Goal: Task Accomplishment & Management: Manage account settings

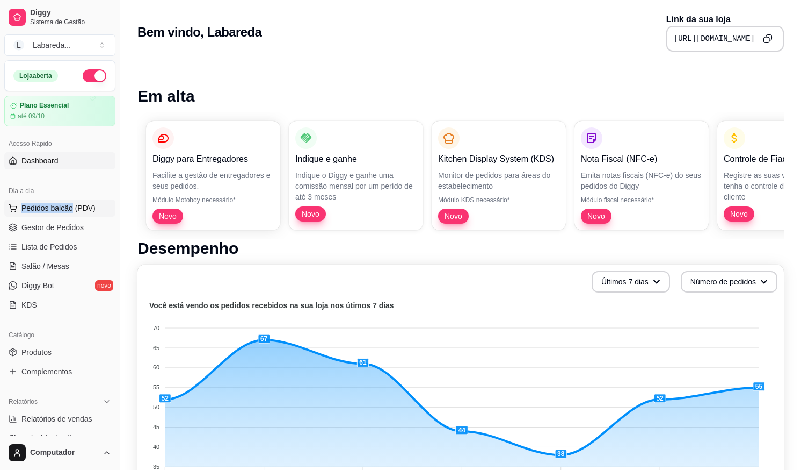
drag, startPoint x: 71, startPoint y: 201, endPoint x: 70, endPoint y: 211, distance: 9.7
click at [70, 205] on div "Dia a dia Pedidos balcão (PDV) Gestor de Pedidos Lista de Pedidos Salão / Mesas…" at bounding box center [60, 248] width 120 height 140
click at [71, 212] on span "Pedidos balcão (PDV)" at bounding box center [58, 208] width 74 height 11
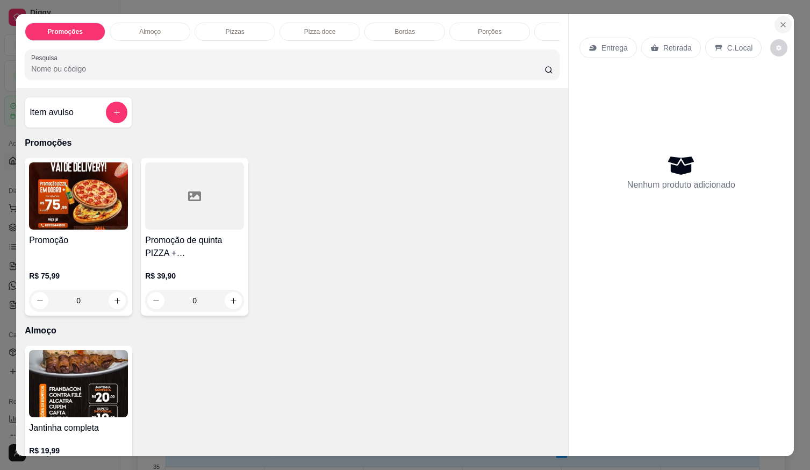
click at [780, 20] on icon "Close" at bounding box center [782, 24] width 9 height 9
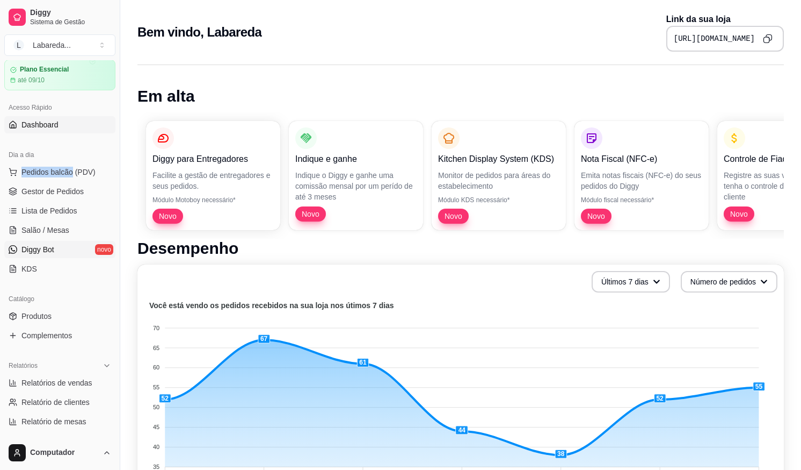
scroll to position [54, 0]
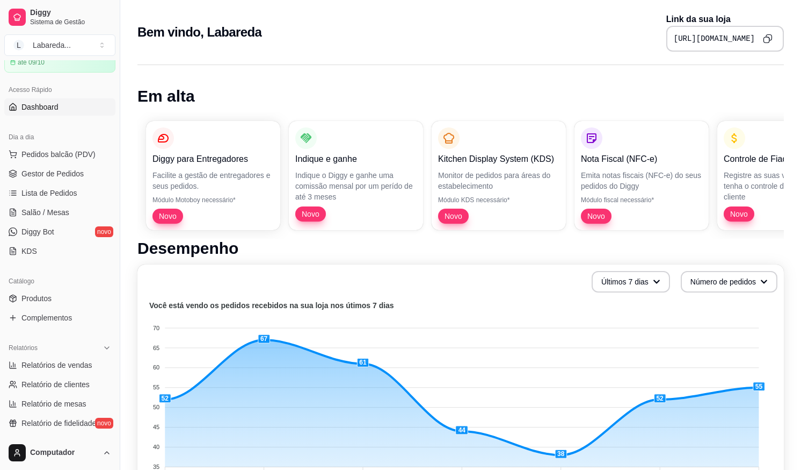
click at [39, 285] on div "Catálogo" at bounding box center [59, 280] width 111 height 17
click at [44, 302] on span "Produtos" at bounding box center [36, 298] width 30 height 11
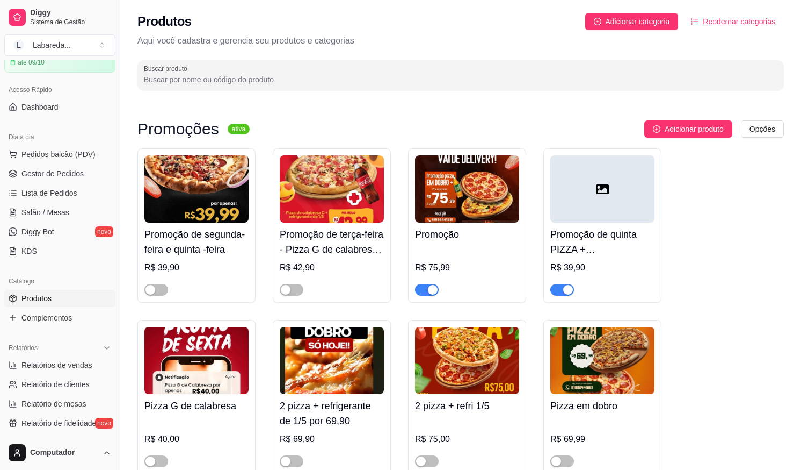
drag, startPoint x: 421, startPoint y: 288, endPoint x: 447, endPoint y: 293, distance: 27.3
click at [424, 290] on span "button" at bounding box center [427, 290] width 24 height 12
drag, startPoint x: 564, startPoint y: 294, endPoint x: 558, endPoint y: 288, distance: 8.4
click at [564, 293] on div "button" at bounding box center [569, 290] width 10 height 10
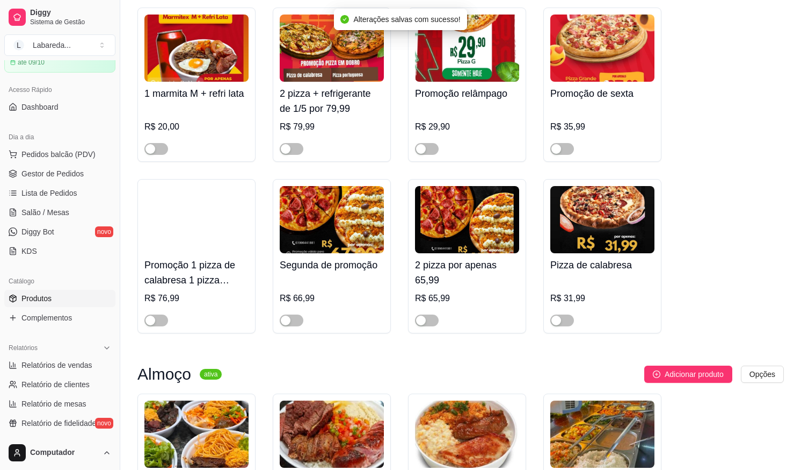
scroll to position [698, 0]
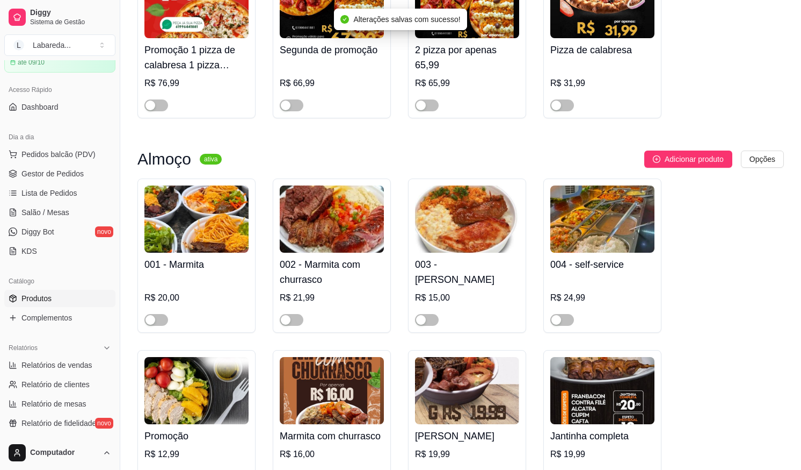
drag, startPoint x: 435, startPoint y: 321, endPoint x: 405, endPoint y: 323, distance: 30.2
click at [433, 321] on span "button" at bounding box center [427, 320] width 24 height 12
drag, startPoint x: 296, startPoint y: 324, endPoint x: 285, endPoint y: 326, distance: 10.9
click at [285, 326] on button "button" at bounding box center [292, 320] width 24 height 12
drag, startPoint x: 167, startPoint y: 321, endPoint x: 174, endPoint y: 322, distance: 7.0
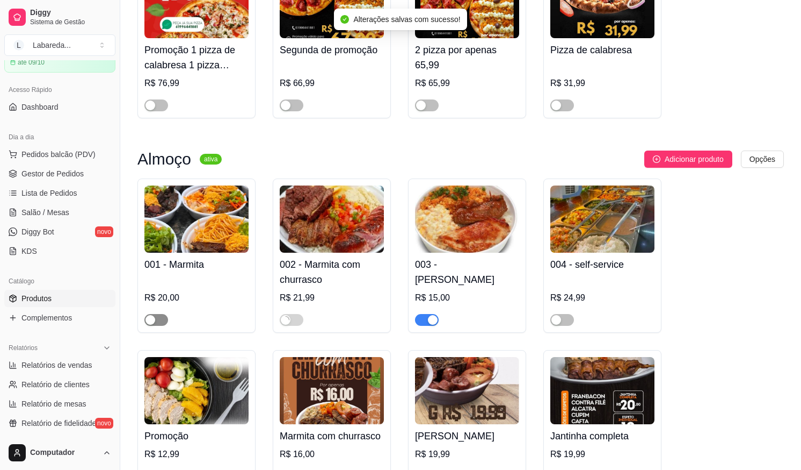
click at [168, 322] on span "button" at bounding box center [157, 320] width 24 height 12
click at [555, 321] on div "button" at bounding box center [557, 320] width 10 height 10
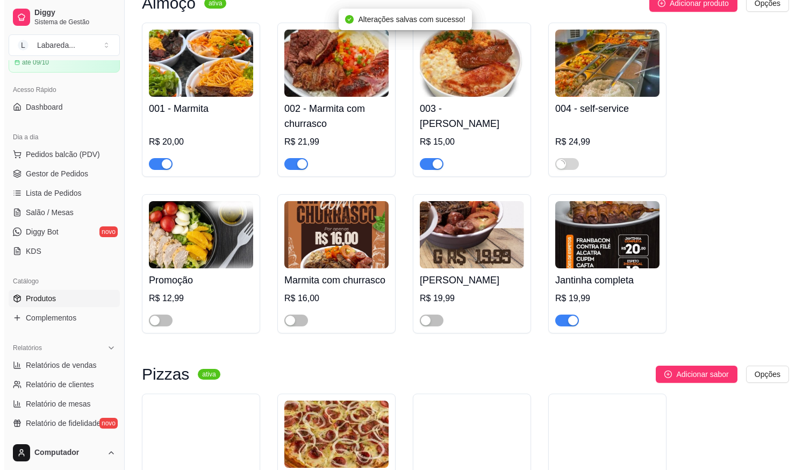
scroll to position [913, 0]
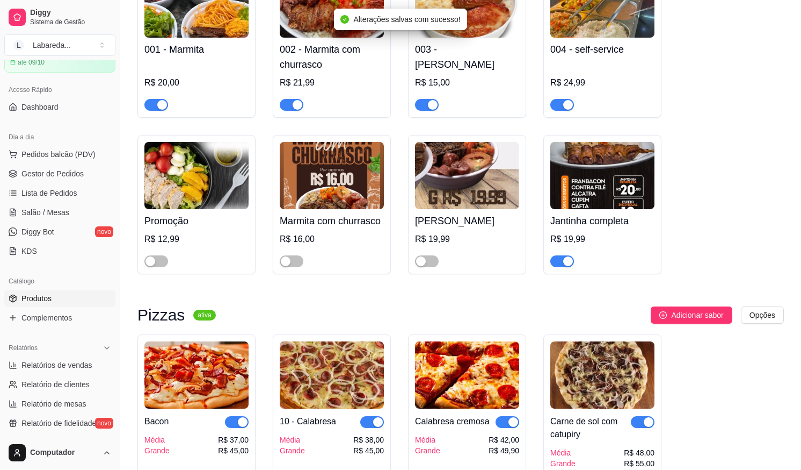
click at [574, 266] on div at bounding box center [603, 255] width 104 height 21
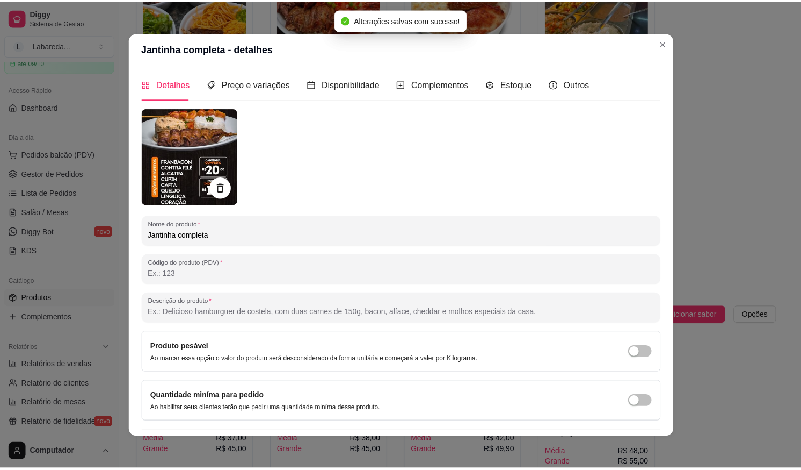
scroll to position [28, 0]
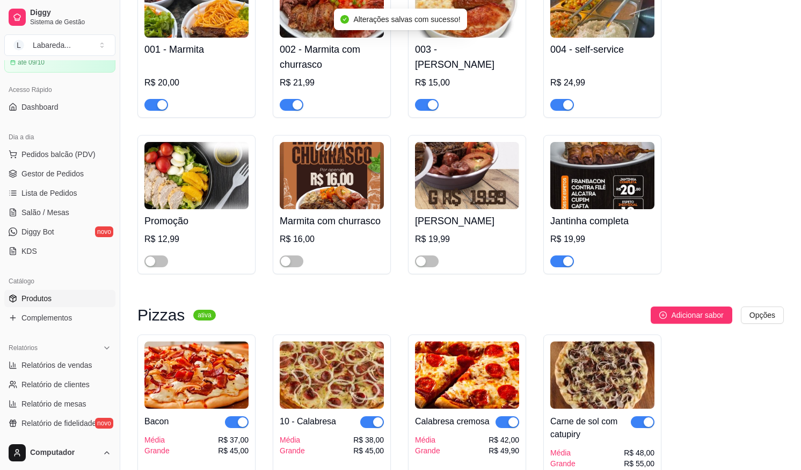
click at [569, 263] on div "button" at bounding box center [569, 261] width 10 height 10
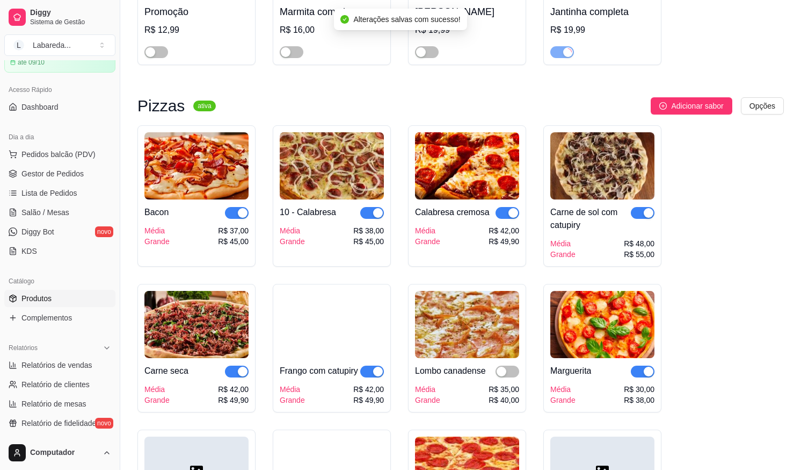
scroll to position [1128, 0]
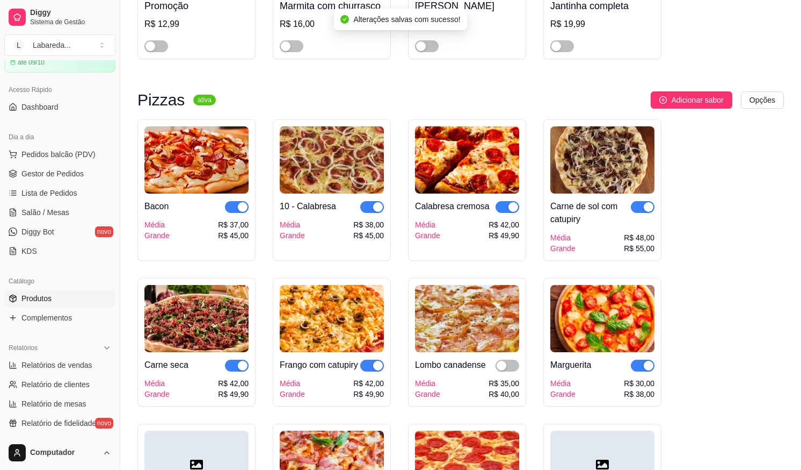
click at [641, 209] on span "button" at bounding box center [643, 207] width 24 height 12
drag, startPoint x: 506, startPoint y: 214, endPoint x: 471, endPoint y: 214, distance: 34.9
click at [505, 213] on span "button" at bounding box center [508, 207] width 24 height 12
drag, startPoint x: 371, startPoint y: 213, endPoint x: 320, endPoint y: 212, distance: 51.1
click at [370, 213] on span "button" at bounding box center [372, 207] width 24 height 12
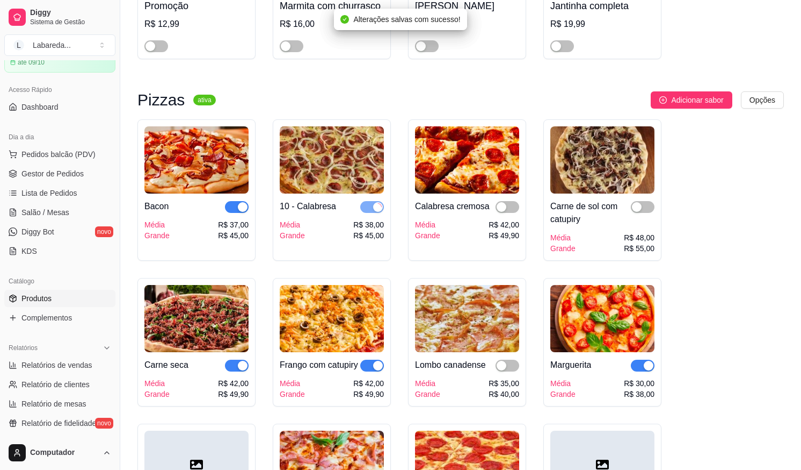
drag, startPoint x: 237, startPoint y: 205, endPoint x: 237, endPoint y: 214, distance: 9.7
click at [237, 208] on button "button" at bounding box center [237, 207] width 24 height 12
drag, startPoint x: 237, startPoint y: 373, endPoint x: 280, endPoint y: 374, distance: 43.0
click at [239, 371] on button "button" at bounding box center [237, 365] width 24 height 12
drag, startPoint x: 369, startPoint y: 367, endPoint x: 429, endPoint y: 380, distance: 62.2
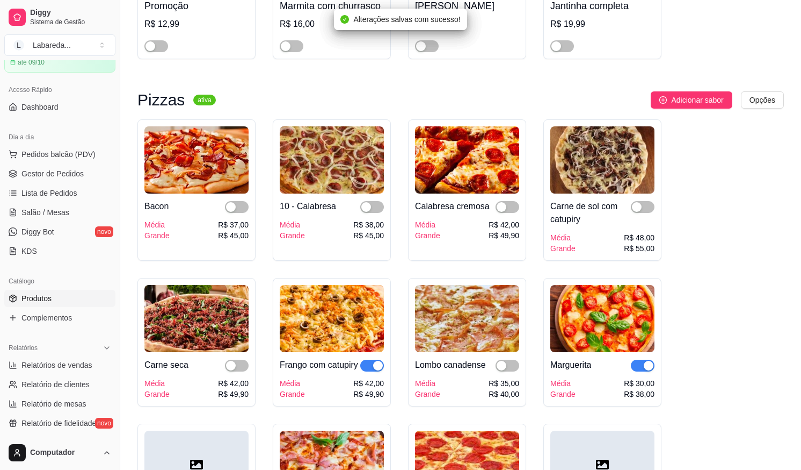
click at [373, 369] on button "button" at bounding box center [372, 365] width 24 height 12
click at [650, 367] on div "button" at bounding box center [649, 365] width 10 height 10
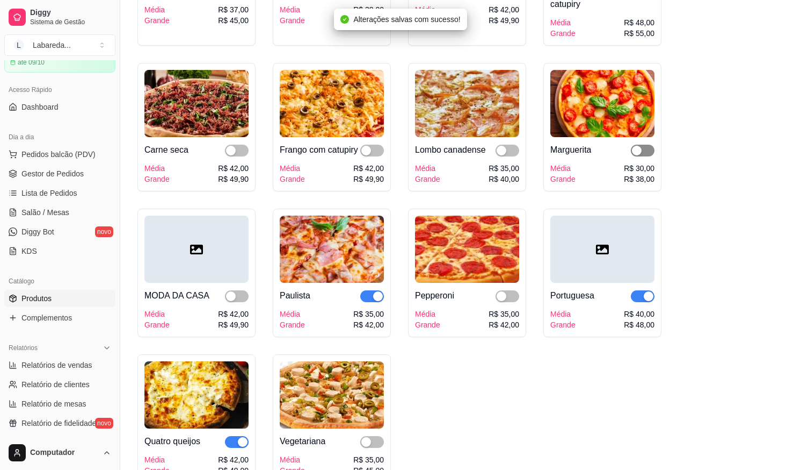
click at [648, 302] on div "Portuguesa Média Grande R$ 40,00 R$ 48,00" at bounding box center [603, 306] width 104 height 47
click at [644, 301] on div "button" at bounding box center [649, 296] width 10 height 10
click at [377, 301] on div "button" at bounding box center [378, 296] width 10 height 10
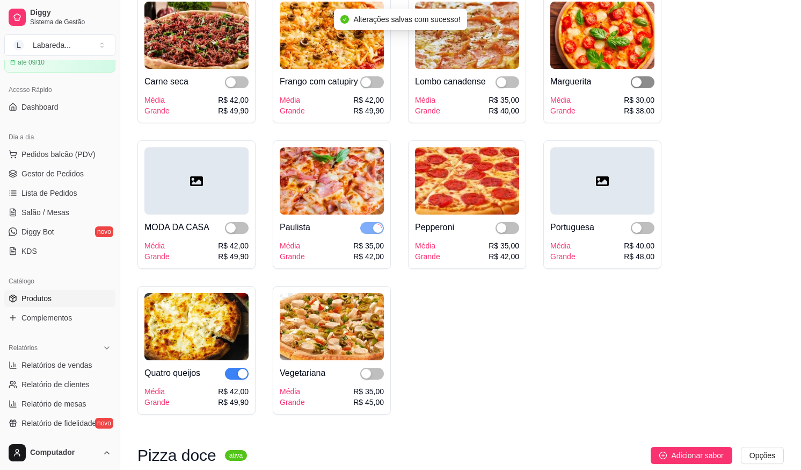
scroll to position [1504, 0]
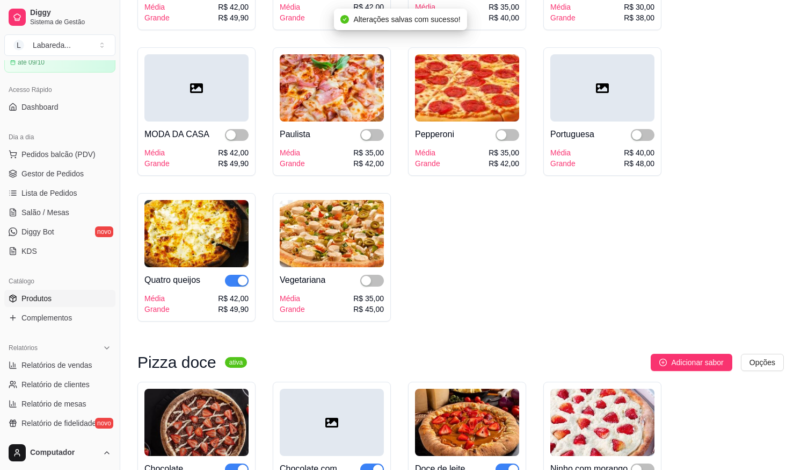
click at [241, 285] on div "button" at bounding box center [243, 281] width 10 height 10
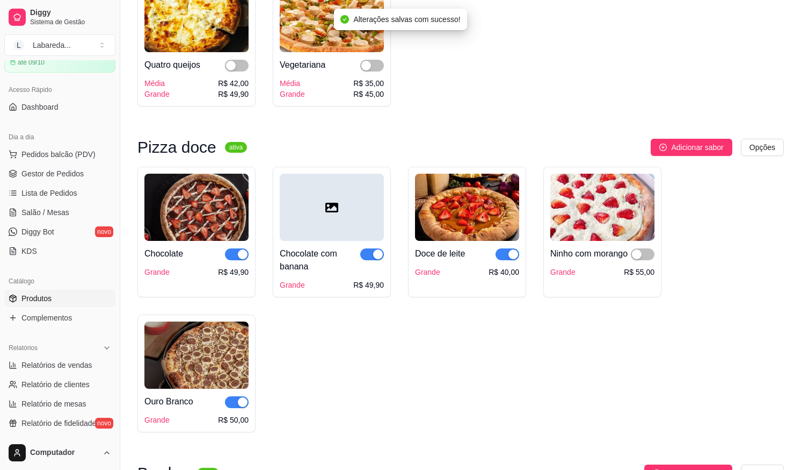
click at [375, 259] on div "button" at bounding box center [378, 254] width 10 height 10
click at [245, 259] on div "button" at bounding box center [243, 254] width 10 height 10
click at [510, 259] on div "button" at bounding box center [514, 254] width 10 height 10
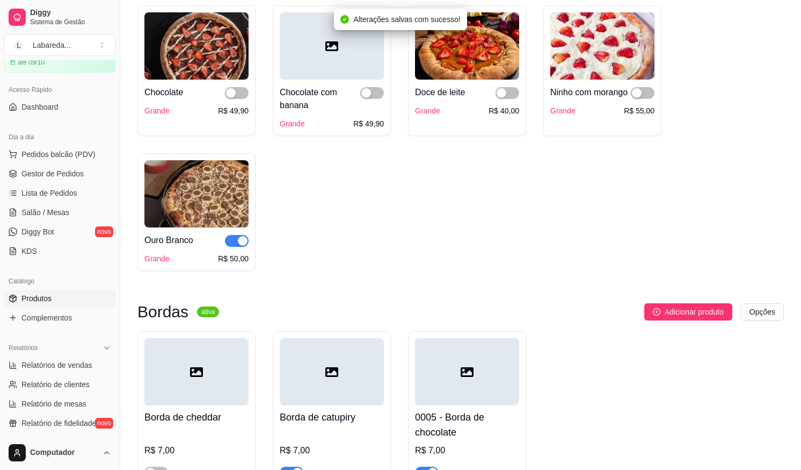
drag, startPoint x: 244, startPoint y: 257, endPoint x: 249, endPoint y: 258, distance: 5.6
click at [244, 245] on div "button" at bounding box center [243, 241] width 10 height 10
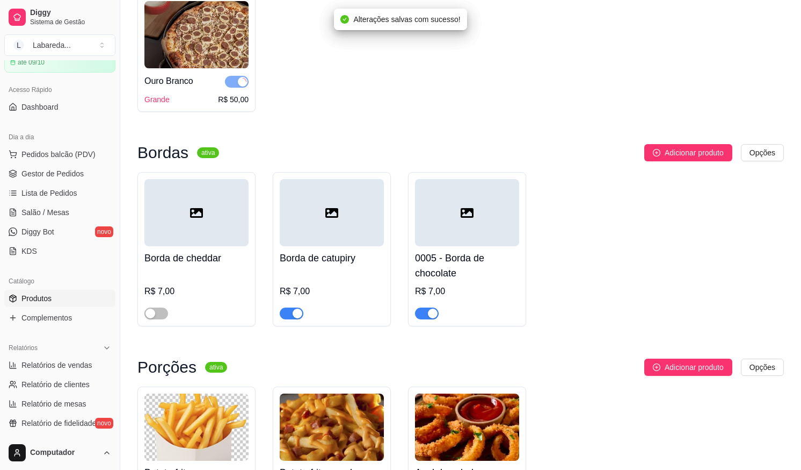
scroll to position [2095, 0]
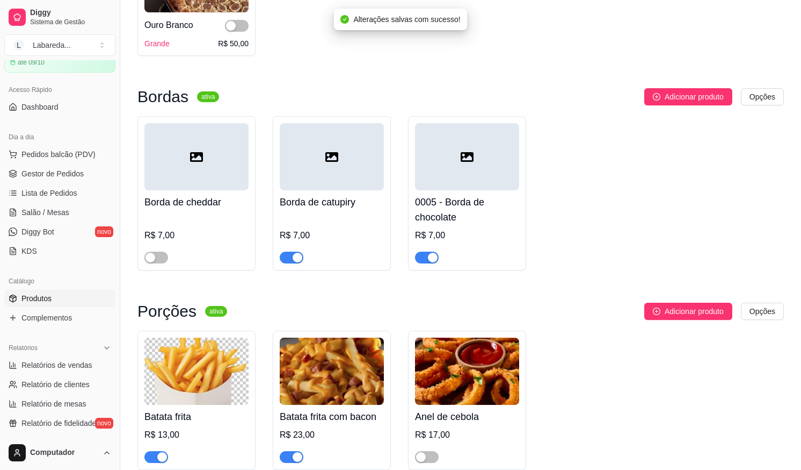
click at [292, 263] on span "button" at bounding box center [292, 257] width 24 height 12
click at [428, 263] on button "button" at bounding box center [427, 257] width 24 height 12
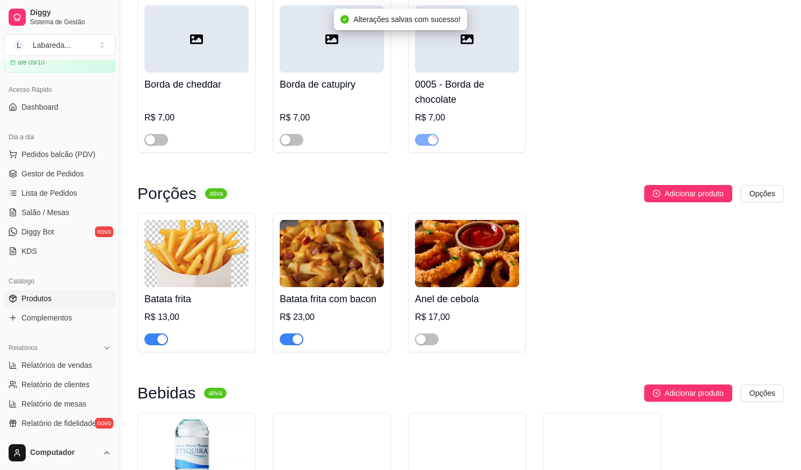
scroll to position [2310, 0]
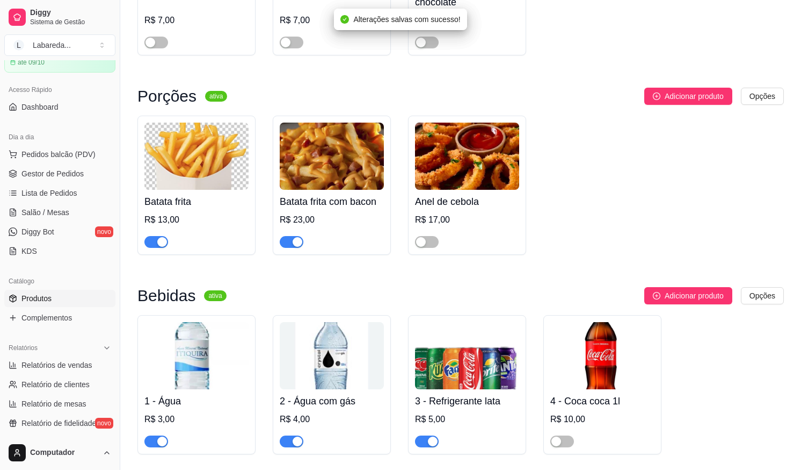
click at [293, 247] on div "button" at bounding box center [298, 242] width 10 height 10
click at [158, 247] on div "button" at bounding box center [162, 242] width 10 height 10
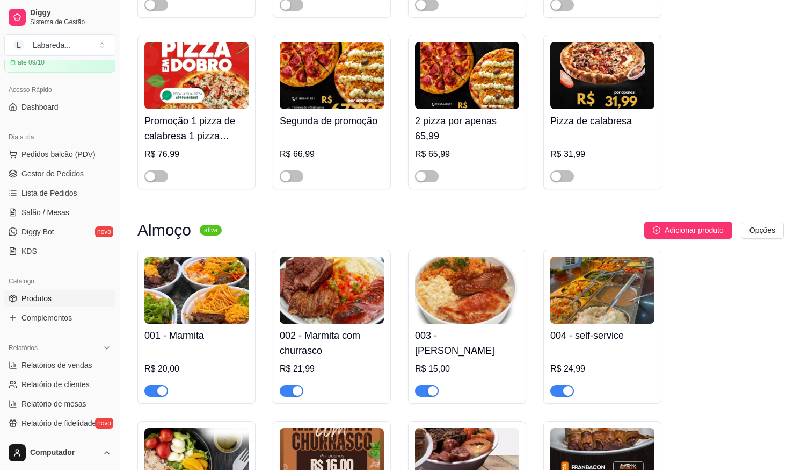
scroll to position [698, 0]
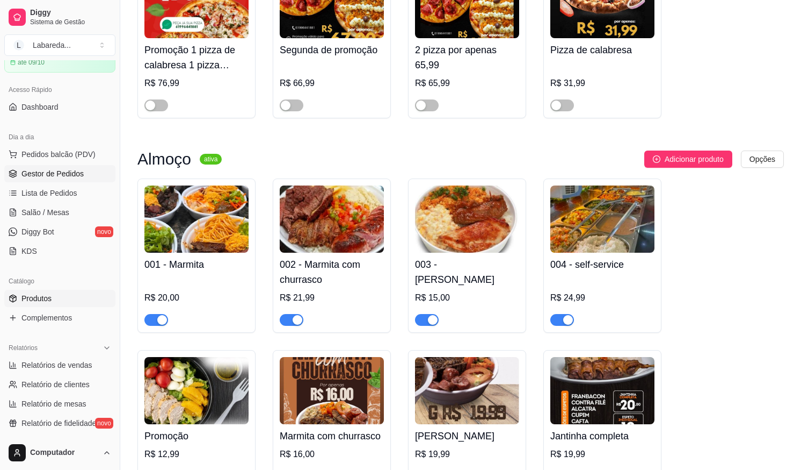
click at [68, 167] on link "Gestor de Pedidos" at bounding box center [59, 173] width 111 height 17
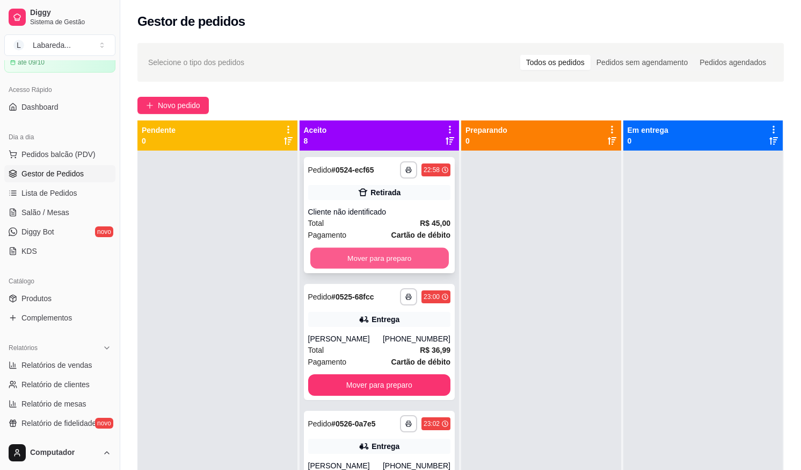
click at [413, 257] on button "Mover para preparo" at bounding box center [379, 258] width 139 height 21
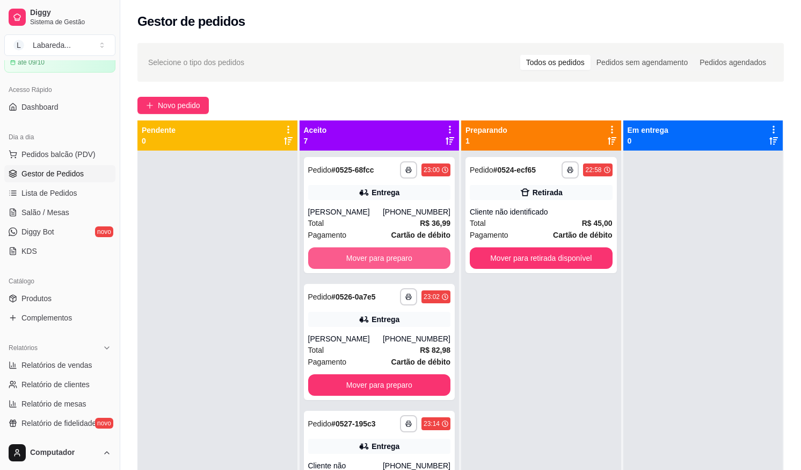
click at [412, 257] on button "Mover para preparo" at bounding box center [379, 257] width 143 height 21
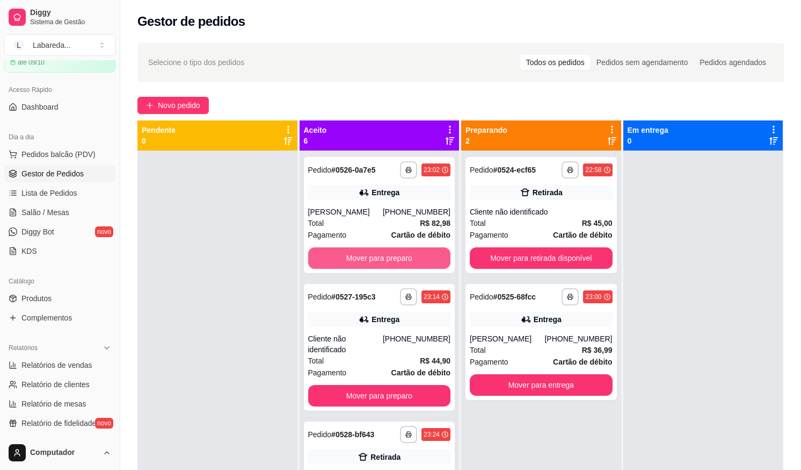
click at [412, 257] on button "Mover para preparo" at bounding box center [379, 257] width 143 height 21
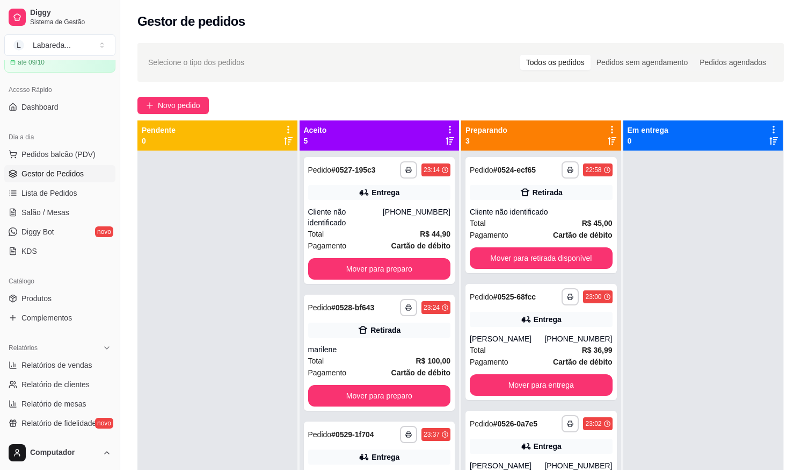
click at [412, 257] on div "**********" at bounding box center [379, 220] width 151 height 127
click at [348, 276] on button "Mover para preparo" at bounding box center [379, 268] width 143 height 21
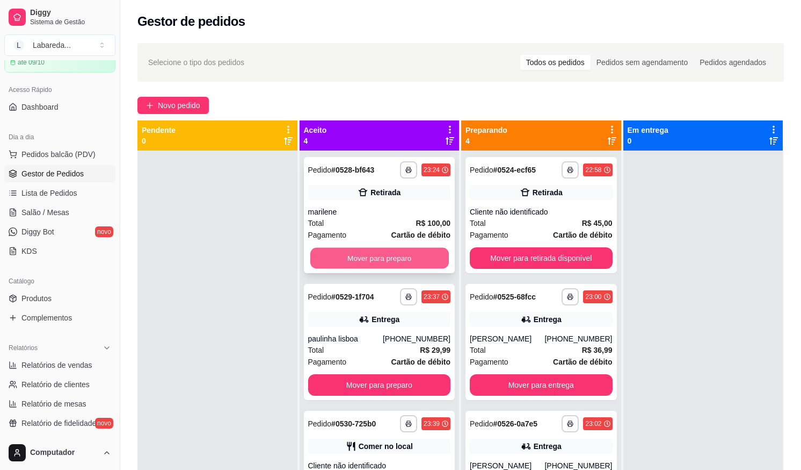
click at [365, 263] on button "Mover para preparo" at bounding box center [379, 258] width 139 height 21
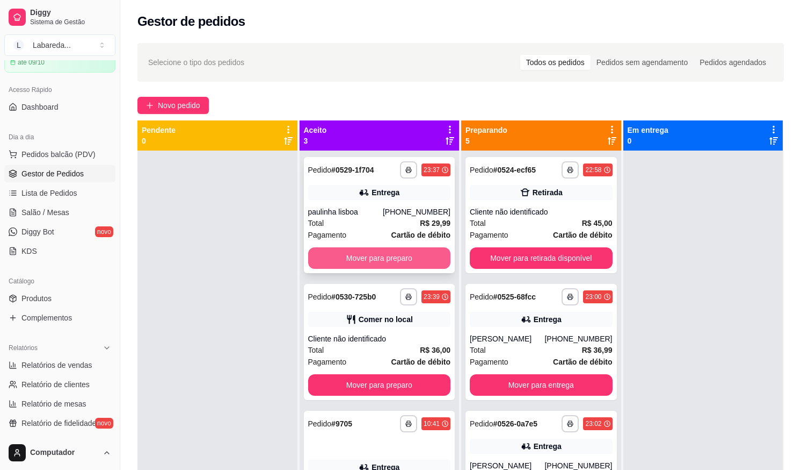
click at [374, 256] on button "Mover para preparo" at bounding box center [379, 257] width 143 height 21
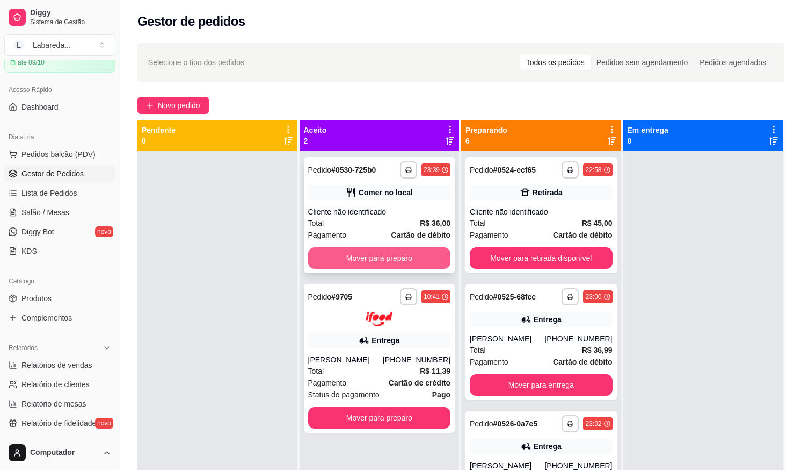
click at [374, 256] on button "Mover para preparo" at bounding box center [379, 257] width 143 height 21
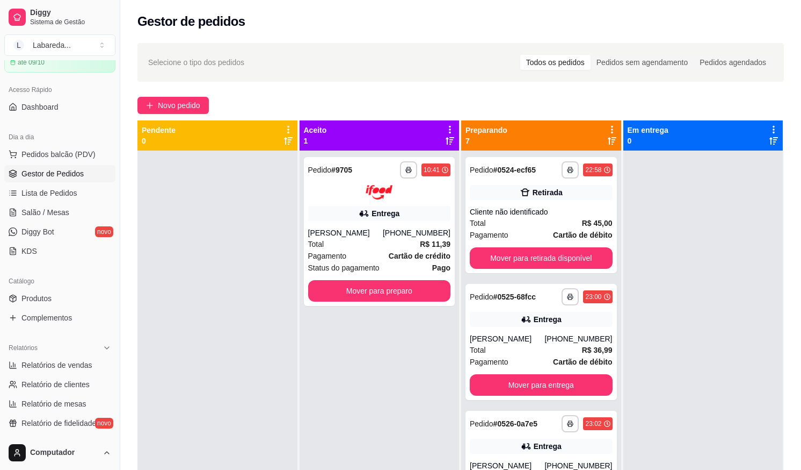
click at [374, 256] on div "Pagamento Cartão de crédito" at bounding box center [379, 256] width 143 height 12
click at [411, 289] on button "Mover para preparo" at bounding box center [379, 290] width 139 height 21
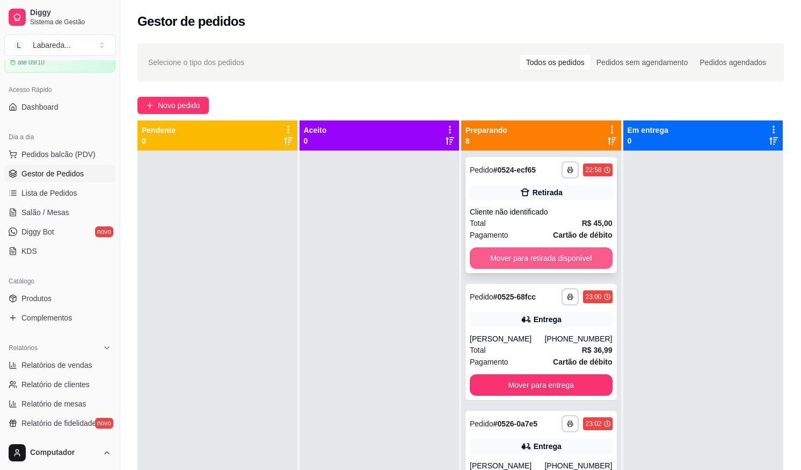
click at [508, 256] on button "Mover para retirada disponível" at bounding box center [541, 257] width 143 height 21
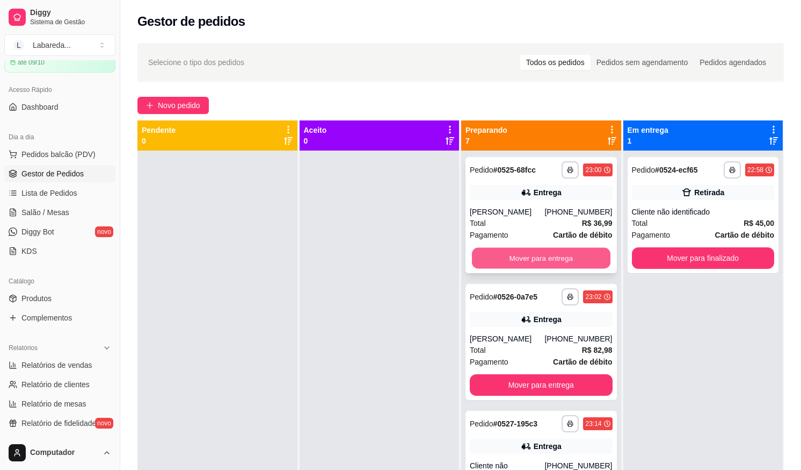
click at [575, 258] on button "Mover para entrega" at bounding box center [541, 258] width 139 height 21
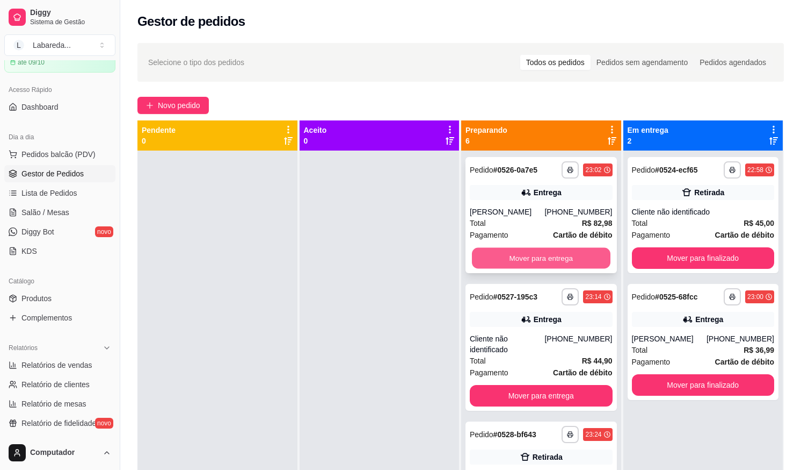
click at [585, 259] on button "Mover para entrega" at bounding box center [541, 258] width 139 height 21
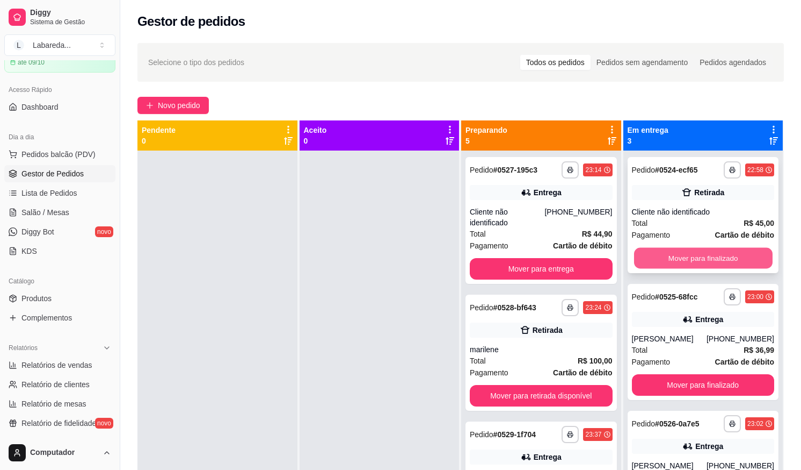
click at [659, 257] on button "Mover para finalizado" at bounding box center [703, 258] width 139 height 21
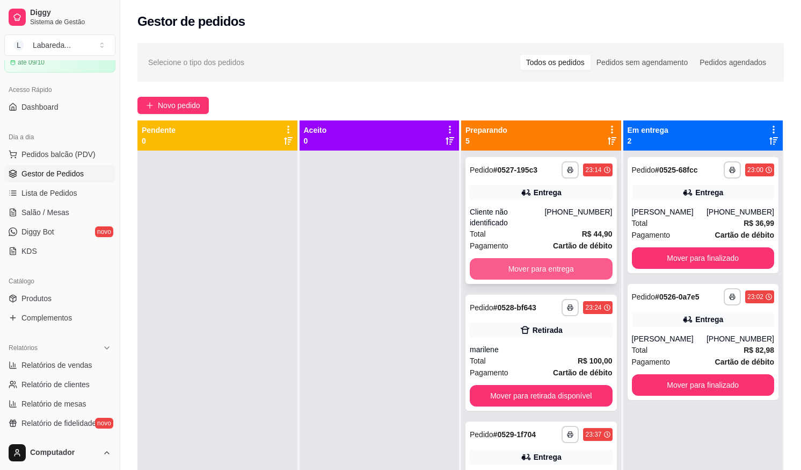
click at [564, 270] on button "Mover para entrega" at bounding box center [541, 268] width 143 height 21
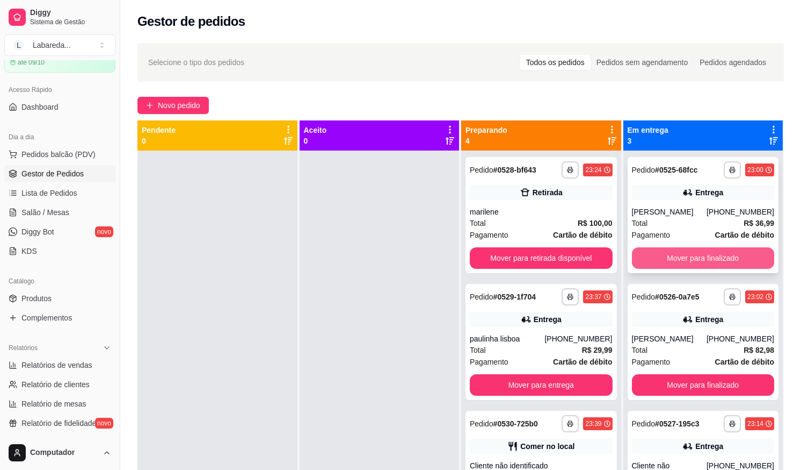
click at [637, 256] on button "Mover para finalizado" at bounding box center [703, 257] width 143 height 21
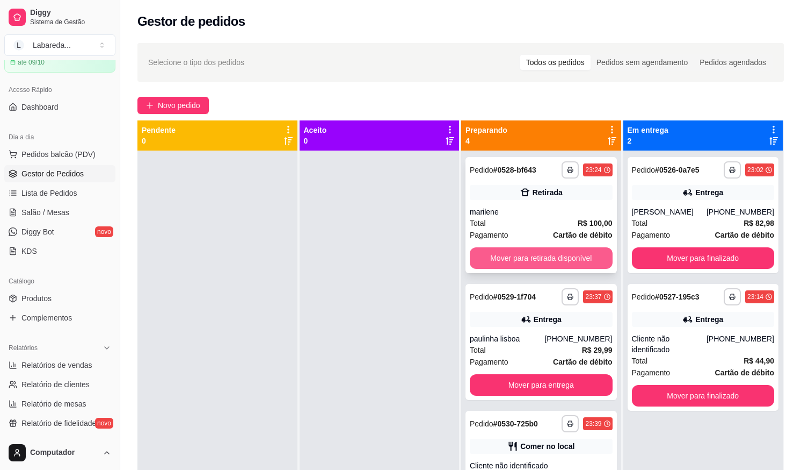
click at [583, 261] on button "Mover para retirada disponível" at bounding box center [541, 257] width 143 height 21
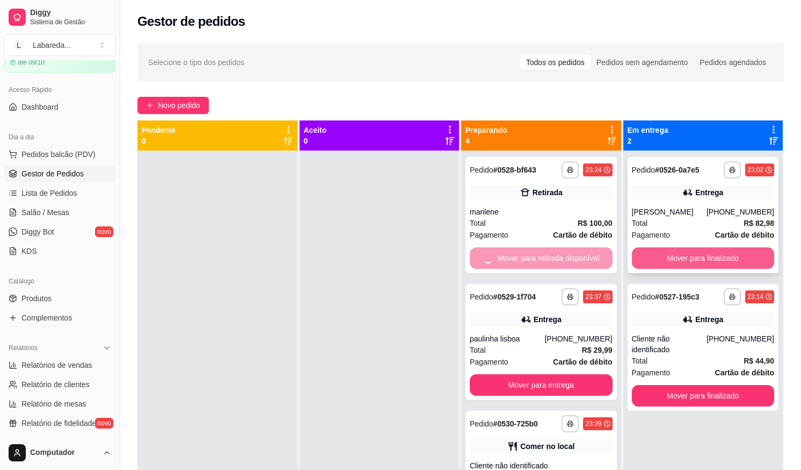
click at [649, 255] on button "Mover para finalizado" at bounding box center [703, 257] width 143 height 21
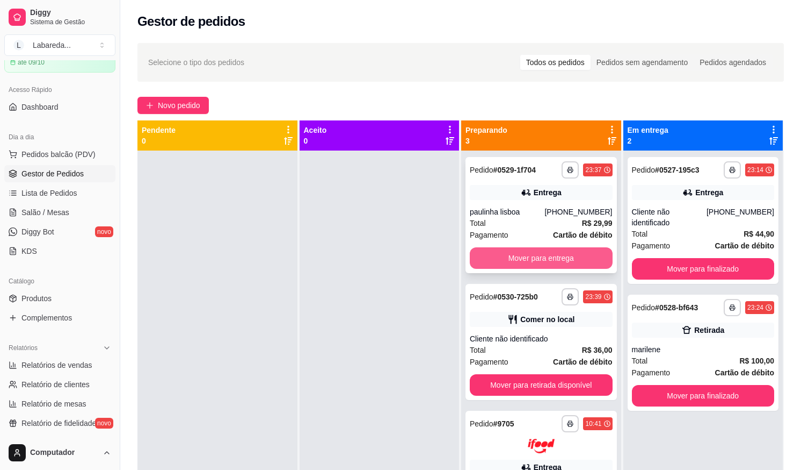
click at [572, 263] on button "Mover para entrega" at bounding box center [541, 257] width 143 height 21
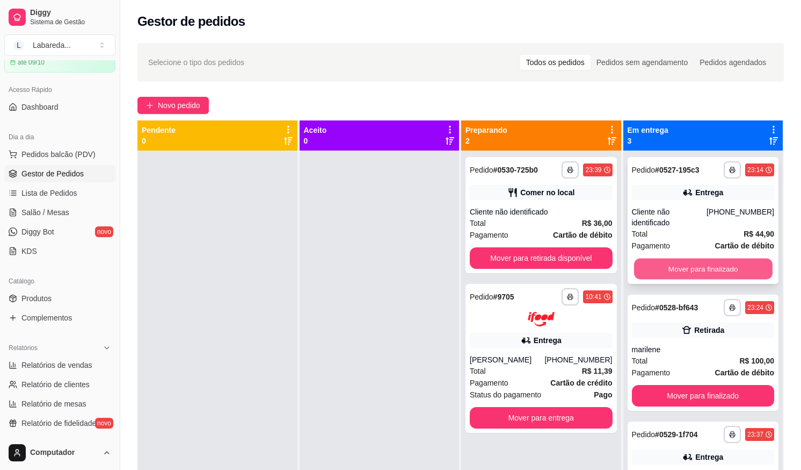
click at [657, 264] on button "Mover para finalizado" at bounding box center [703, 268] width 139 height 21
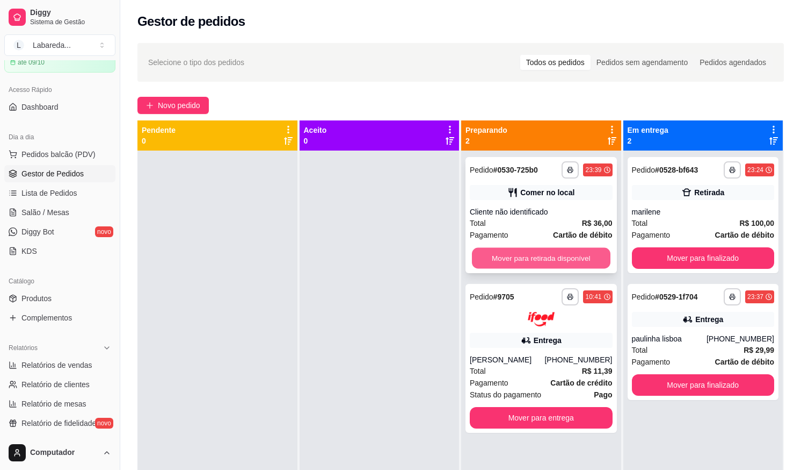
click at [568, 257] on button "Mover para retirada disponível" at bounding box center [541, 258] width 139 height 21
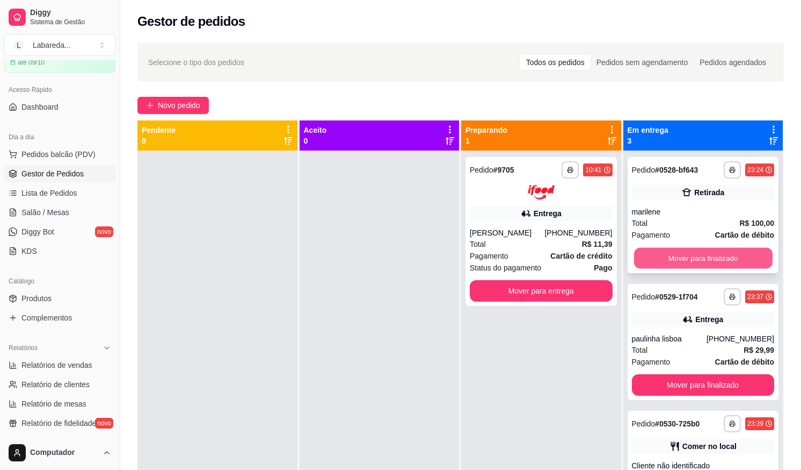
click at [654, 257] on button "Mover para finalizado" at bounding box center [703, 258] width 139 height 21
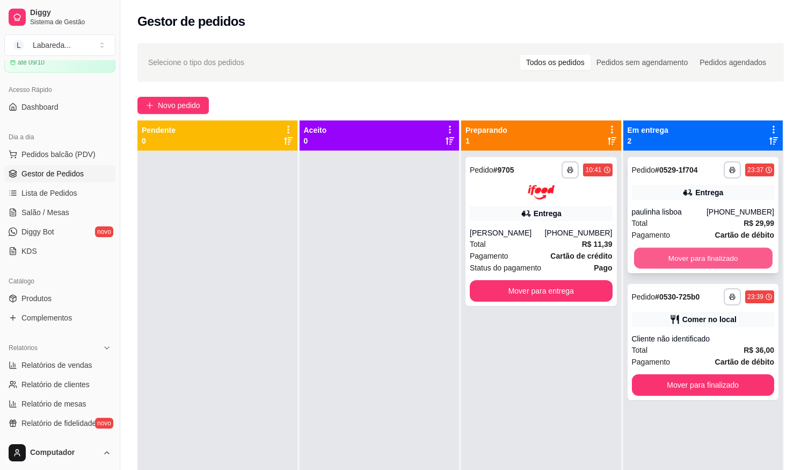
click at [671, 257] on button "Mover para finalizado" at bounding box center [703, 258] width 139 height 21
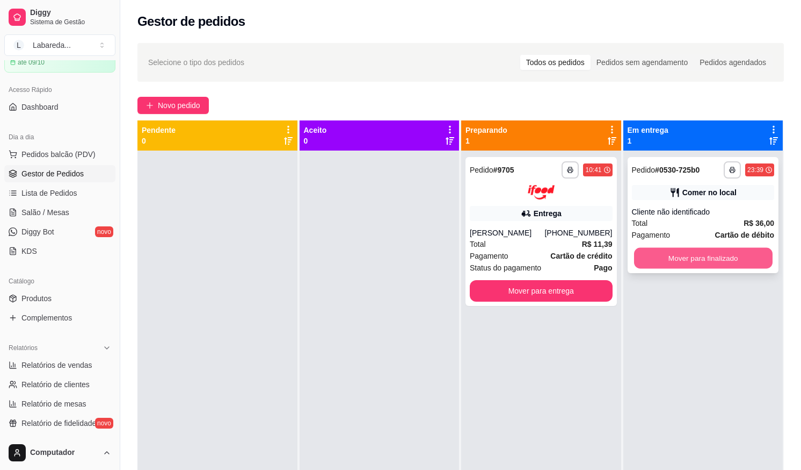
click at [681, 268] on button "Mover para finalizado" at bounding box center [703, 258] width 139 height 21
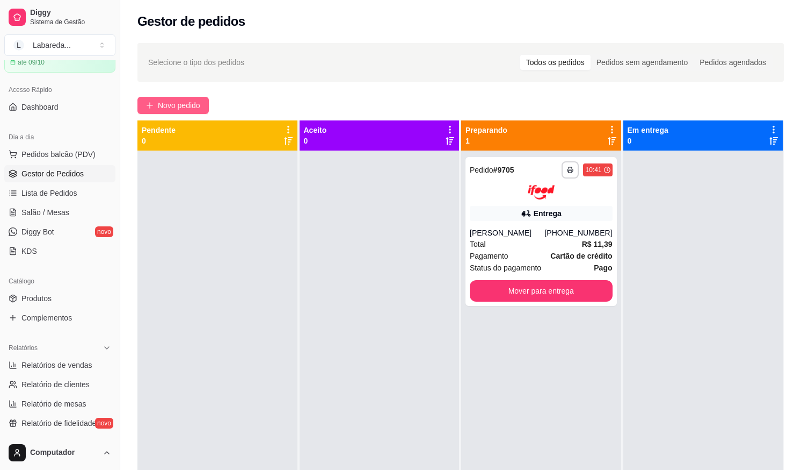
click at [173, 107] on span "Novo pedido" at bounding box center [179, 105] width 42 height 12
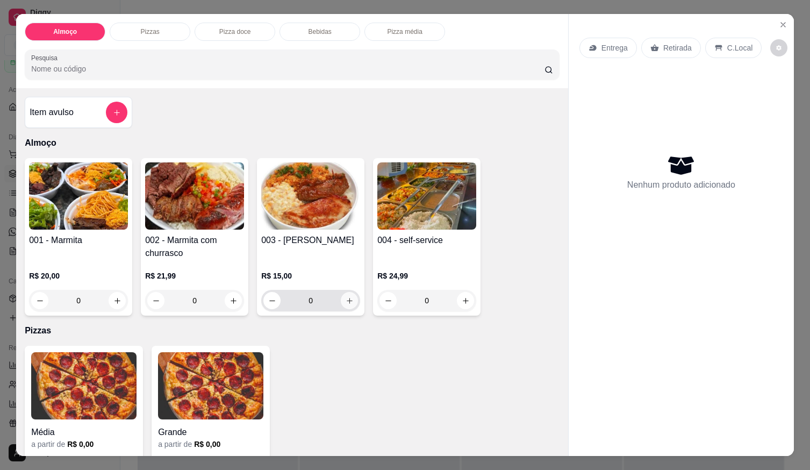
click at [350, 298] on button "increase-product-quantity" at bounding box center [349, 300] width 17 height 17
type input "1"
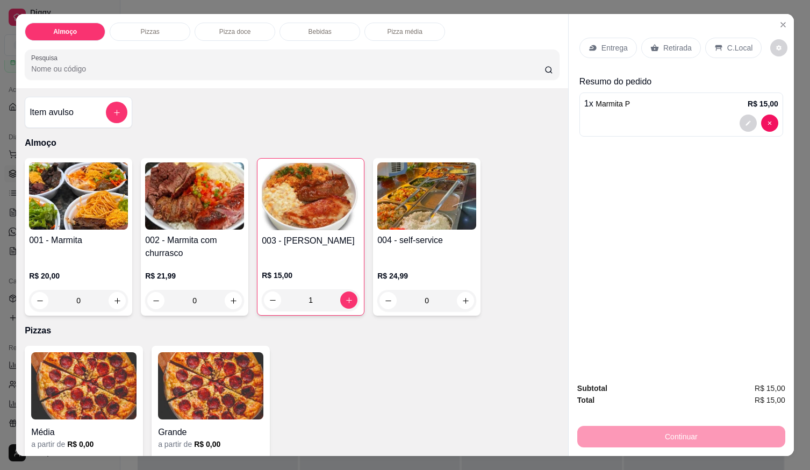
click at [616, 118] on div at bounding box center [681, 122] width 194 height 17
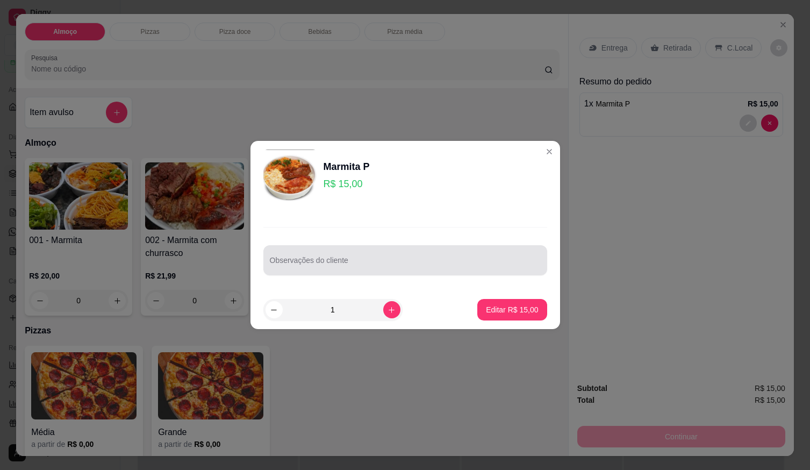
click at [430, 257] on div at bounding box center [405, 259] width 271 height 21
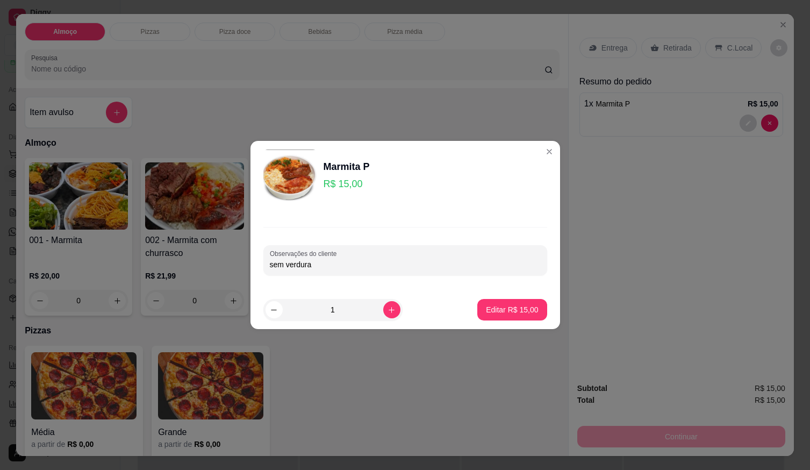
type input "sem verdura"
click at [512, 313] on p "Editar R$ 15,00" at bounding box center [512, 309] width 52 height 11
type input "0"
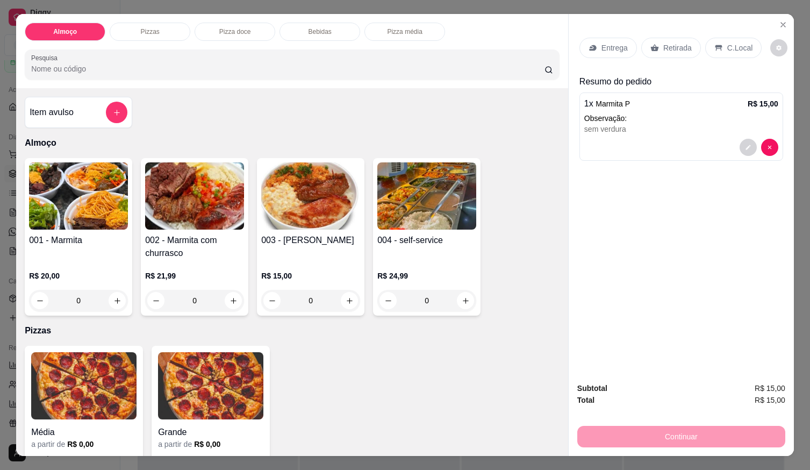
click at [604, 46] on p "Entrega" at bounding box center [614, 47] width 26 height 11
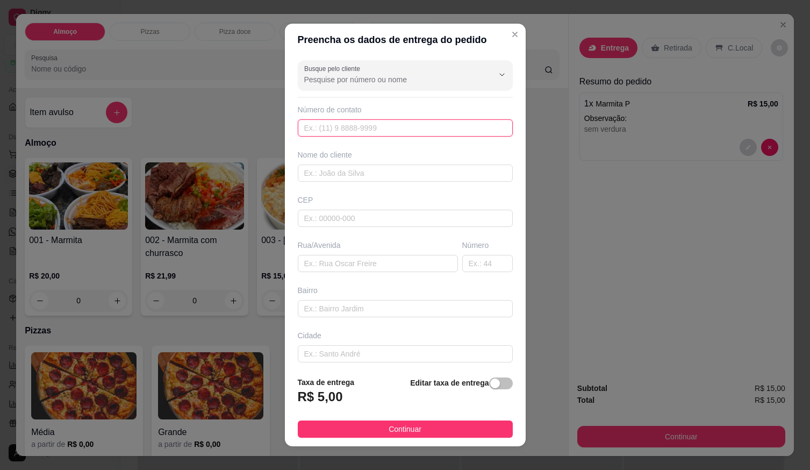
click at [403, 128] on input "text" at bounding box center [405, 127] width 215 height 17
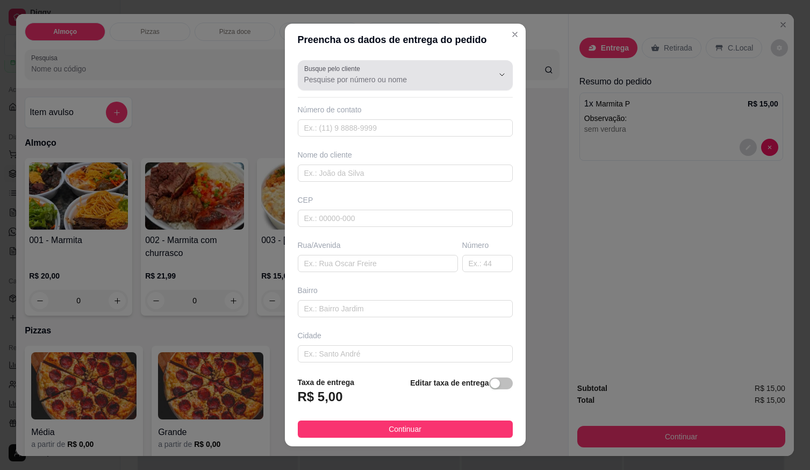
click at [400, 84] on input "Busque pelo cliente" at bounding box center [390, 79] width 172 height 11
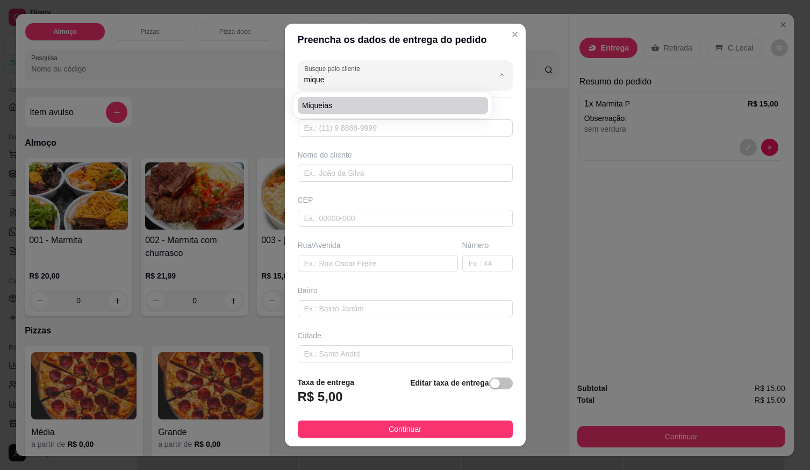
click at [410, 102] on span "miqueias" at bounding box center [387, 105] width 171 height 11
type input "miqueias"
type input "61998299853"
type input "miqueias"
type input "AV 6"
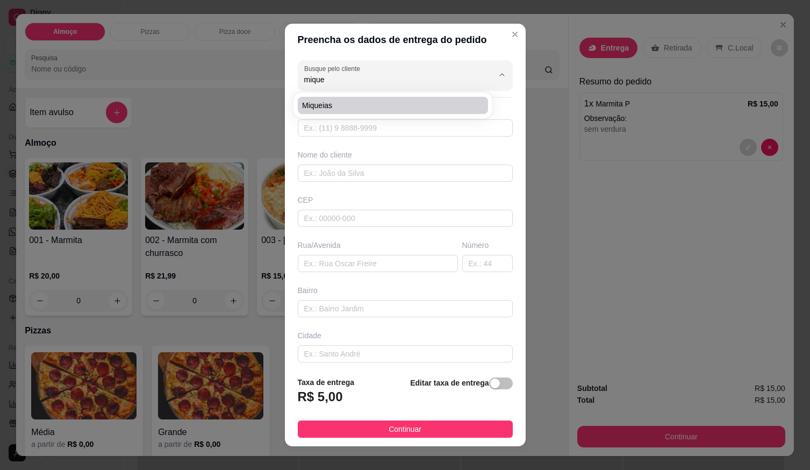
type input "EM FRENTE A CASA DO ENCANADOR"
type input "EM CIMA DA EMPERIO TINTAS"
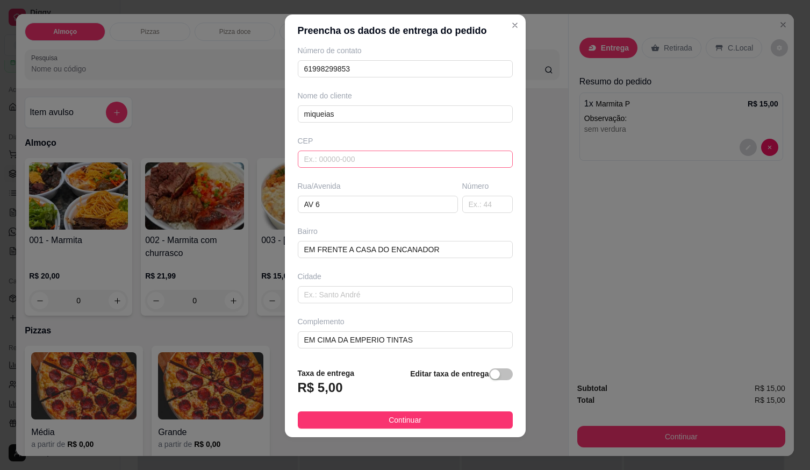
scroll to position [11, 0]
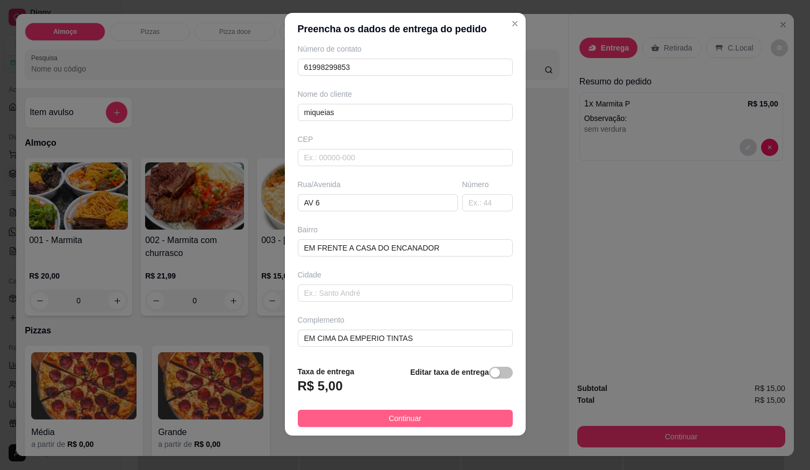
type input "miqueias"
drag, startPoint x: 386, startPoint y: 422, endPoint x: 391, endPoint y: 418, distance: 5.8
click at [388, 421] on span "Continuar" at bounding box center [404, 418] width 33 height 12
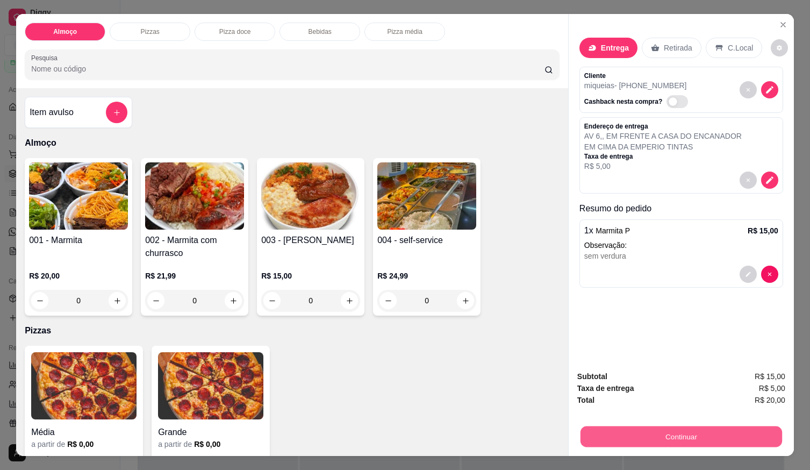
click at [581, 432] on button "Continuar" at bounding box center [680, 435] width 201 height 21
click at [622, 437] on button "Continuar" at bounding box center [680, 435] width 201 height 21
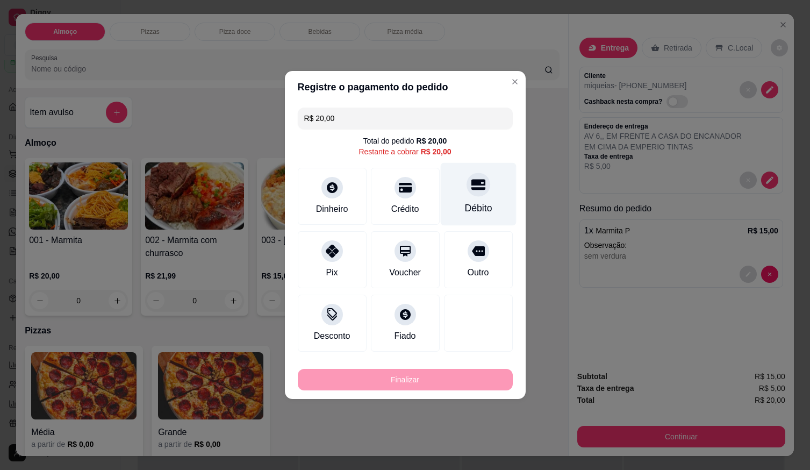
click at [473, 203] on div "Débito" at bounding box center [477, 208] width 27 height 14
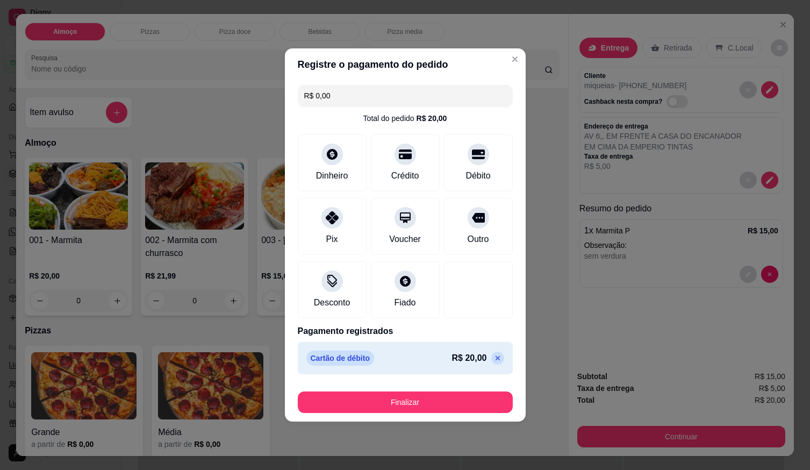
click at [456, 352] on p "R$ 20,00" at bounding box center [469, 357] width 35 height 13
click at [493, 355] on icon at bounding box center [497, 357] width 9 height 9
type input "R$ 20,00"
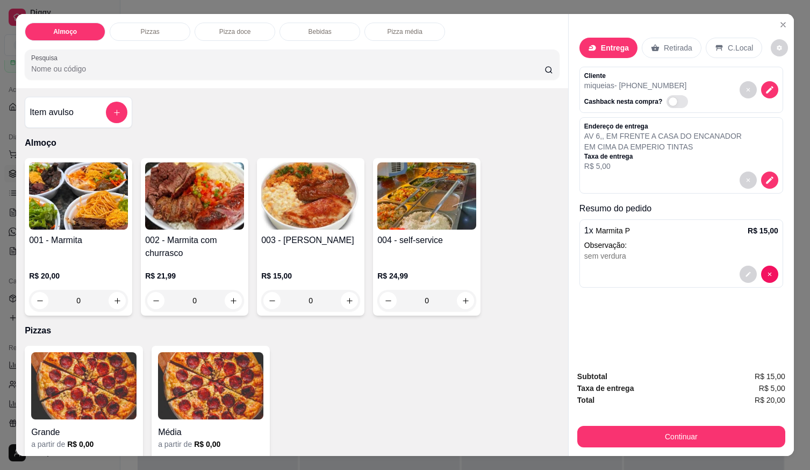
click at [628, 161] on p "R$ 5,00" at bounding box center [662, 166] width 157 height 11
click at [761, 178] on button "decrease-product-quantity" at bounding box center [769, 180] width 17 height 17
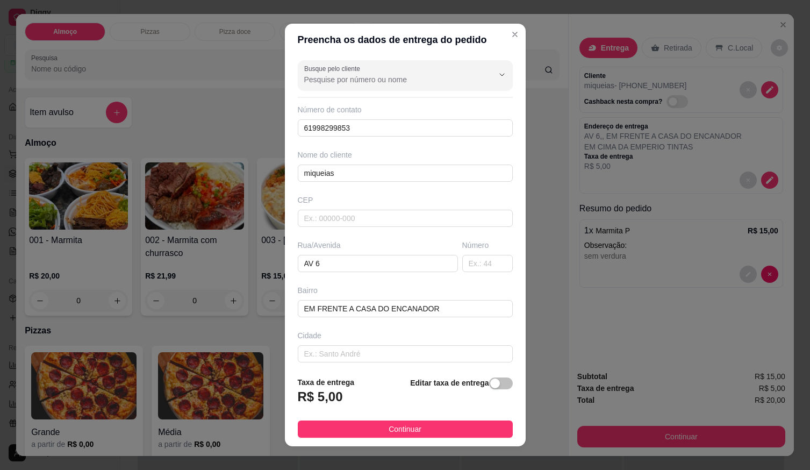
click at [445, 378] on strong "Editar taxa de entrega" at bounding box center [449, 382] width 78 height 9
click at [485, 394] on div "Editar taxa de entrega" at bounding box center [461, 393] width 102 height 35
drag, startPoint x: 475, startPoint y: 387, endPoint x: 481, endPoint y: 379, distance: 9.2
click at [480, 382] on div "Editar taxa de entrega" at bounding box center [461, 393] width 102 height 35
click at [490, 384] on span "button" at bounding box center [501, 383] width 24 height 12
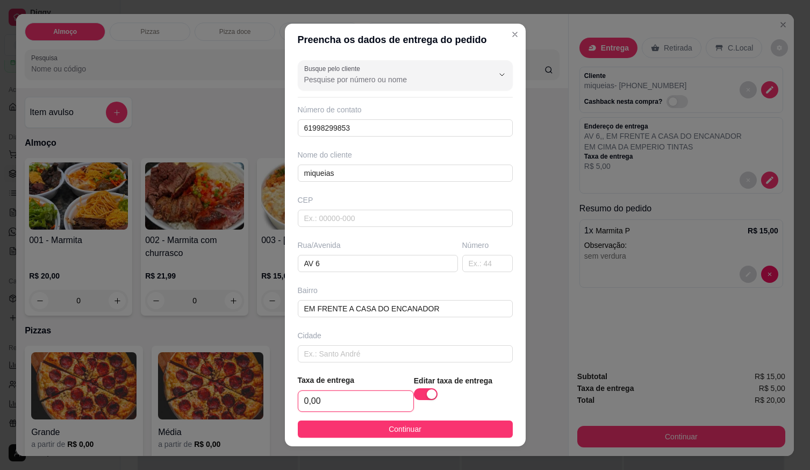
click at [373, 395] on input "0,00" at bounding box center [355, 401] width 115 height 20
type input "3,00"
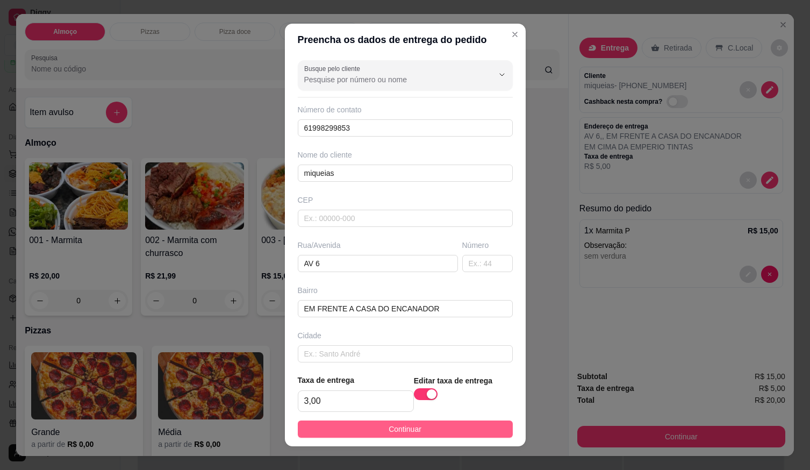
click at [497, 431] on button "Continuar" at bounding box center [405, 428] width 215 height 17
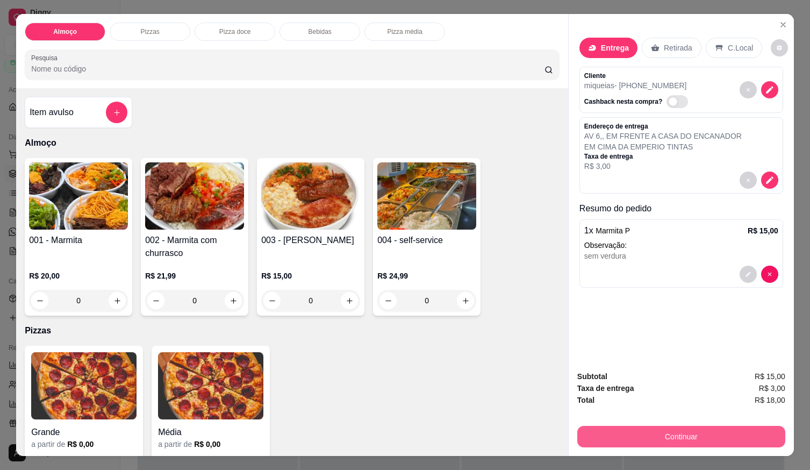
click at [615, 428] on button "Continuar" at bounding box center [681, 435] width 208 height 21
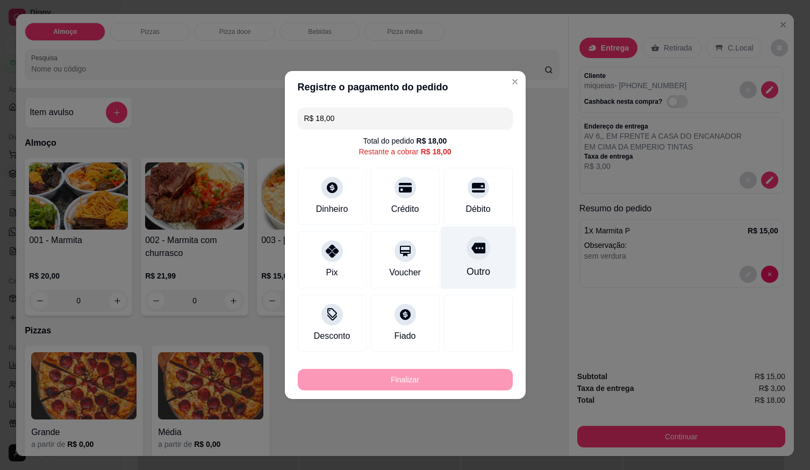
drag, startPoint x: 467, startPoint y: 186, endPoint x: 469, endPoint y: 206, distance: 20.0
click at [472, 188] on icon at bounding box center [478, 187] width 13 height 13
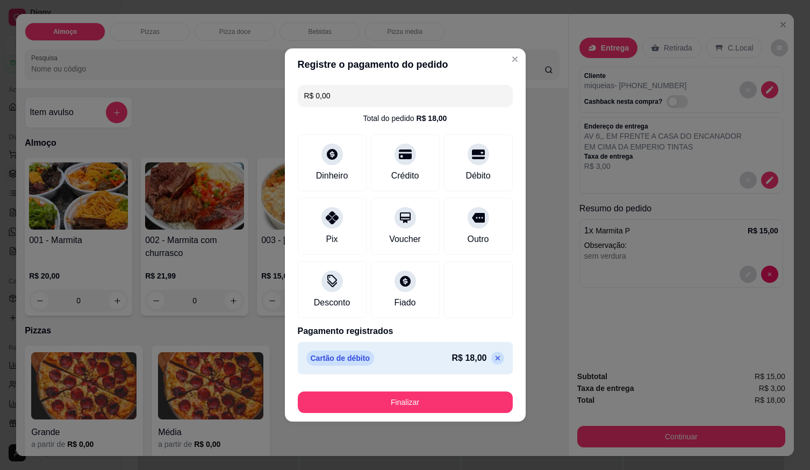
click at [451, 410] on button "Finalizar" at bounding box center [405, 401] width 215 height 21
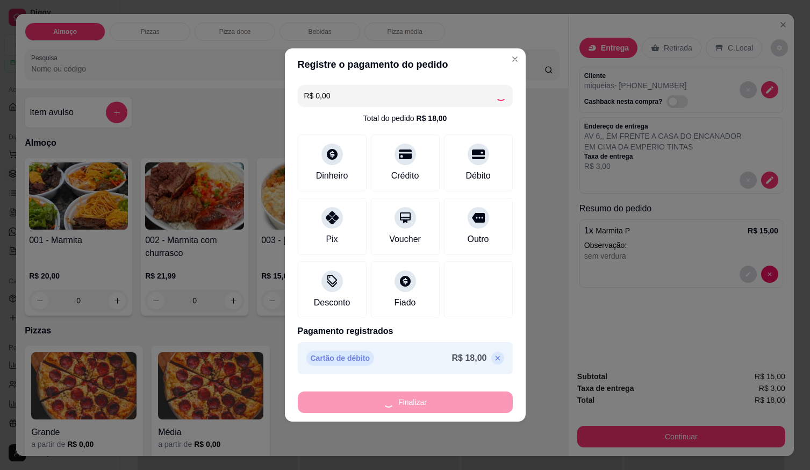
type input "-R$ 18,00"
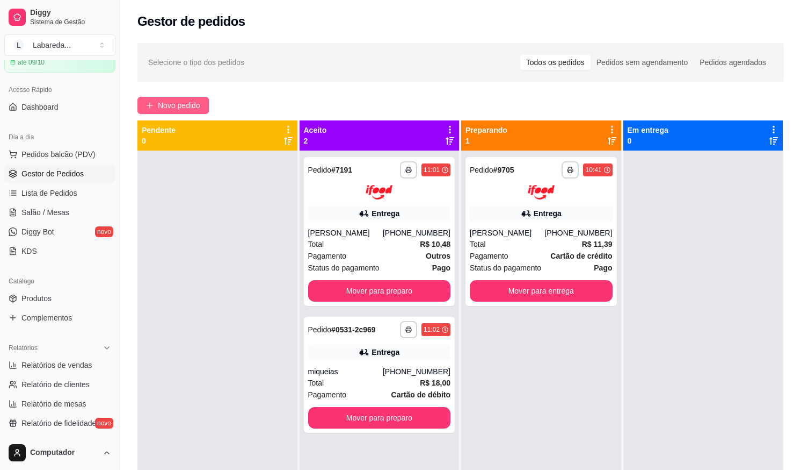
click at [163, 106] on span "Novo pedido" at bounding box center [179, 105] width 42 height 12
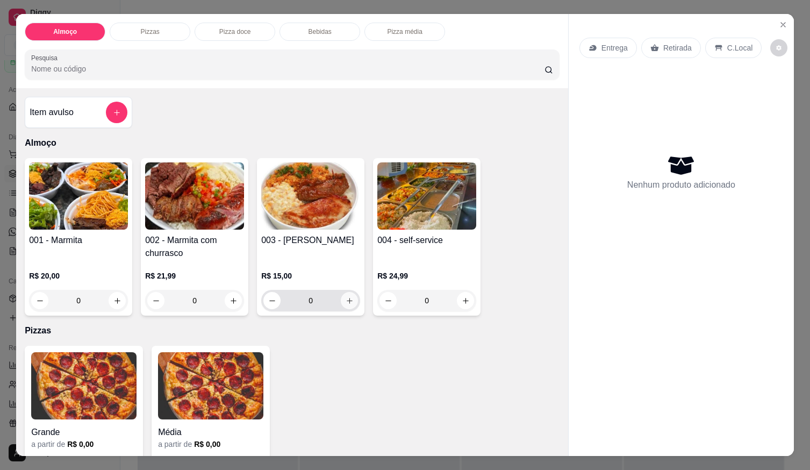
click at [346, 298] on icon "increase-product-quantity" at bounding box center [349, 301] width 6 height 6
type input "1"
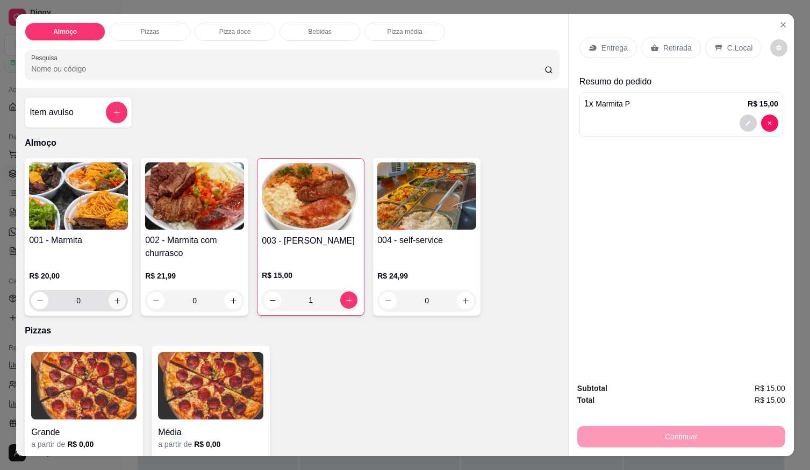
click at [116, 297] on icon "increase-product-quantity" at bounding box center [117, 301] width 8 height 8
type input "1"
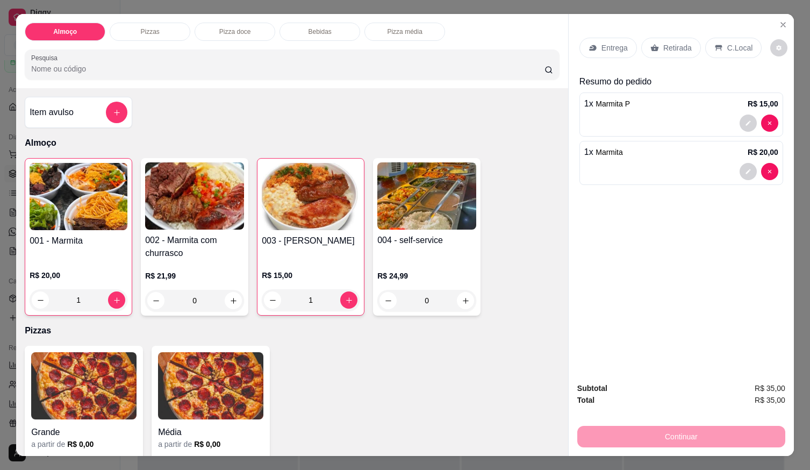
click at [606, 38] on div "Entrega" at bounding box center [607, 48] width 57 height 20
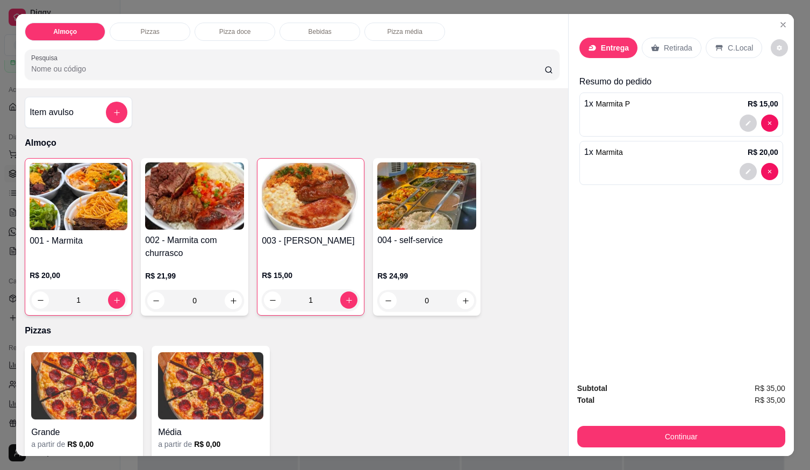
click at [476, 70] on div at bounding box center [493, 74] width 34 height 20
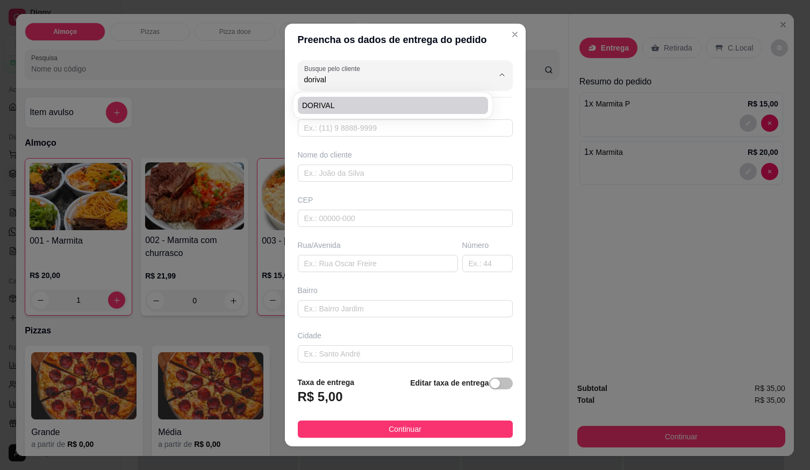
click at [421, 99] on li "DORIVAL" at bounding box center [393, 105] width 190 height 17
type input "DORIVAL"
type input "61998867470"
type input "DORIVAL"
type input "LOCALIZAÇÃO"
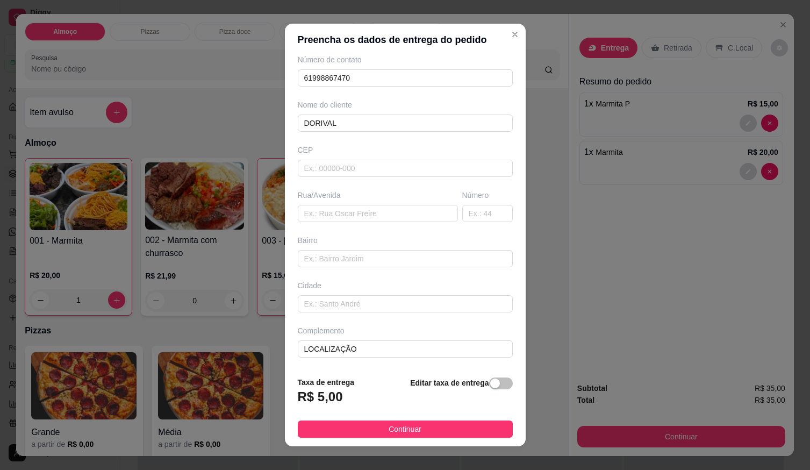
scroll to position [11, 0]
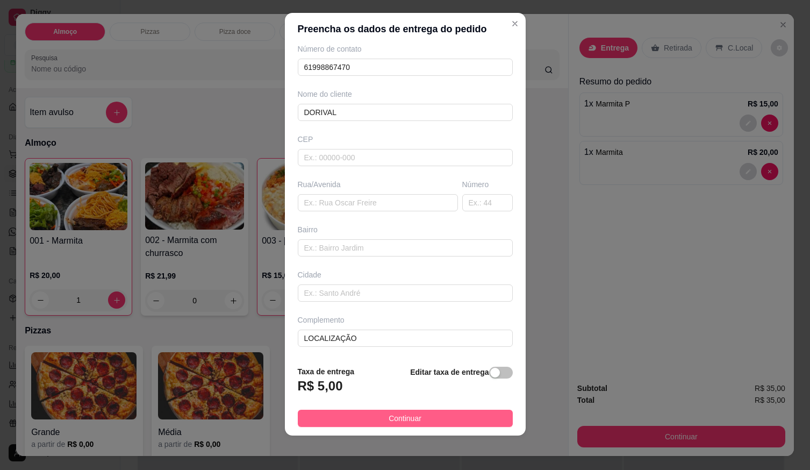
type input "DORIVAL"
click at [410, 416] on span "Continuar" at bounding box center [404, 418] width 33 height 12
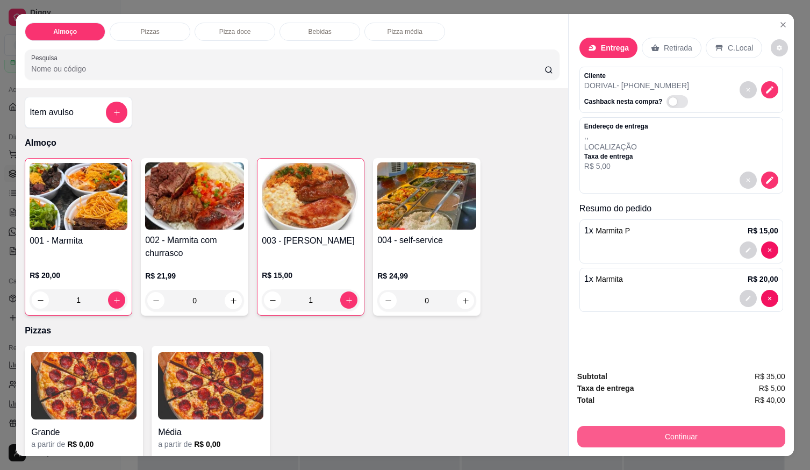
click at [607, 427] on button "Continuar" at bounding box center [681, 435] width 208 height 21
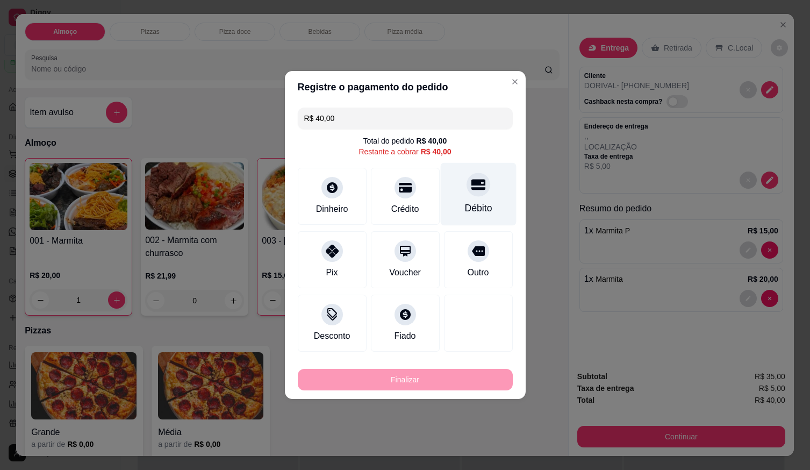
click at [482, 209] on div "Débito" at bounding box center [477, 208] width 27 height 14
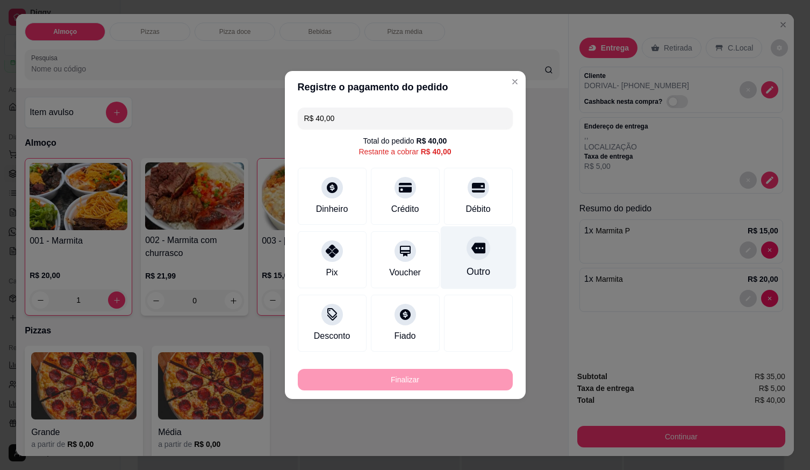
type input "R$ 0,00"
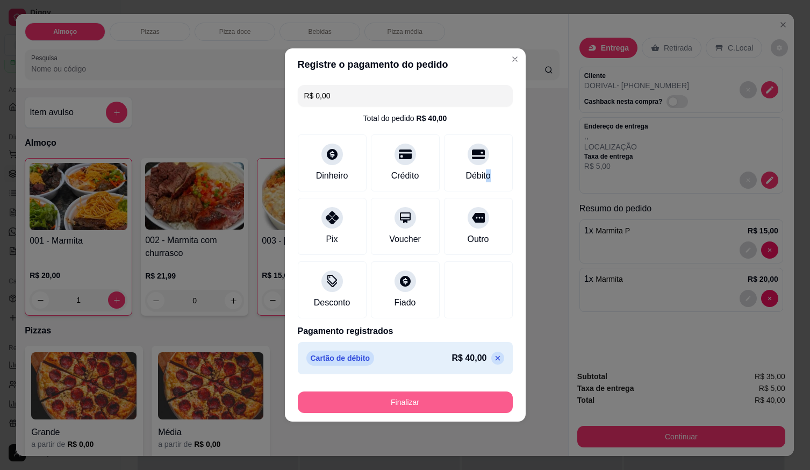
click at [464, 402] on button "Finalizar" at bounding box center [405, 401] width 215 height 21
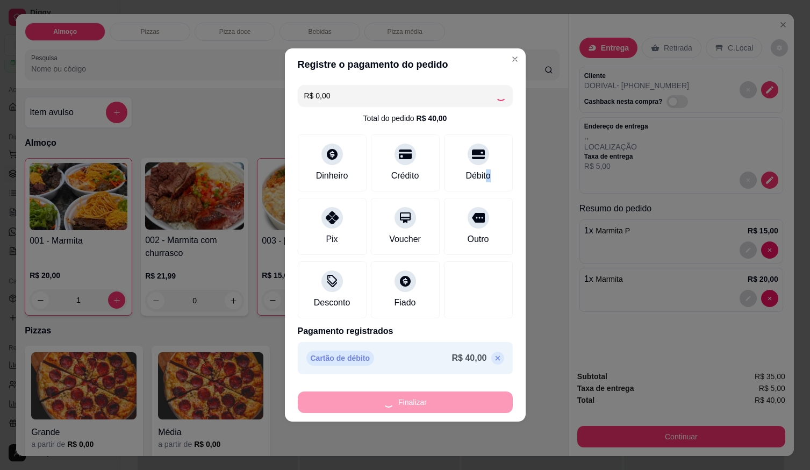
type input "0"
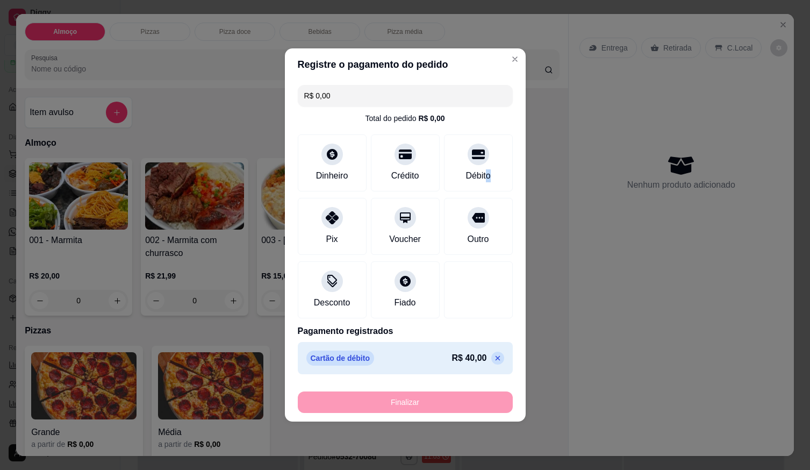
type input "-R$ 40,00"
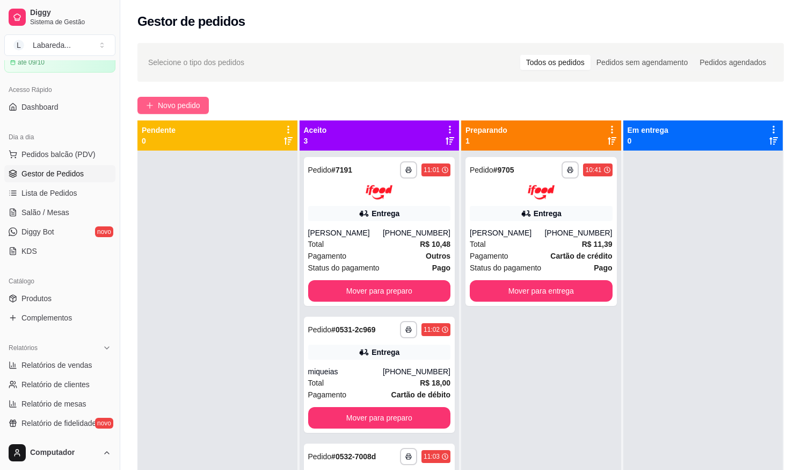
click at [194, 110] on span "Novo pedido" at bounding box center [179, 105] width 42 height 12
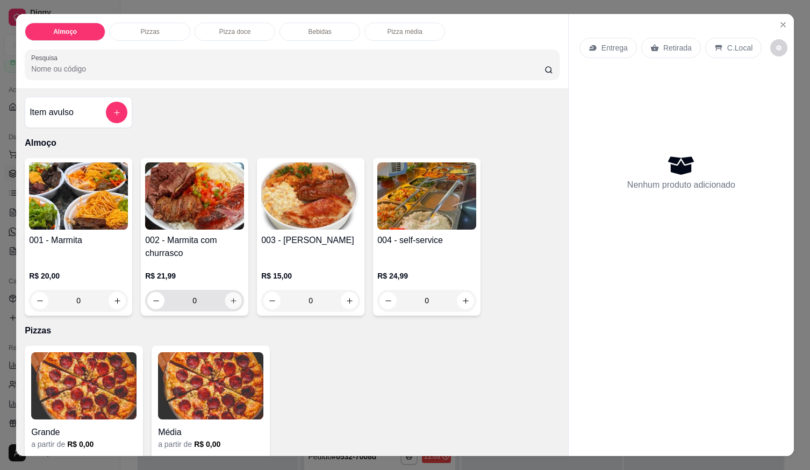
click at [235, 293] on button "increase-product-quantity" at bounding box center [233, 300] width 17 height 17
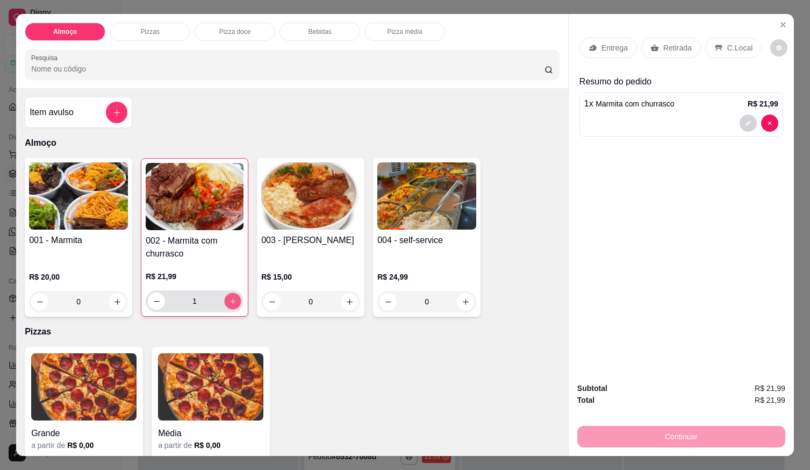
click at [229, 298] on icon "increase-product-quantity" at bounding box center [233, 301] width 8 height 8
click at [230, 298] on icon "increase-product-quantity" at bounding box center [233, 301] width 6 height 6
click at [229, 298] on icon "increase-product-quantity" at bounding box center [233, 301] width 8 height 8
type input "5"
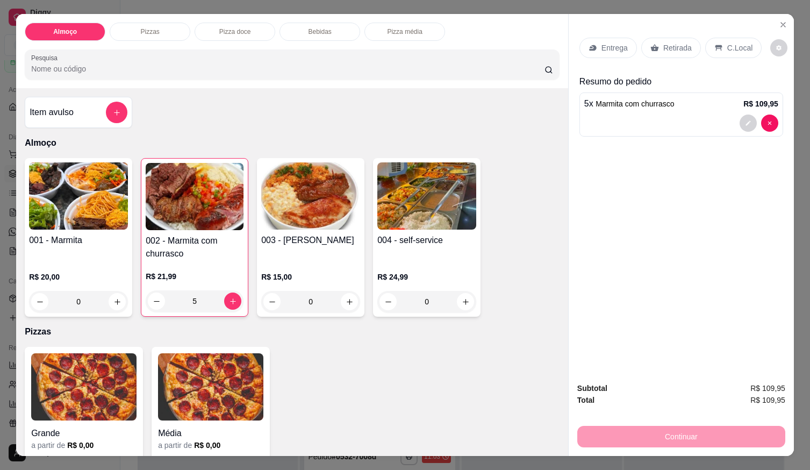
click at [604, 34] on div "Entrega Retirada C.Local" at bounding box center [681, 48] width 204 height 38
click at [602, 42] on p "Entrega" at bounding box center [614, 47] width 26 height 11
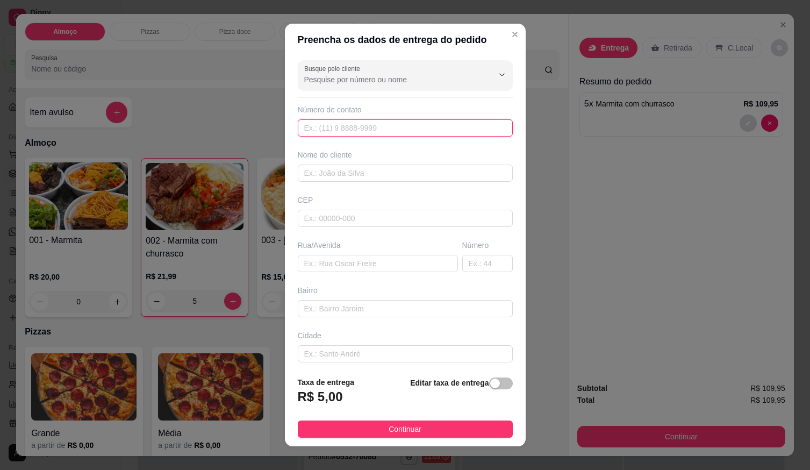
click at [421, 129] on input "text" at bounding box center [405, 127] width 215 height 17
type input "[PHONE_NUMBER]"
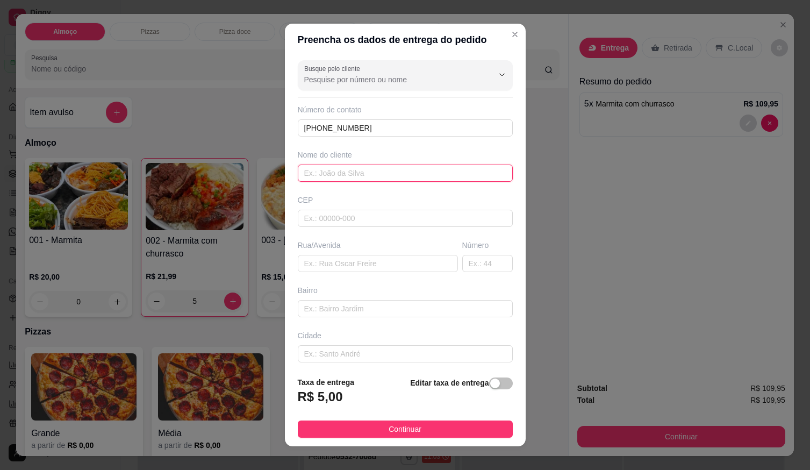
click at [415, 176] on input "text" at bounding box center [405, 172] width 215 height 17
type input "ericles"
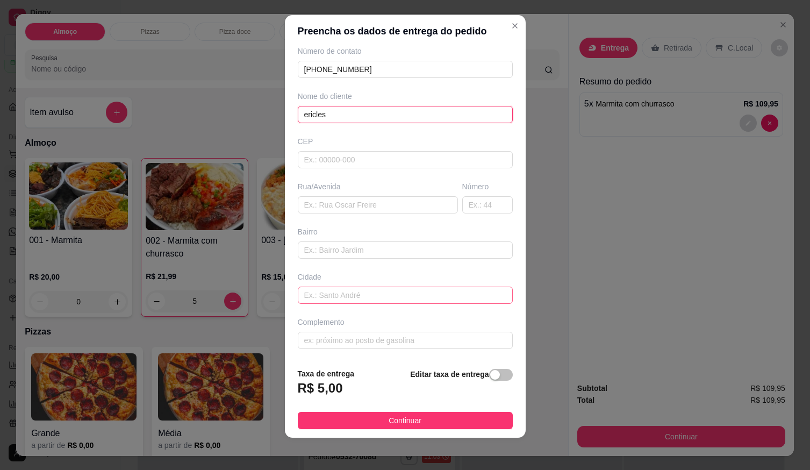
scroll to position [11, 0]
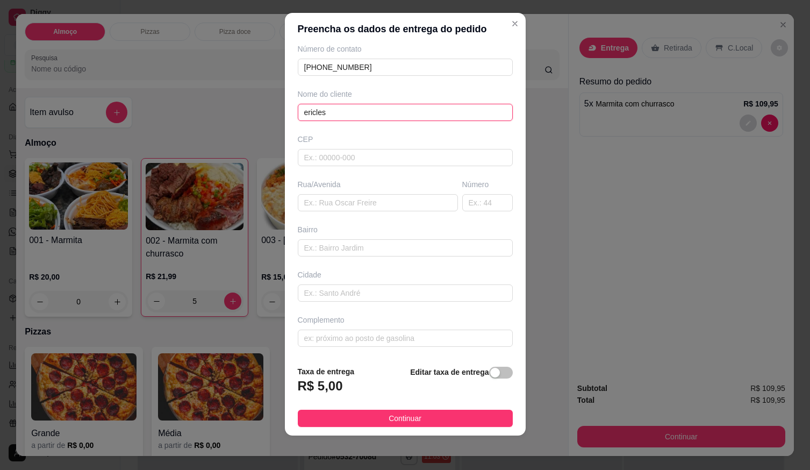
drag, startPoint x: 345, startPoint y: 114, endPoint x: 200, endPoint y: 125, distance: 146.0
click at [212, 124] on div "Preencha os dados de entrega do pedido Busque pelo cliente Número de contato [P…" at bounding box center [405, 235] width 810 height 470
type input "e"
type input "[PERSON_NAME]"
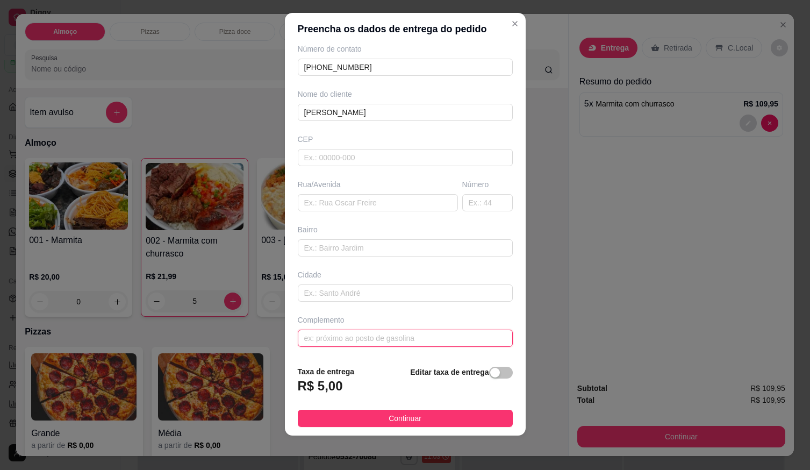
click at [345, 342] on input "text" at bounding box center [405, 337] width 215 height 17
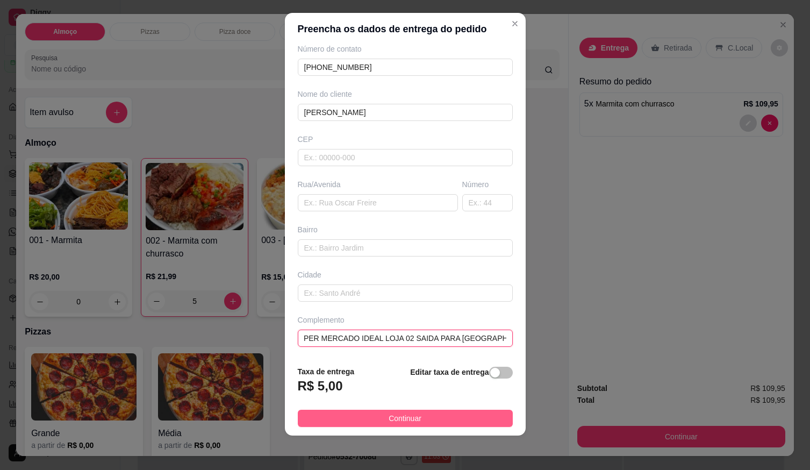
type input "SUPER MERCADO IDEAL LOJA 02 SAIDA PARA [GEOGRAPHIC_DATA]"
click at [442, 425] on button "Continuar" at bounding box center [405, 417] width 215 height 17
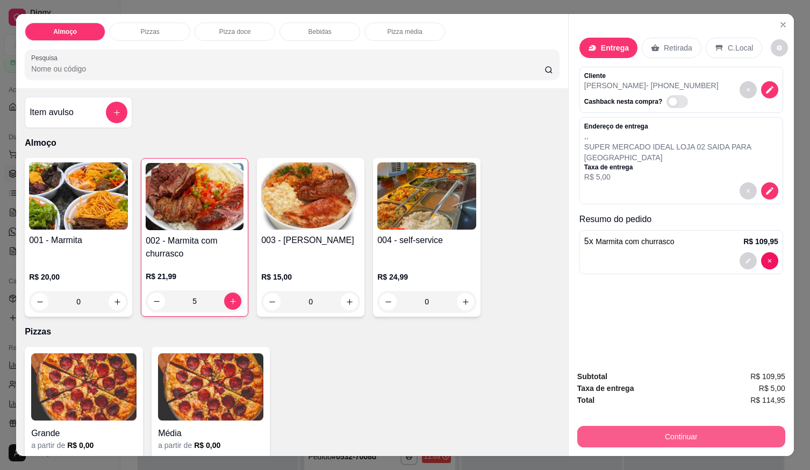
click at [651, 430] on button "Continuar" at bounding box center [681, 435] width 208 height 21
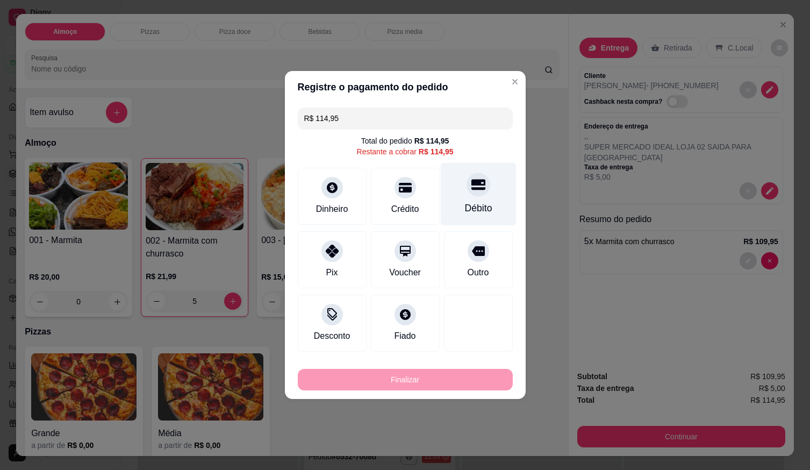
click at [477, 198] on div "Débito" at bounding box center [478, 194] width 76 height 63
type input "R$ 0,00"
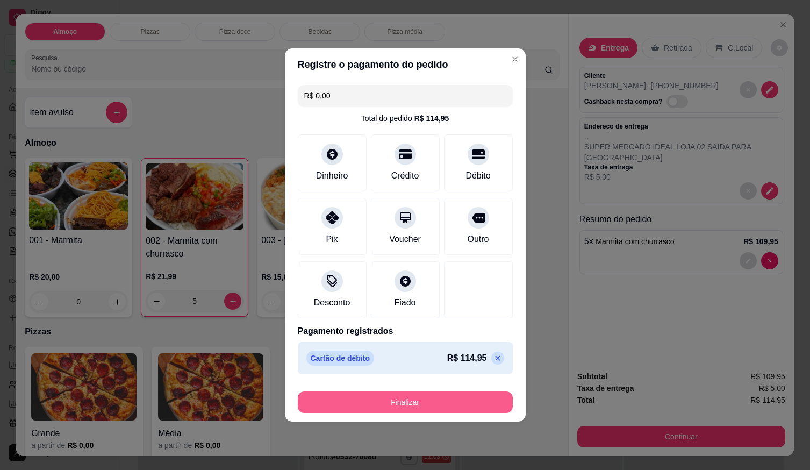
click at [427, 403] on button "Finalizar" at bounding box center [405, 401] width 215 height 21
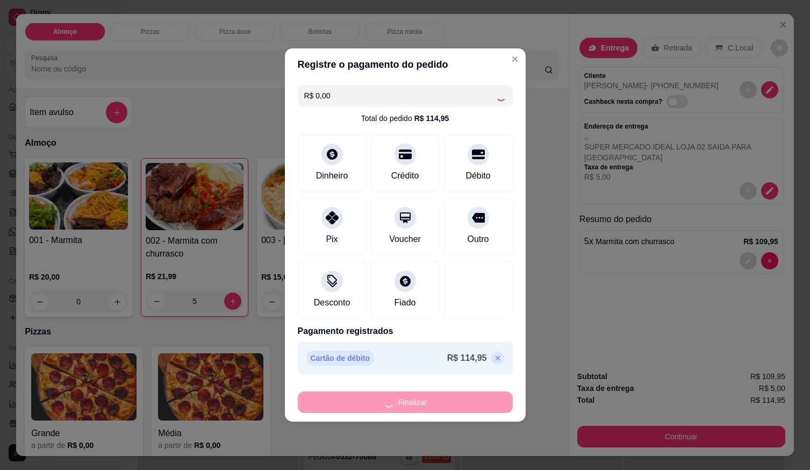
type input "0"
type input "-R$ 114,95"
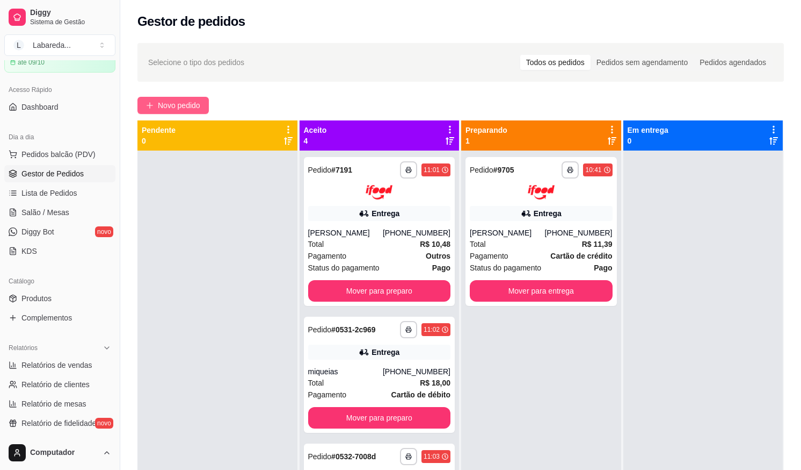
click at [189, 106] on span "Novo pedido" at bounding box center [179, 105] width 42 height 12
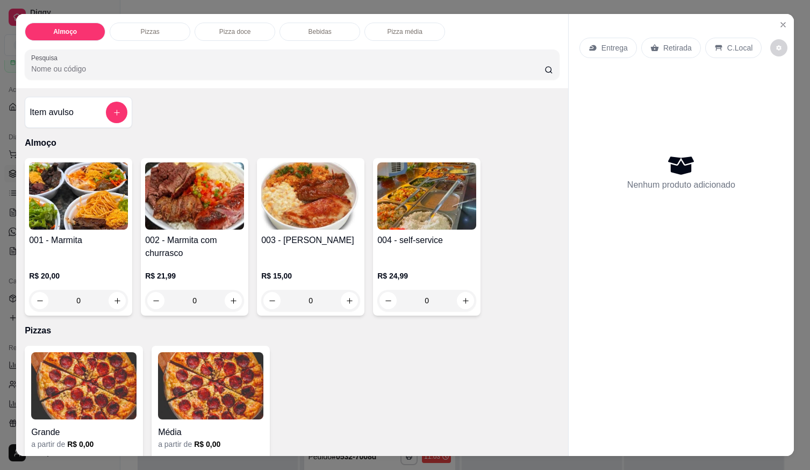
drag, startPoint x: 754, startPoint y: 183, endPoint x: 678, endPoint y: 243, distance: 97.2
click at [723, 232] on div "Nenhum produto adicionado" at bounding box center [681, 172] width 204 height 211
click at [350, 299] on button "increase-product-quantity" at bounding box center [349, 300] width 17 height 17
type input "1"
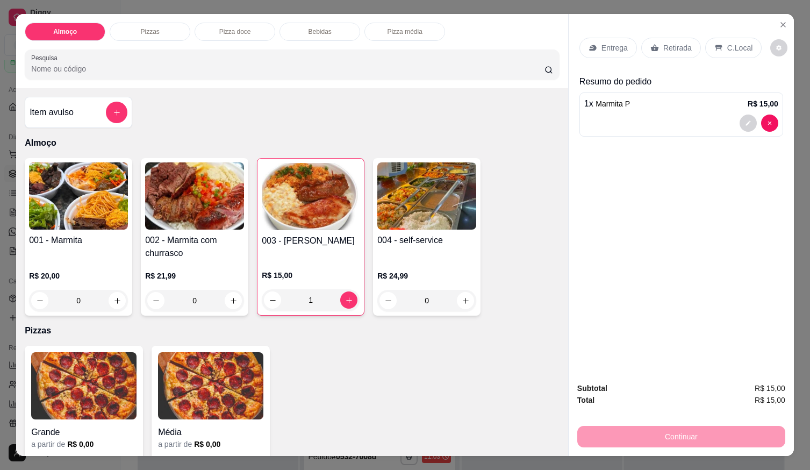
click at [591, 44] on icon at bounding box center [592, 48] width 9 height 9
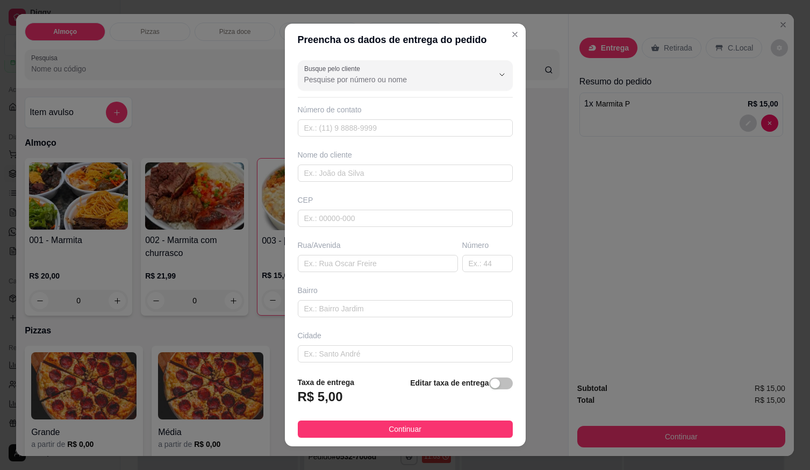
click at [349, 117] on div "Número de contato" at bounding box center [405, 120] width 215 height 32
drag, startPoint x: 349, startPoint y: 128, endPoint x: 349, endPoint y: 135, distance: 6.4
click at [349, 129] on input "text" at bounding box center [405, 127] width 215 height 17
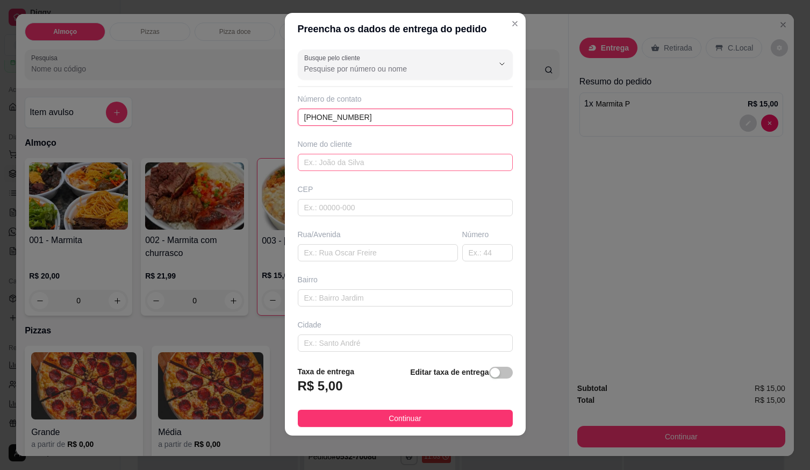
type input "[PHONE_NUMBER]"
click at [422, 169] on input "text" at bounding box center [405, 162] width 215 height 17
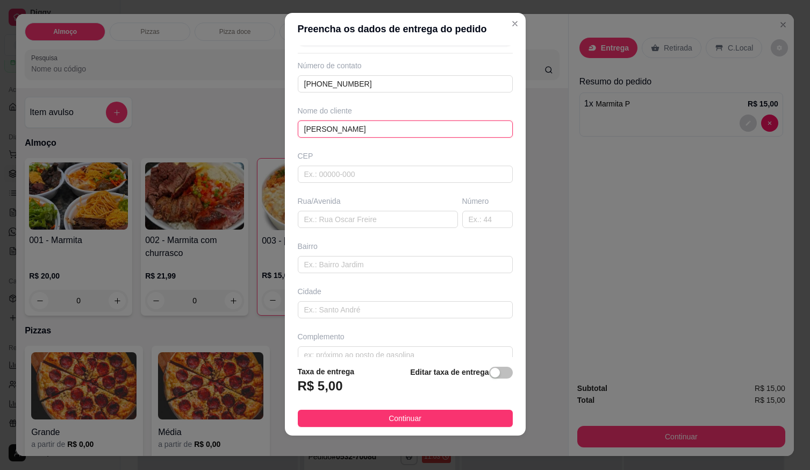
scroll to position [50, 0]
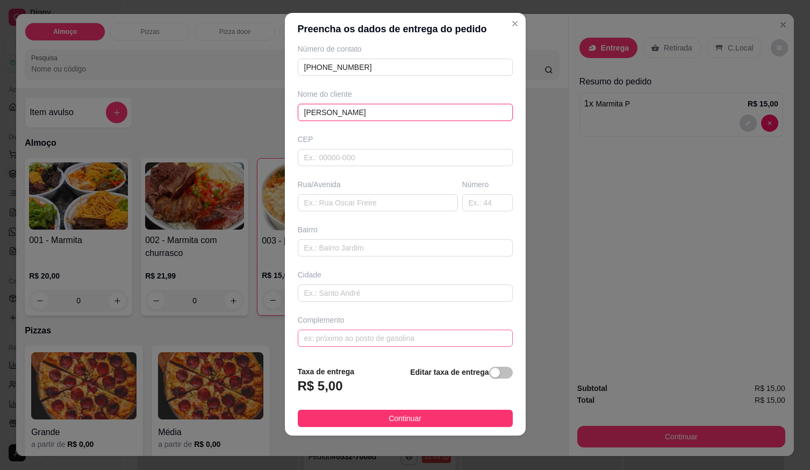
type input "[PERSON_NAME]"
click at [333, 340] on input "text" at bounding box center [405, 337] width 215 height 17
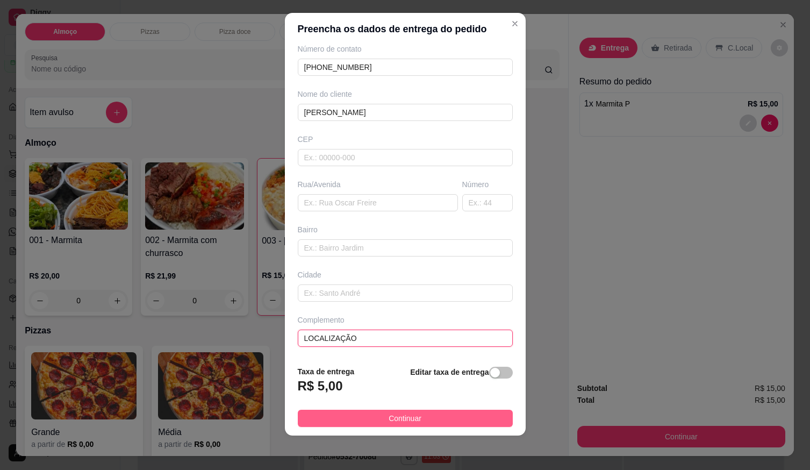
type input "LOCALIZAÇÃO"
click at [418, 413] on button "Continuar" at bounding box center [405, 417] width 215 height 17
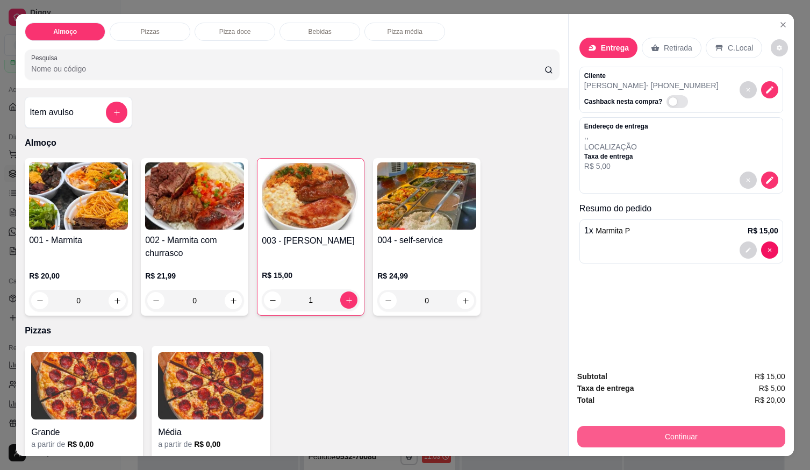
click at [610, 425] on button "Continuar" at bounding box center [681, 435] width 208 height 21
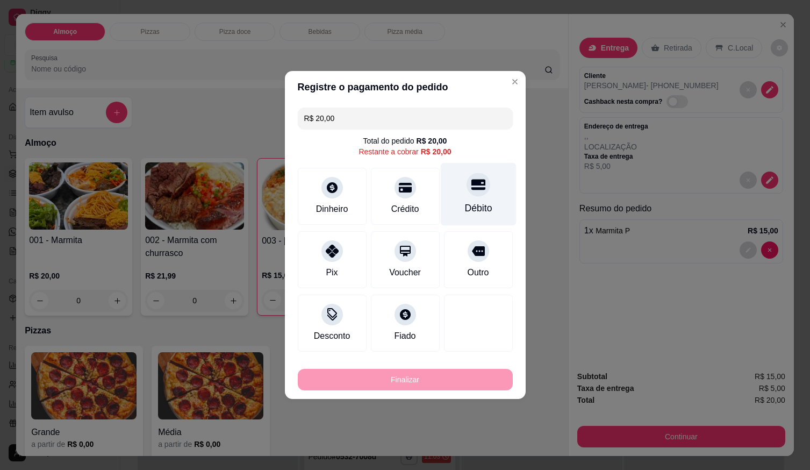
click at [479, 198] on div "Débito" at bounding box center [478, 194] width 76 height 63
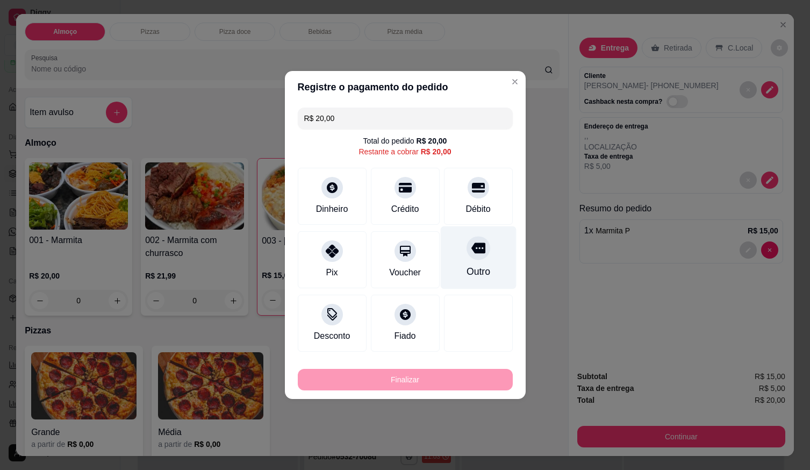
type input "R$ 0,00"
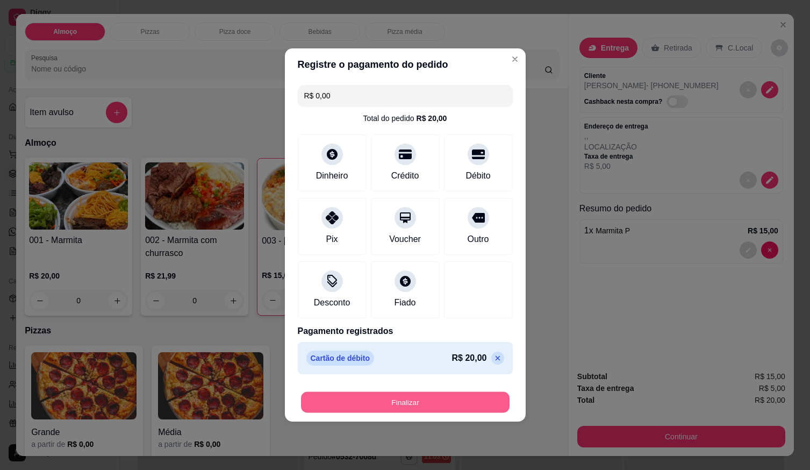
click at [467, 404] on button "Finalizar" at bounding box center [405, 402] width 208 height 21
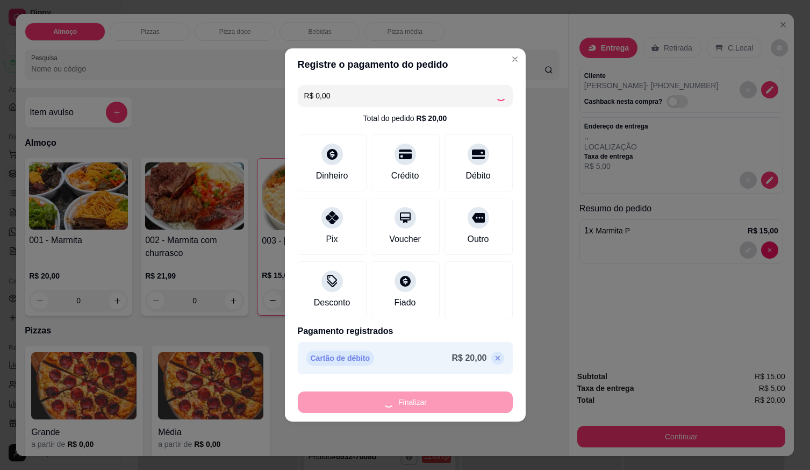
type input "0"
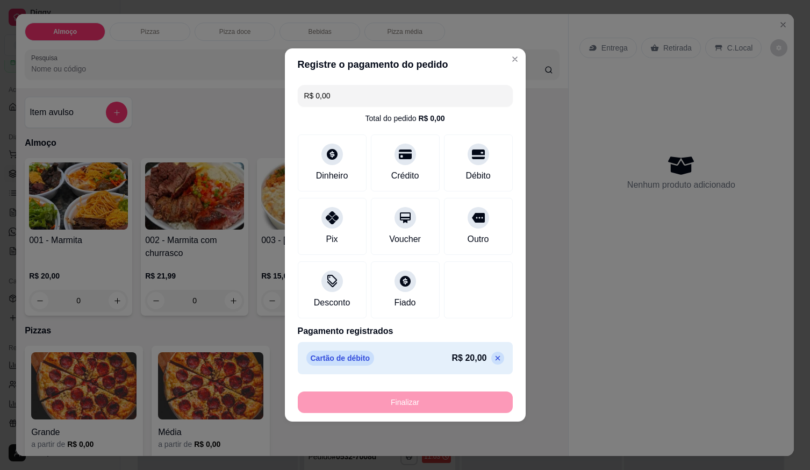
type input "-R$ 20,00"
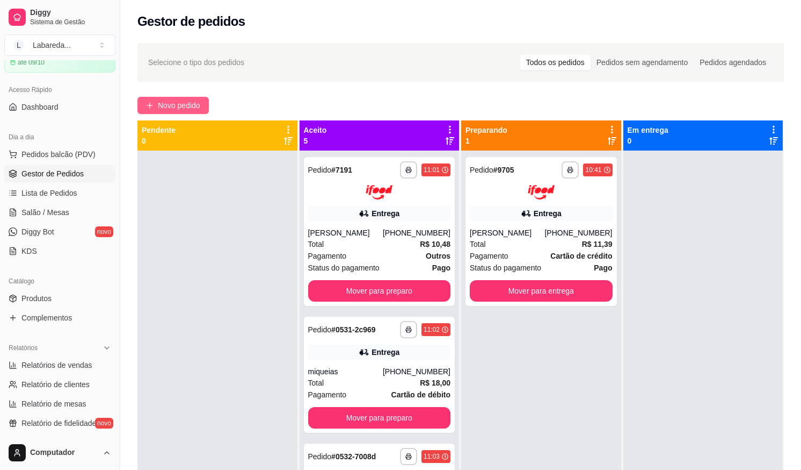
click at [179, 99] on button "Novo pedido" at bounding box center [173, 105] width 71 height 17
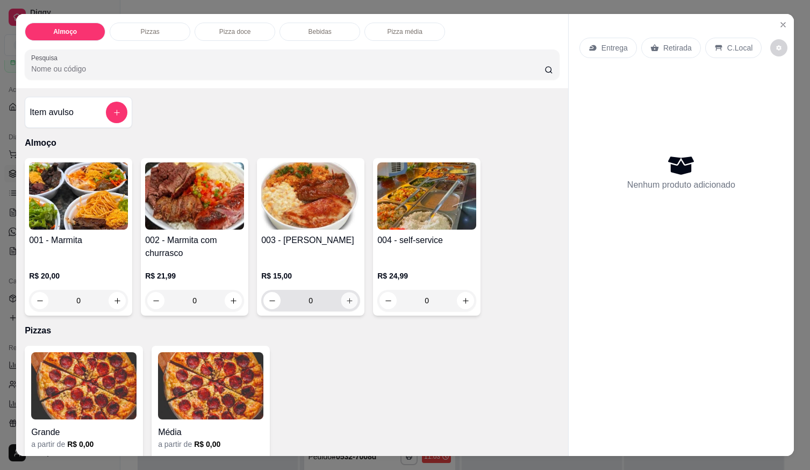
click at [345, 300] on icon "increase-product-quantity" at bounding box center [349, 301] width 8 height 8
type input "1"
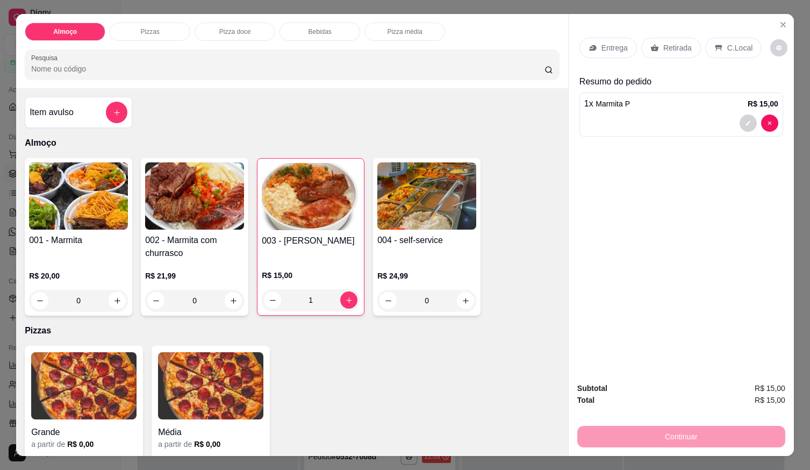
drag, startPoint x: 89, startPoint y: 322, endPoint x: 82, endPoint y: 333, distance: 12.4
click at [80, 329] on p "Pizzas" at bounding box center [292, 330] width 535 height 13
click at [315, 431] on div "Grande a partir de R$ 0,00 Média a partir de R$ 0,00" at bounding box center [292, 414] width 535 height 138
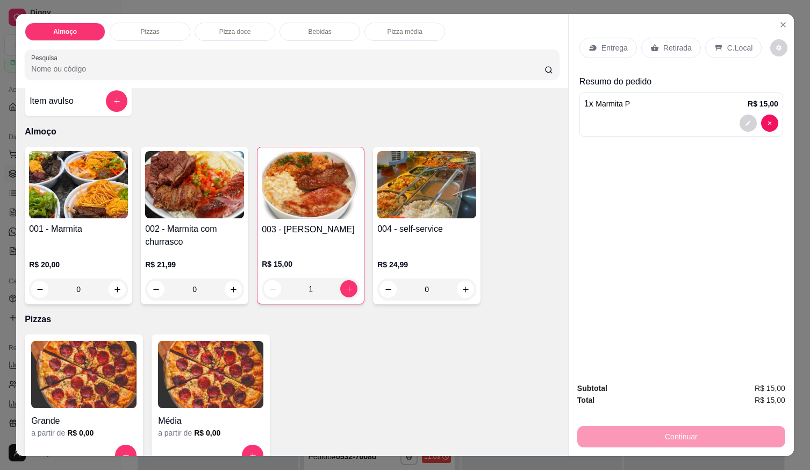
click at [618, 117] on div at bounding box center [681, 122] width 194 height 17
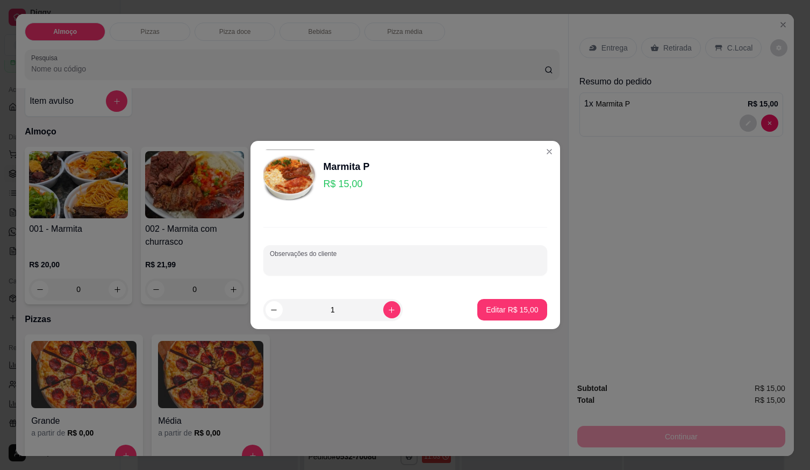
click at [345, 261] on input "Observações do cliente" at bounding box center [405, 264] width 271 height 11
paste input "Arroz, feijão tropeiro, macarrão,quibebo, batata frita e churrasco linguiça e c…"
type input "Arroz, feijão tropeiro, macarrão,quibebo, batata frita e churrasco linguiça e c…"
click at [530, 305] on button "Editar R$ 15,00" at bounding box center [511, 309] width 67 height 21
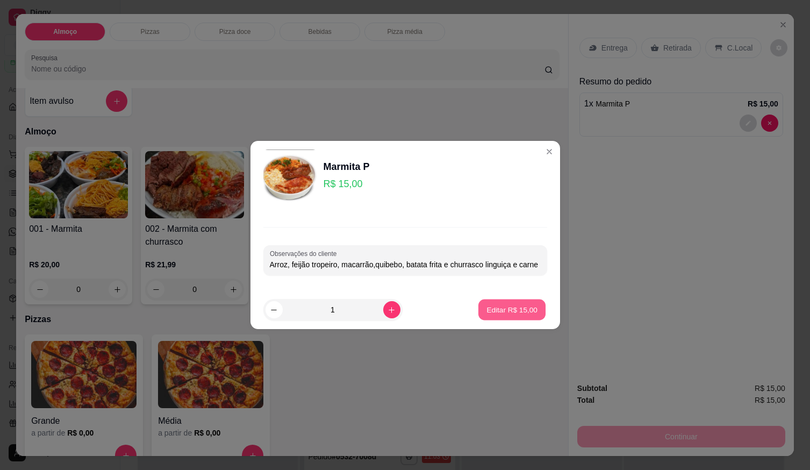
scroll to position [0, 0]
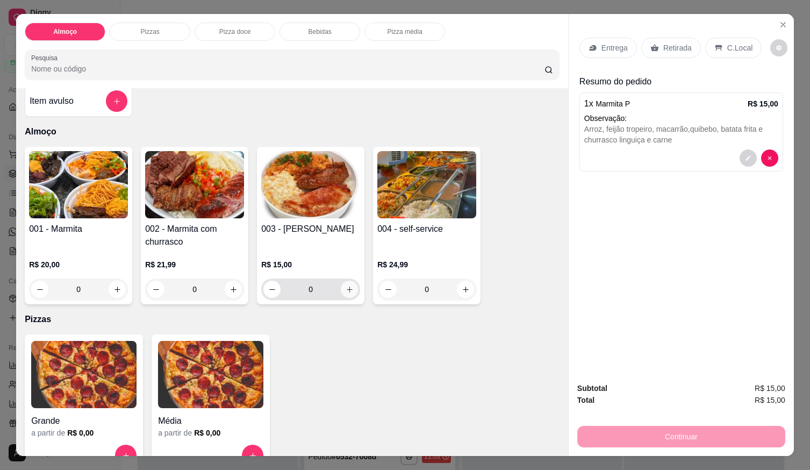
click at [345, 290] on button "increase-product-quantity" at bounding box center [349, 288] width 17 height 17
type input "1"
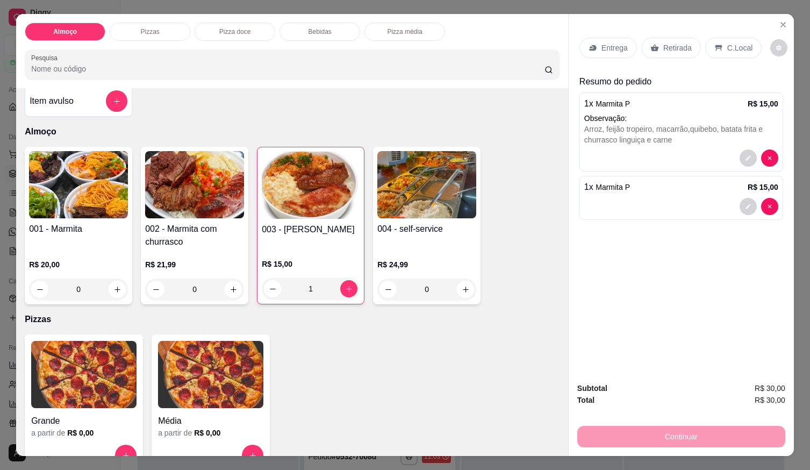
click at [592, 207] on div at bounding box center [681, 206] width 194 height 17
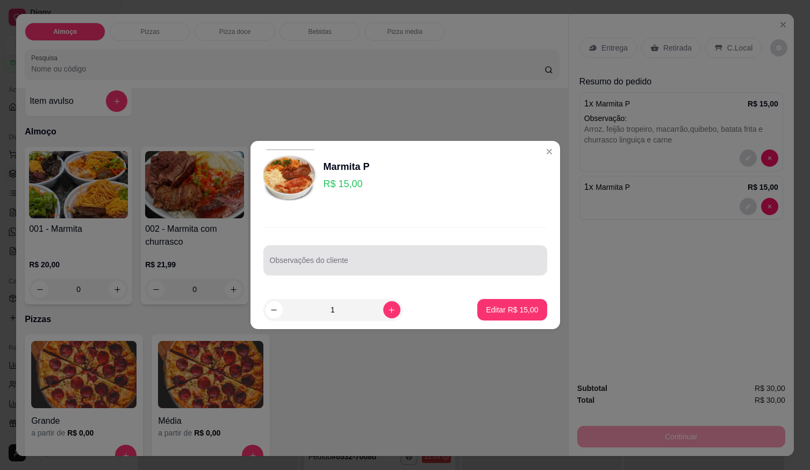
click at [353, 273] on div "Observações do cliente" at bounding box center [405, 260] width 284 height 30
drag, startPoint x: 353, startPoint y: 272, endPoint x: 308, endPoint y: 255, distance: 47.8
drag, startPoint x: 308, startPoint y: 255, endPoint x: 292, endPoint y: 255, distance: 16.7
click at [292, 255] on div at bounding box center [405, 259] width 271 height 21
drag, startPoint x: 292, startPoint y: 255, endPoint x: 298, endPoint y: 258, distance: 6.7
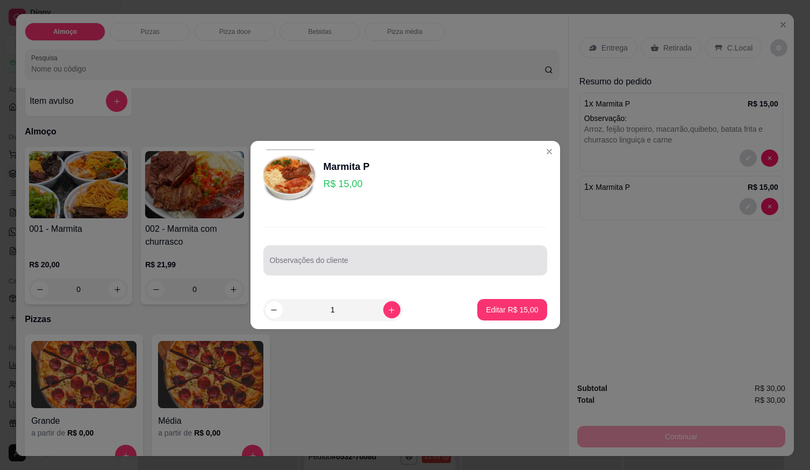
click at [298, 258] on div at bounding box center [405, 259] width 271 height 21
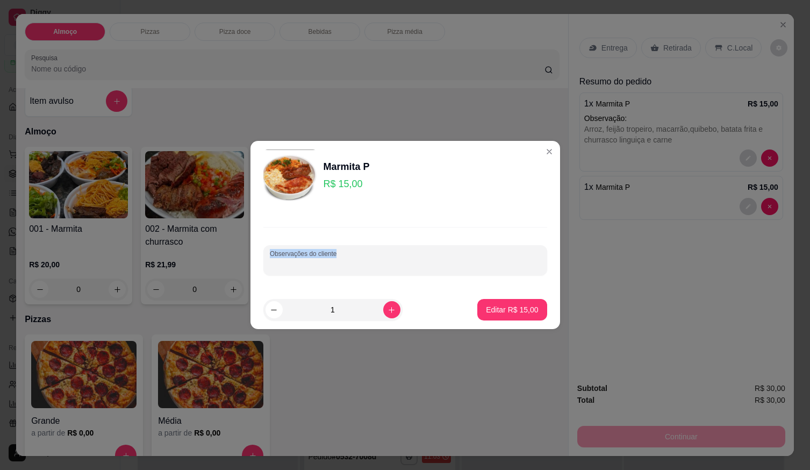
click at [298, 259] on div "Observações do cliente" at bounding box center [405, 260] width 284 height 30
paste input "[PERSON_NAME], feijão de caldo, quibebo, macarrão batata frita e churrasco e li…"
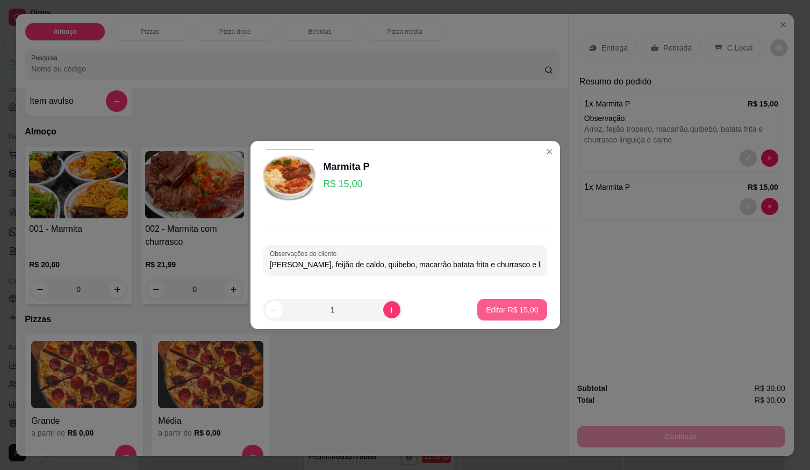
type input "[PERSON_NAME], feijão de caldo, quibebo, macarrão batata frita e churrasco e li…"
click at [514, 314] on p "Editar R$ 15,00" at bounding box center [512, 309] width 52 height 11
type input "0"
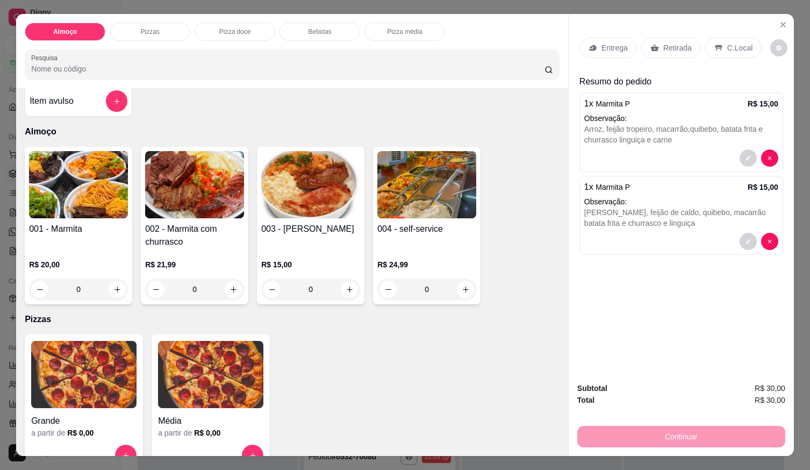
click at [603, 43] on p "Entrega" at bounding box center [614, 47] width 26 height 11
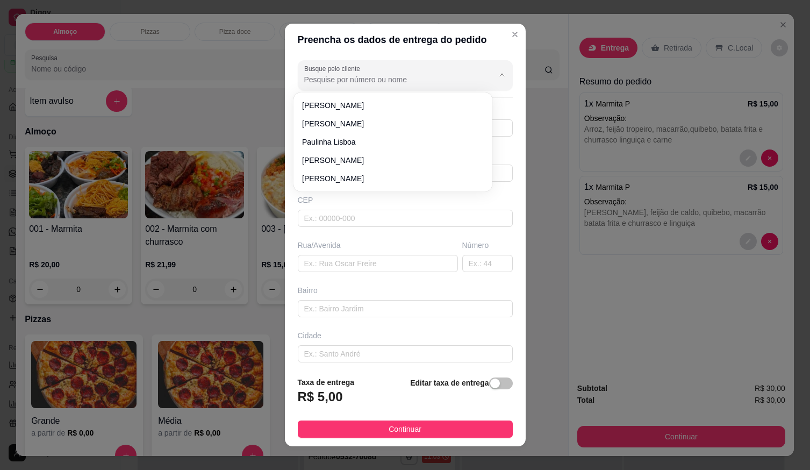
click at [377, 81] on input "Busque pelo cliente" at bounding box center [390, 79] width 172 height 11
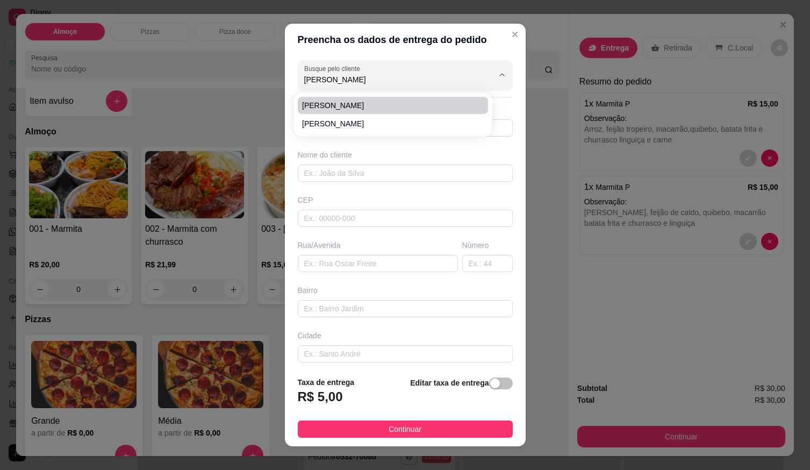
click at [370, 107] on span "[PERSON_NAME]" at bounding box center [387, 105] width 171 height 11
type input "[PERSON_NAME]"
type input "61998444930"
type input "[PERSON_NAME]"
type input "LOCALIZAÇÃO"
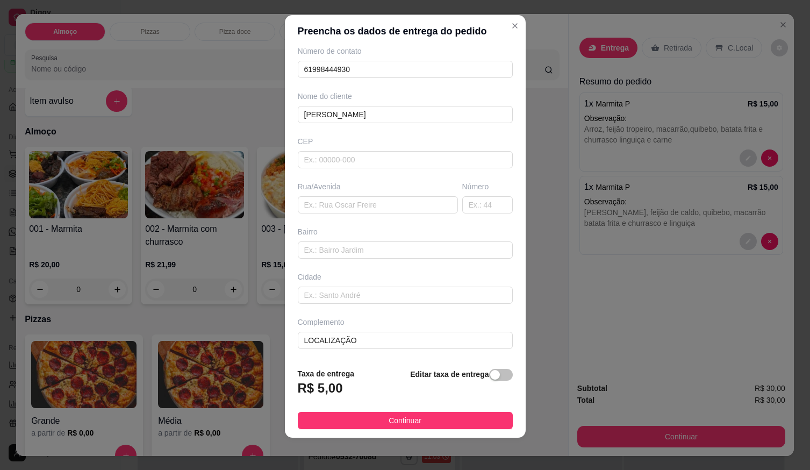
scroll to position [11, 0]
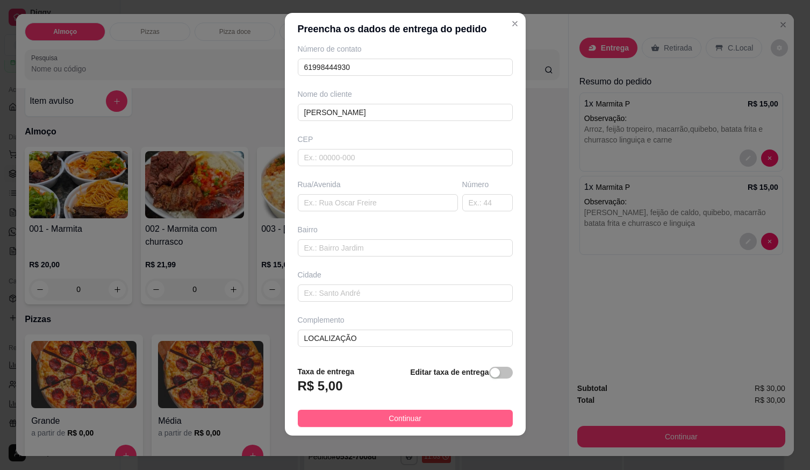
type input "[PERSON_NAME]"
drag, startPoint x: 422, startPoint y: 427, endPoint x: 459, endPoint y: 422, distance: 37.4
click at [424, 427] on button "Continuar" at bounding box center [405, 417] width 215 height 17
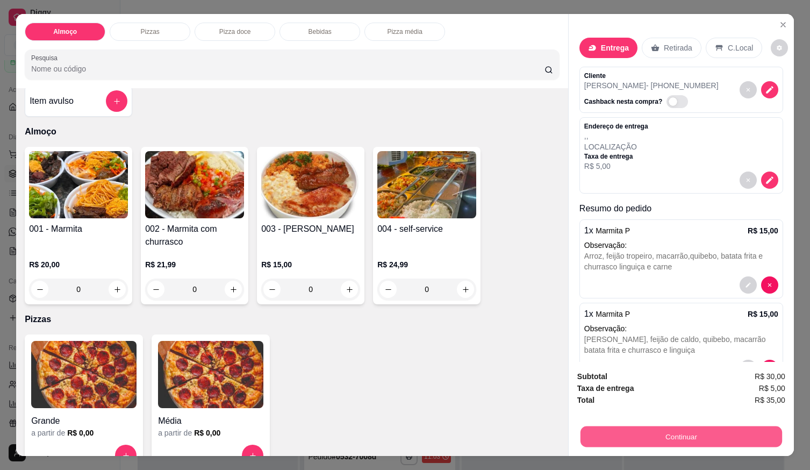
click at [662, 435] on button "Continuar" at bounding box center [680, 435] width 201 height 21
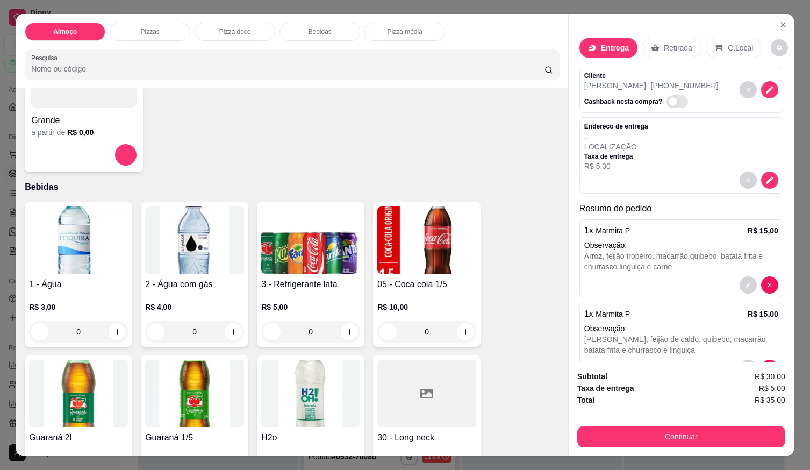
scroll to position [548, 0]
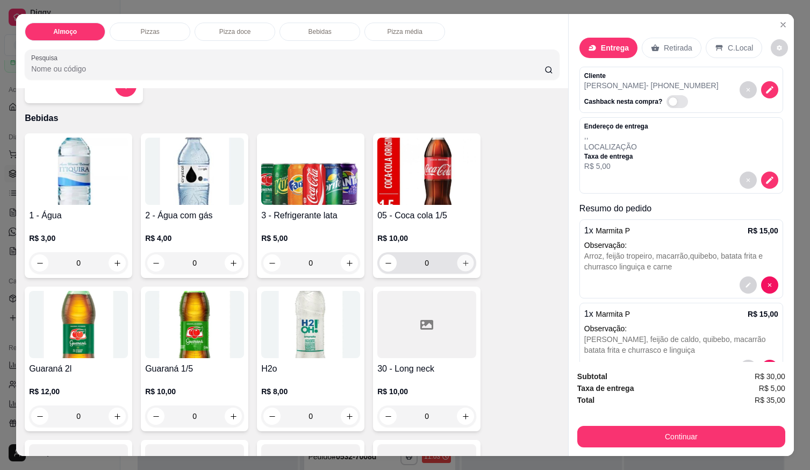
click at [459, 255] on button "increase-product-quantity" at bounding box center [465, 263] width 17 height 17
type input "1"
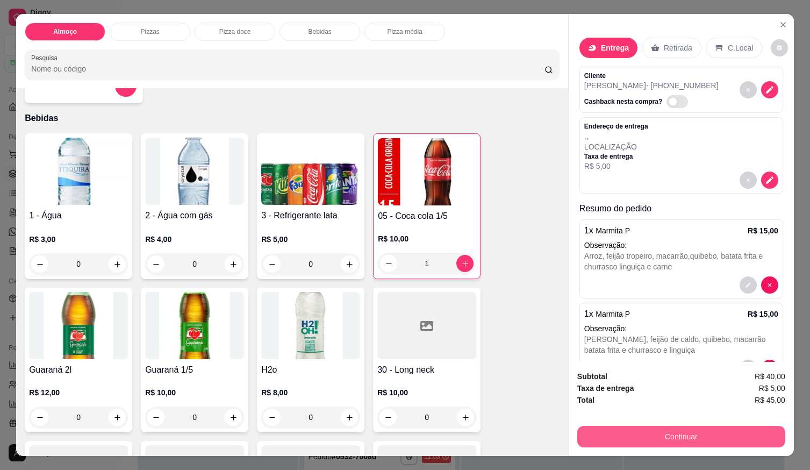
click at [624, 425] on button "Continuar" at bounding box center [681, 435] width 208 height 21
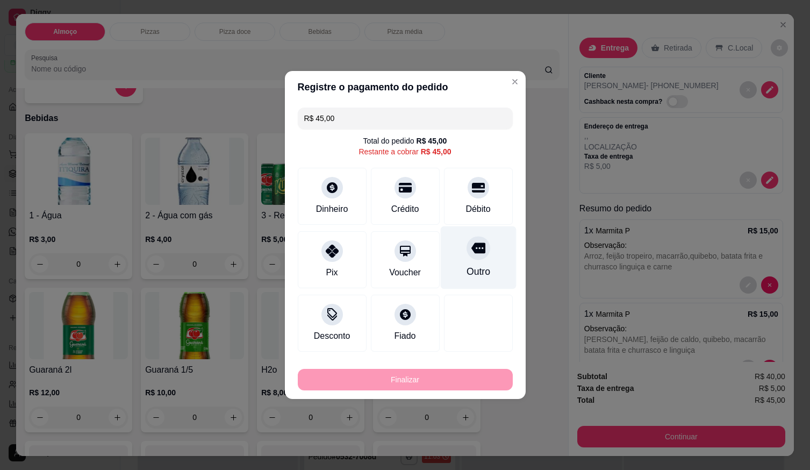
drag, startPoint x: 473, startPoint y: 196, endPoint x: 476, endPoint y: 229, distance: 33.5
click at [474, 196] on div at bounding box center [477, 187] width 21 height 21
type input "R$ 0,00"
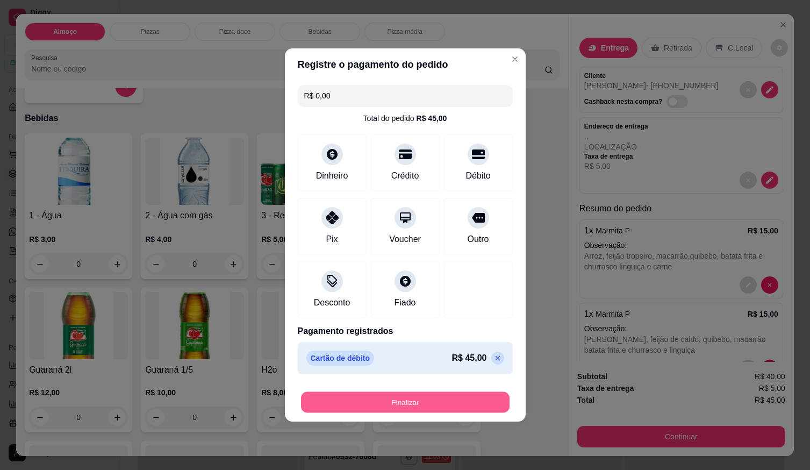
click at [473, 398] on button "Finalizar" at bounding box center [405, 402] width 208 height 21
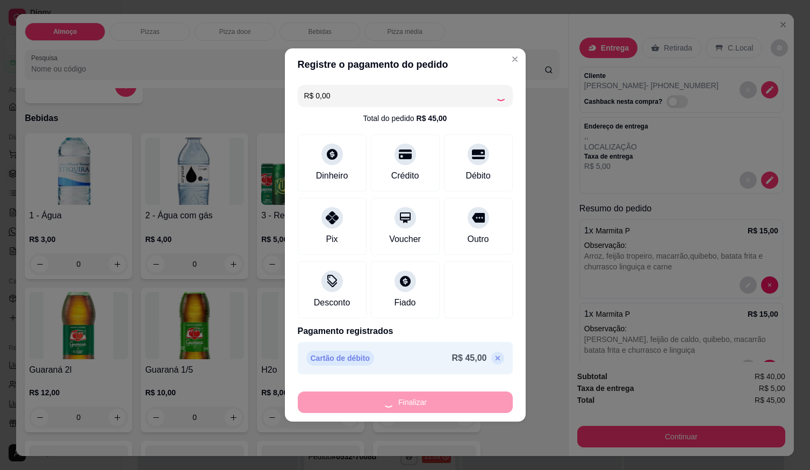
type input "0"
type input "-R$ 45,00"
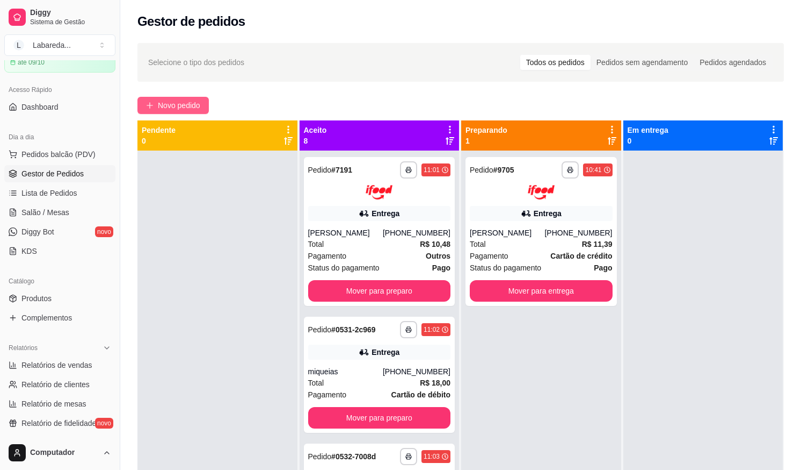
click at [184, 113] on button "Novo pedido" at bounding box center [173, 105] width 71 height 17
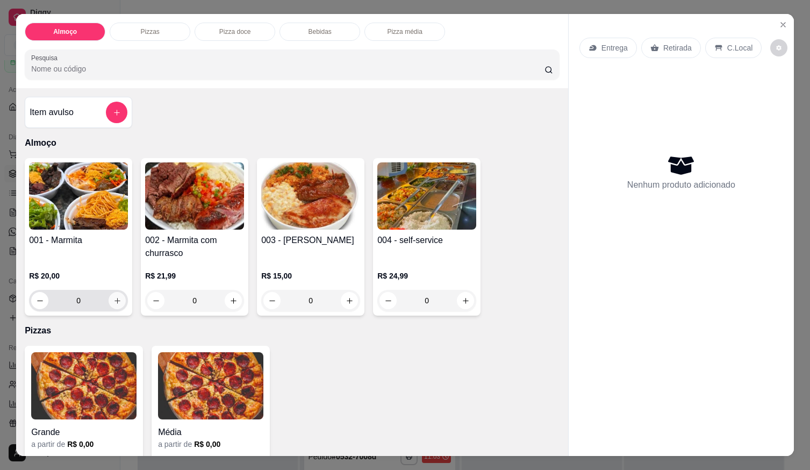
click at [114, 297] on icon "increase-product-quantity" at bounding box center [117, 301] width 8 height 8
type input "1"
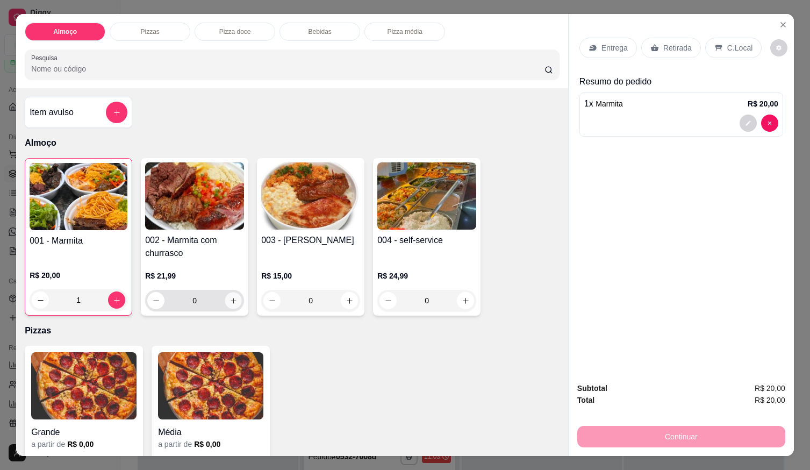
click at [234, 295] on button "increase-product-quantity" at bounding box center [233, 300] width 17 height 17
type input "1"
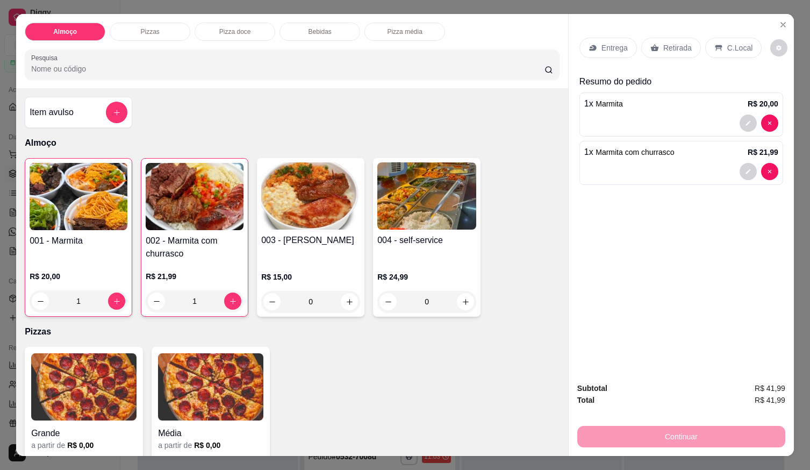
click at [603, 49] on p "Entrega" at bounding box center [614, 47] width 26 height 11
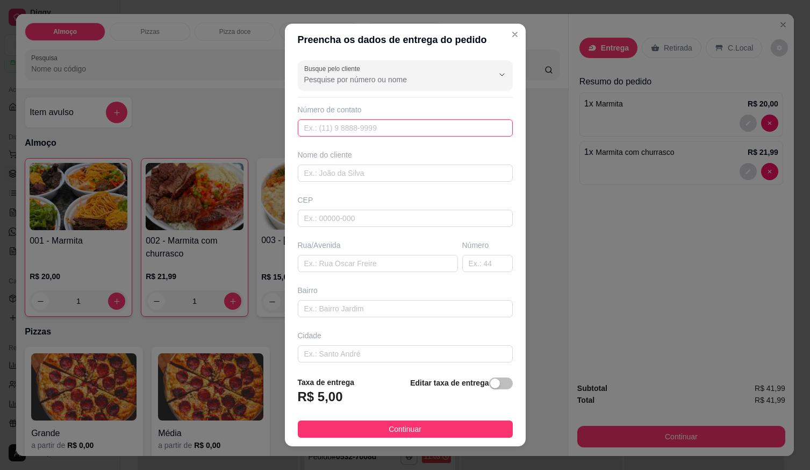
click at [440, 121] on input "text" at bounding box center [405, 127] width 215 height 17
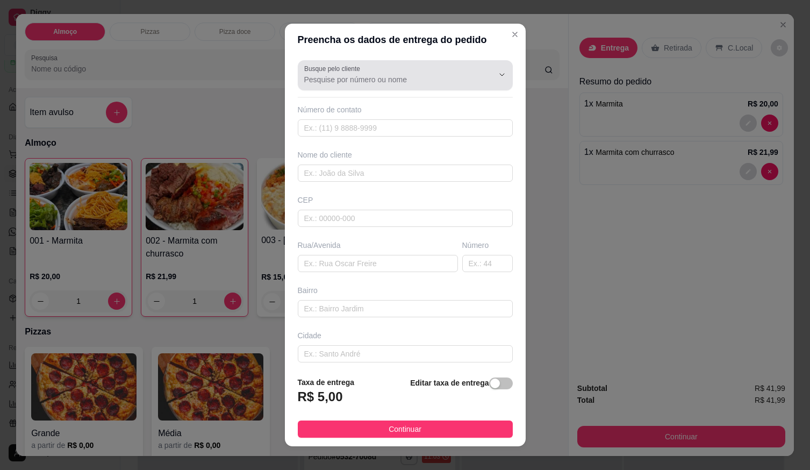
click at [312, 70] on label "Busque pelo cliente" at bounding box center [334, 68] width 60 height 9
click at [312, 74] on input "Busque pelo cliente" at bounding box center [390, 79] width 172 height 11
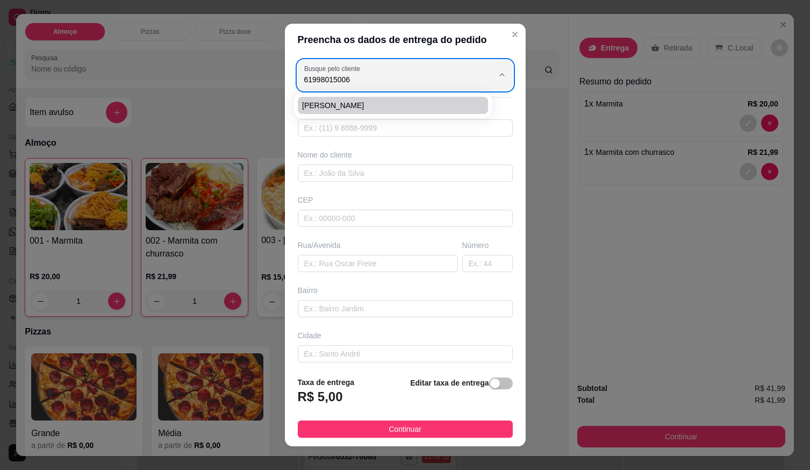
click at [323, 111] on li "[PERSON_NAME]" at bounding box center [393, 105] width 190 height 17
type input "[PERSON_NAME]"
type input "61998015006"
type input "[PERSON_NAME]"
type input "[STREET_ADDRESS][PERSON_NAME]"
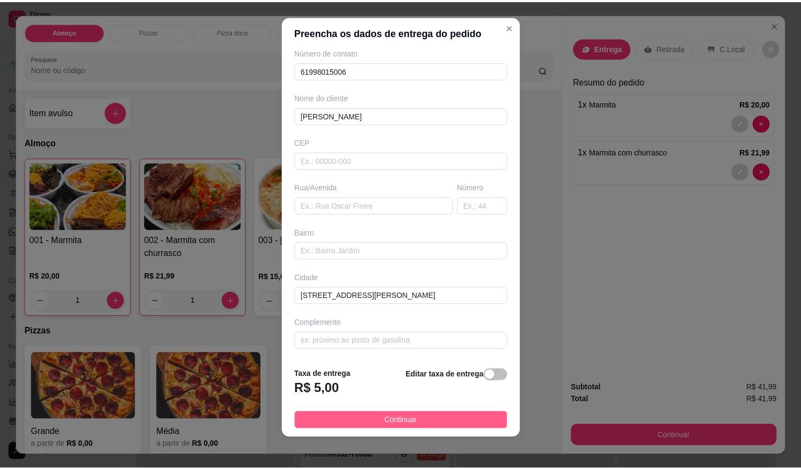
scroll to position [11, 0]
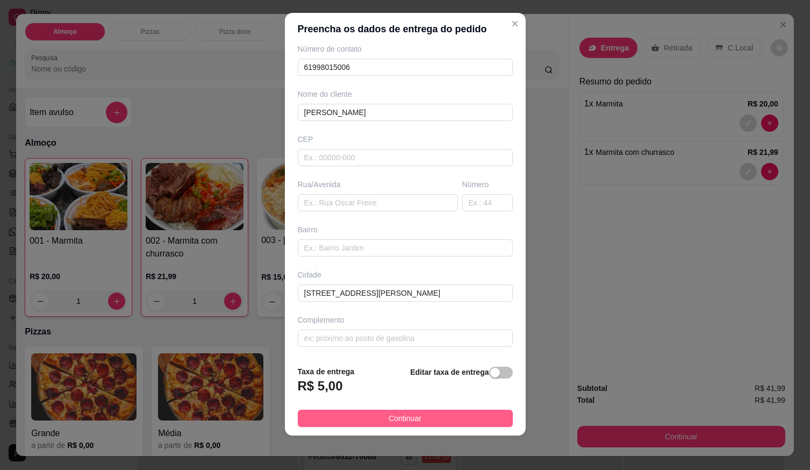
type input "[PERSON_NAME]"
click at [452, 416] on button "Continuar" at bounding box center [405, 417] width 215 height 17
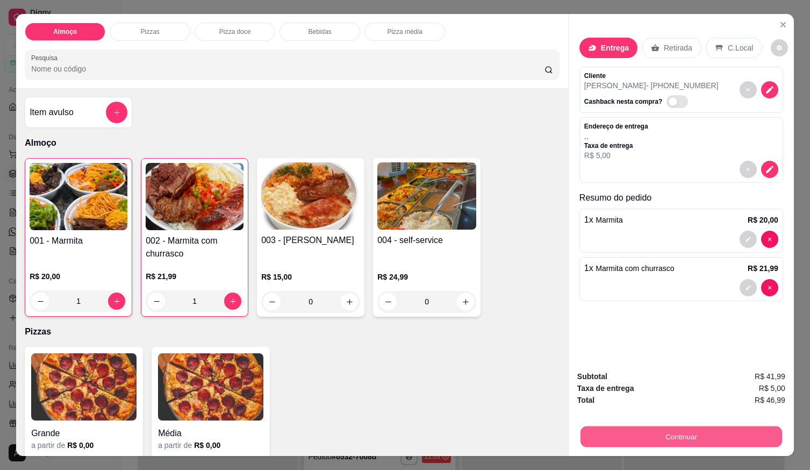
click at [606, 442] on button "Continuar" at bounding box center [680, 435] width 201 height 21
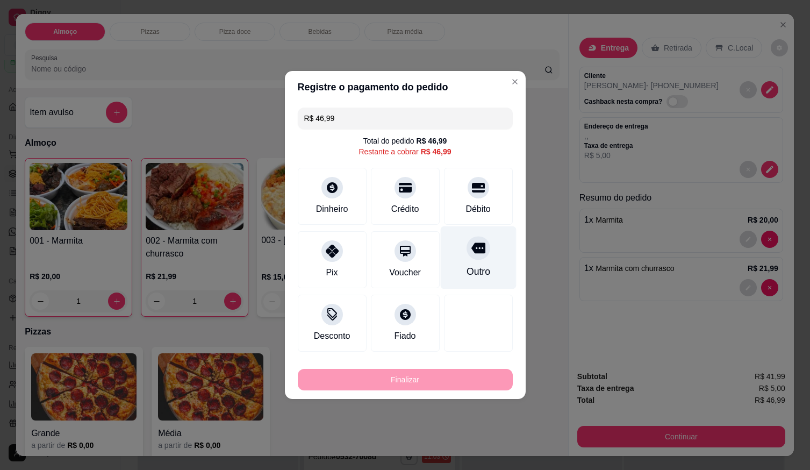
drag, startPoint x: 460, startPoint y: 204, endPoint x: 463, endPoint y: 247, distance: 43.1
click at [465, 204] on div "Débito" at bounding box center [477, 209] width 25 height 13
type input "R$ 0,00"
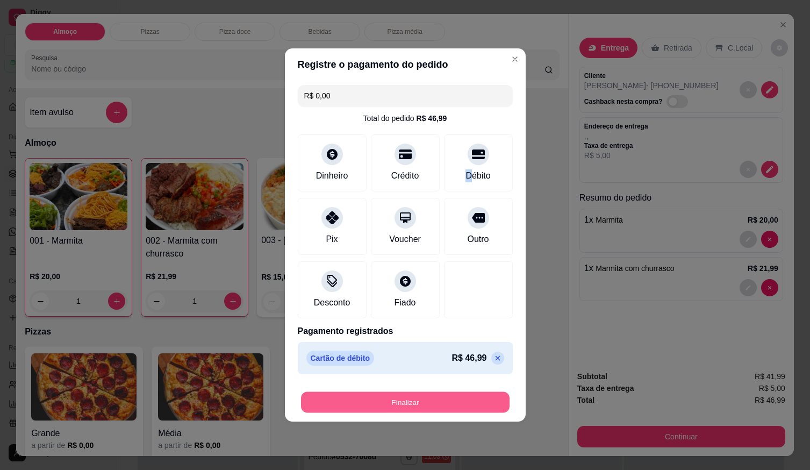
click at [452, 394] on button "Finalizar" at bounding box center [405, 402] width 208 height 21
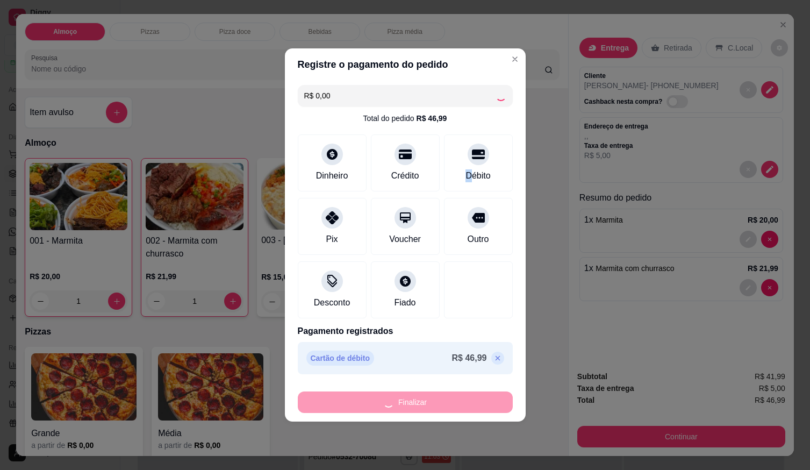
type input "0"
type input "-R$ 46,99"
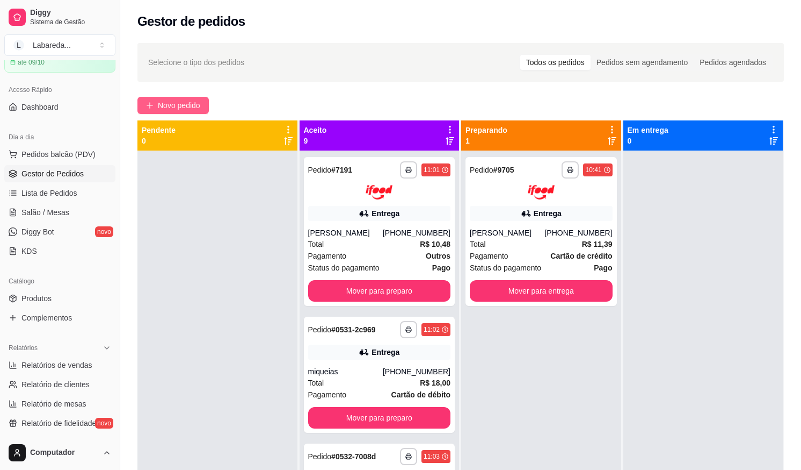
click at [156, 107] on button "Novo pedido" at bounding box center [173, 105] width 71 height 17
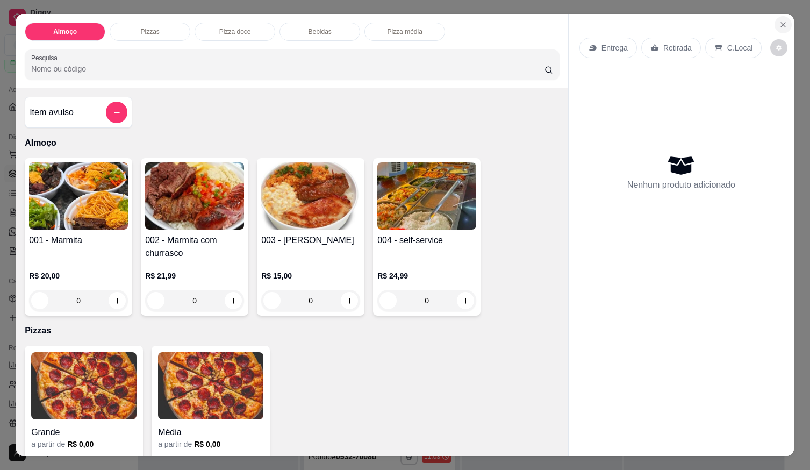
click at [781, 23] on icon "Close" at bounding box center [783, 25] width 4 height 4
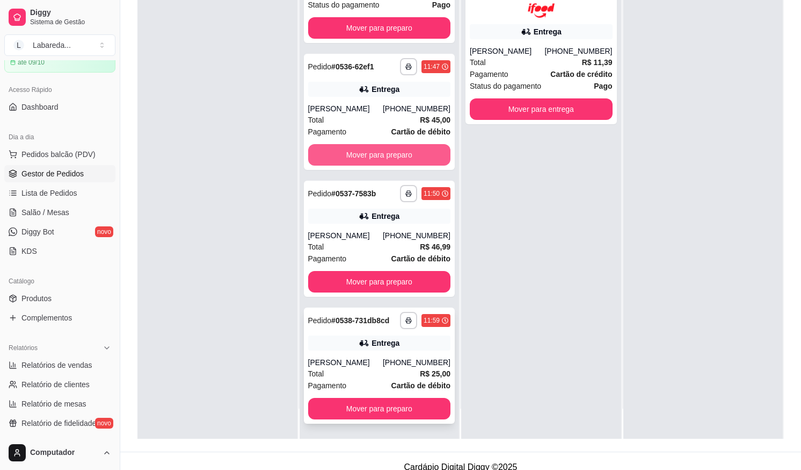
scroll to position [164, 0]
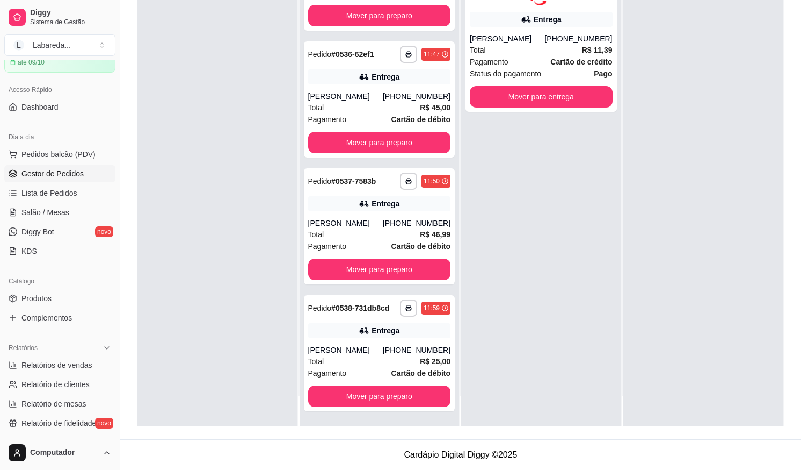
click at [554, 234] on div "**********" at bounding box center [541, 191] width 160 height 470
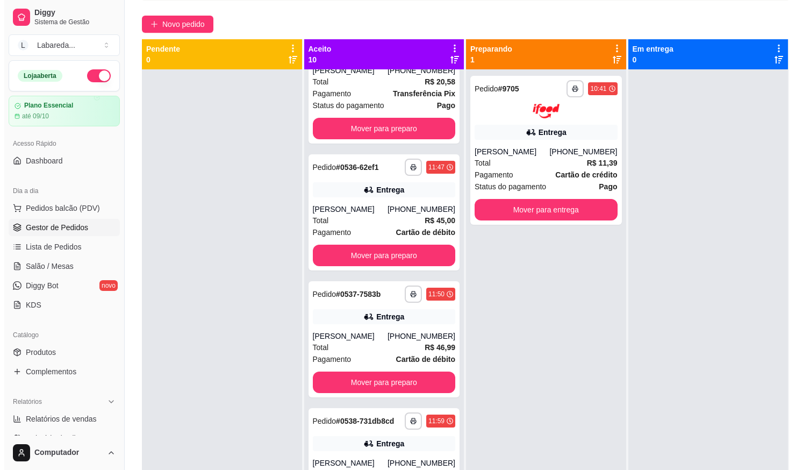
scroll to position [0, 0]
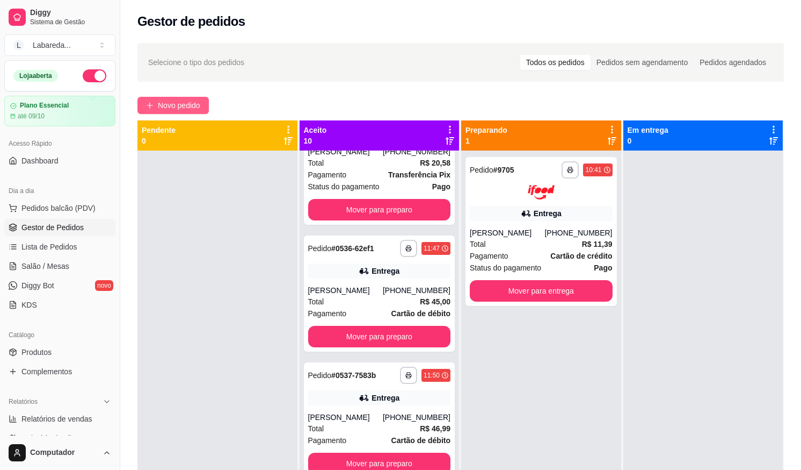
click at [199, 109] on span "Novo pedido" at bounding box center [179, 105] width 42 height 12
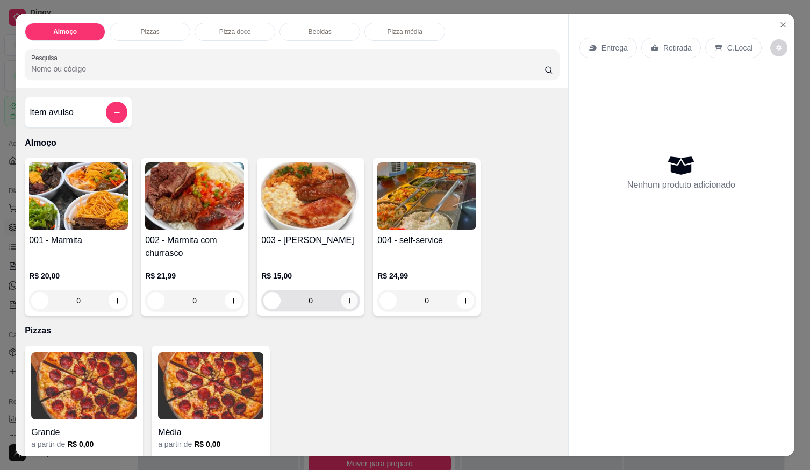
click at [348, 297] on icon "increase-product-quantity" at bounding box center [349, 301] width 8 height 8
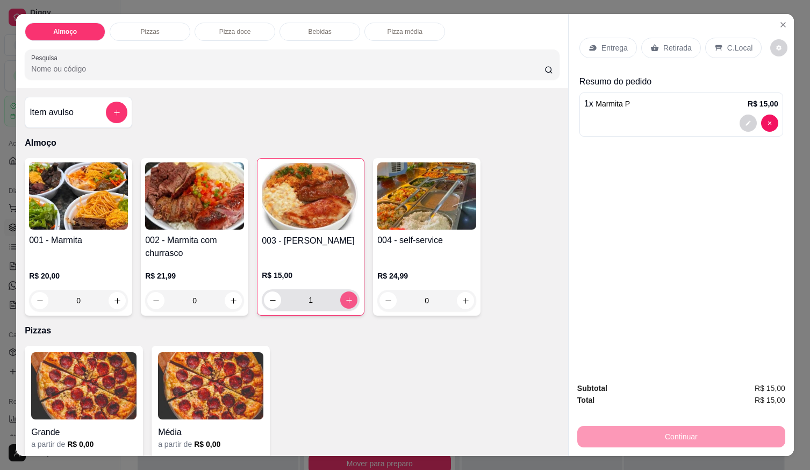
click at [348, 296] on icon "increase-product-quantity" at bounding box center [349, 300] width 8 height 8
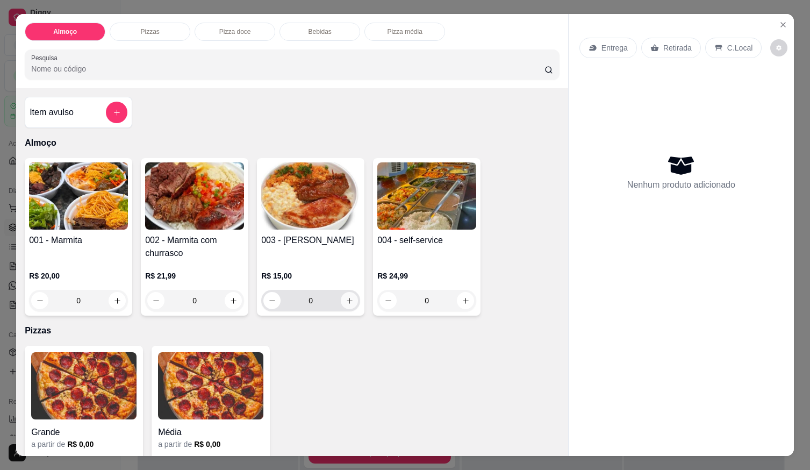
click at [345, 297] on icon "increase-product-quantity" at bounding box center [349, 301] width 8 height 8
type input "1"
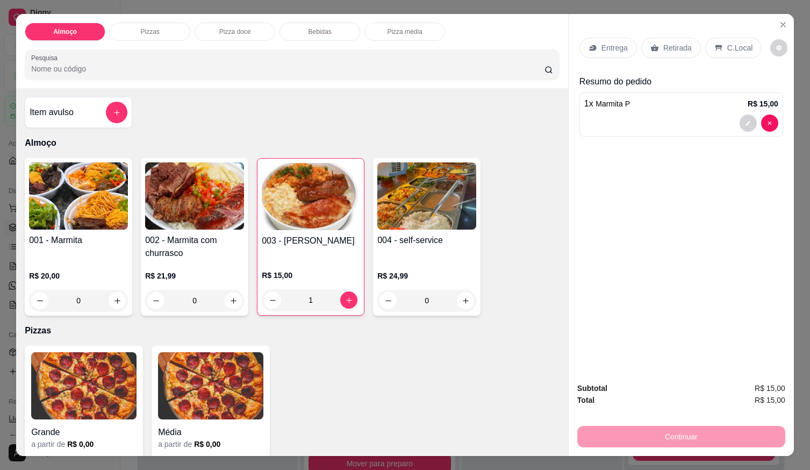
scroll to position [555, 0]
click at [637, 120] on div at bounding box center [681, 122] width 194 height 17
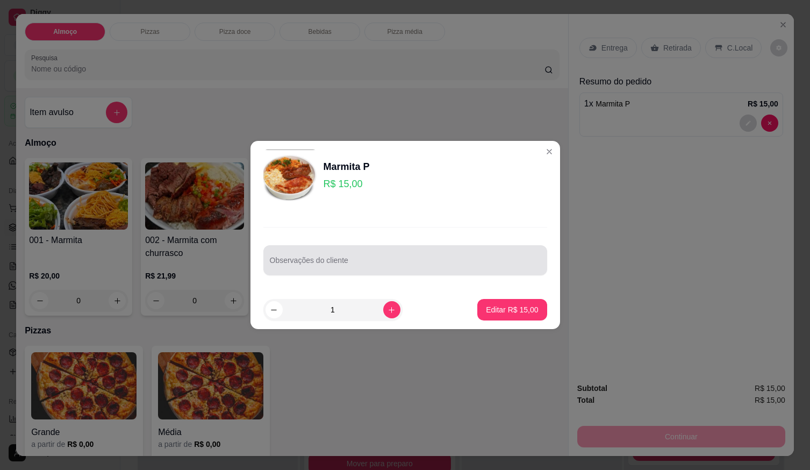
click at [393, 268] on input "Observações do cliente" at bounding box center [405, 264] width 271 height 11
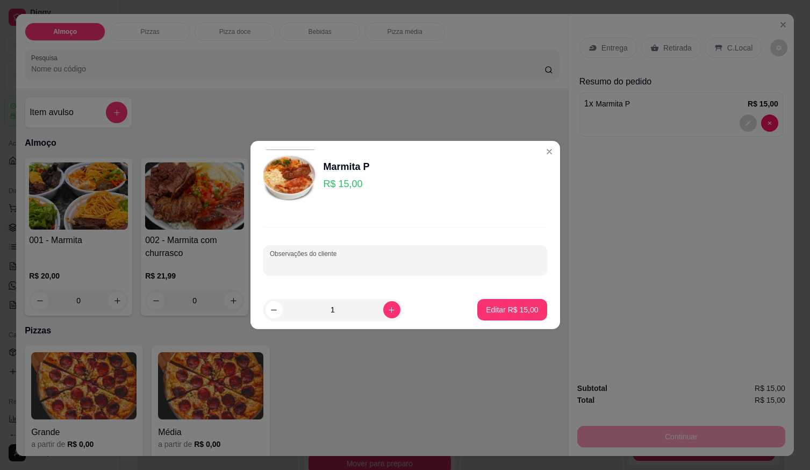
paste input "Bom dia. Qro uma arroz, feijão tropeiro, macarrão, churrasco carne bem passada …"
type input "Bom dia. Qro uma arroz, feijão tropeiro, macarrão, churrasco carne bem passada …"
click at [490, 315] on button "Editar R$ 15,00" at bounding box center [511, 309] width 67 height 21
type input "0"
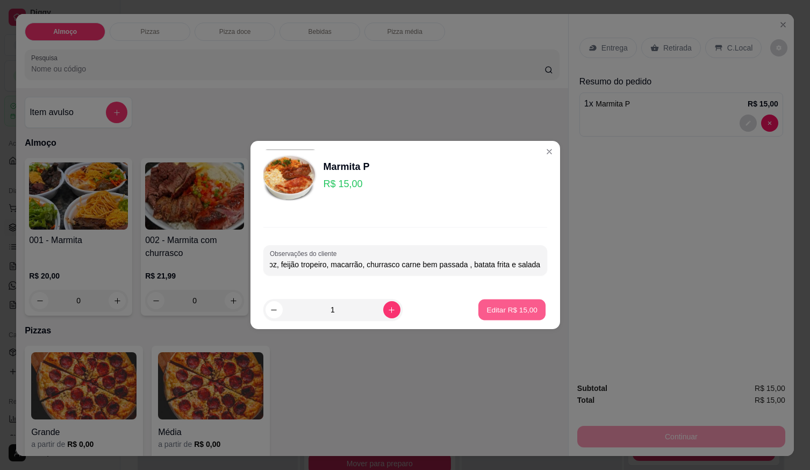
scroll to position [0, 0]
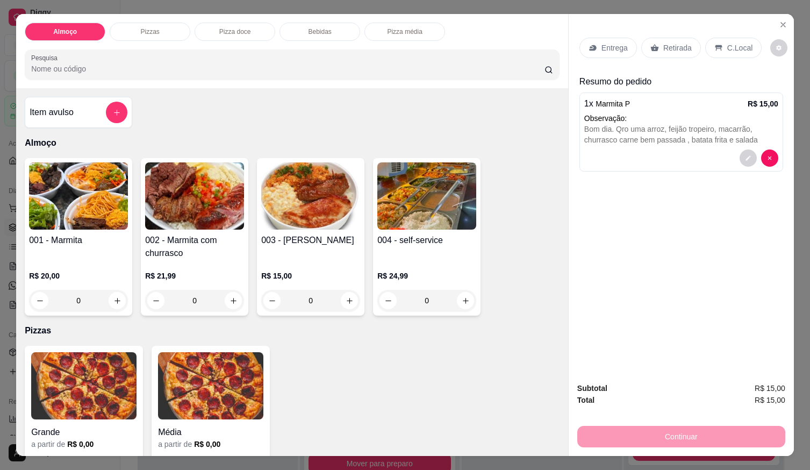
click at [609, 46] on p "Entrega" at bounding box center [614, 47] width 26 height 11
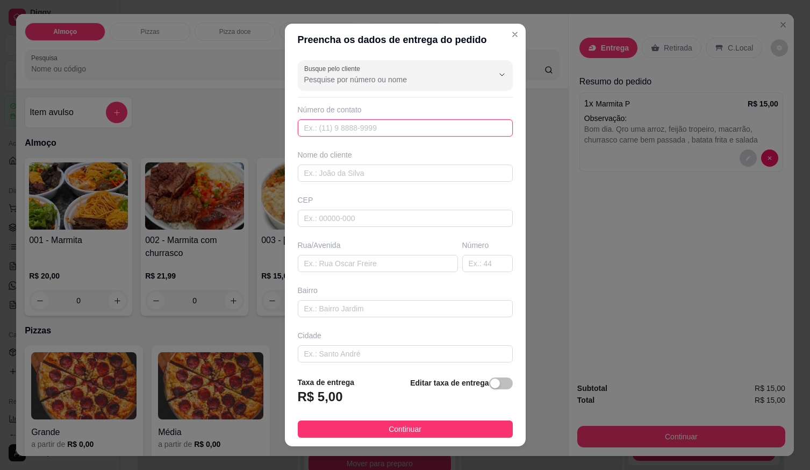
click at [463, 134] on input "text" at bounding box center [405, 127] width 215 height 17
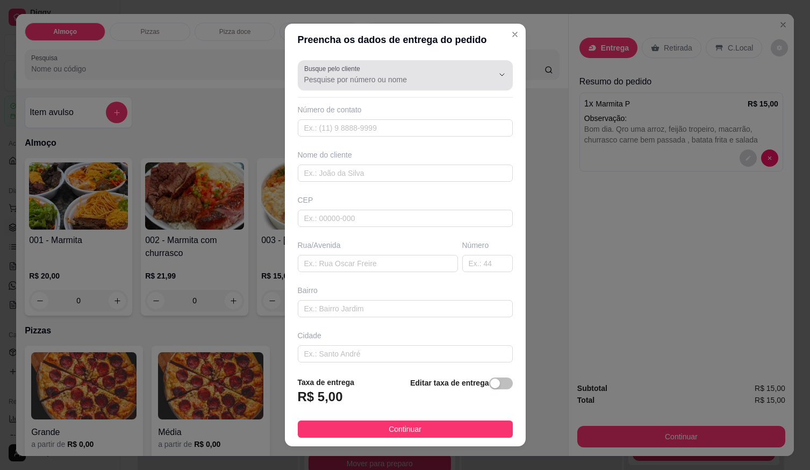
click at [455, 71] on div at bounding box center [405, 74] width 202 height 21
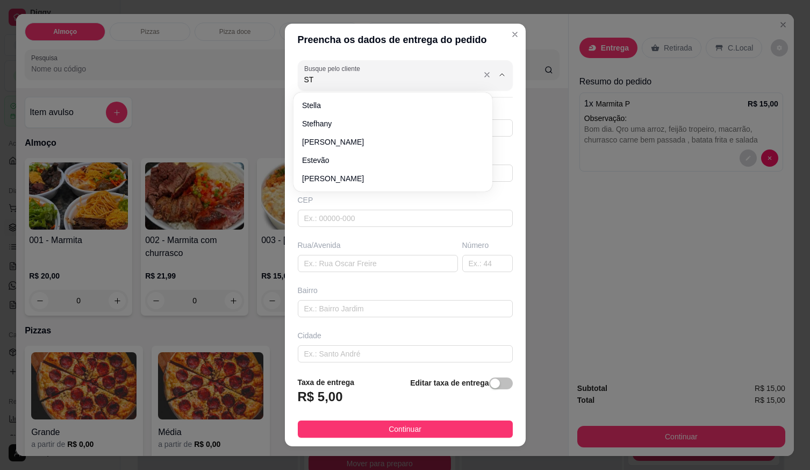
type input "S"
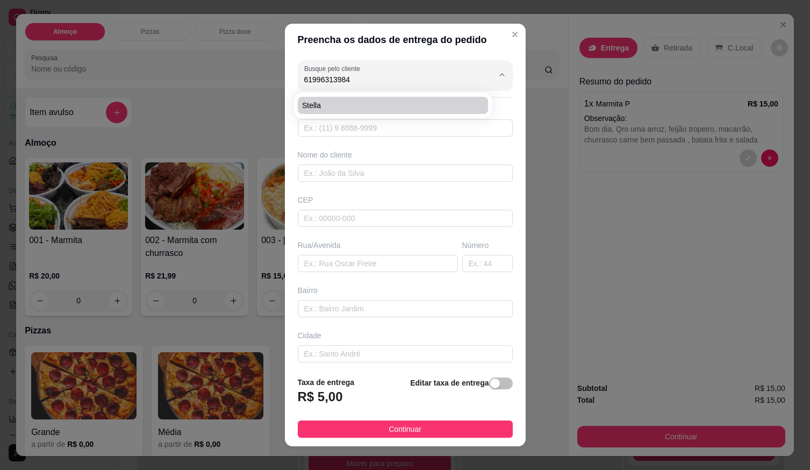
click at [430, 112] on li "stella" at bounding box center [393, 105] width 190 height 17
type input "stella"
type input "61996313984"
type input "stella"
type input "localizaçaõ"
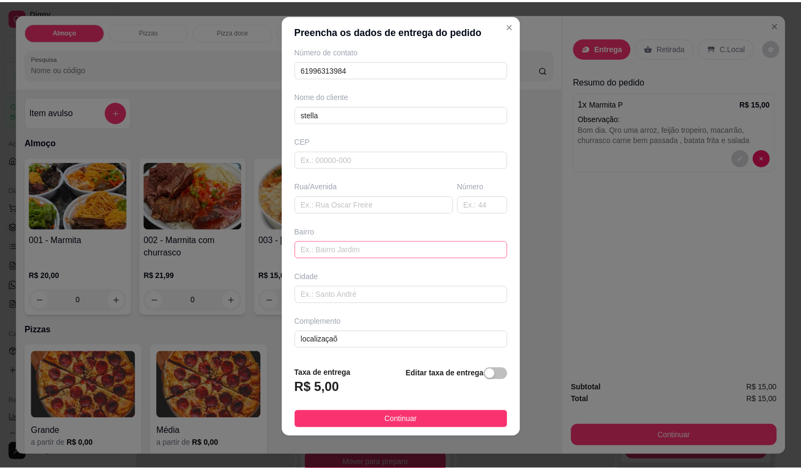
scroll to position [11, 0]
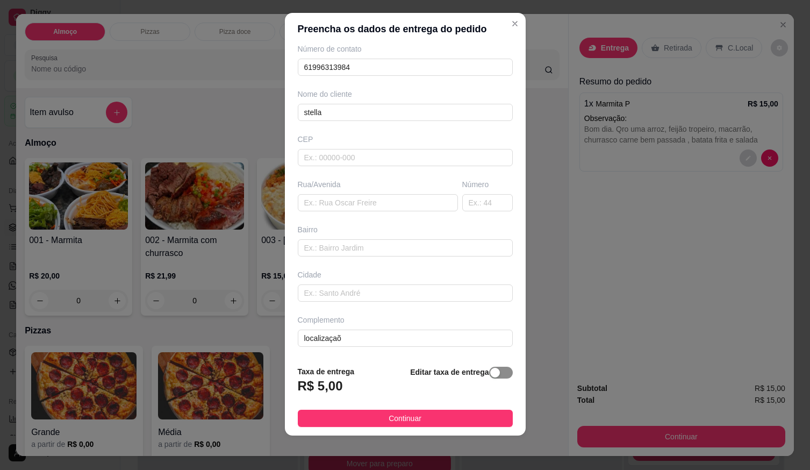
type input "stella"
click at [490, 375] on div "button" at bounding box center [495, 372] width 10 height 10
drag, startPoint x: 393, startPoint y: 382, endPoint x: 387, endPoint y: 386, distance: 7.0
click at [391, 384] on input "0,00" at bounding box center [355, 390] width 115 height 20
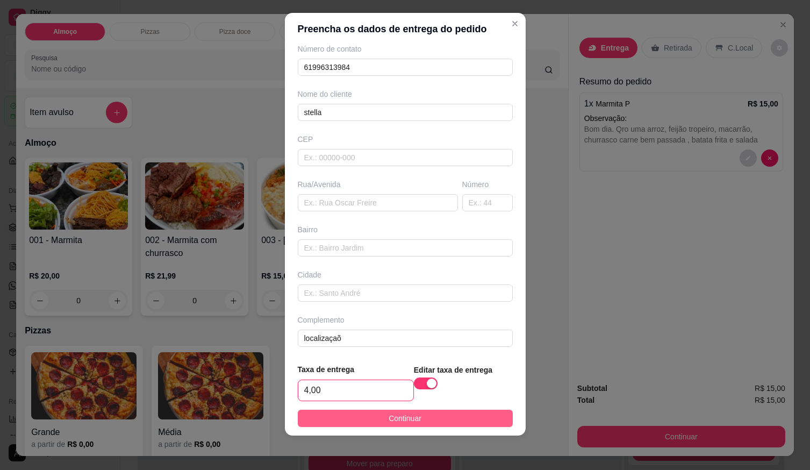
type input "4,00"
click at [470, 411] on button "Continuar" at bounding box center [405, 417] width 215 height 17
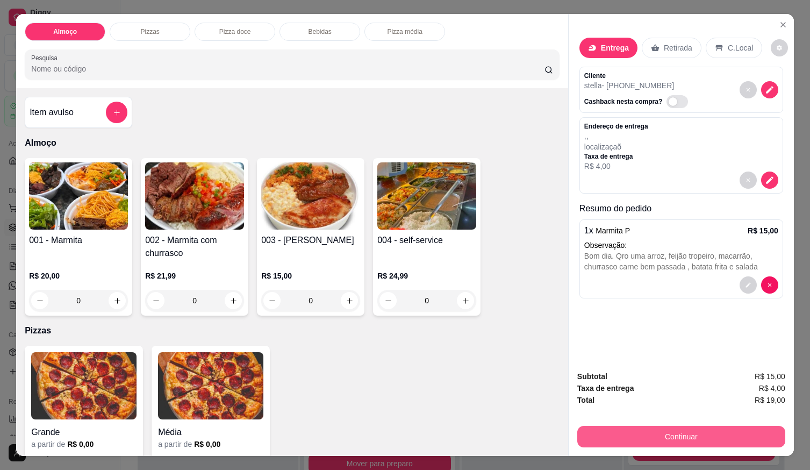
click at [595, 427] on button "Continuar" at bounding box center [681, 435] width 208 height 21
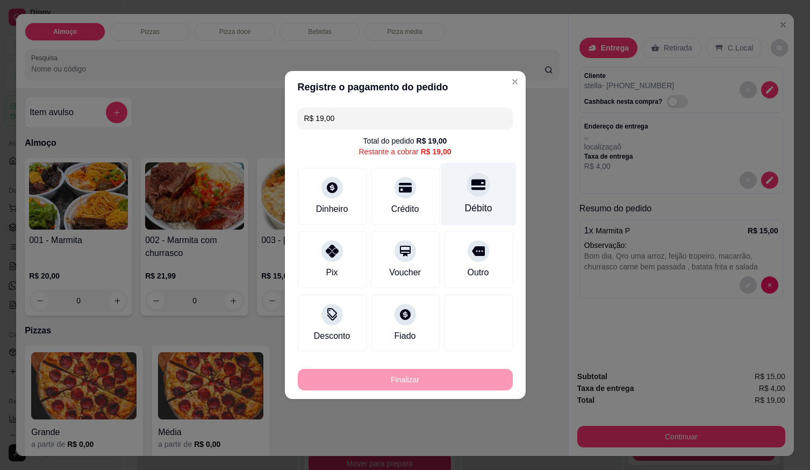
click at [480, 198] on div "Débito" at bounding box center [478, 194] width 76 height 63
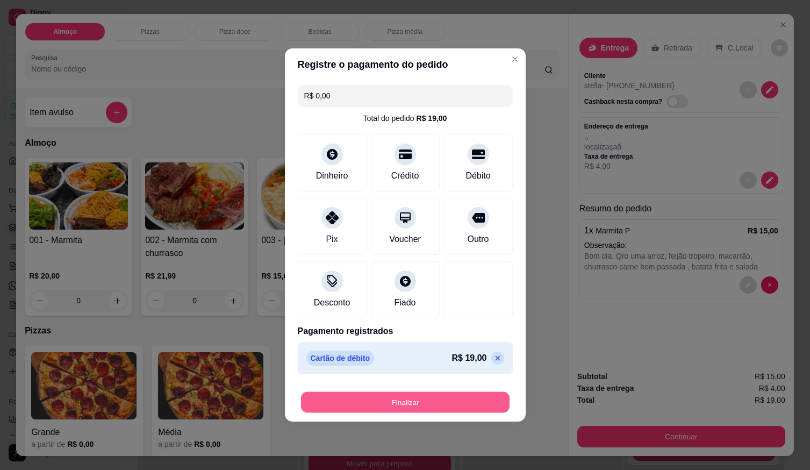
click at [370, 404] on button "Finalizar" at bounding box center [405, 402] width 208 height 21
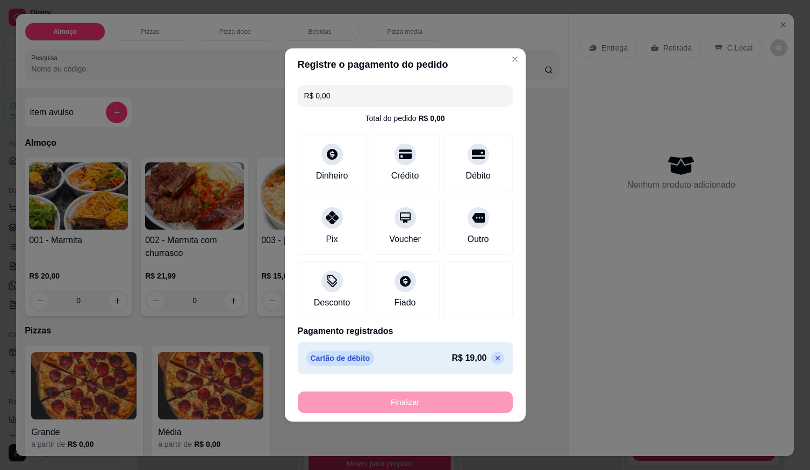
type input "-R$ 19,00"
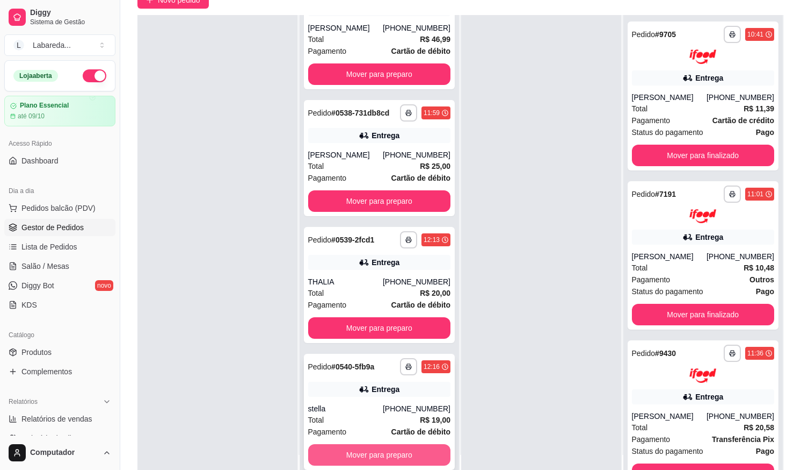
scroll to position [164, 0]
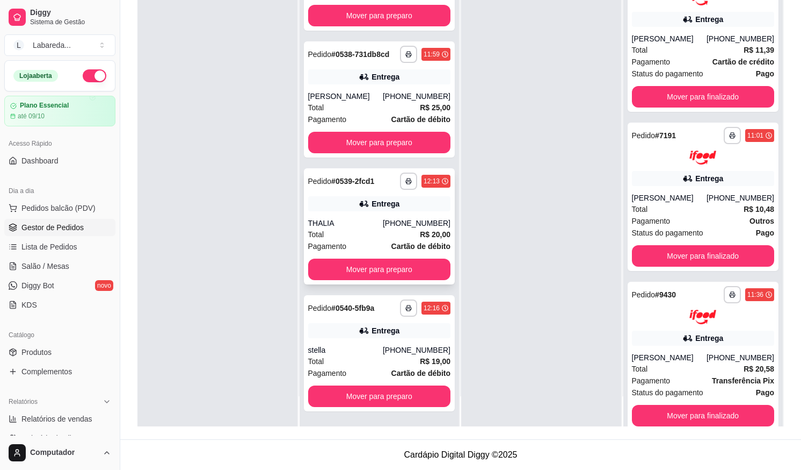
click at [362, 232] on div "Total R$ 20,00" at bounding box center [379, 234] width 143 height 12
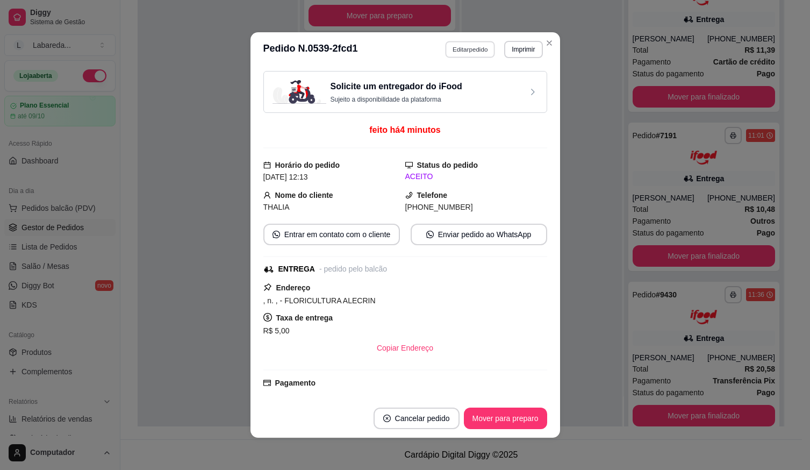
click at [473, 52] on button "Editar pedido" at bounding box center [470, 49] width 50 height 17
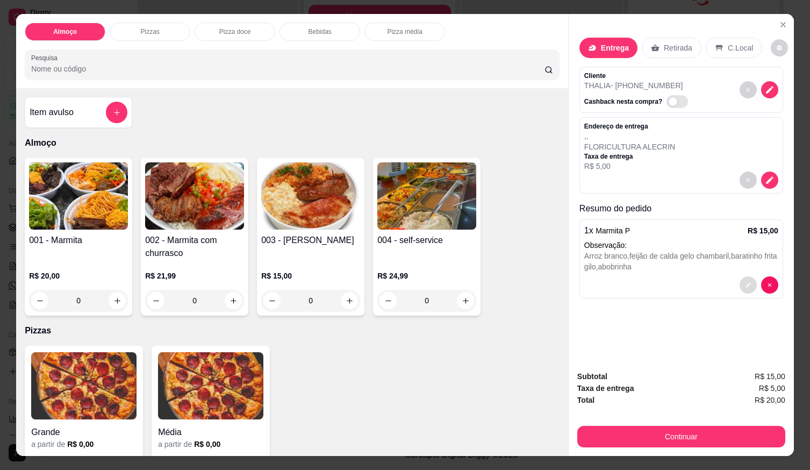
click at [750, 280] on button "decrease-product-quantity" at bounding box center [747, 284] width 17 height 17
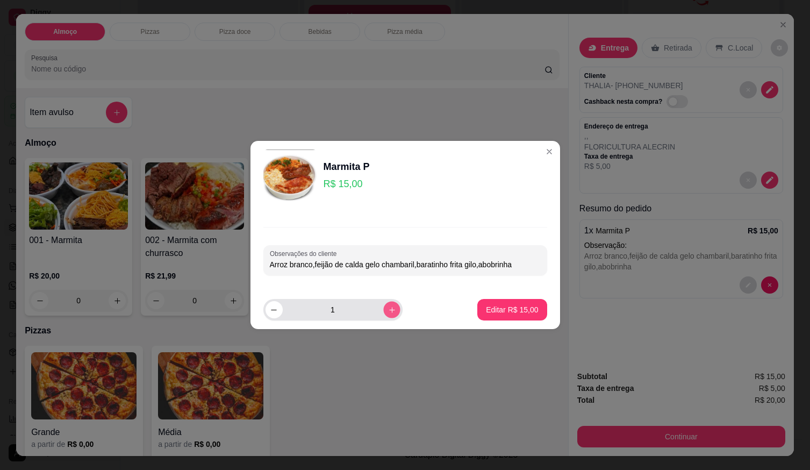
click at [387, 312] on icon "increase-product-quantity" at bounding box center [391, 310] width 8 height 8
type input "2"
click at [490, 313] on p "Editar R$ 30,00" at bounding box center [512, 309] width 52 height 11
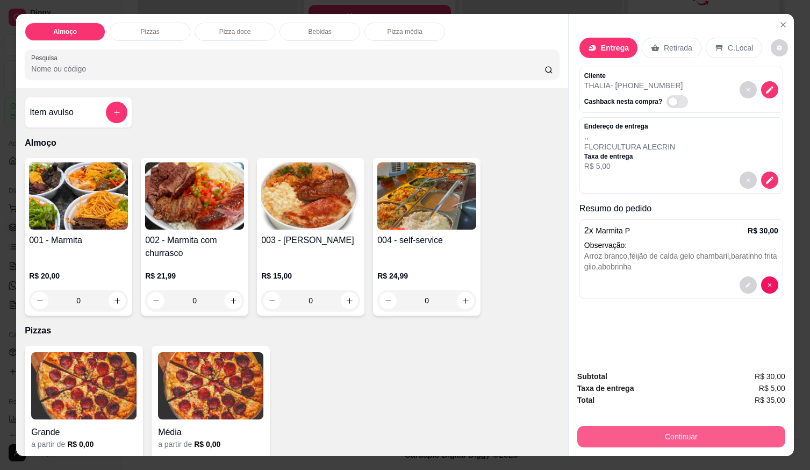
click at [627, 428] on button "Continuar" at bounding box center [681, 435] width 208 height 21
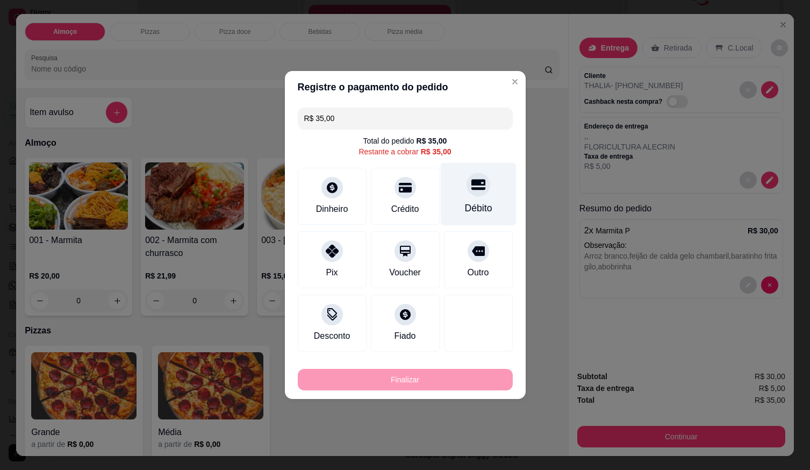
drag, startPoint x: 476, startPoint y: 195, endPoint x: 474, endPoint y: 269, distance: 74.2
click at [475, 196] on div at bounding box center [478, 184] width 24 height 24
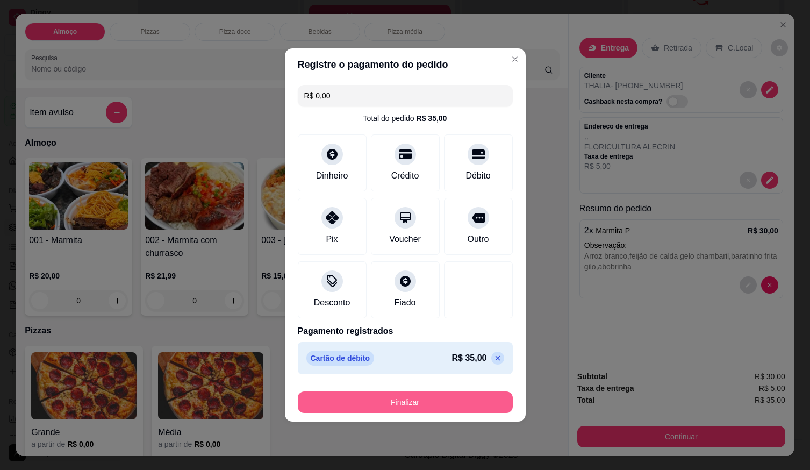
click at [463, 396] on button "Finalizar" at bounding box center [405, 401] width 215 height 21
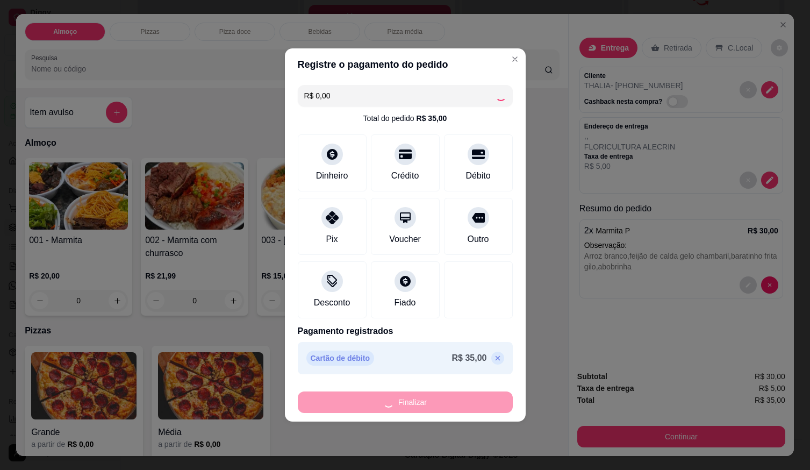
type input "-R$ 35,00"
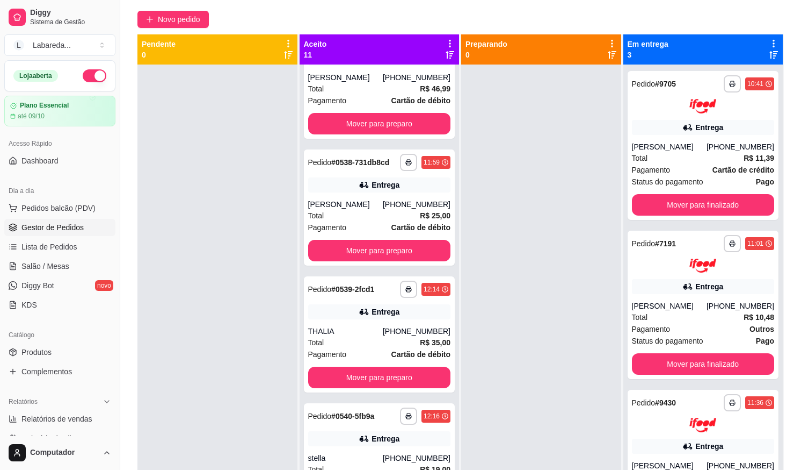
scroll to position [0, 0]
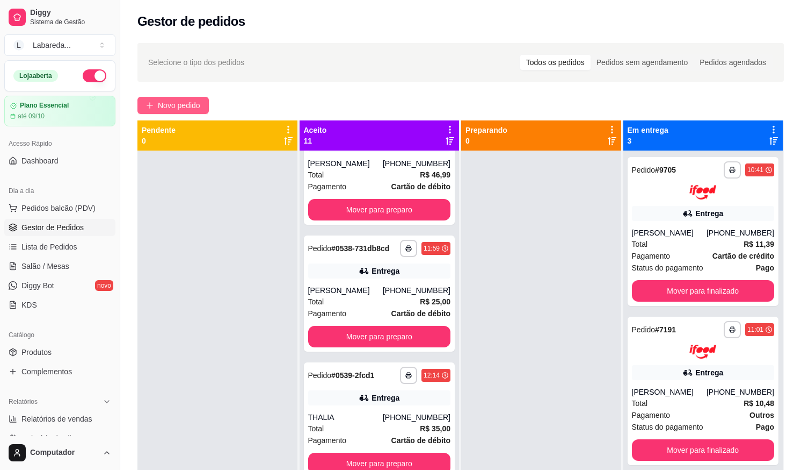
click at [180, 104] on span "Novo pedido" at bounding box center [179, 105] width 42 height 12
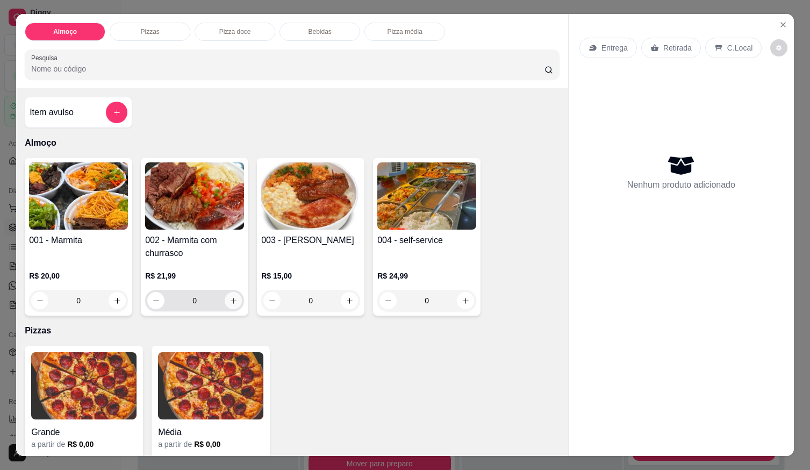
click at [239, 301] on div "0" at bounding box center [194, 300] width 99 height 21
click at [235, 297] on button "increase-product-quantity" at bounding box center [233, 300] width 17 height 17
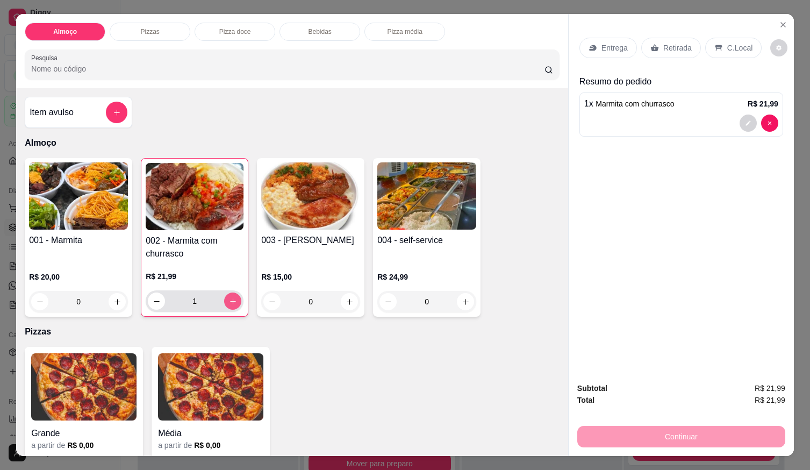
click at [234, 297] on button "increase-product-quantity" at bounding box center [232, 300] width 17 height 17
click at [234, 297] on button "increase-product-quantity" at bounding box center [233, 301] width 17 height 17
type input "4"
click at [606, 44] on p "Entrega" at bounding box center [614, 47] width 26 height 11
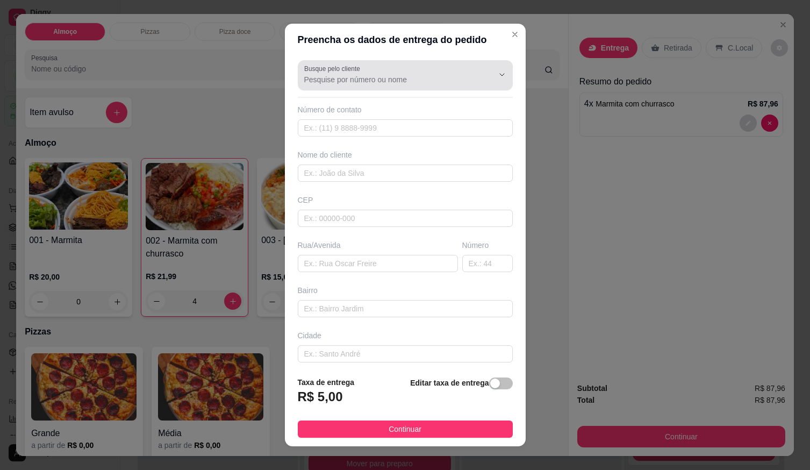
click at [384, 84] on div at bounding box center [405, 74] width 202 height 21
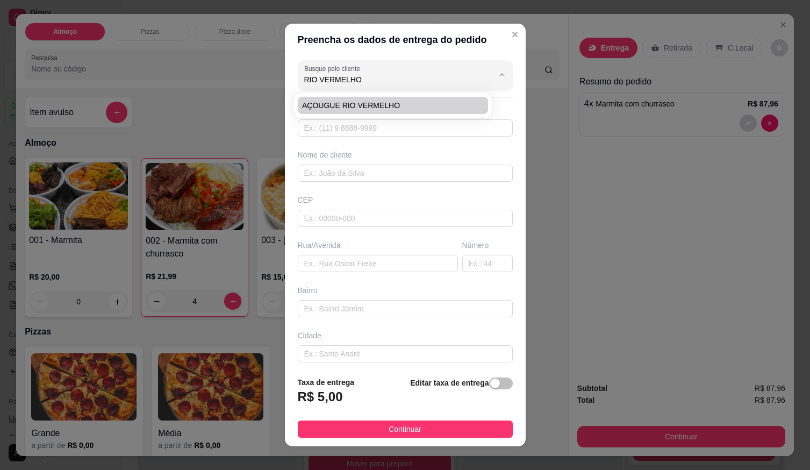
click at [351, 112] on li "AÇOUGUE RIO VERMELHO" at bounding box center [393, 105] width 190 height 17
type input "AÇOUGUE RIO VERMELHO"
type input "61996769279"
type input "AÇOUGUE RIO VERMELHO"
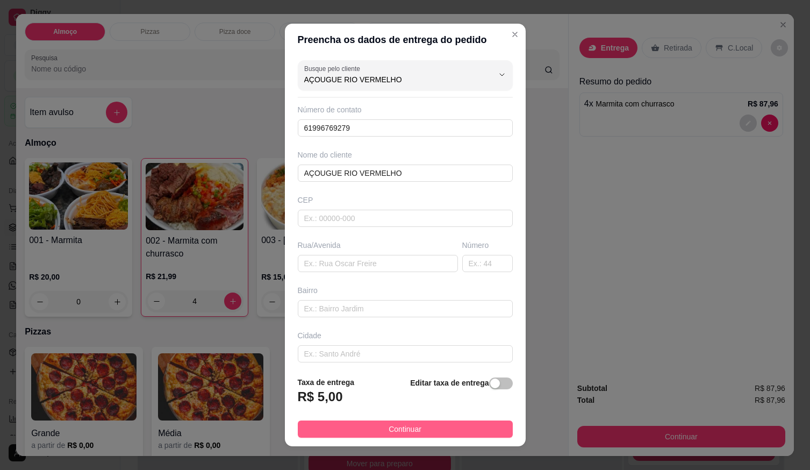
type input "AÇOUGUE RIO VERMELHO"
drag, startPoint x: 391, startPoint y: 431, endPoint x: 416, endPoint y: 428, distance: 25.5
click at [391, 430] on span "Continuar" at bounding box center [404, 429] width 33 height 12
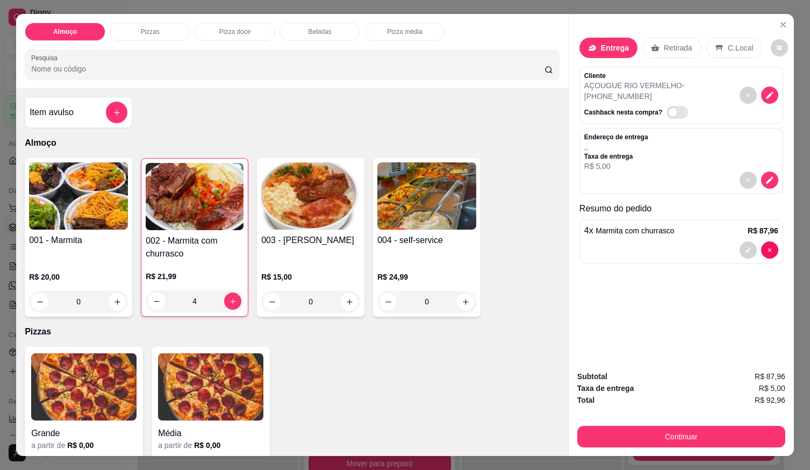
click at [611, 425] on button "Continuar" at bounding box center [681, 435] width 208 height 21
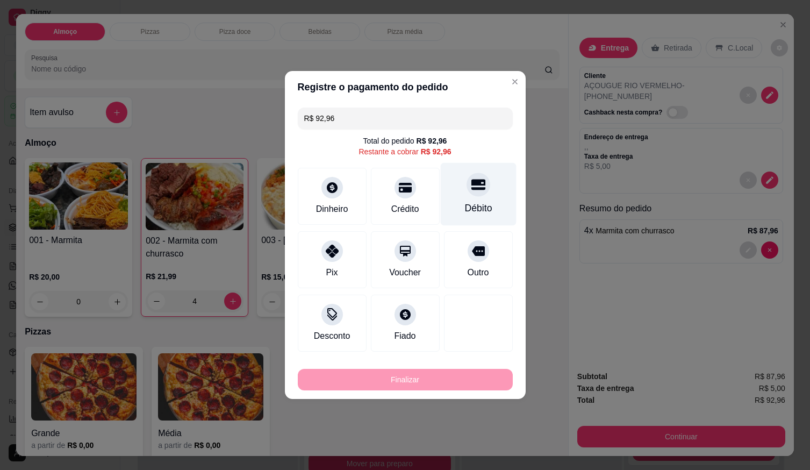
click at [471, 191] on icon at bounding box center [478, 184] width 14 height 14
type input "R$ 0,00"
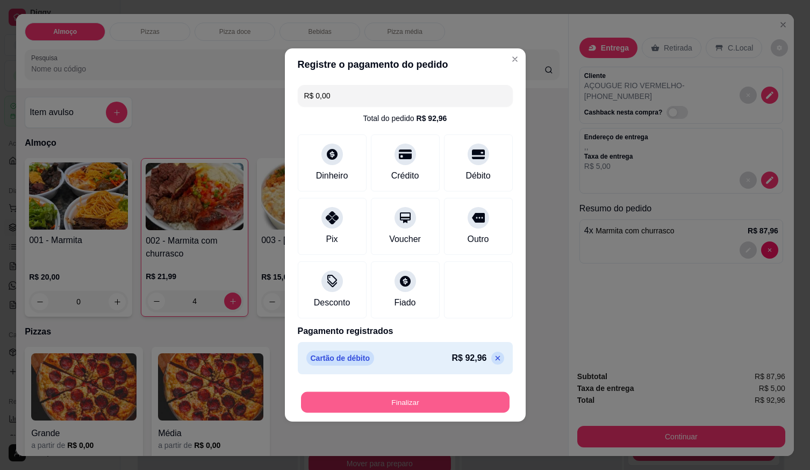
click at [451, 399] on button "Finalizar" at bounding box center [405, 402] width 208 height 21
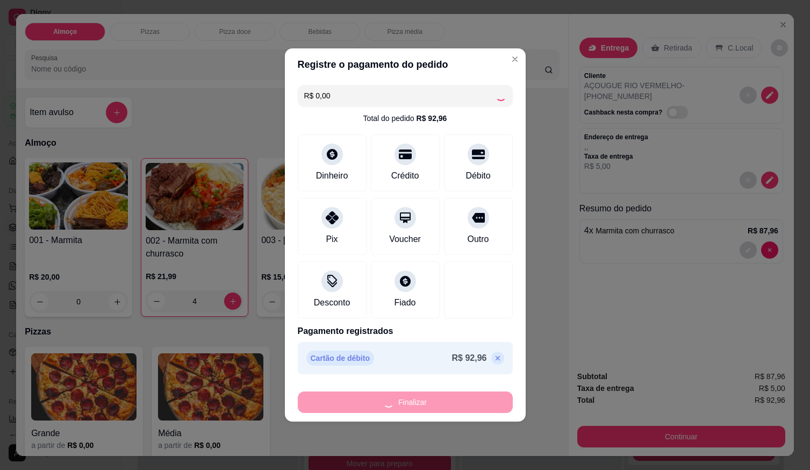
type input "0"
type input "-R$ 92,96"
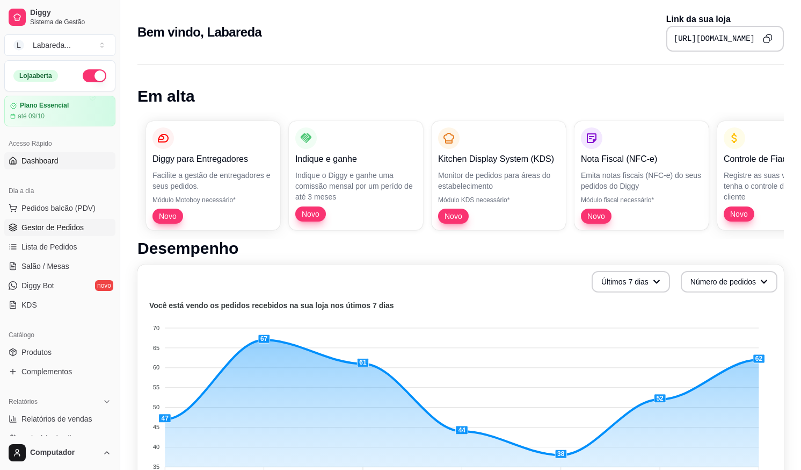
click at [61, 225] on span "Gestor de Pedidos" at bounding box center [52, 227] width 62 height 11
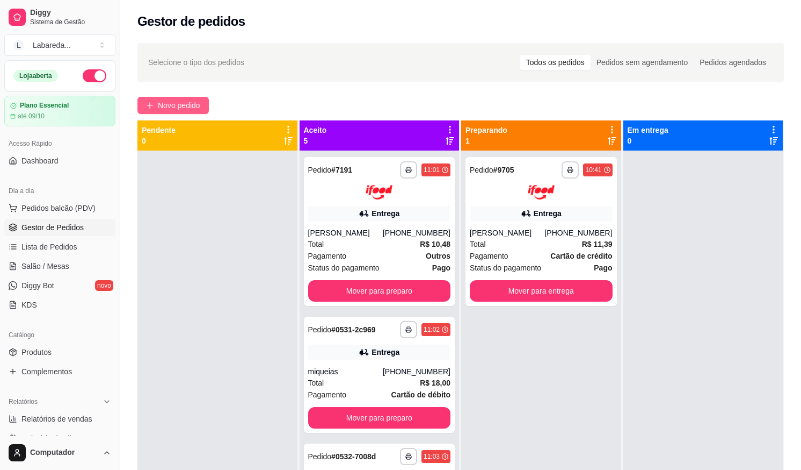
click at [199, 106] on span "Novo pedido" at bounding box center [179, 105] width 42 height 12
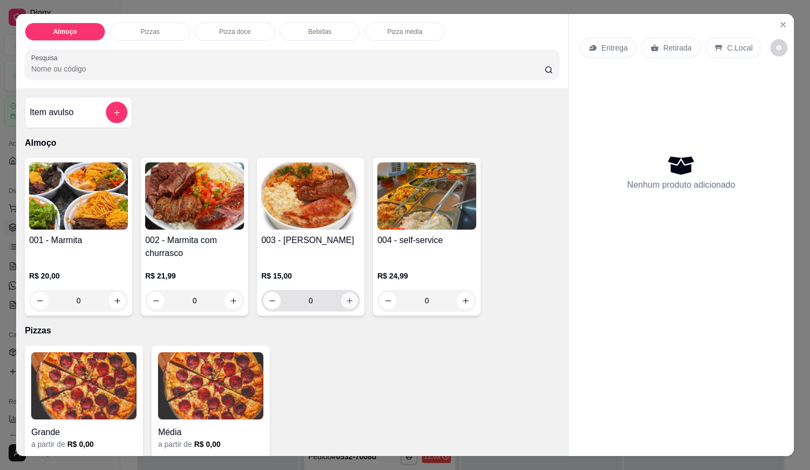
click at [353, 299] on div "0" at bounding box center [310, 300] width 95 height 21
type input "1"
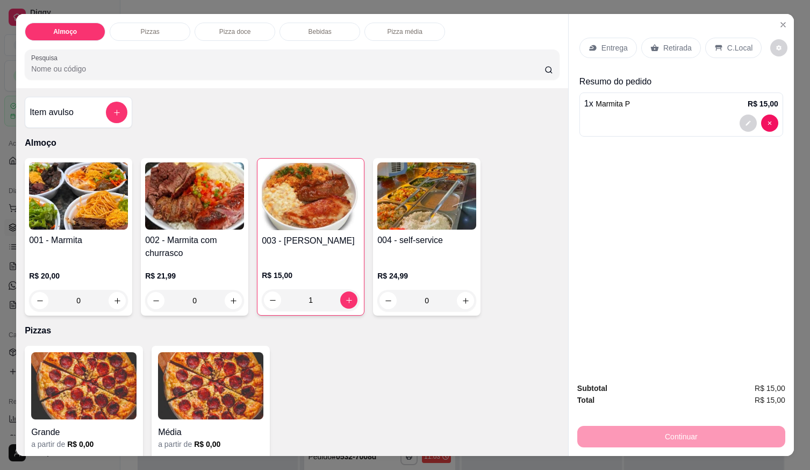
click at [588, 114] on div at bounding box center [681, 122] width 194 height 17
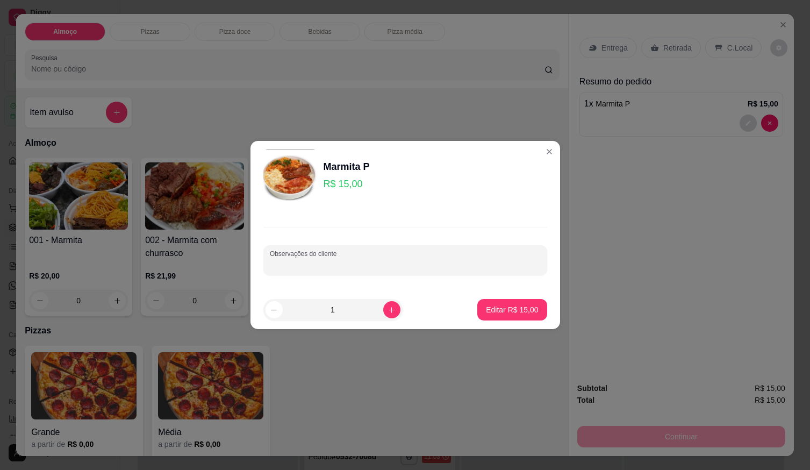
paste input "Arroz Churrasco Feijão de caldo Macarrão Quibebo Batata frita Salada"
type input "Arroz Churrasco Feijão de caldo Macarrão Quibebo Batata frita Salada"
click at [505, 307] on p "Editar R$ 15,00" at bounding box center [512, 309] width 52 height 11
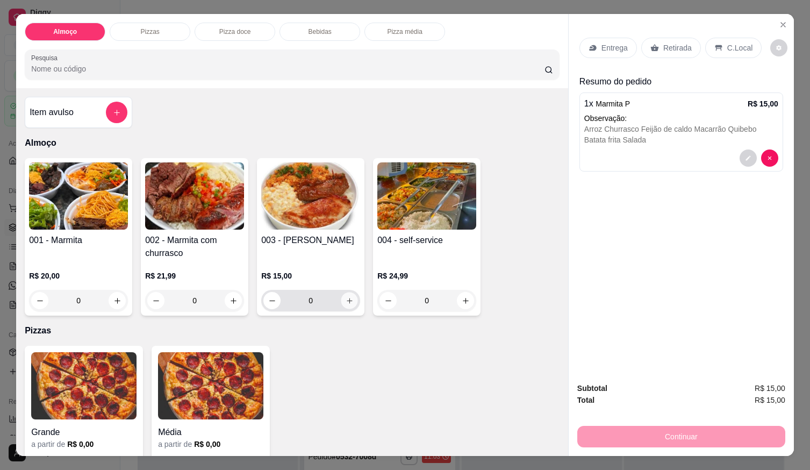
click at [348, 302] on button "increase-product-quantity" at bounding box center [349, 300] width 17 height 17
type input "1"
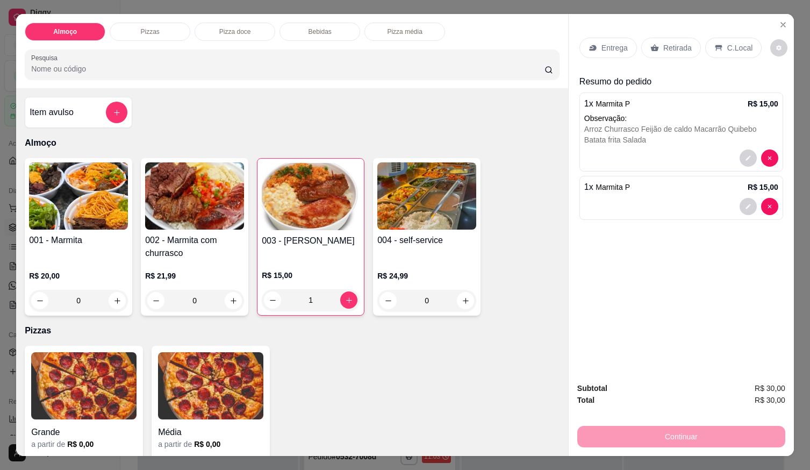
click at [694, 198] on div at bounding box center [681, 206] width 194 height 17
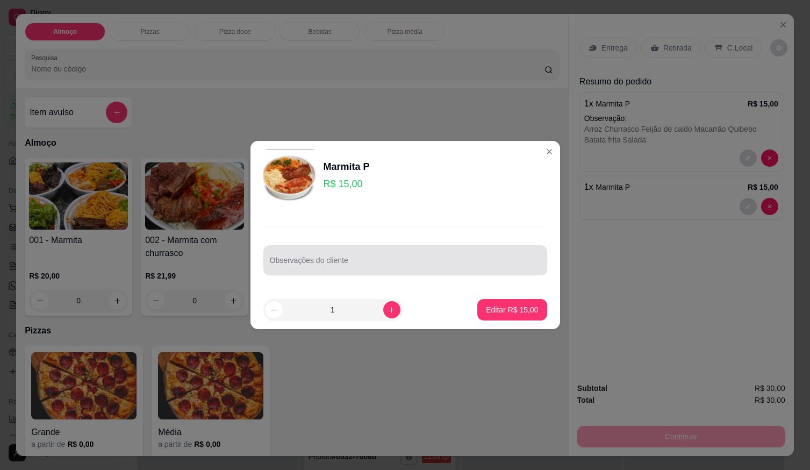
click at [421, 253] on div at bounding box center [405, 259] width 271 height 21
drag, startPoint x: 421, startPoint y: 253, endPoint x: 380, endPoint y: 256, distance: 41.0
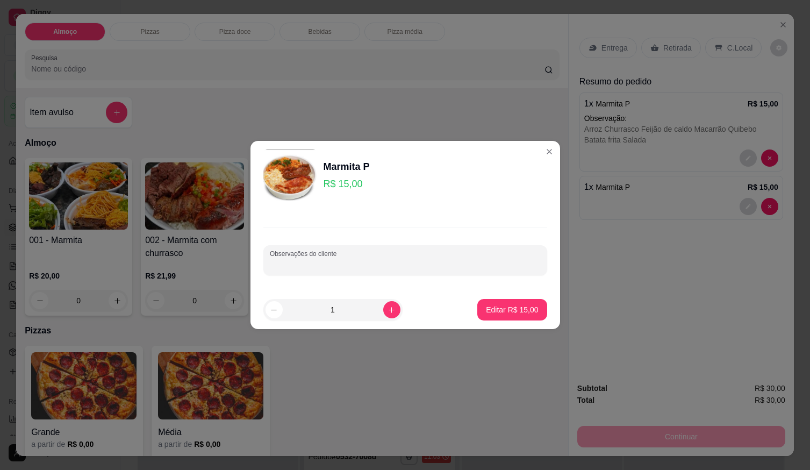
drag, startPoint x: 380, startPoint y: 256, endPoint x: 365, endPoint y: 262, distance: 15.7
click at [365, 262] on input "Observações do cliente" at bounding box center [405, 264] width 271 height 11
click at [366, 262] on input "Observações do cliente" at bounding box center [405, 264] width 271 height 11
click at [367, 261] on input "Observações do cliente" at bounding box center [405, 264] width 271 height 11
paste input "Churrasco Arroz branco Feijão tropeiro Quebebo Chambaril Salada"
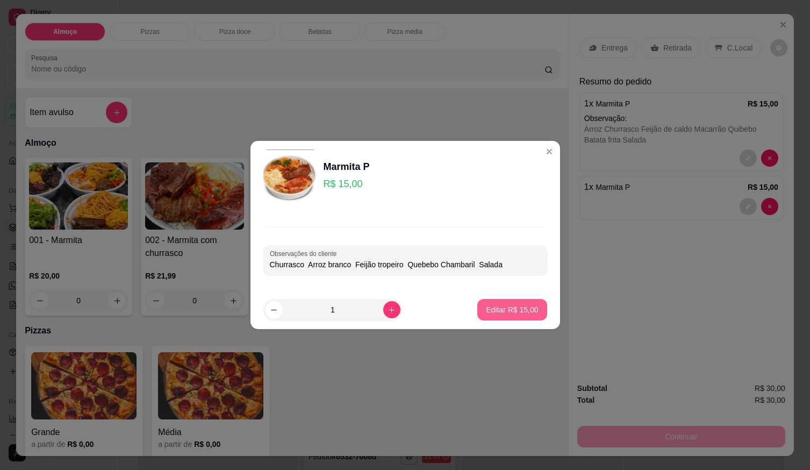
type input "Churrasco Arroz branco Feijão tropeiro Quebebo Chambaril Salada"
click at [515, 306] on p "Editar R$ 15,00" at bounding box center [512, 309] width 52 height 11
type input "0"
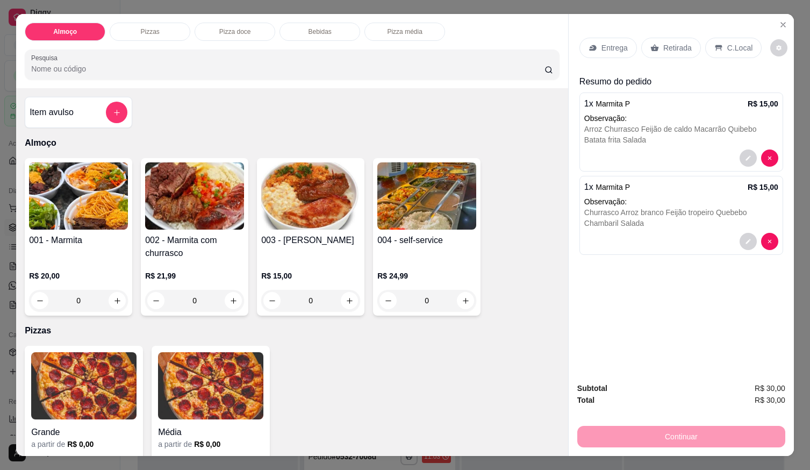
click at [613, 47] on p "Entrega" at bounding box center [614, 47] width 26 height 11
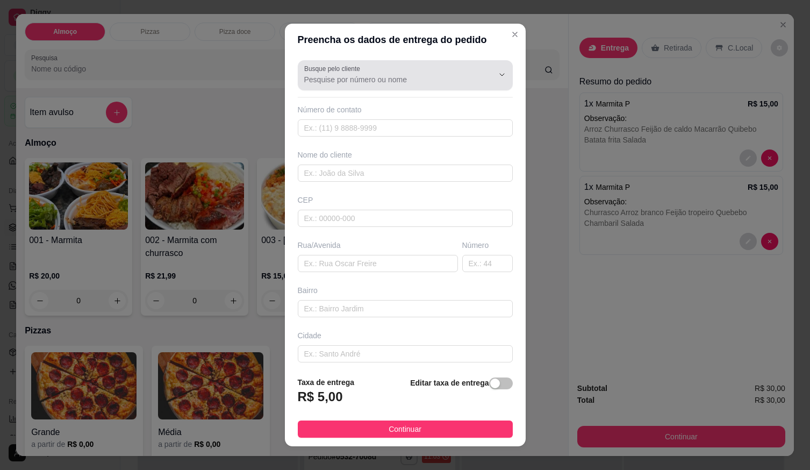
click at [415, 82] on input "Busque pelo cliente" at bounding box center [390, 79] width 172 height 11
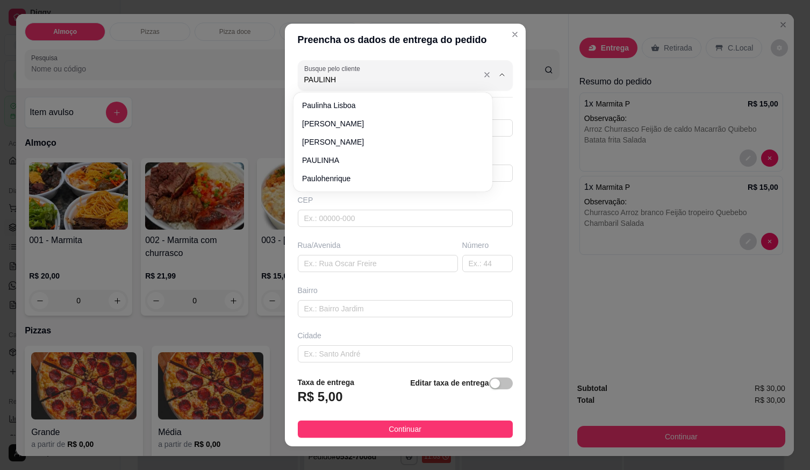
type input "PAULINHA"
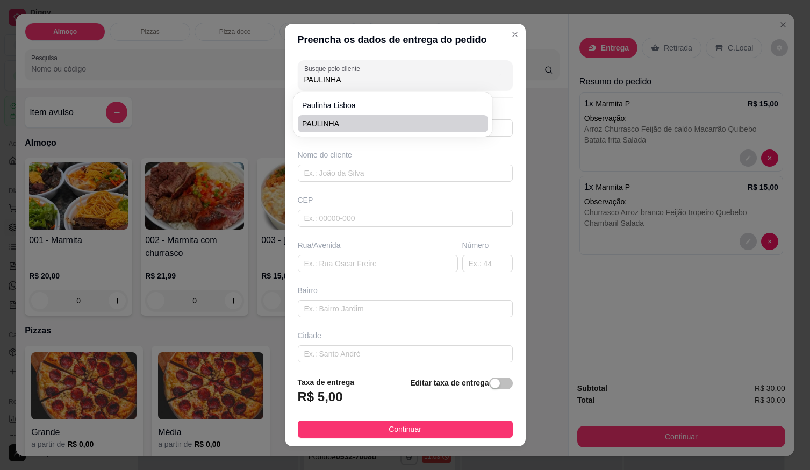
click at [394, 118] on span "PAULINHA" at bounding box center [387, 123] width 171 height 11
type input "61998116277"
type input "PAULINHA"
type input "RUA 19"
type input "171"
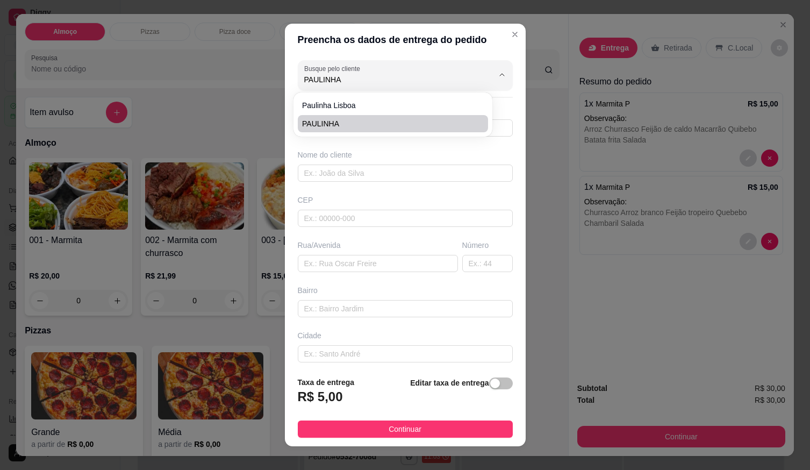
type input "FORMOSINHA"
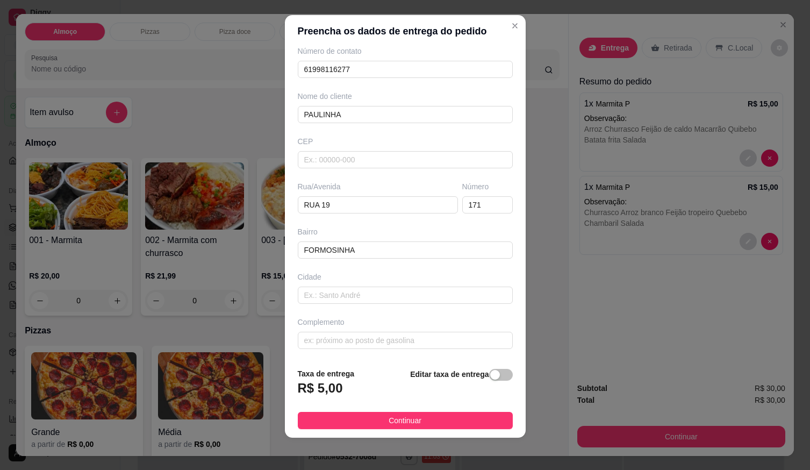
scroll to position [11, 0]
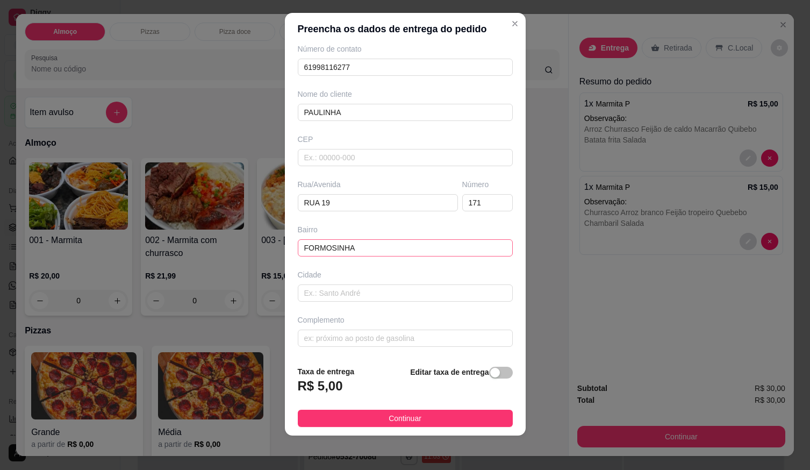
type input "PAULINHA"
drag, startPoint x: 378, startPoint y: 247, endPoint x: 26, endPoint y: 225, distance: 352.0
click at [26, 225] on div "Preencha os dados de entrega do pedido Busque pelo cliente PAULINHA Número de c…" at bounding box center [405, 235] width 810 height 470
drag, startPoint x: 280, startPoint y: 210, endPoint x: 37, endPoint y: 185, distance: 244.1
click at [42, 182] on div "Preencha os dados de entrega do pedido Busque pelo cliente PAULINHA Número de c…" at bounding box center [405, 235] width 810 height 470
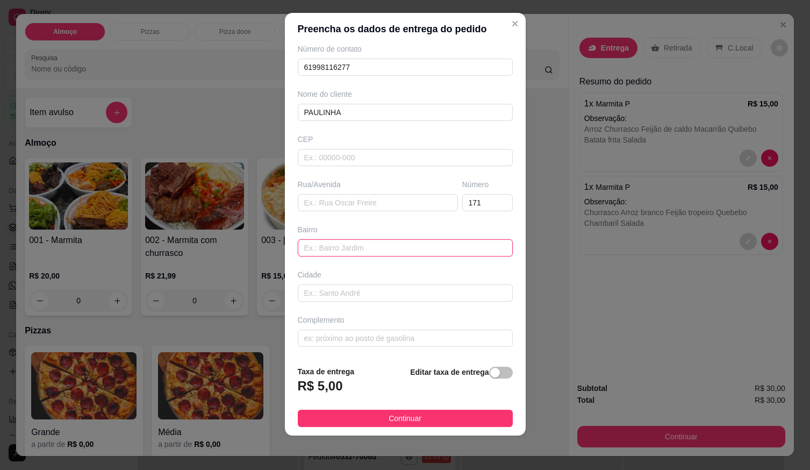
paste input "[11:32, 18/09/2025] Paulinha: Na advocacia [11:32, 18/09/2025] Paulinha: Pedro …"
type input "[11:32, 18/09/2025] Paulinha: Na advocacia [11:32, 18/09/2025] Paulinha: Pedro …"
drag, startPoint x: 488, startPoint y: 203, endPoint x: 331, endPoint y: 216, distance: 157.4
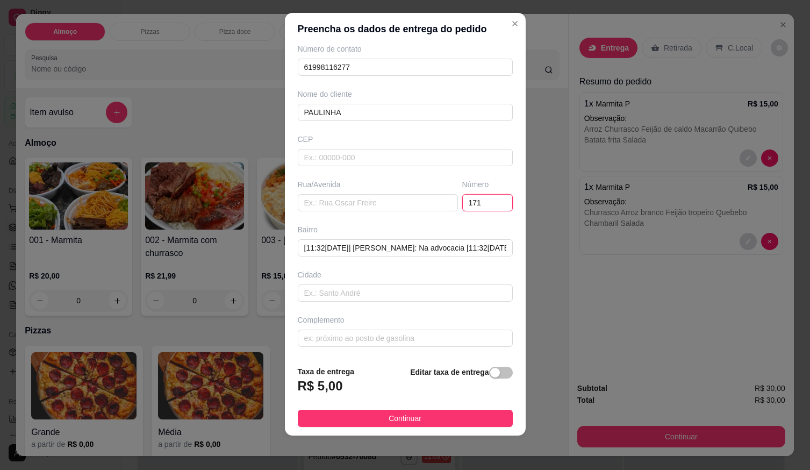
click at [331, 216] on div "Busque pelo cliente PAULINHA Número de contato 61998116277 Nome do cliente PAUL…" at bounding box center [405, 201] width 241 height 312
click at [436, 252] on input "[11:32, 18/09/2025] Paulinha: Na advocacia [11:32, 18/09/2025] Paulinha: Pedro …" at bounding box center [405, 247] width 215 height 17
drag, startPoint x: 362, startPoint y: 251, endPoint x: 234, endPoint y: 255, distance: 127.4
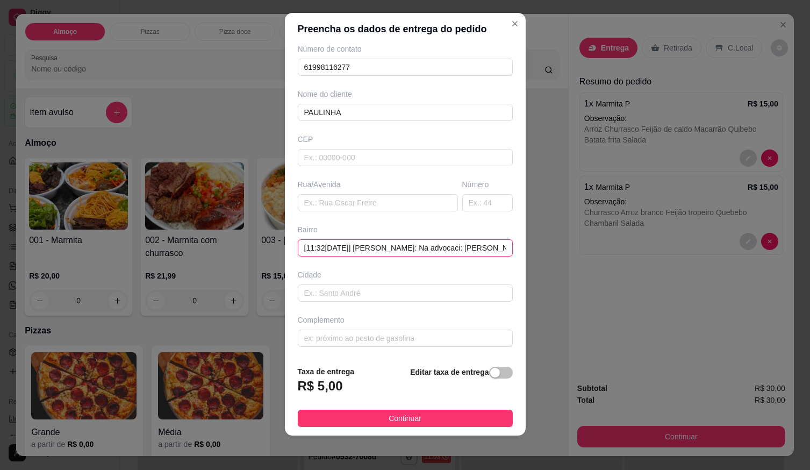
click at [240, 257] on div "Preencha os dados de entrega do pedido Busque pelo cliente PAULINHA Número de c…" at bounding box center [405, 235] width 810 height 470
drag, startPoint x: 334, startPoint y: 254, endPoint x: 263, endPoint y: 233, distance: 74.6
click at [263, 233] on div "Preencha os dados de entrega do pedido Busque pelo cliente PAULINHA Número de c…" at bounding box center [405, 235] width 810 height 470
drag, startPoint x: 341, startPoint y: 247, endPoint x: 310, endPoint y: 255, distance: 31.7
click at [310, 255] on input "Na advocaci: Pedro Gontijo" at bounding box center [405, 247] width 215 height 17
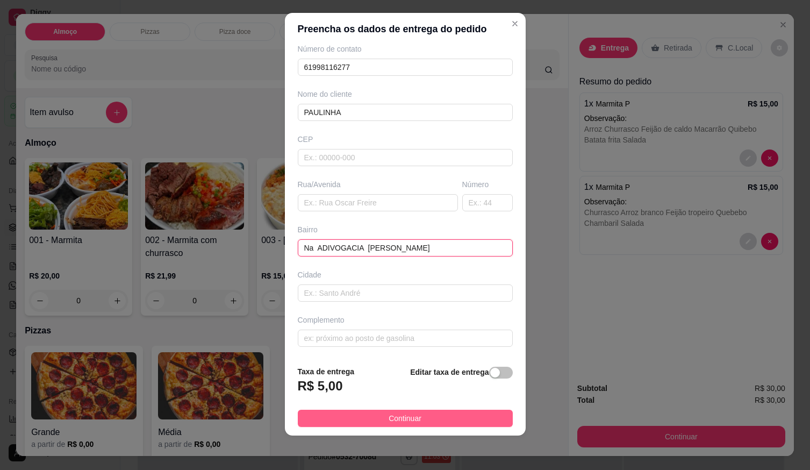
type input "Na ADIVOGACIA [PERSON_NAME]"
click at [369, 415] on button "Continuar" at bounding box center [405, 417] width 215 height 17
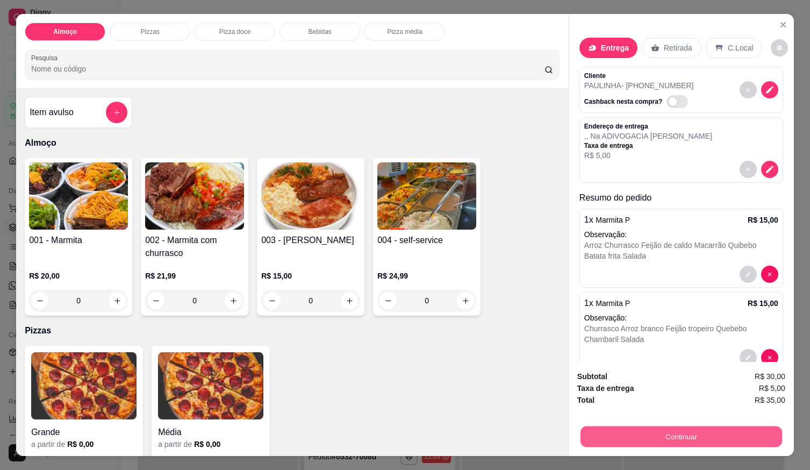
click at [602, 426] on button "Continuar" at bounding box center [680, 435] width 201 height 21
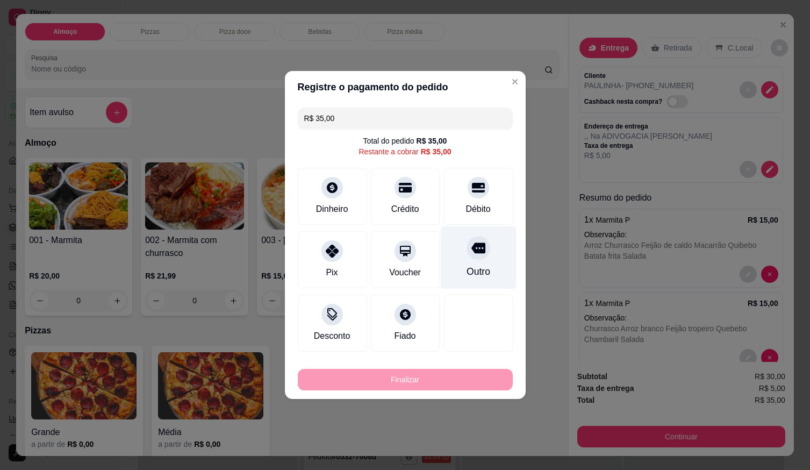
click at [477, 201] on div "Débito" at bounding box center [478, 196] width 69 height 57
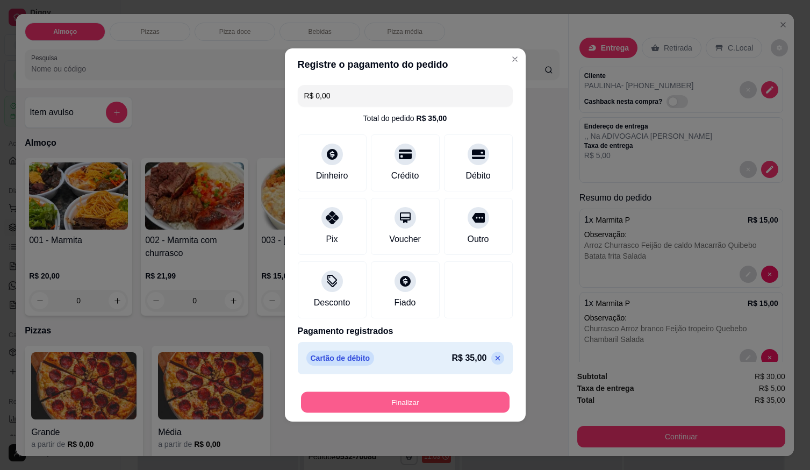
click at [443, 398] on button "Finalizar" at bounding box center [405, 402] width 208 height 21
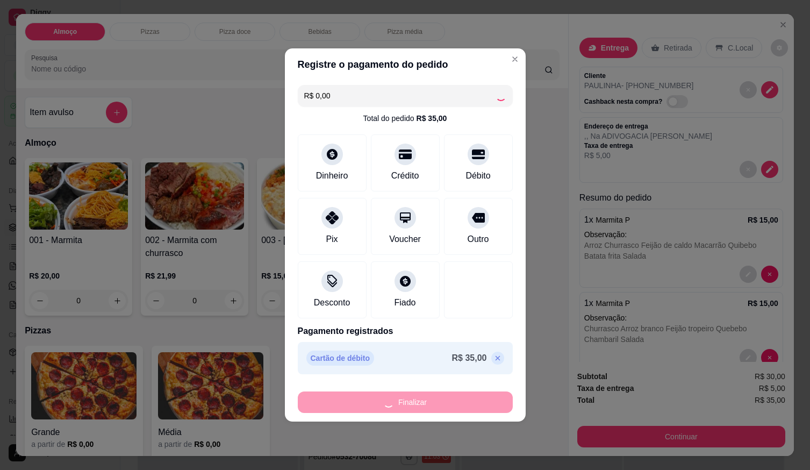
type input "-R$ 35,00"
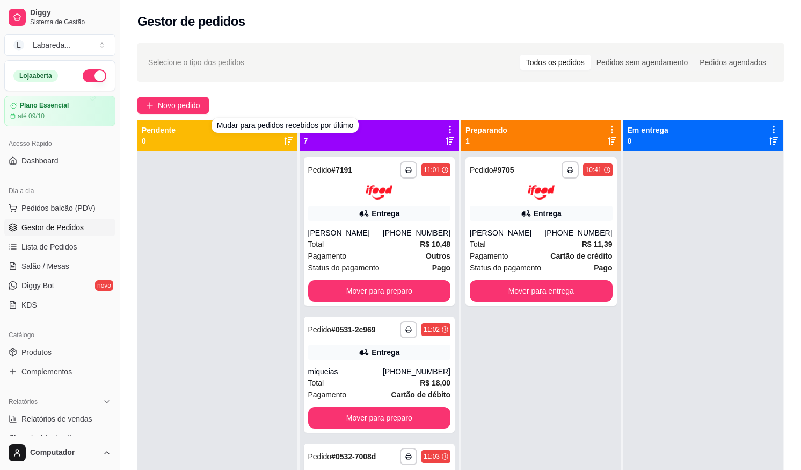
click at [264, 248] on div at bounding box center [218, 385] width 160 height 470
drag, startPoint x: 263, startPoint y: 248, endPoint x: 268, endPoint y: 271, distance: 23.5
drag, startPoint x: 268, startPoint y: 271, endPoint x: 258, endPoint y: 290, distance: 20.4
click at [258, 290] on div at bounding box center [218, 385] width 160 height 470
click at [187, 104] on span "Novo pedido" at bounding box center [179, 105] width 42 height 12
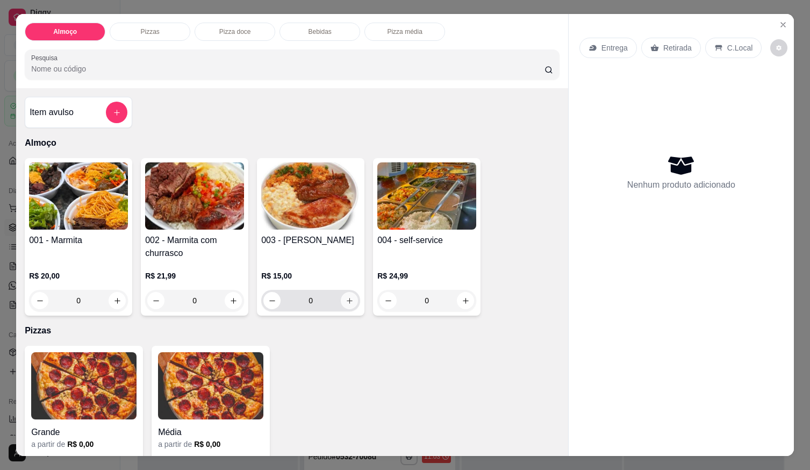
click at [350, 301] on button "increase-product-quantity" at bounding box center [349, 300] width 17 height 17
type input "1"
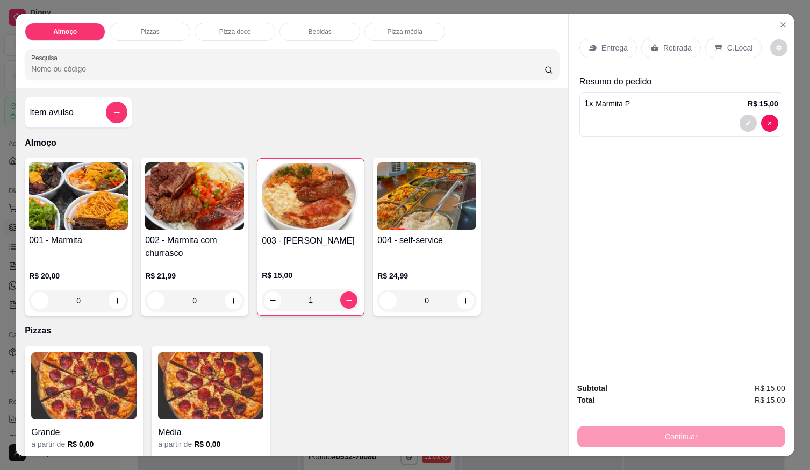
click at [598, 119] on div at bounding box center [681, 122] width 194 height 17
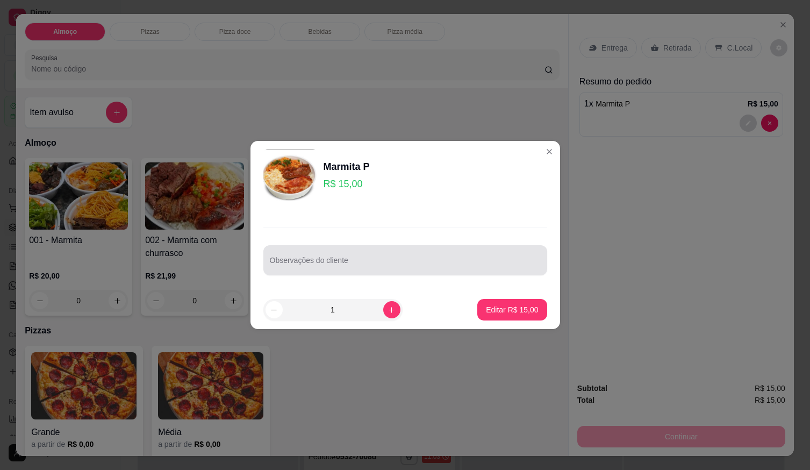
click at [412, 269] on input "Observações do cliente" at bounding box center [405, 264] width 271 height 11
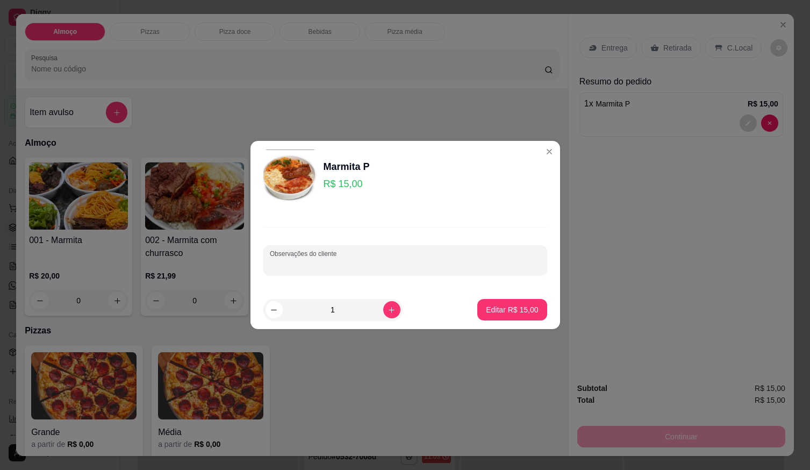
paste input "Arroz branco,feijão de calda gelo chambaril,baratinho frita gilo,abobrinha"
type input "Arroz branco,feijão de calda gelo chambaril,baratinho frita gilo,abobrinha"
click at [508, 311] on p "Editar R$ 15,00" at bounding box center [512, 309] width 52 height 11
type input "0"
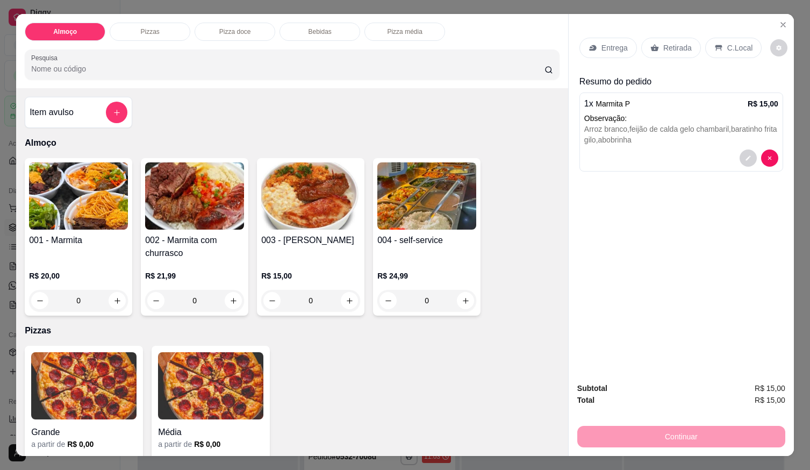
click at [601, 38] on div "Entrega" at bounding box center [607, 48] width 57 height 20
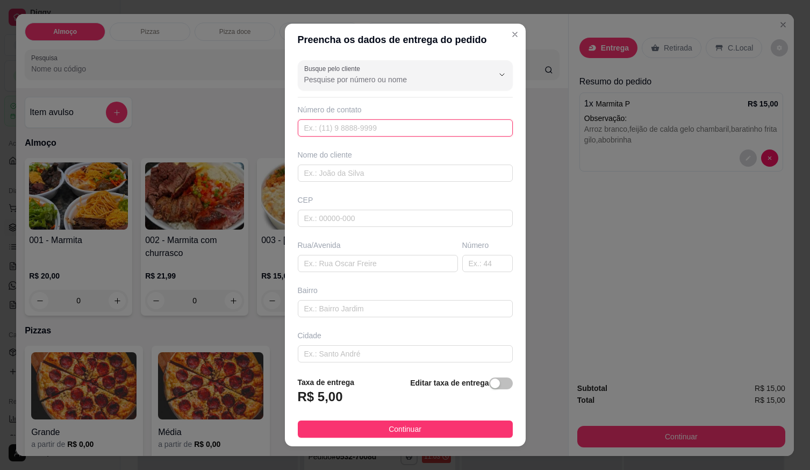
click at [417, 129] on input "text" at bounding box center [405, 127] width 215 height 17
type input "[PHONE_NUMBER]"
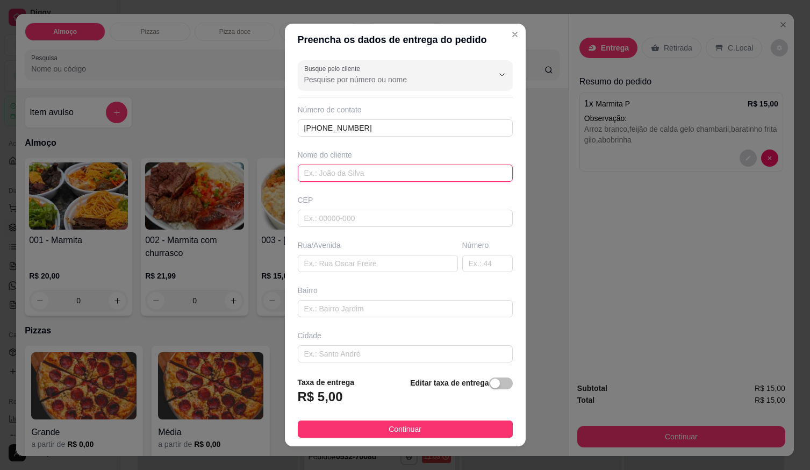
click at [406, 173] on input "text" at bounding box center [405, 172] width 215 height 17
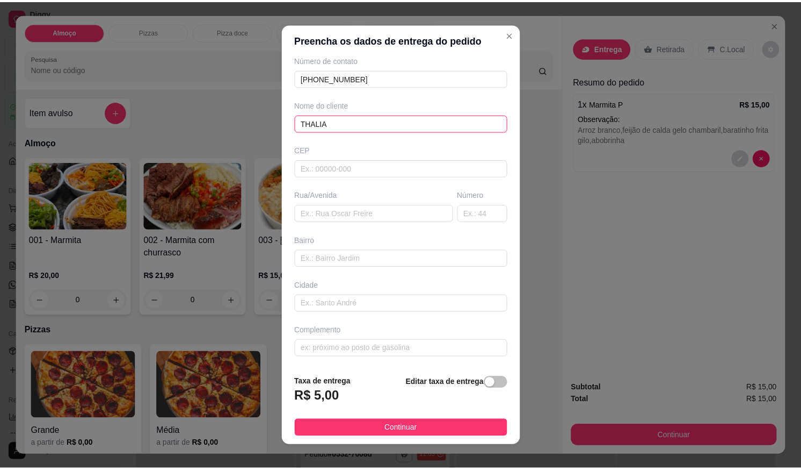
scroll to position [11, 0]
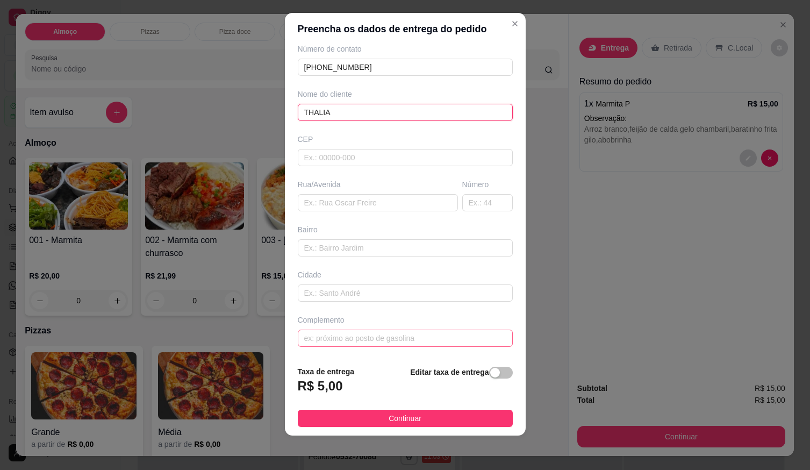
type input "THALIA"
click at [356, 334] on input "text" at bounding box center [405, 337] width 215 height 17
type input "FLORICULTURA ALECRIN"
click at [421, 424] on button "Continuar" at bounding box center [405, 417] width 215 height 17
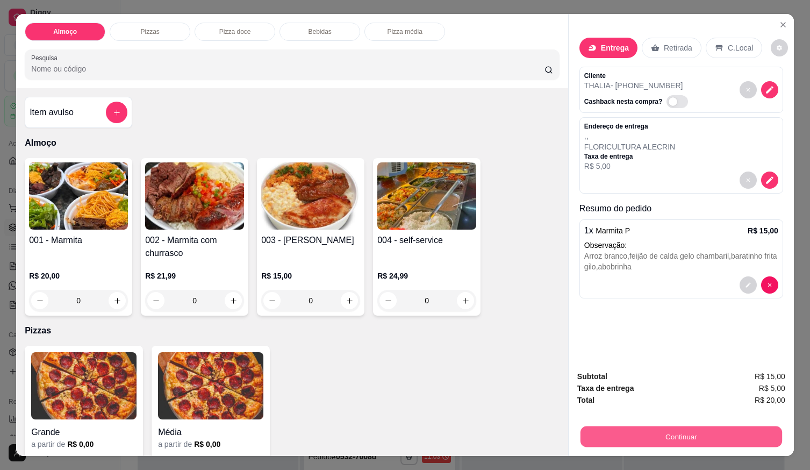
click at [590, 433] on button "Continuar" at bounding box center [680, 435] width 201 height 21
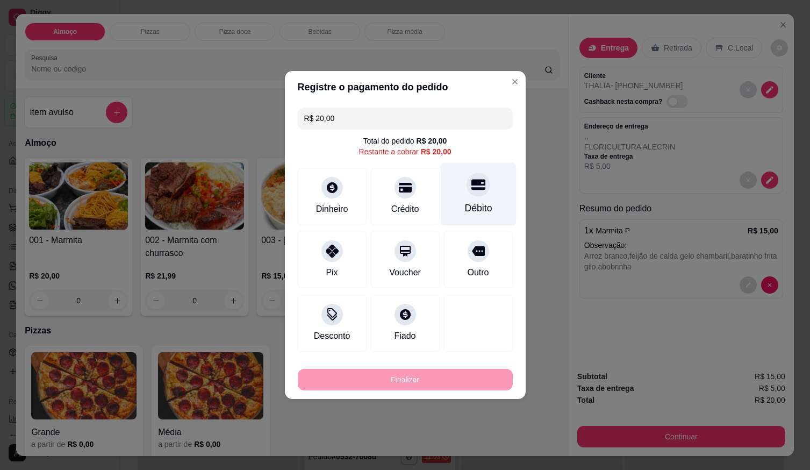
click at [476, 202] on div "Débito" at bounding box center [477, 208] width 27 height 14
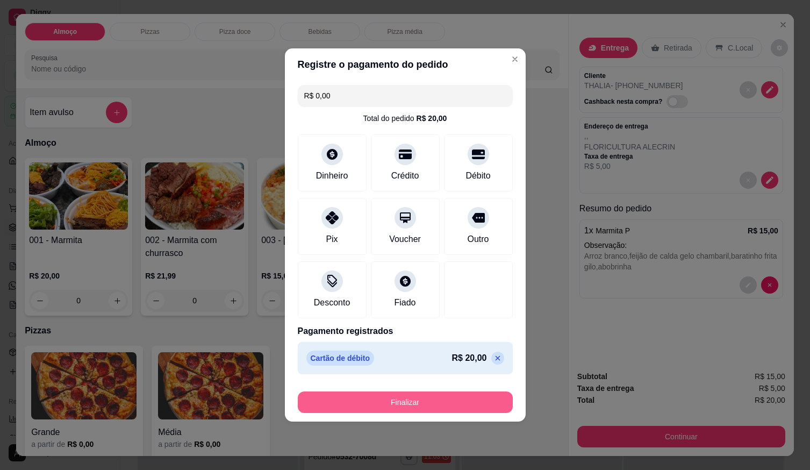
click at [460, 408] on button "Finalizar" at bounding box center [405, 401] width 215 height 21
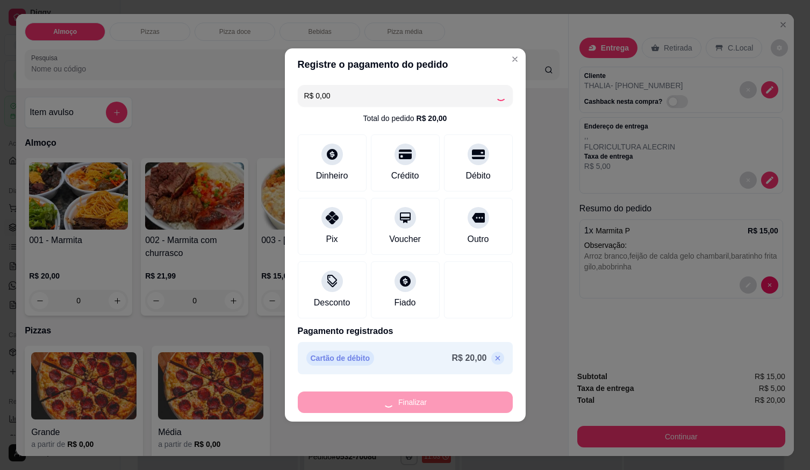
type input "-R$ 20,00"
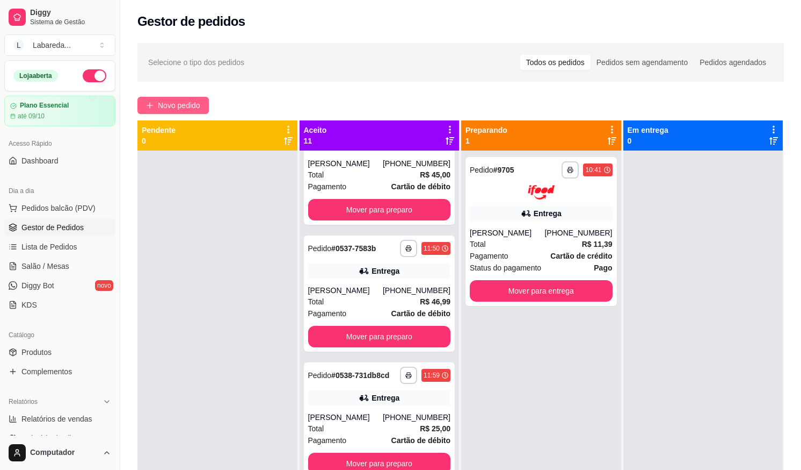
click at [191, 102] on span "Novo pedido" at bounding box center [179, 105] width 42 height 12
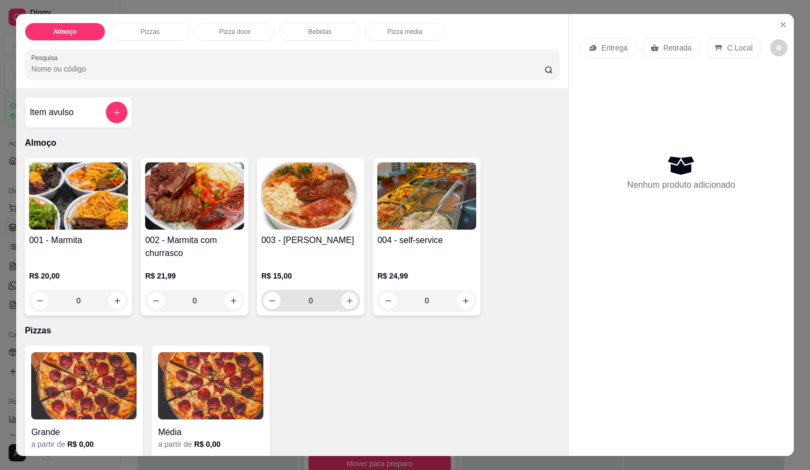
click at [341, 301] on button "increase-product-quantity" at bounding box center [349, 300] width 17 height 17
type input "1"
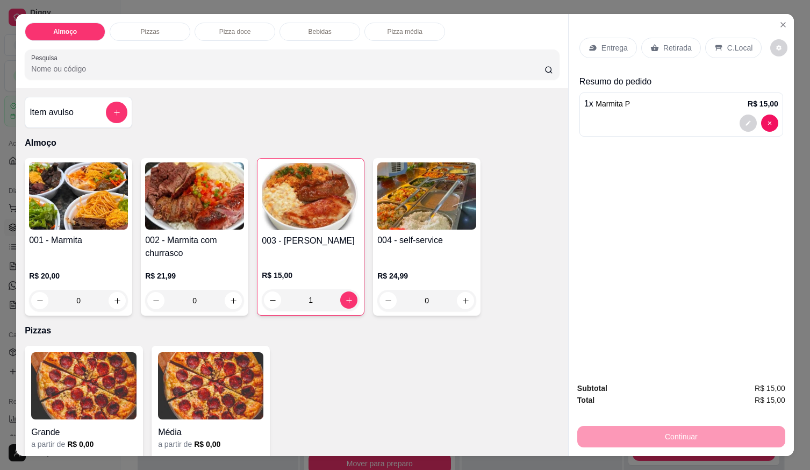
scroll to position [682, 0]
click at [782, 16] on button "Close" at bounding box center [782, 24] width 17 height 17
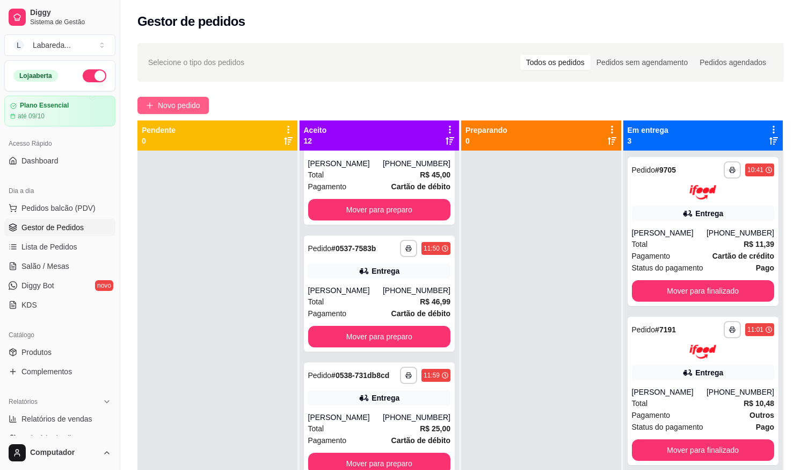
click at [205, 107] on button "Novo pedido" at bounding box center [173, 105] width 71 height 17
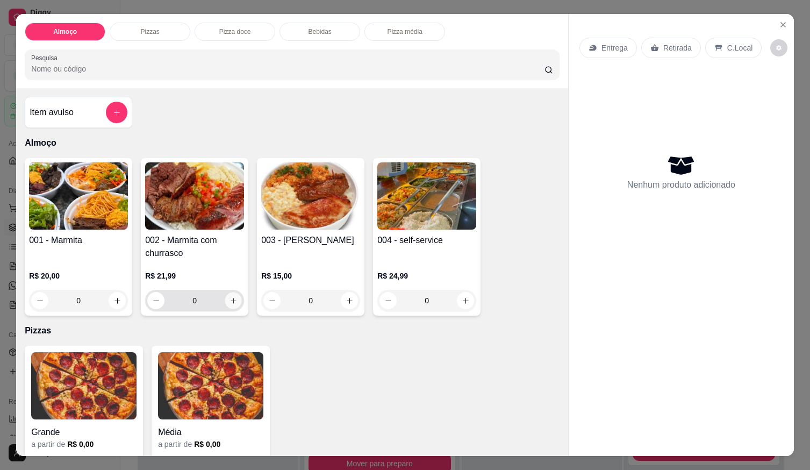
click at [229, 301] on button "increase-product-quantity" at bounding box center [233, 300] width 17 height 17
type input "1"
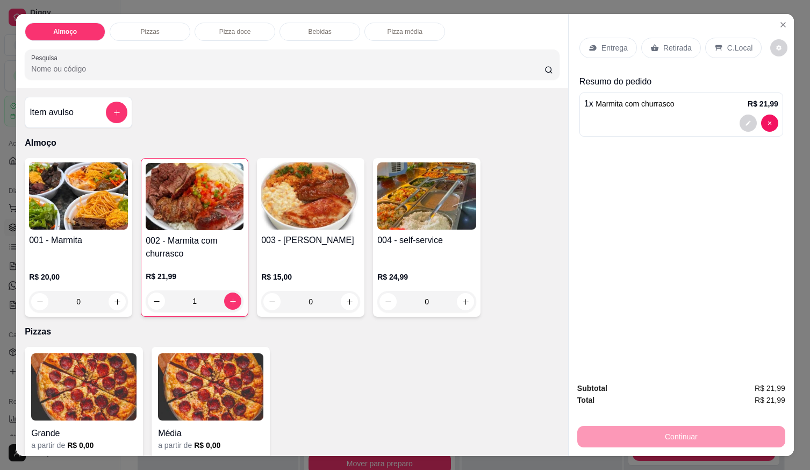
click at [613, 49] on div "Entrega" at bounding box center [607, 48] width 57 height 20
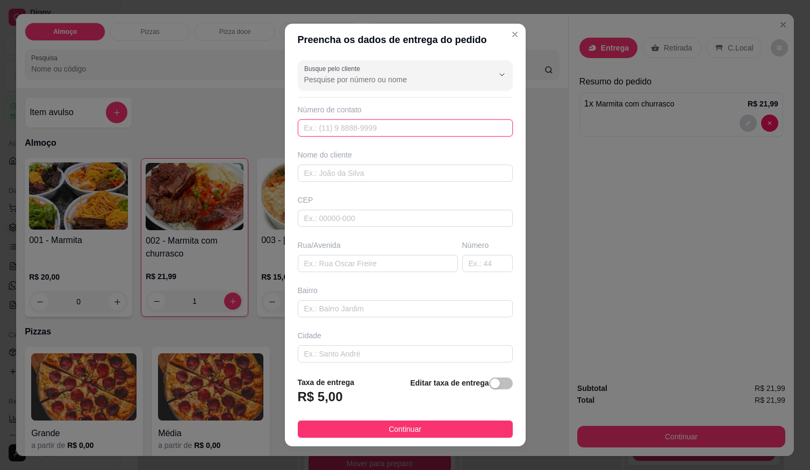
click at [333, 131] on input "text" at bounding box center [405, 127] width 215 height 17
type input "[PHONE_NUMBER]"
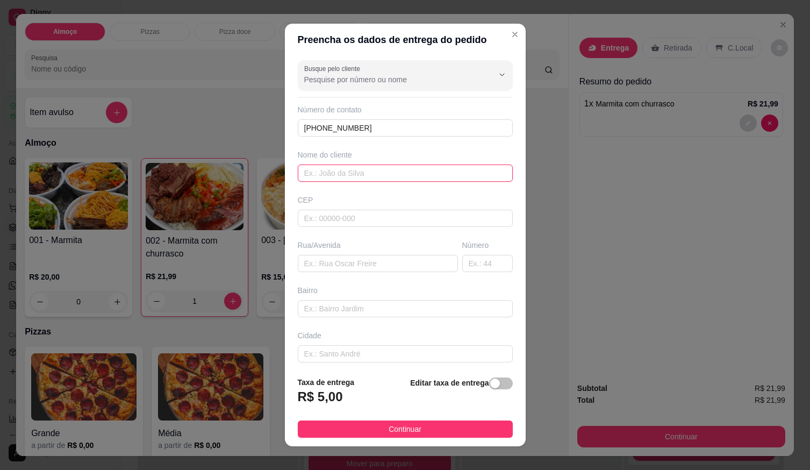
click at [323, 172] on input "text" at bounding box center [405, 172] width 215 height 17
type input "tiago junior"
drag, startPoint x: 344, startPoint y: 176, endPoint x: 183, endPoint y: 149, distance: 163.4
click at [184, 149] on div "Preencha os dados de entrega do pedido Busque pelo cliente Número de contato (6…" at bounding box center [405, 235] width 810 height 470
click at [383, 203] on div "CEP" at bounding box center [405, 199] width 215 height 11
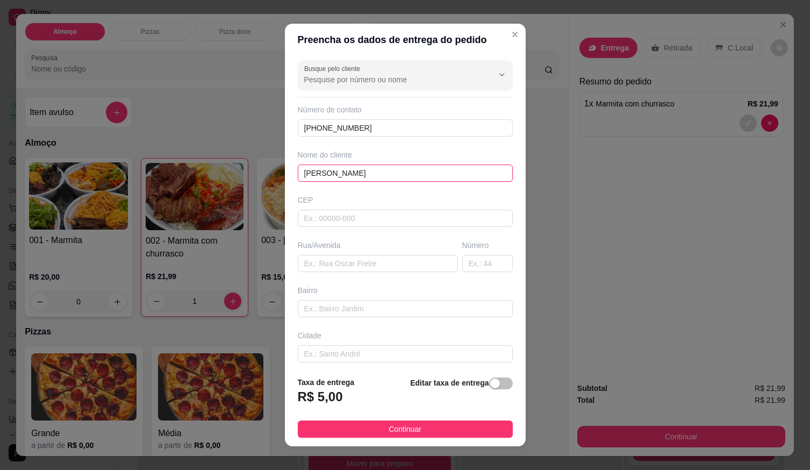
drag, startPoint x: 387, startPoint y: 174, endPoint x: 69, endPoint y: 175, distance: 318.0
click at [69, 175] on div "Preencha os dados de entrega do pedido Busque pelo cliente Número de contato (6…" at bounding box center [405, 235] width 810 height 470
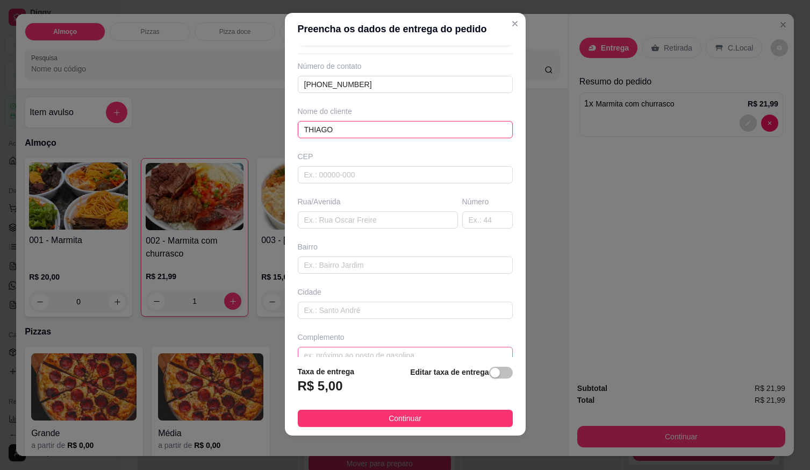
scroll to position [50, 0]
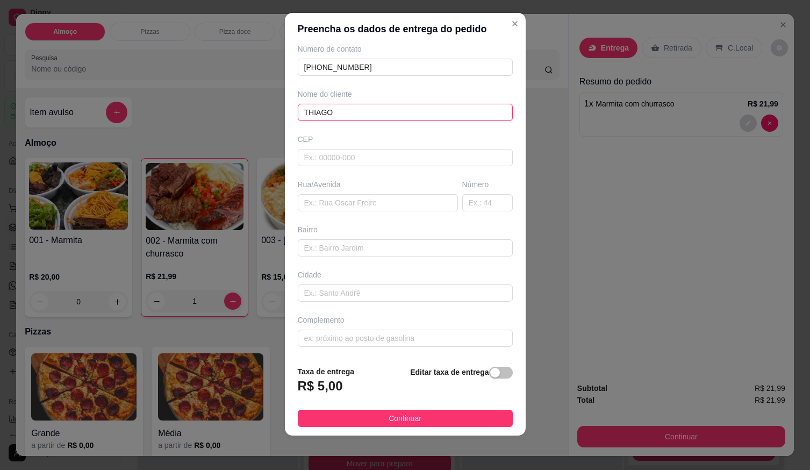
type input "THIAGO"
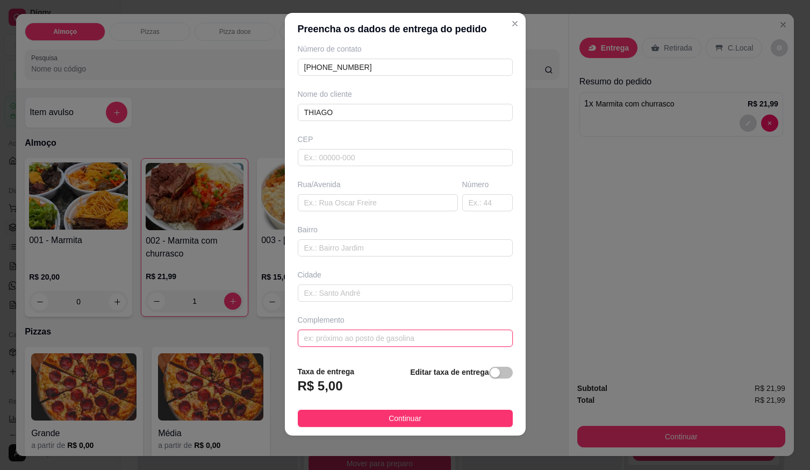
click at [364, 336] on input "text" at bounding box center [405, 337] width 215 height 17
paste input "[STREET_ADDRESS]"
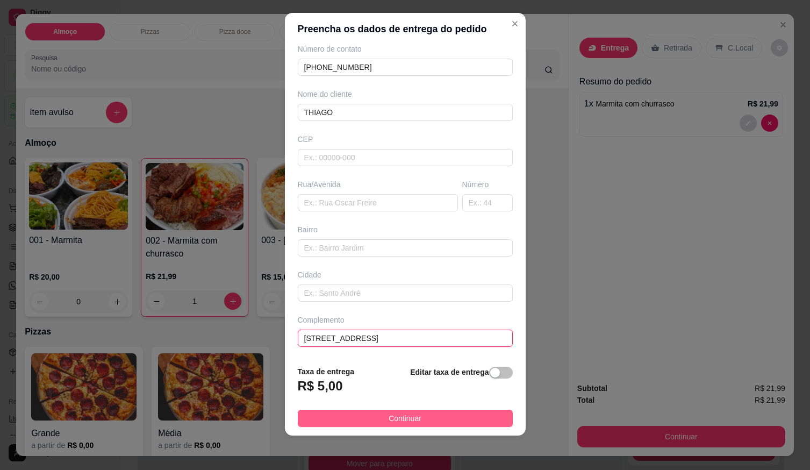
type input "[STREET_ADDRESS]"
click at [388, 418] on span "Continuar" at bounding box center [404, 418] width 33 height 12
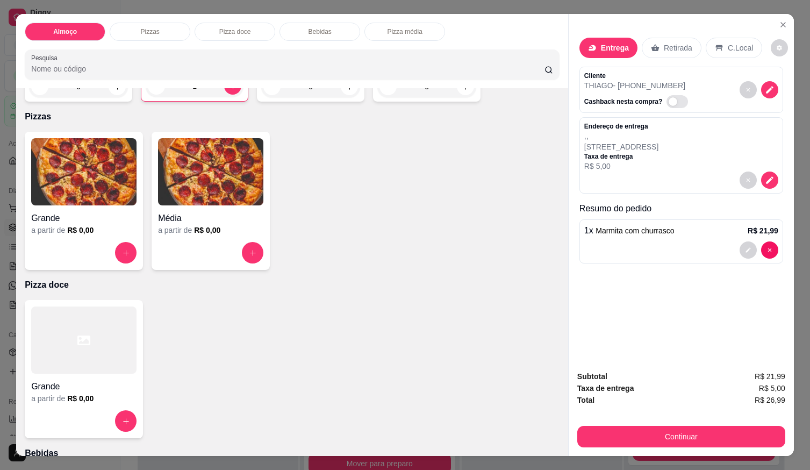
scroll to position [430, 0]
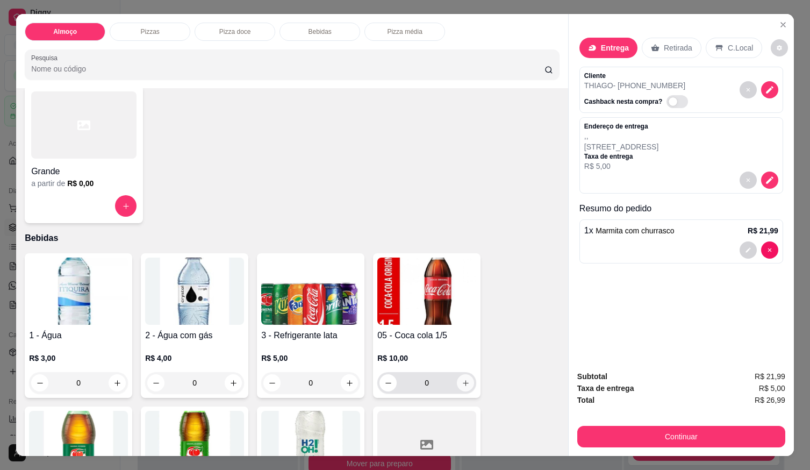
click at [465, 380] on icon "increase-product-quantity" at bounding box center [465, 383] width 8 height 8
type input "1"
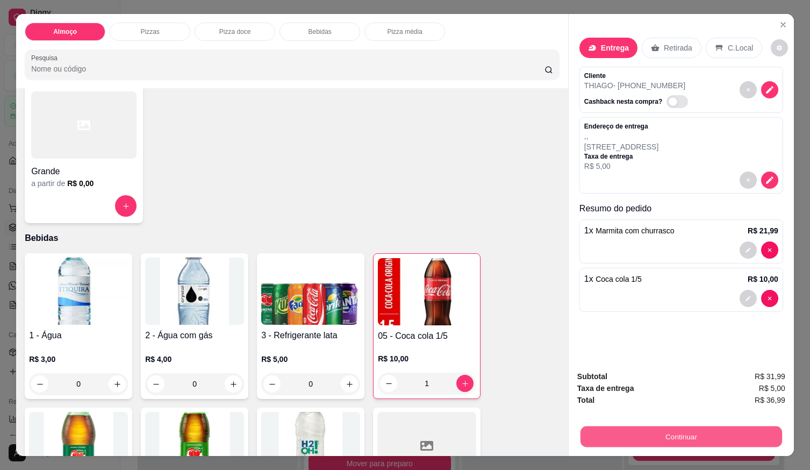
click at [606, 429] on button "Continuar" at bounding box center [680, 435] width 201 height 21
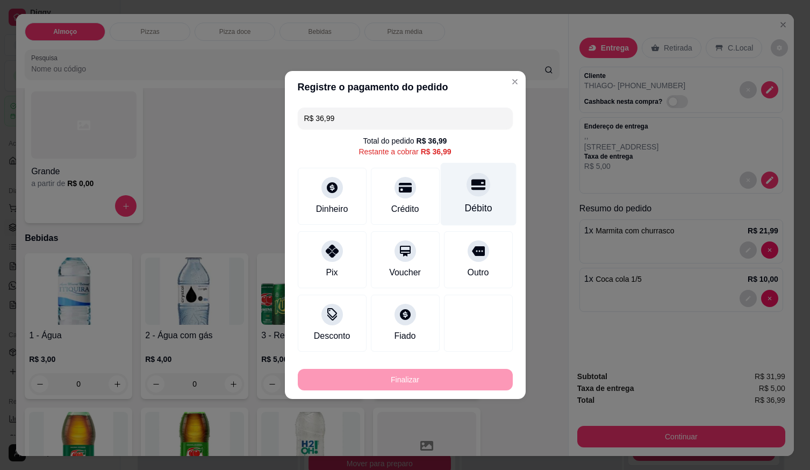
click at [465, 211] on div "Débito" at bounding box center [477, 208] width 27 height 14
type input "R$ 0,00"
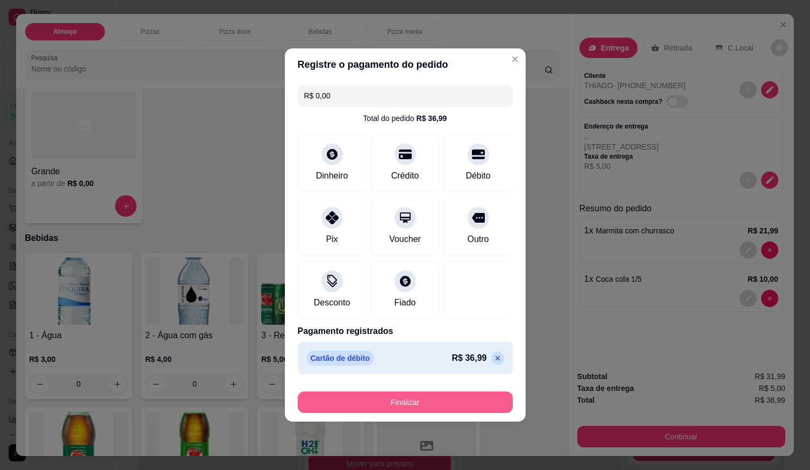
click at [461, 400] on button "Finalizar" at bounding box center [405, 401] width 215 height 21
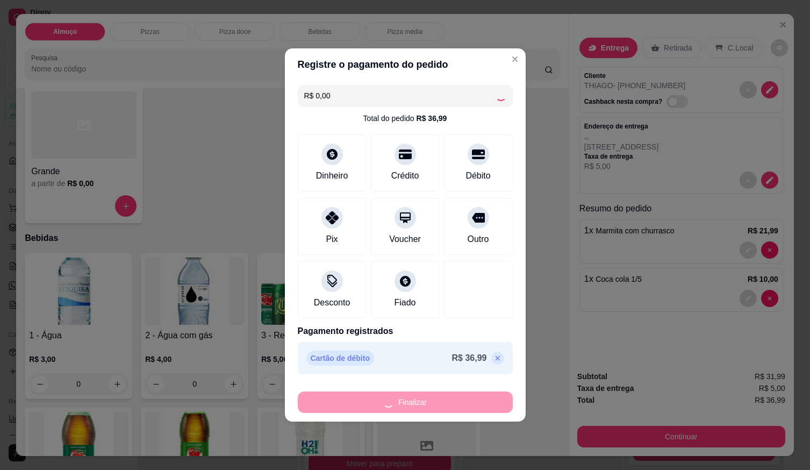
type input "0"
type input "-R$ 36,99"
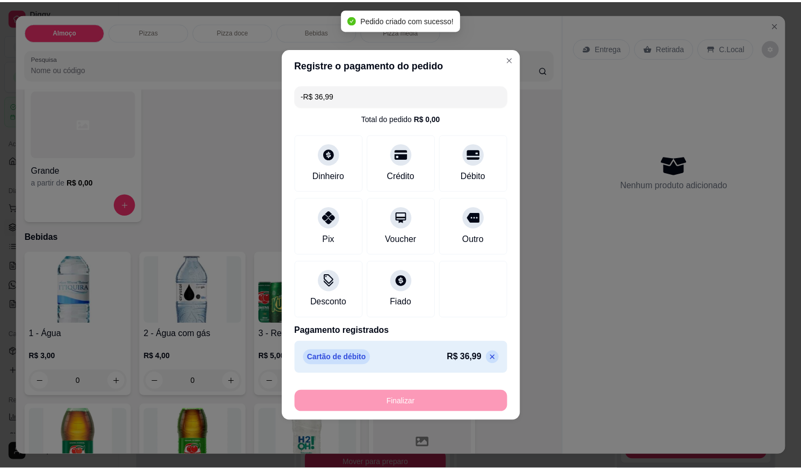
scroll to position [429, 0]
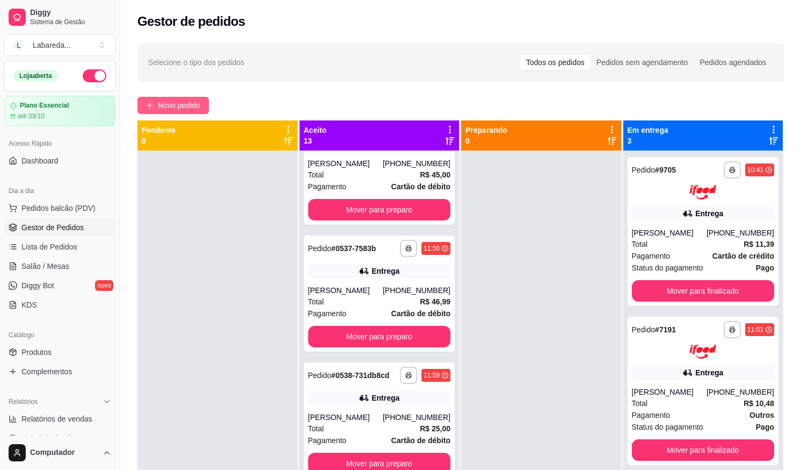
click at [158, 106] on span "Novo pedido" at bounding box center [179, 105] width 42 height 12
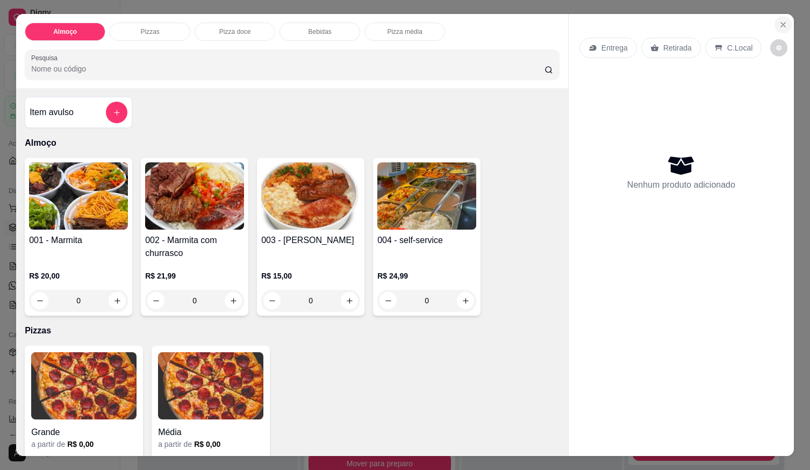
click at [784, 16] on button "Close" at bounding box center [782, 24] width 17 height 17
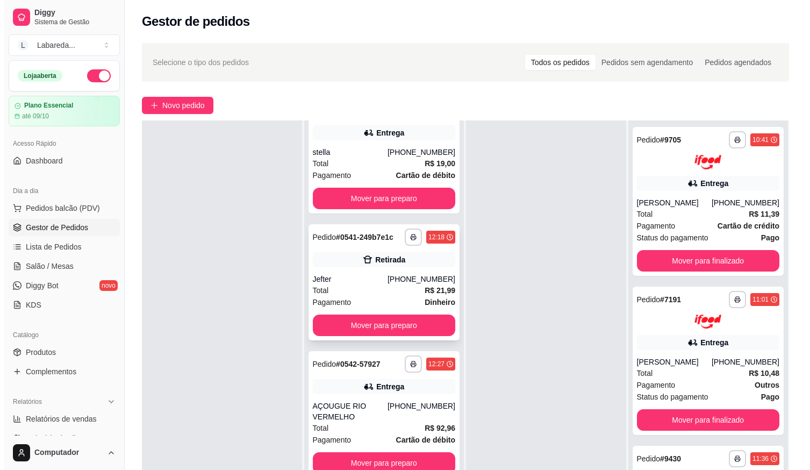
scroll to position [1200, 0]
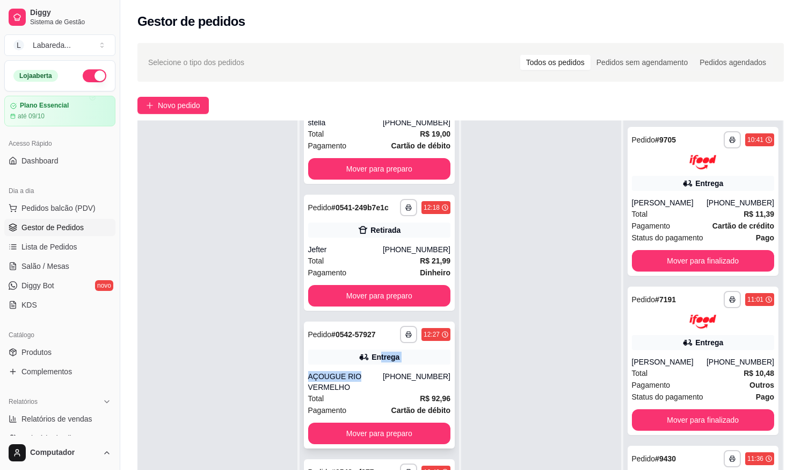
click at [373, 365] on div "**********" at bounding box center [379, 384] width 151 height 127
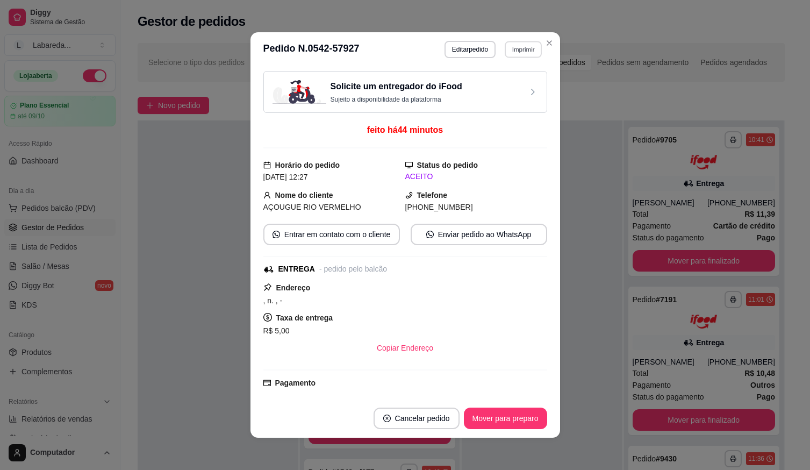
click at [524, 50] on button "Imprimir" at bounding box center [522, 49] width 37 height 17
click at [498, 84] on button "IMPRESSORA" at bounding box center [500, 86] width 78 height 17
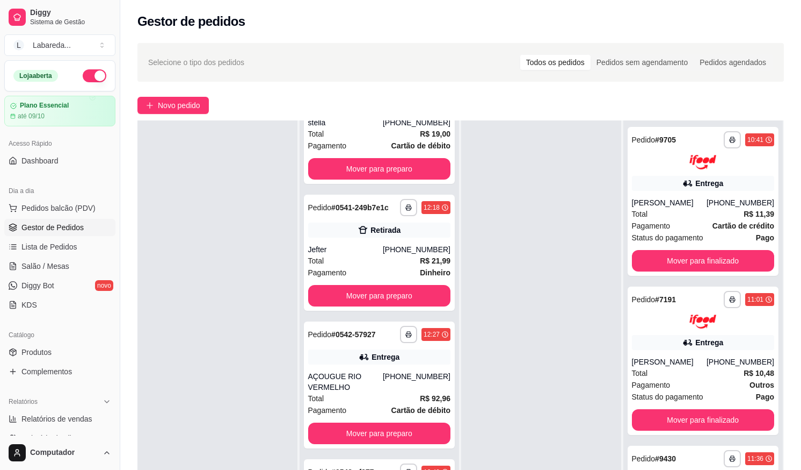
click at [224, 315] on div at bounding box center [218, 355] width 160 height 470
click at [172, 102] on span "Novo pedido" at bounding box center [179, 105] width 42 height 12
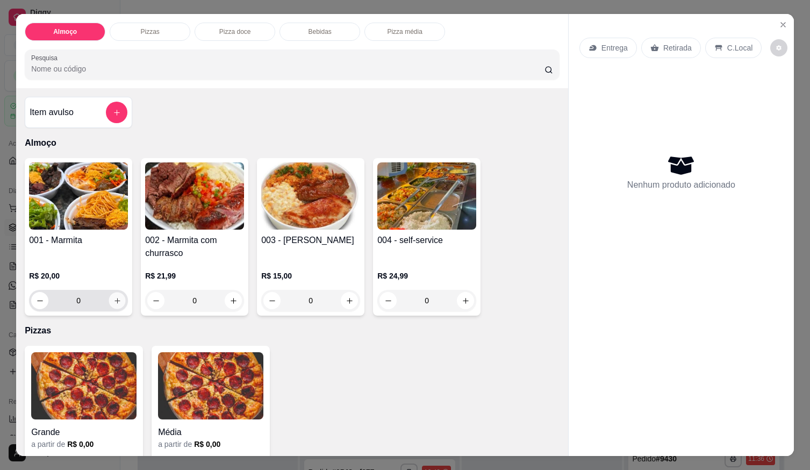
click at [114, 297] on icon "increase-product-quantity" at bounding box center [117, 301] width 8 height 8
type input "1"
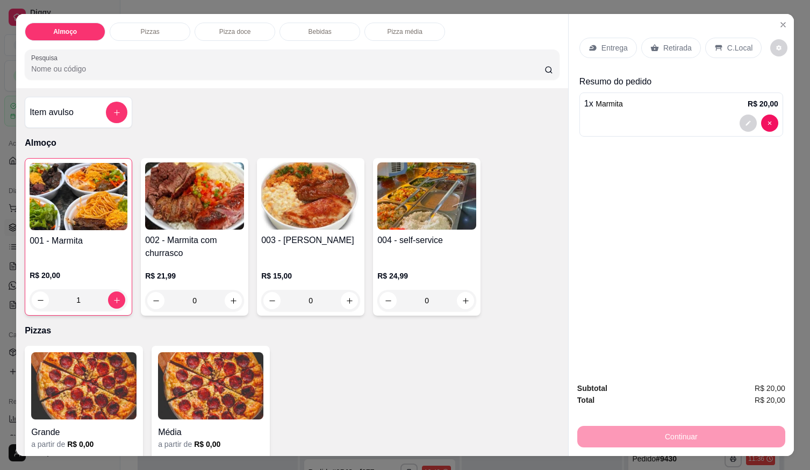
click at [696, 114] on div at bounding box center [681, 122] width 194 height 17
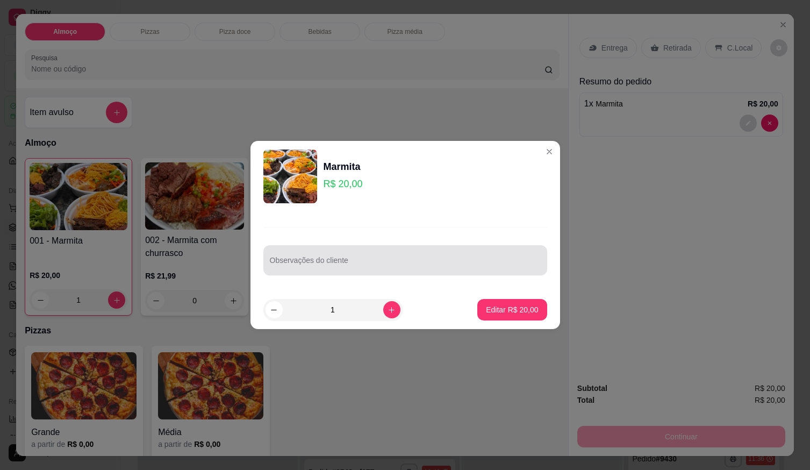
click at [387, 270] on div at bounding box center [405, 259] width 271 height 21
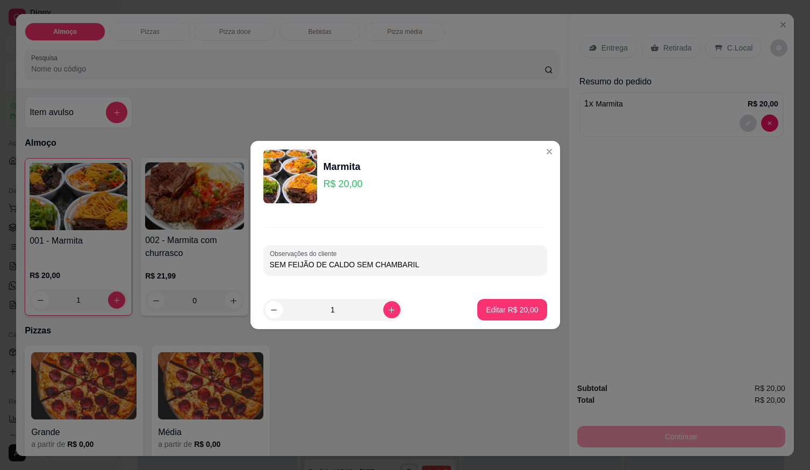
type input "SEM FEIJÃO DE CALDO SEM CHAMBARIL"
click at [511, 325] on footer "1 Editar R$ 20,00" at bounding box center [404, 309] width 309 height 39
click at [510, 316] on button "Editar R$ 20,00" at bounding box center [511, 309] width 67 height 21
type input "0"
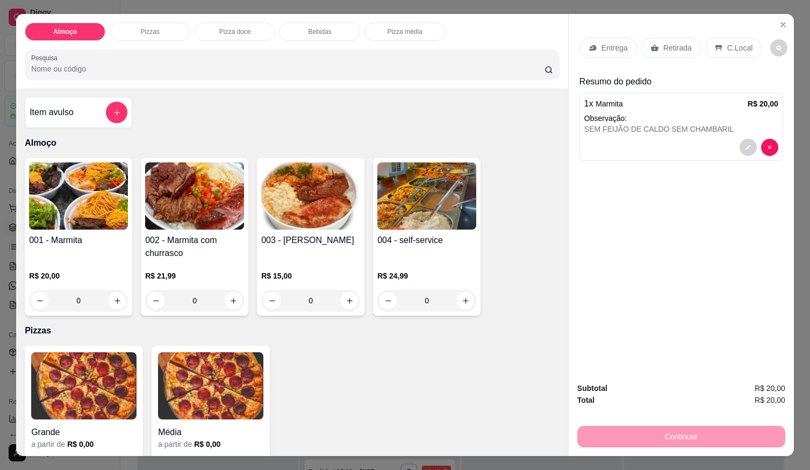
click at [588, 44] on icon at bounding box center [592, 48] width 9 height 9
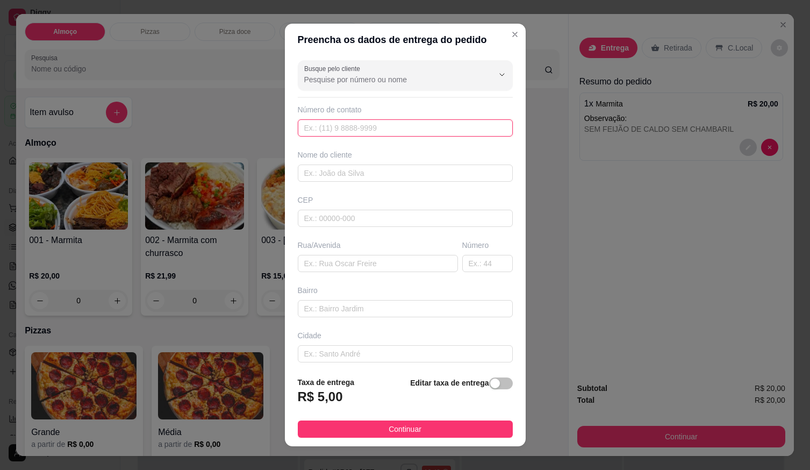
click at [460, 125] on input "text" at bounding box center [405, 127] width 215 height 17
type input "(61) 99249-4341"
click at [413, 163] on div "Nome do cliente" at bounding box center [404, 165] width 219 height 32
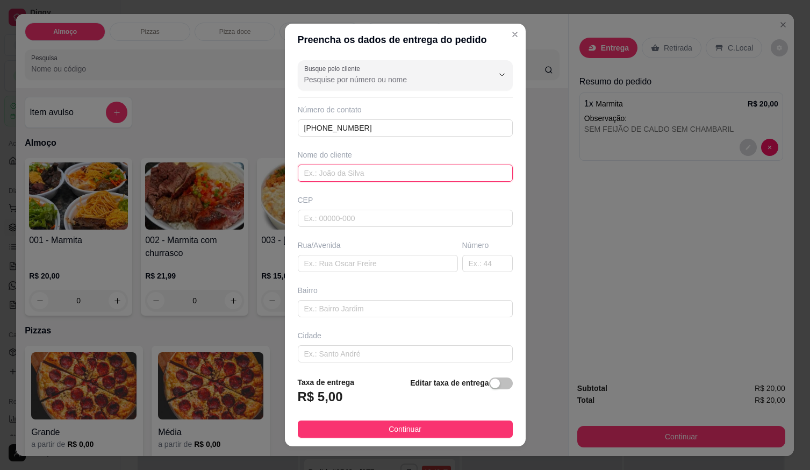
click at [413, 174] on input "text" at bounding box center [405, 172] width 215 height 17
type input "TYCIA"
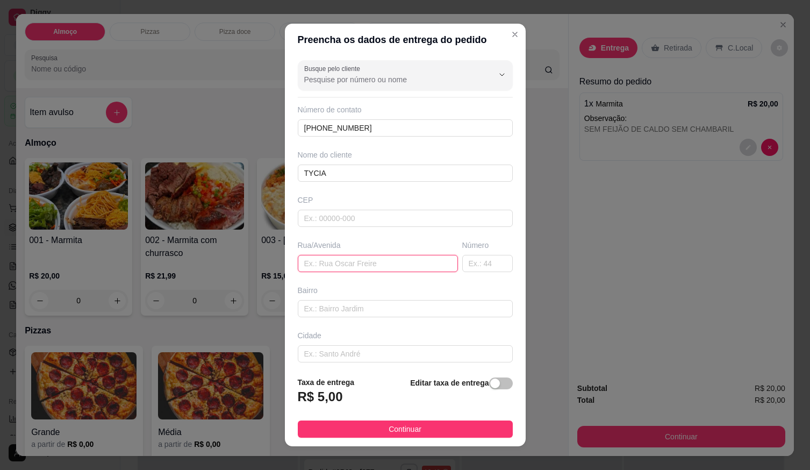
click at [360, 258] on input "text" at bounding box center [378, 263] width 160 height 17
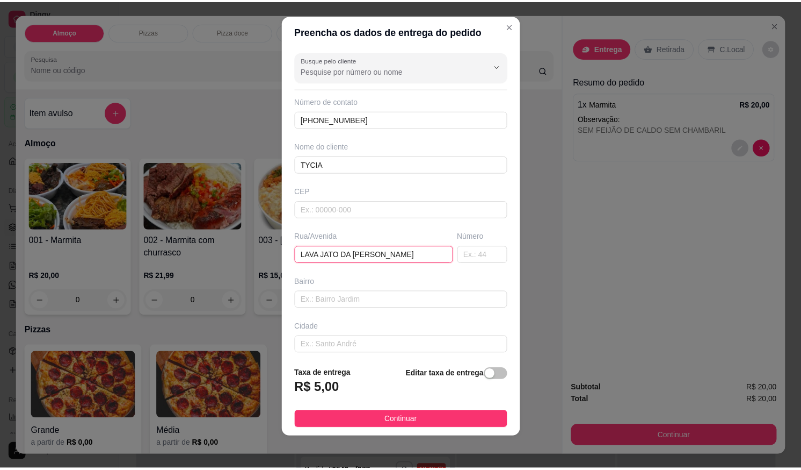
scroll to position [11, 0]
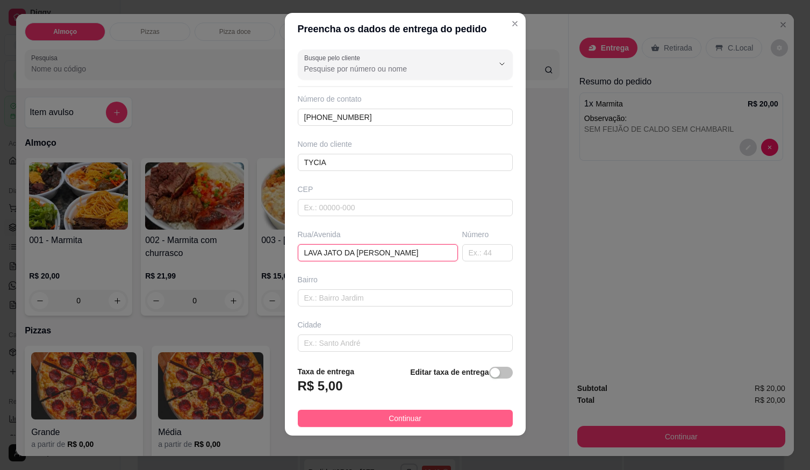
type input "LAVA JATO DA JESSICA"
drag, startPoint x: 431, startPoint y: 422, endPoint x: 581, endPoint y: 449, distance: 152.9
click at [431, 422] on button "Continuar" at bounding box center [405, 417] width 215 height 17
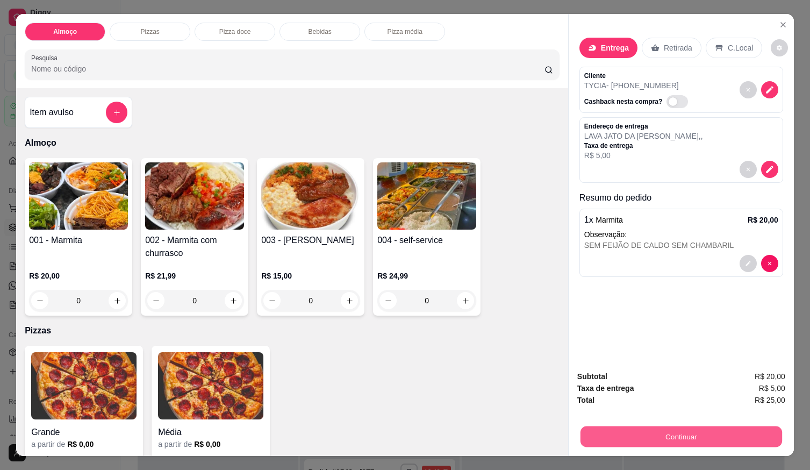
click at [641, 426] on button "Continuar" at bounding box center [680, 435] width 201 height 21
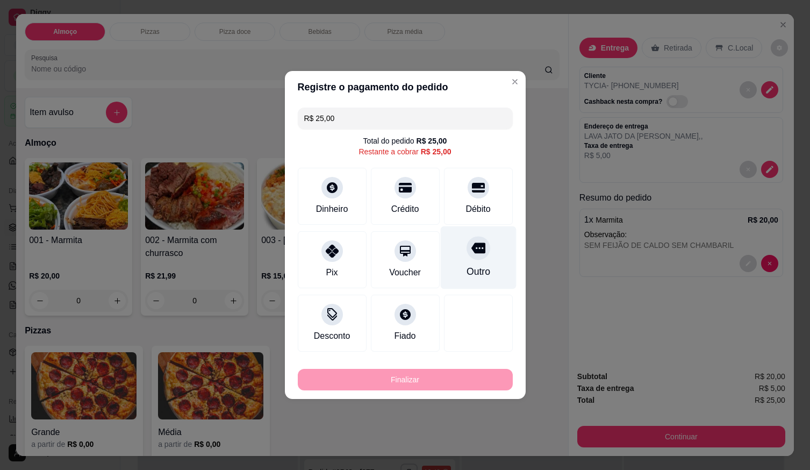
click at [476, 215] on div "Débito" at bounding box center [478, 196] width 69 height 57
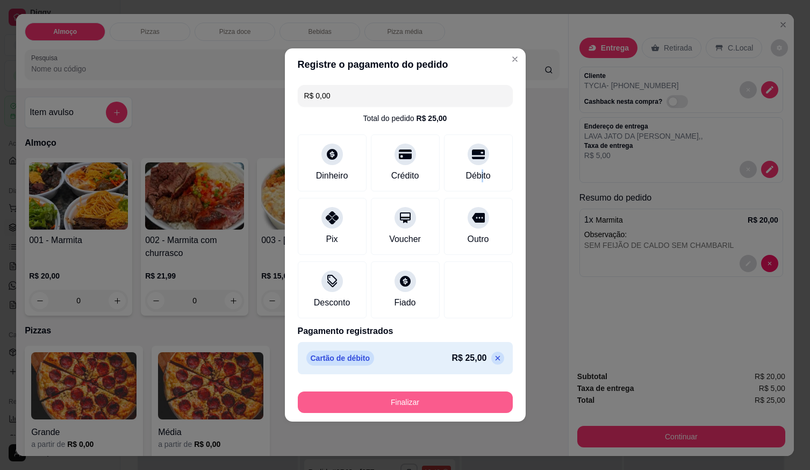
click at [445, 400] on button "Finalizar" at bounding box center [405, 401] width 215 height 21
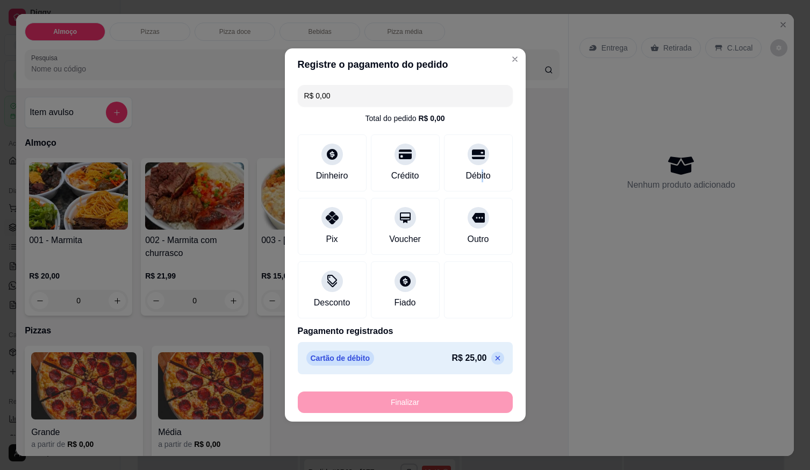
type input "-R$ 25,00"
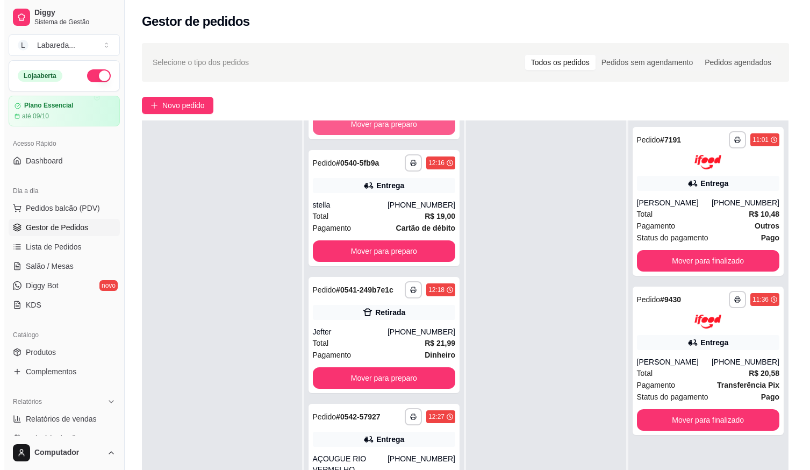
scroll to position [1093, 0]
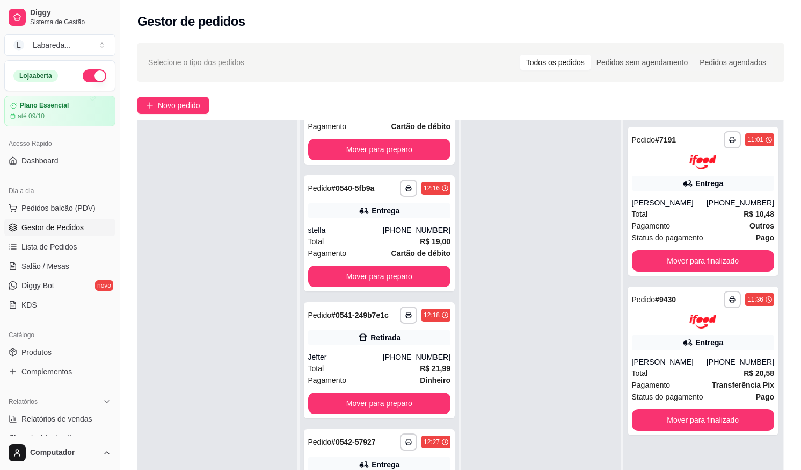
click at [184, 117] on div "**********" at bounding box center [460, 320] width 681 height 566
click at [183, 107] on span "Novo pedido" at bounding box center [179, 105] width 42 height 12
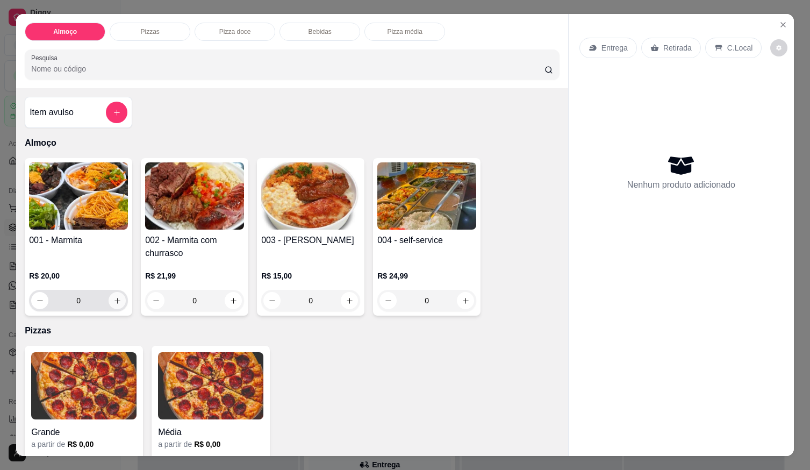
click at [113, 300] on icon "increase-product-quantity" at bounding box center [117, 301] width 8 height 8
type input "1"
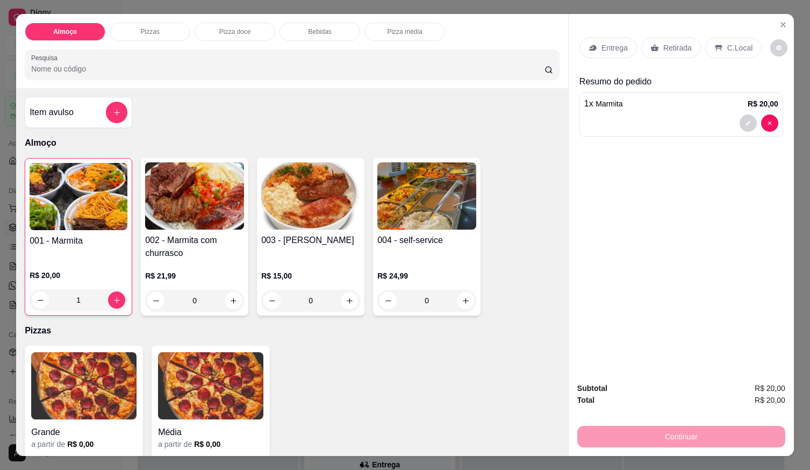
click at [603, 42] on p "Entrega" at bounding box center [614, 47] width 26 height 11
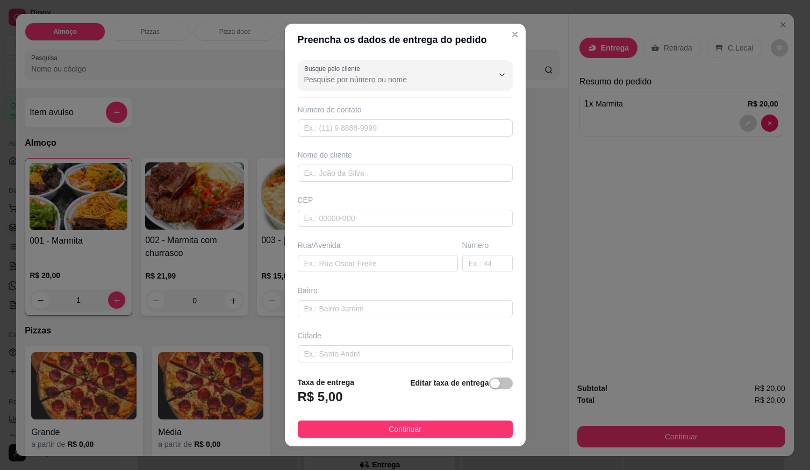
click at [457, 118] on div "Número de contato" at bounding box center [405, 120] width 215 height 32
click at [449, 124] on input "text" at bounding box center [405, 127] width 215 height 17
type input "(61) 99611-7869"
click at [434, 170] on input "text" at bounding box center [405, 172] width 215 height 17
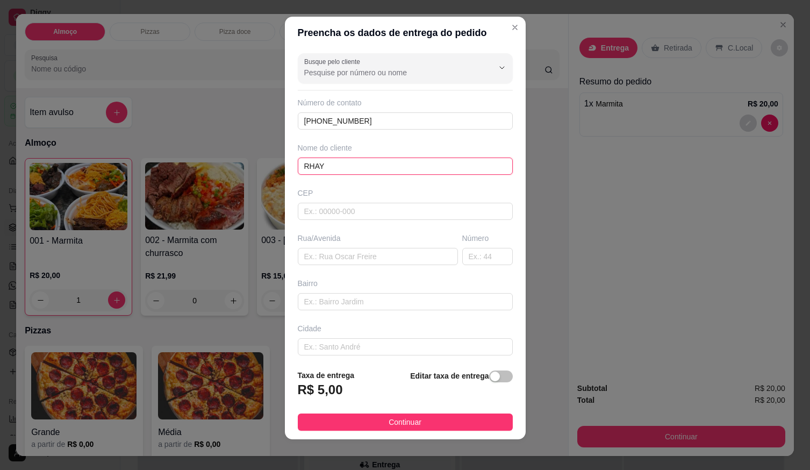
scroll to position [11, 0]
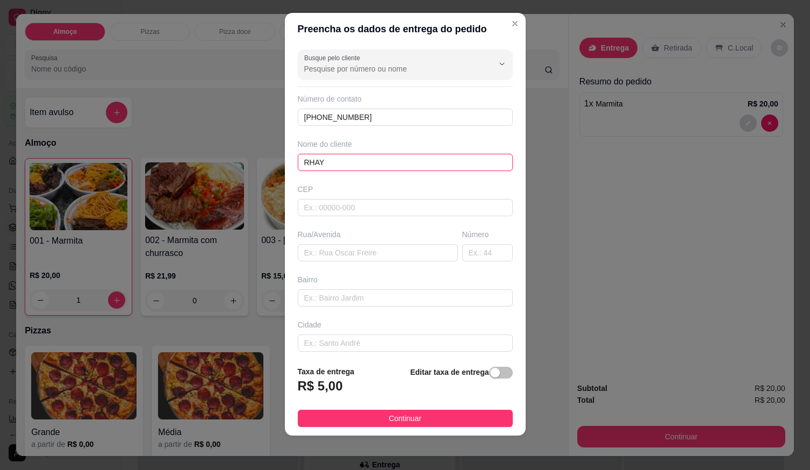
type input "RHAY"
click at [402, 352] on div "Busque pelo cliente Número de contato (61) 99611-7869 Nome do cliente RHAY CEP …" at bounding box center [405, 201] width 241 height 312
click at [402, 346] on input "text" at bounding box center [405, 342] width 215 height 17
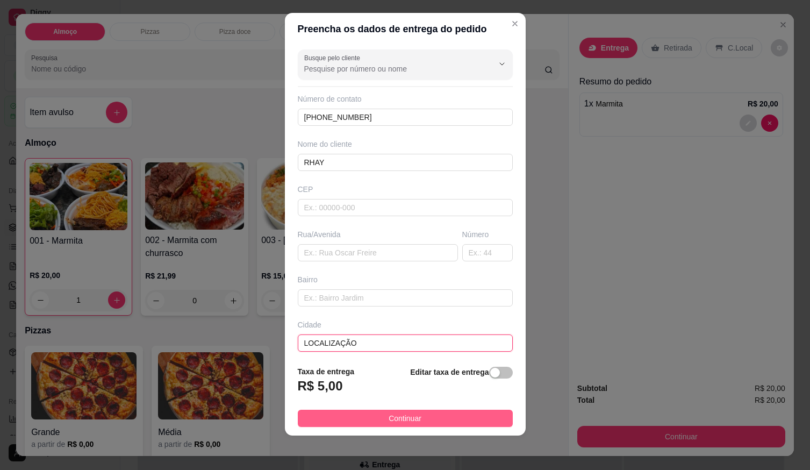
type input "LOCALIZAÇÃO"
click at [372, 417] on button "Continuar" at bounding box center [405, 417] width 215 height 17
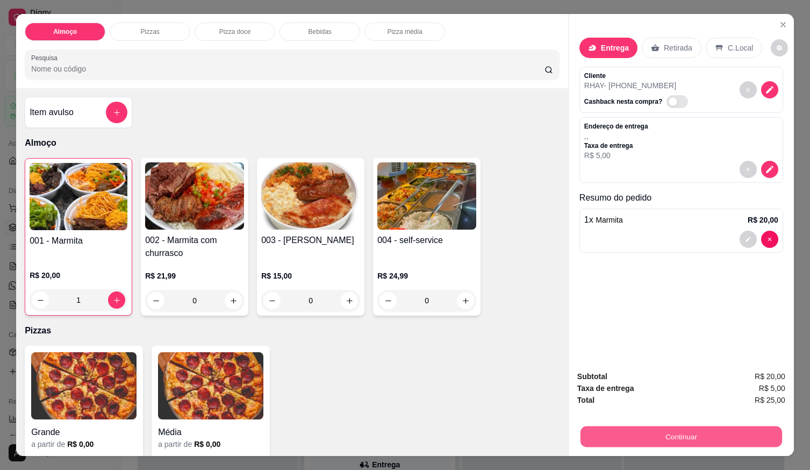
click at [706, 438] on button "Continuar" at bounding box center [680, 435] width 201 height 21
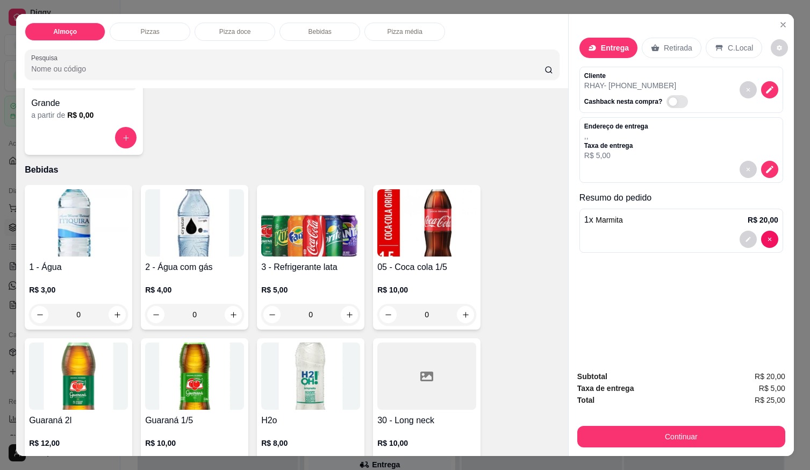
scroll to position [591, 0]
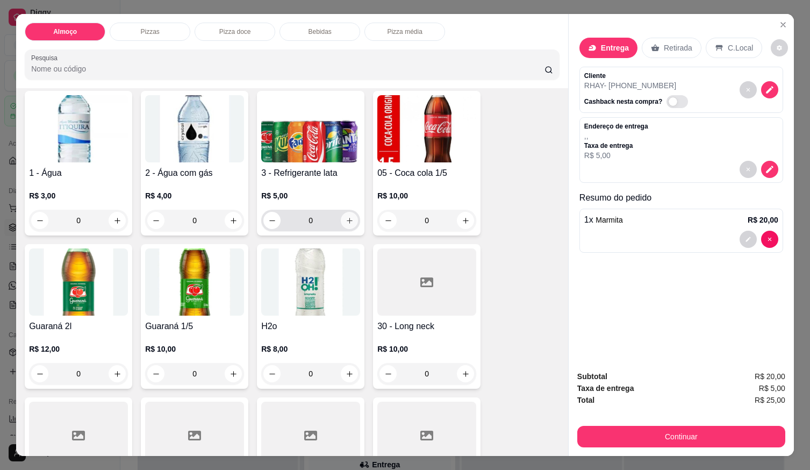
click at [345, 220] on icon "increase-product-quantity" at bounding box center [349, 220] width 8 height 8
type input "1"
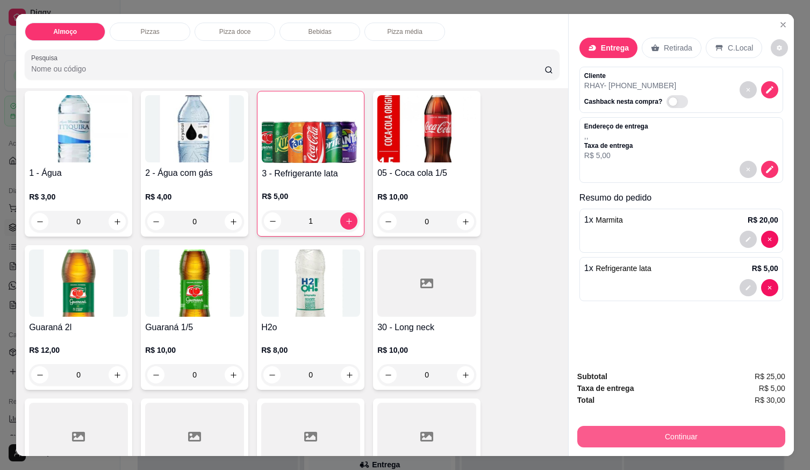
click at [694, 428] on button "Continuar" at bounding box center [681, 435] width 208 height 21
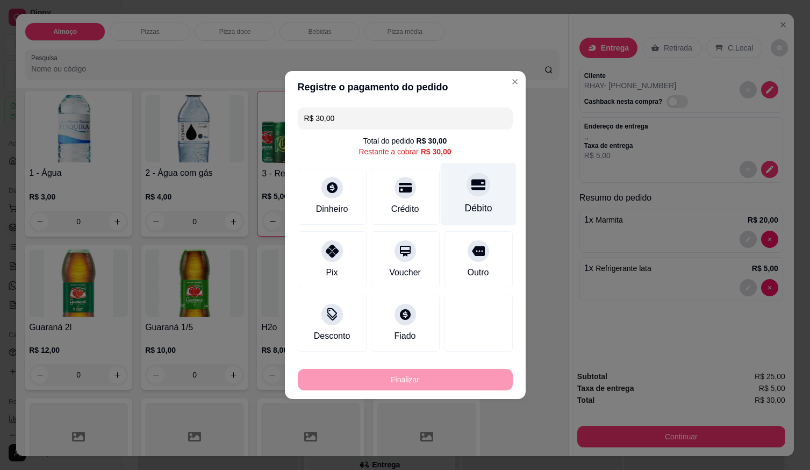
click at [466, 205] on div "Débito" at bounding box center [477, 208] width 27 height 14
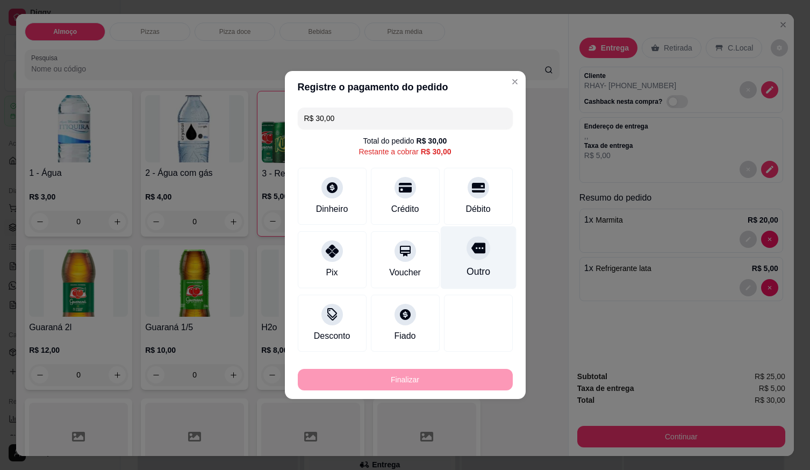
type input "R$ 0,00"
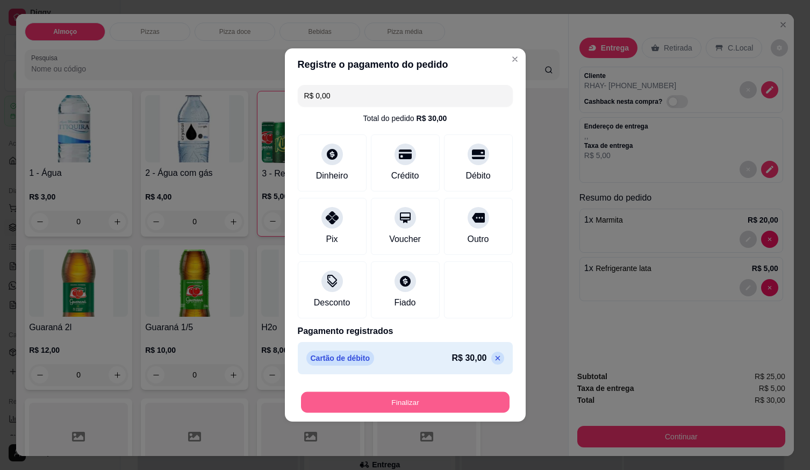
click at [384, 410] on button "Finalizar" at bounding box center [405, 402] width 208 height 21
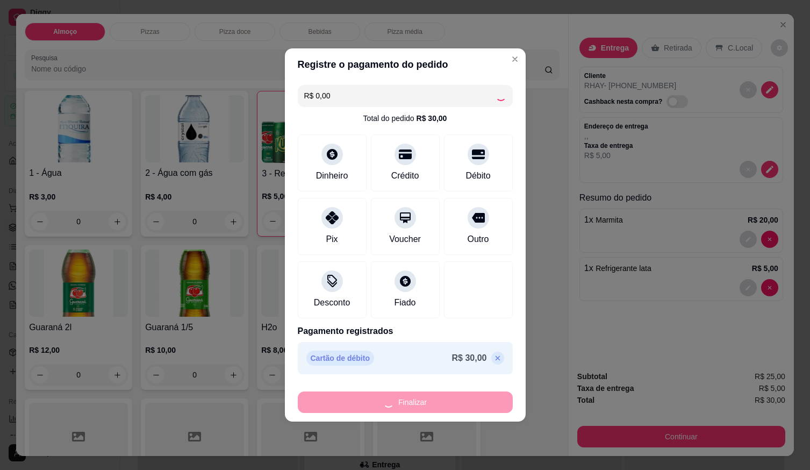
type input "0"
type input "-R$ 30,00"
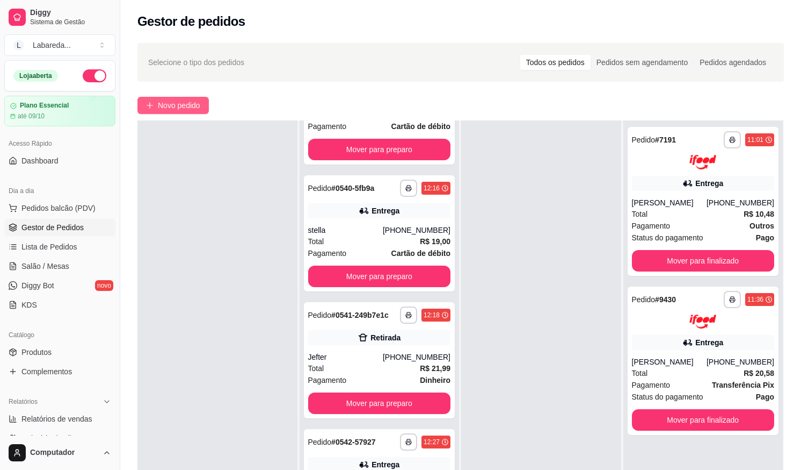
click at [196, 109] on button "Novo pedido" at bounding box center [173, 105] width 71 height 17
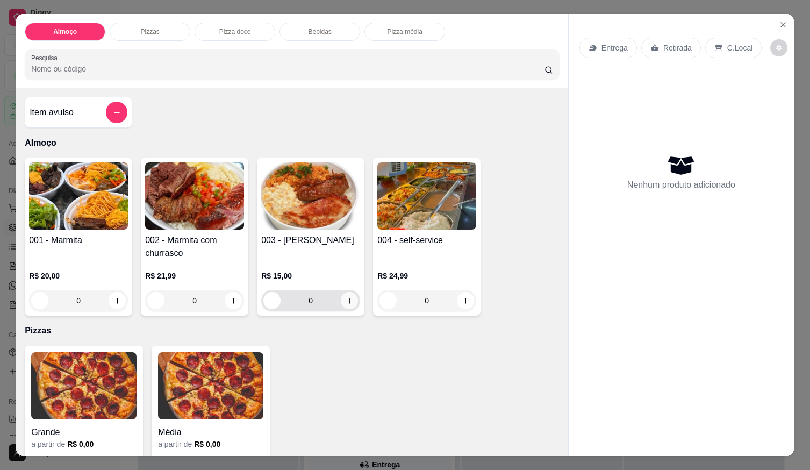
click at [348, 297] on icon "increase-product-quantity" at bounding box center [349, 301] width 8 height 8
type input "1"
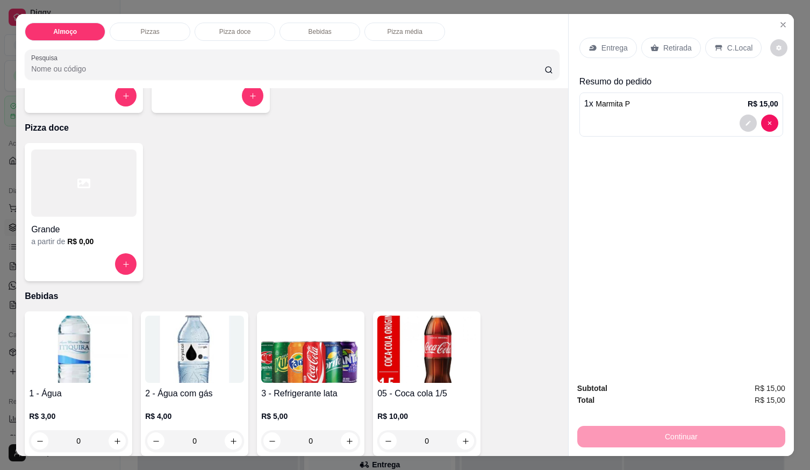
scroll to position [430, 0]
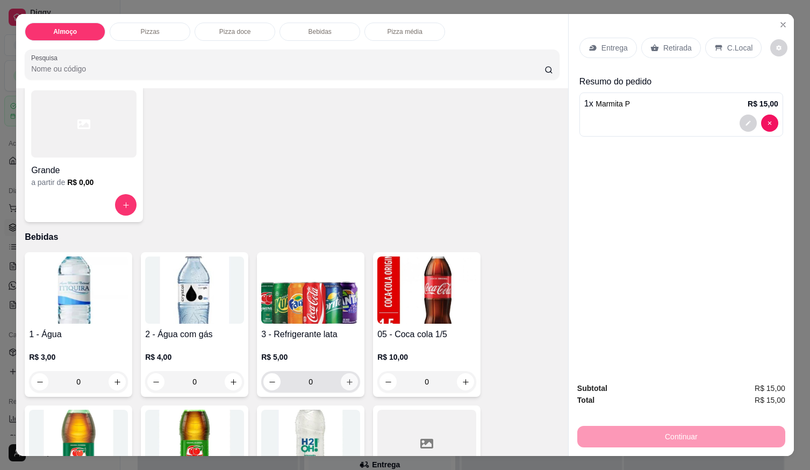
click at [348, 378] on icon "increase-product-quantity" at bounding box center [349, 382] width 8 height 8
type input "1"
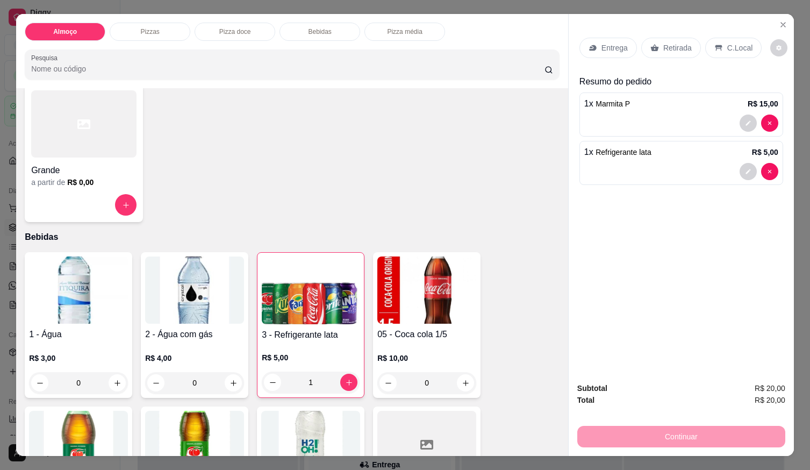
click at [331, 354] on p "R$ 5,00" at bounding box center [311, 357] width 98 height 11
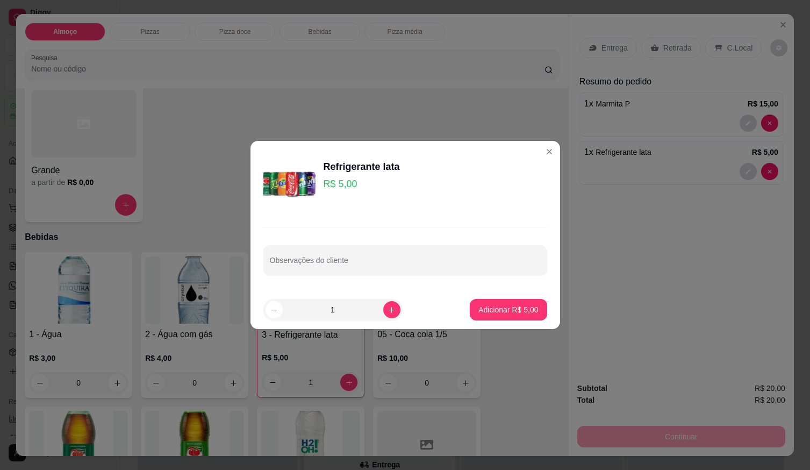
click at [341, 263] on input "Observações do cliente" at bounding box center [405, 264] width 271 height 11
type input "GUARANA"
click at [524, 312] on p "Adicionar R$ 5,00" at bounding box center [508, 309] width 58 height 10
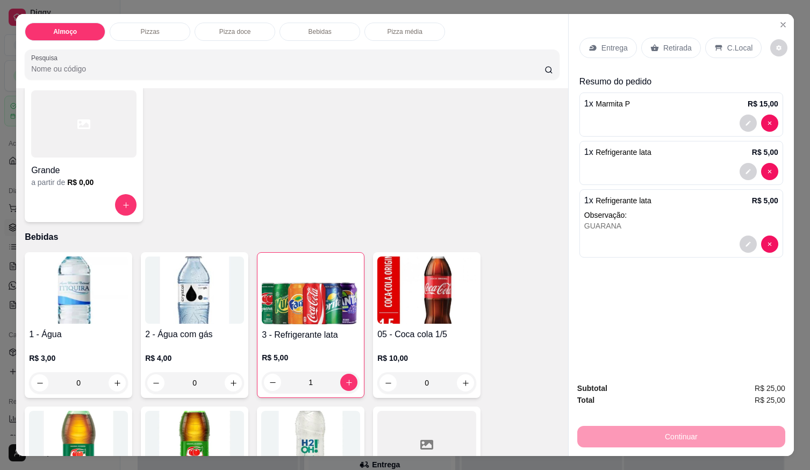
click at [601, 50] on div "Entrega" at bounding box center [607, 48] width 57 height 20
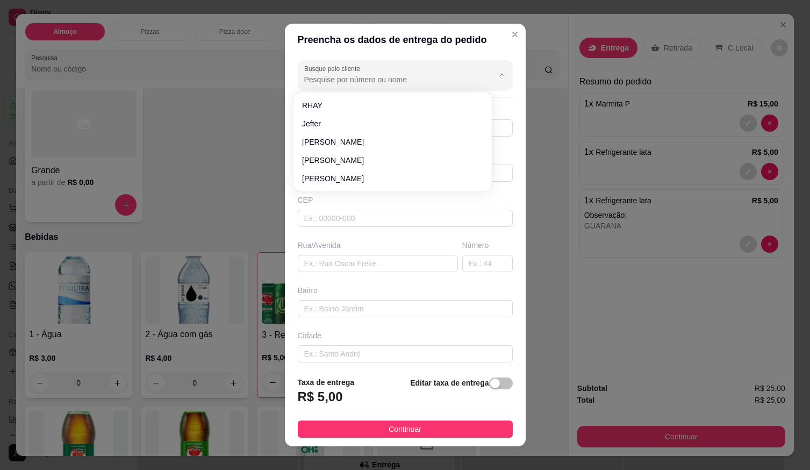
click at [434, 79] on input "Busque pelo cliente" at bounding box center [390, 79] width 172 height 11
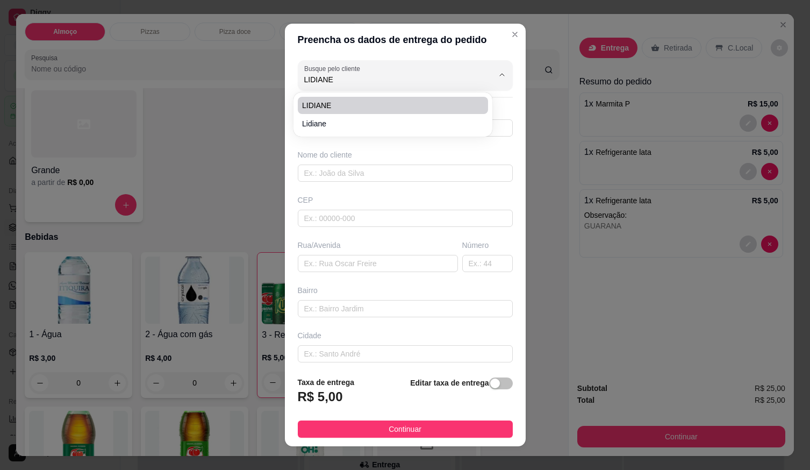
click at [381, 105] on span "LIDIANE" at bounding box center [387, 105] width 171 height 11
type input "LIDIANE"
type input "61996301984"
type input "LIDIANE"
type input "RUA 15 CASA 117"
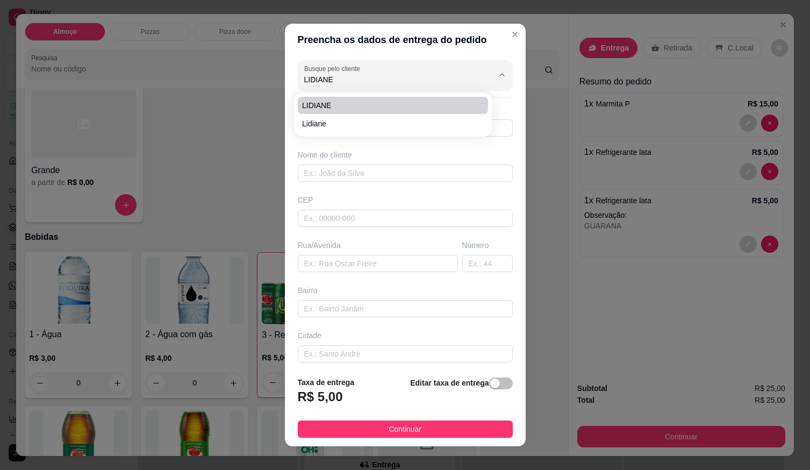
type input "FORMOSINHA"
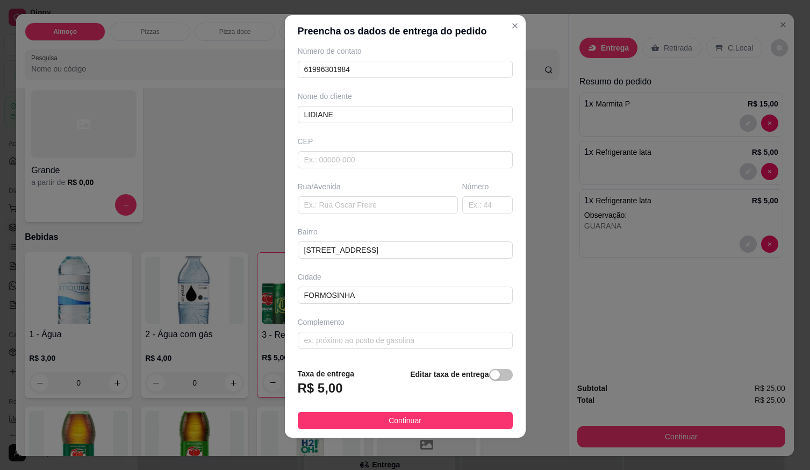
scroll to position [11, 0]
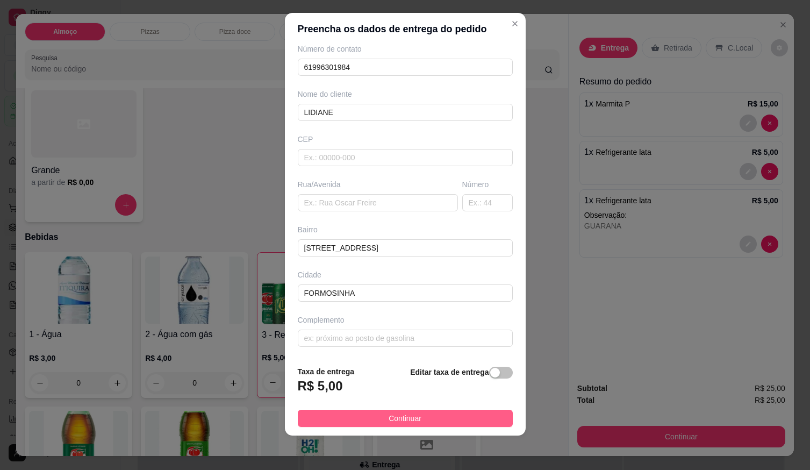
type input "LIDIANE"
click at [436, 423] on button "Continuar" at bounding box center [405, 417] width 215 height 17
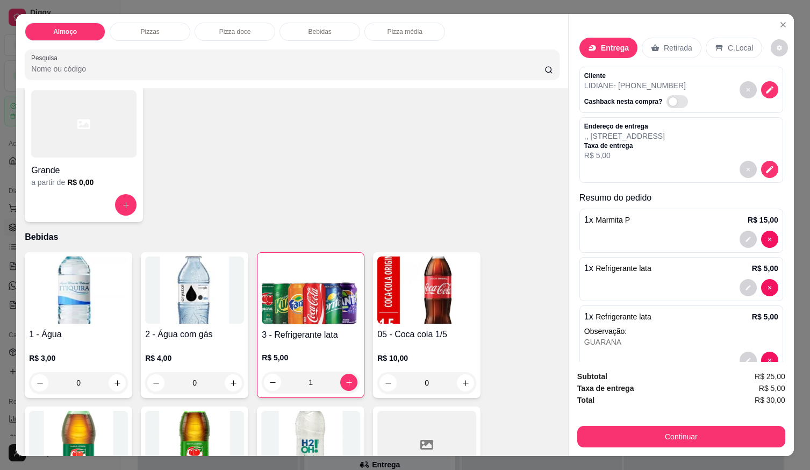
click at [436, 423] on div at bounding box center [426, 443] width 99 height 67
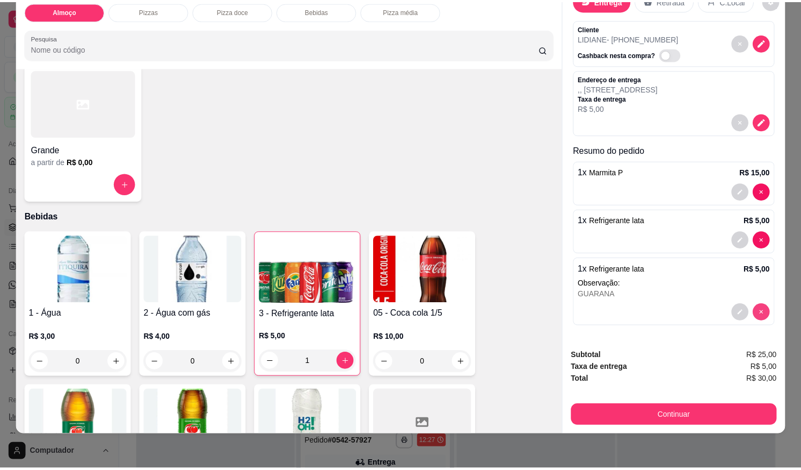
scroll to position [0, 0]
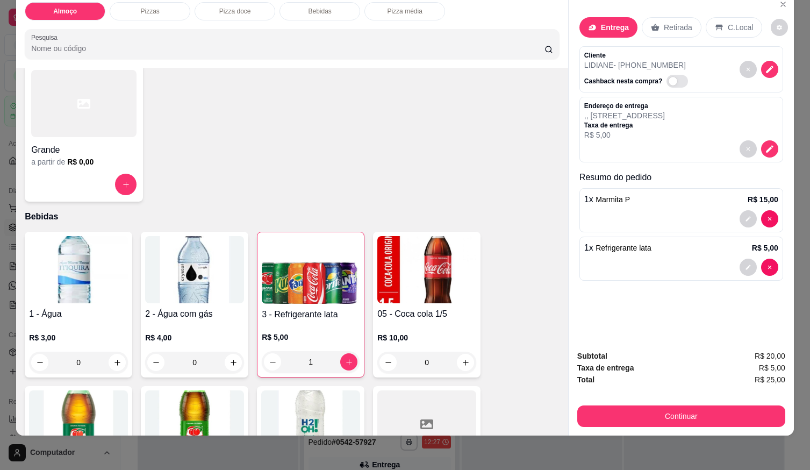
click at [647, 258] on div at bounding box center [681, 266] width 194 height 17
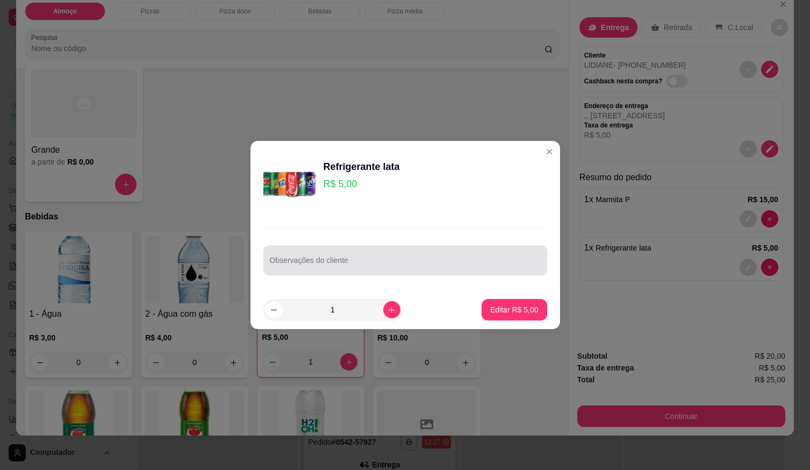
click at [415, 253] on div at bounding box center [405, 259] width 271 height 21
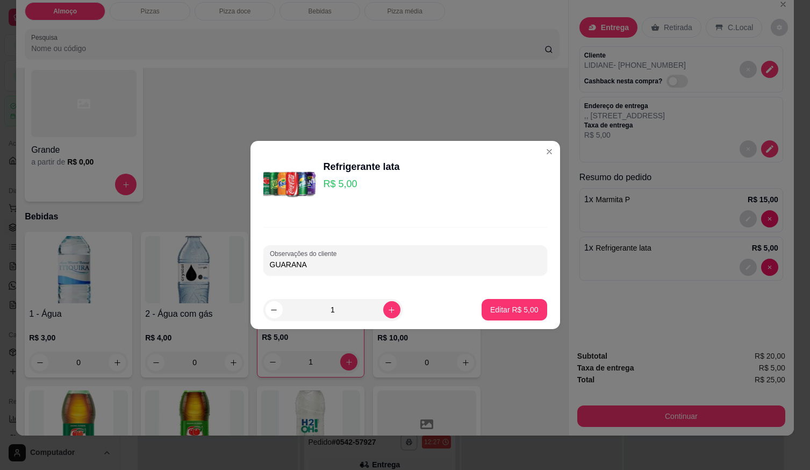
type input "GUARANA"
click at [504, 315] on button "Editar R$ 5,00" at bounding box center [513, 309] width 63 height 21
type input "0"
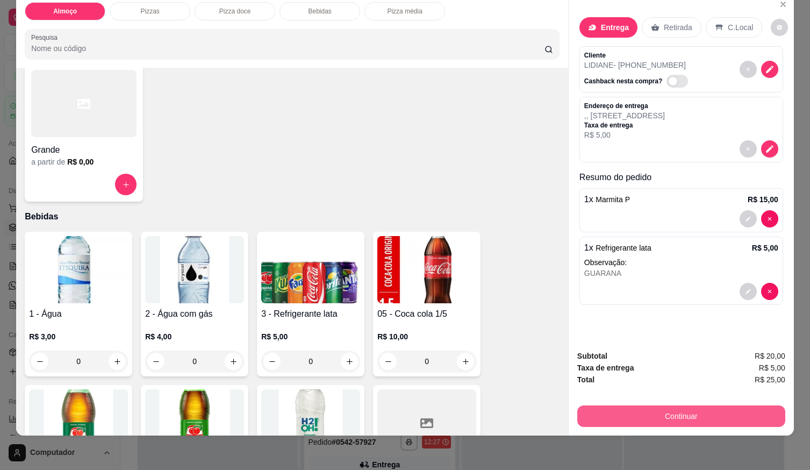
click at [635, 410] on button "Continuar" at bounding box center [681, 415] width 208 height 21
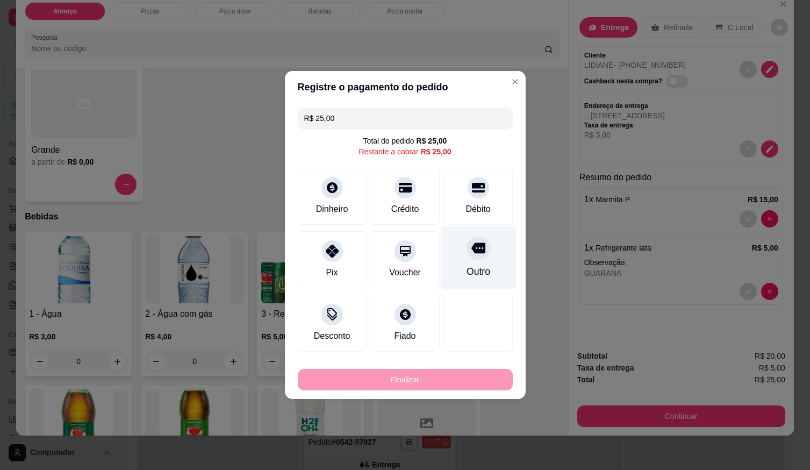
drag, startPoint x: 471, startPoint y: 202, endPoint x: 475, endPoint y: 222, distance: 20.3
click at [471, 204] on div "Débito" at bounding box center [477, 209] width 25 height 13
type input "R$ 0,00"
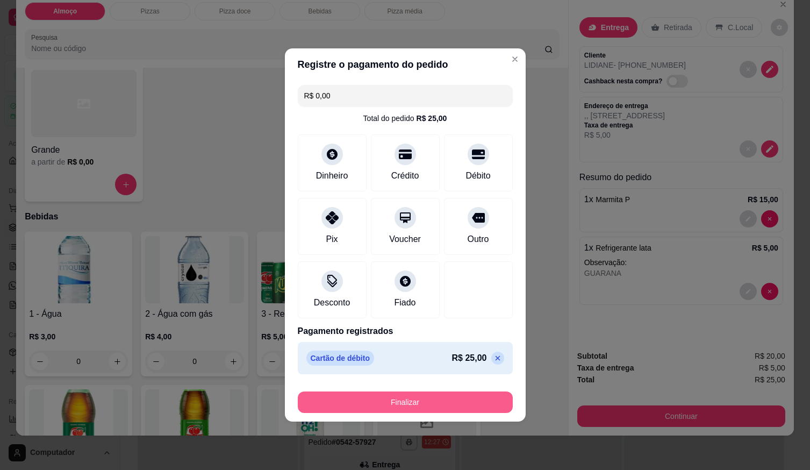
click at [460, 402] on button "Finalizar" at bounding box center [405, 401] width 215 height 21
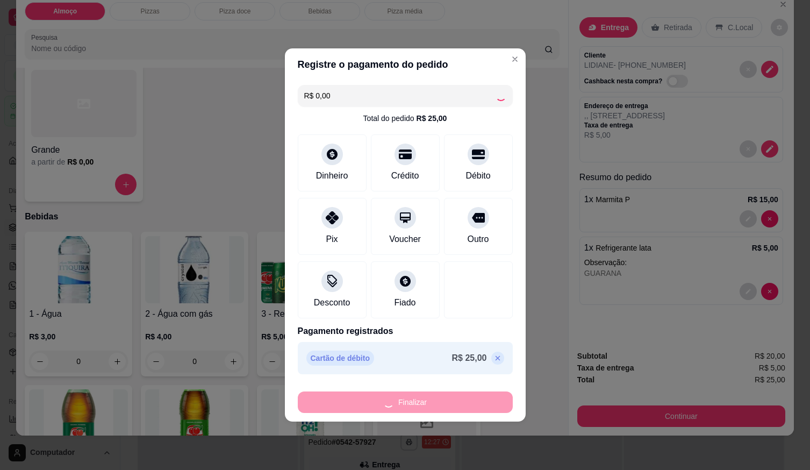
type input "0"
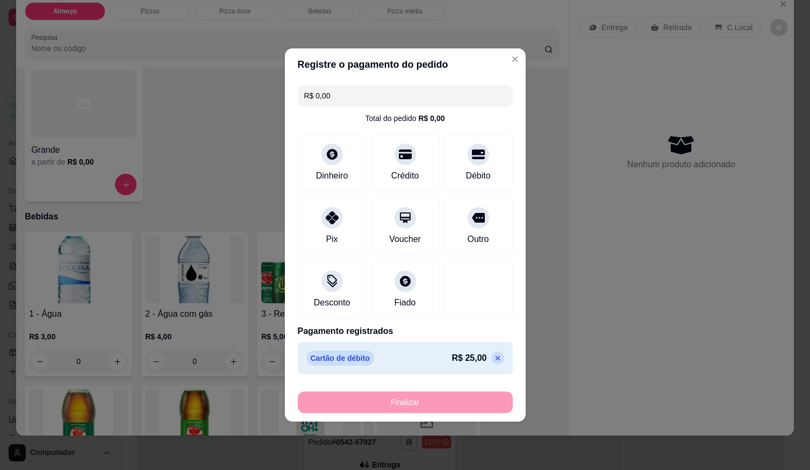
type input "-R$ 25,00"
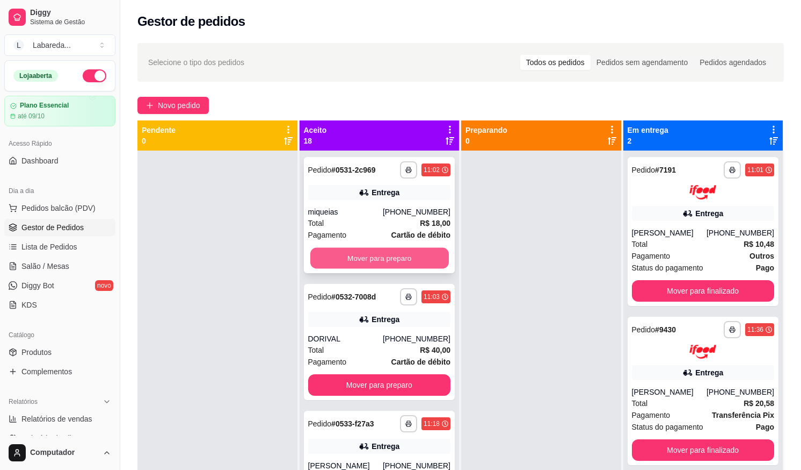
click at [346, 255] on button "Mover para preparo" at bounding box center [379, 258] width 139 height 21
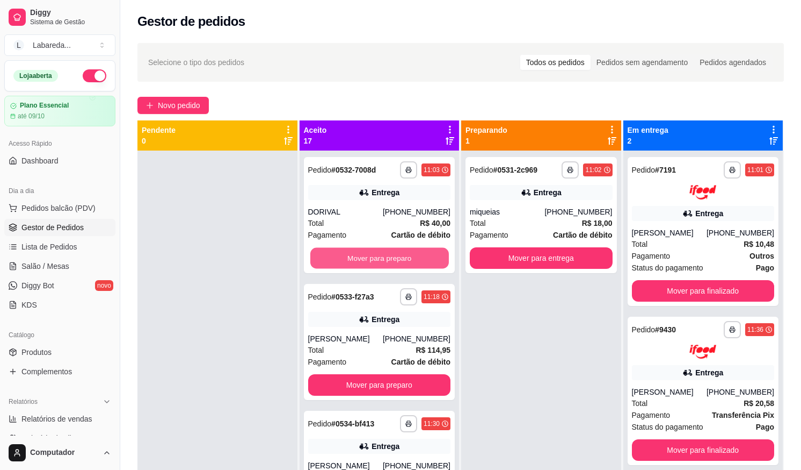
click at [346, 258] on button "Mover para preparo" at bounding box center [379, 258] width 139 height 21
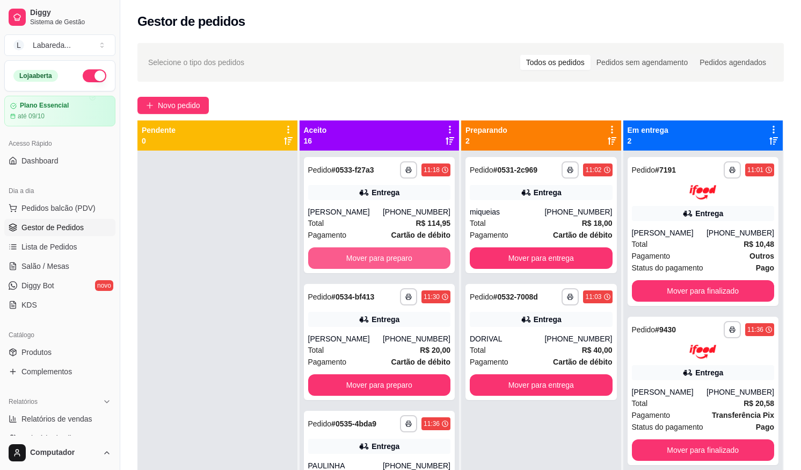
click at [346, 258] on button "Mover para preparo" at bounding box center [379, 257] width 143 height 21
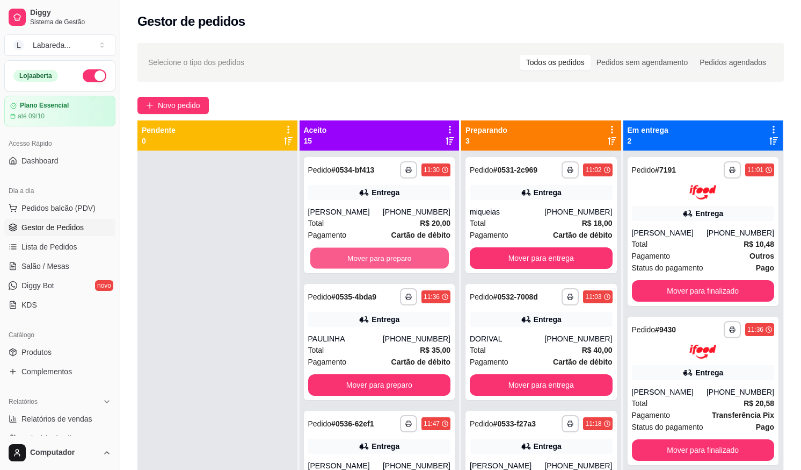
click at [346, 258] on button "Mover para preparo" at bounding box center [379, 258] width 139 height 21
click at [347, 261] on button "Mover para preparo" at bounding box center [379, 258] width 139 height 21
click at [348, 262] on button "Mover para preparo" at bounding box center [379, 258] width 139 height 21
click at [348, 262] on button "Mover para preparo" at bounding box center [379, 257] width 143 height 21
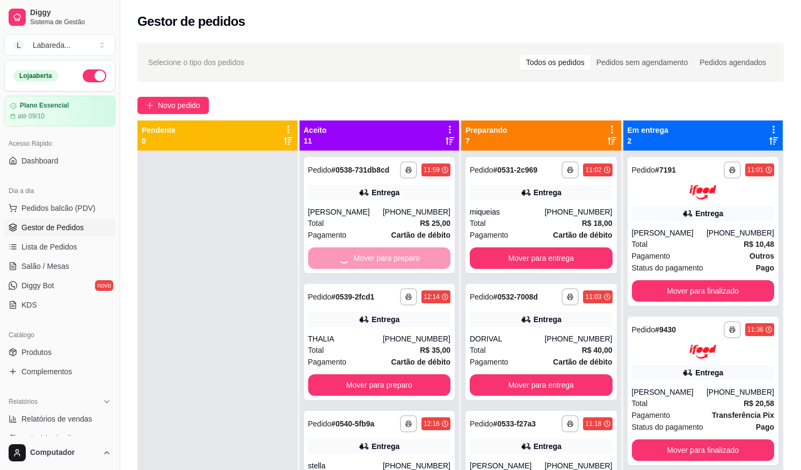
click at [348, 374] on button "Mover para preparo" at bounding box center [379, 384] width 143 height 21
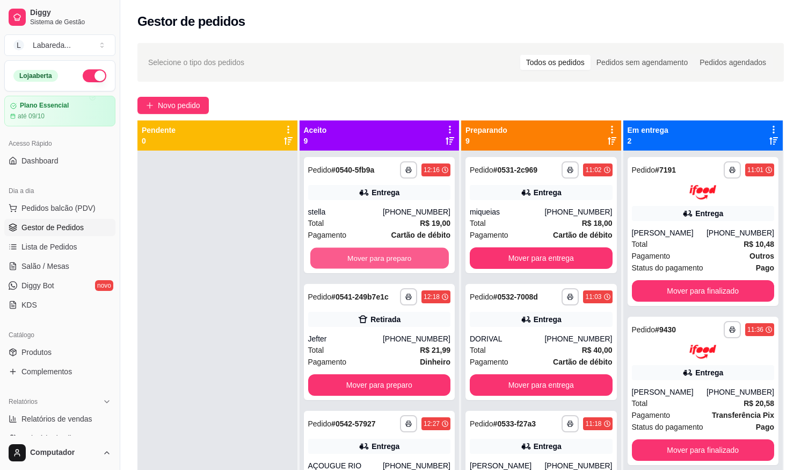
click at [348, 262] on button "Mover para preparo" at bounding box center [379, 258] width 139 height 21
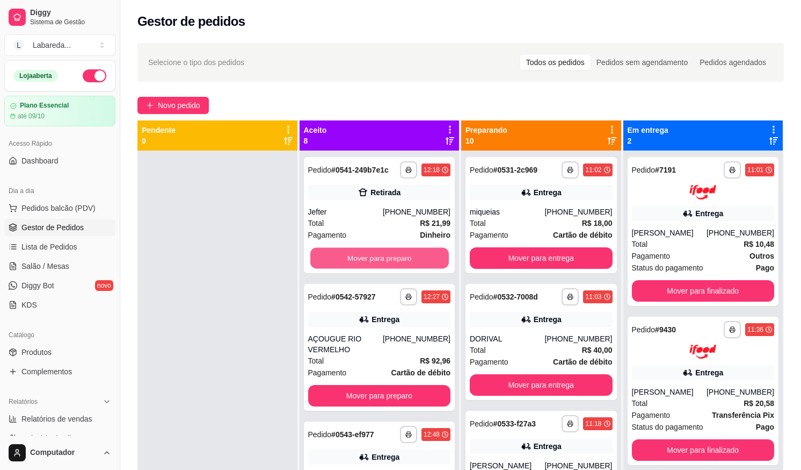
click at [348, 262] on button "Mover para preparo" at bounding box center [379, 258] width 139 height 21
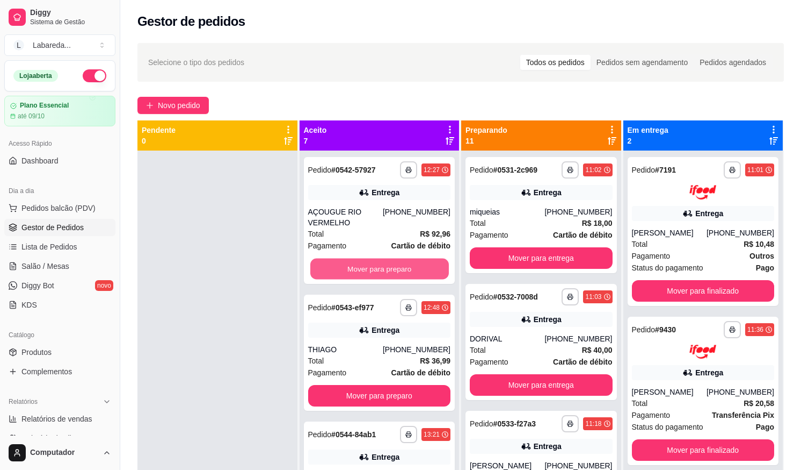
click at [348, 262] on button "Mover para preparo" at bounding box center [379, 268] width 139 height 21
click at [348, 385] on button "Mover para preparo" at bounding box center [379, 395] width 143 height 21
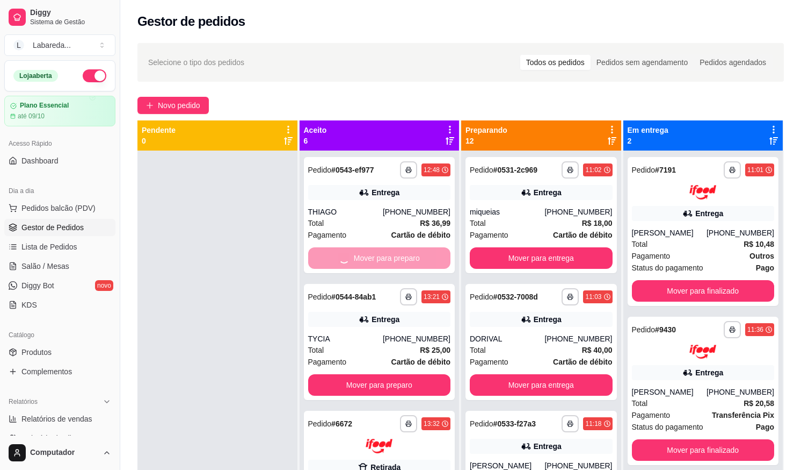
click at [348, 374] on button "Mover para preparo" at bounding box center [379, 384] width 143 height 21
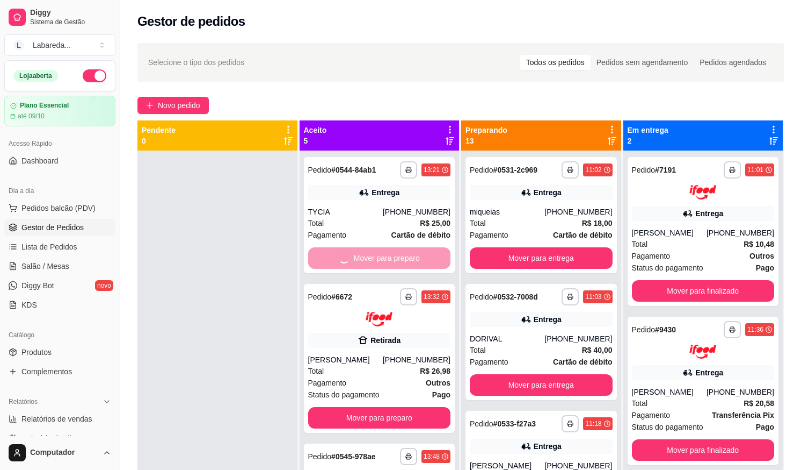
click at [348, 388] on span "Status do pagamento" at bounding box center [343, 394] width 71 height 12
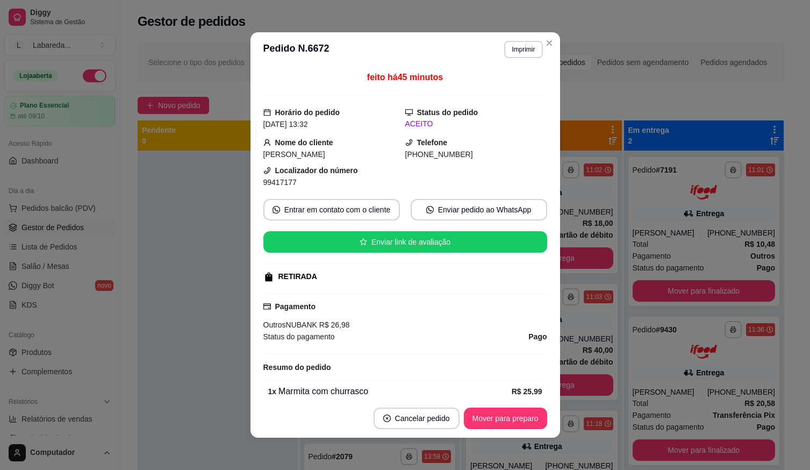
click at [250, 273] on div "feito há 45 minutos Horário do pedido 18/09/2025 13:32 Status do pedido ACEITO …" at bounding box center [404, 233] width 309 height 332
click at [250, 272] on div "feito há 45 minutos Horário do pedido 18/09/2025 13:32 Status do pedido ACEITO …" at bounding box center [404, 233] width 309 height 332
drag, startPoint x: 245, startPoint y: 277, endPoint x: 271, endPoint y: 277, distance: 25.2
click at [245, 277] on div "**********" at bounding box center [405, 235] width 810 height 470
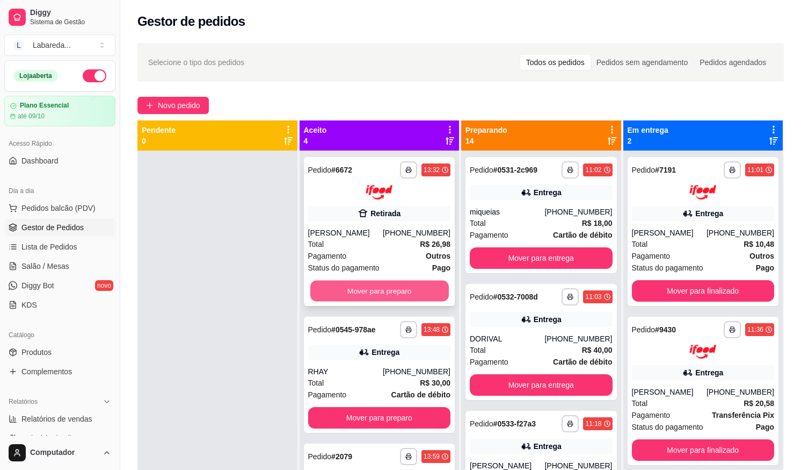
click at [336, 289] on button "Mover para preparo" at bounding box center [379, 290] width 139 height 21
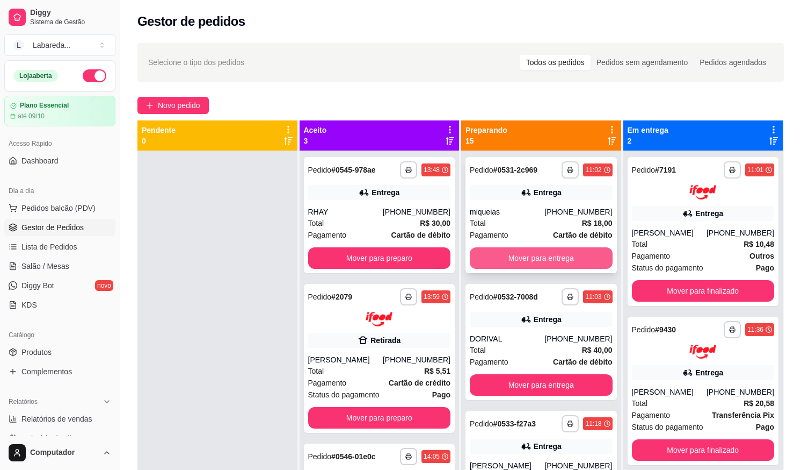
click at [505, 255] on button "Mover para entrega" at bounding box center [541, 257] width 143 height 21
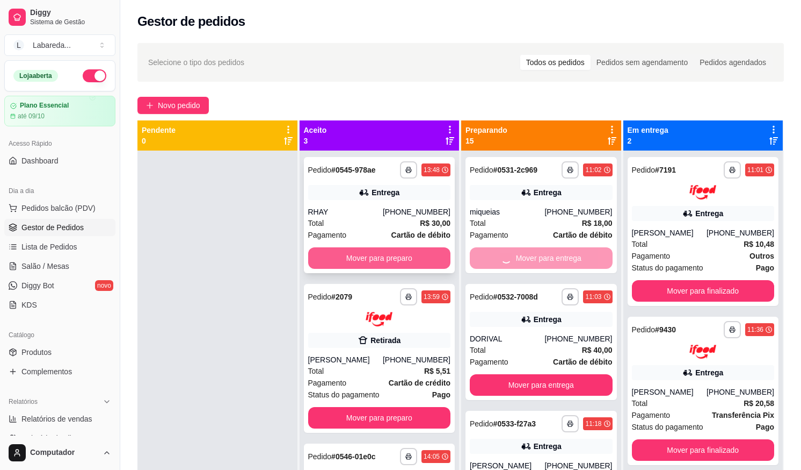
click at [388, 261] on button "Mover para preparo" at bounding box center [379, 257] width 143 height 21
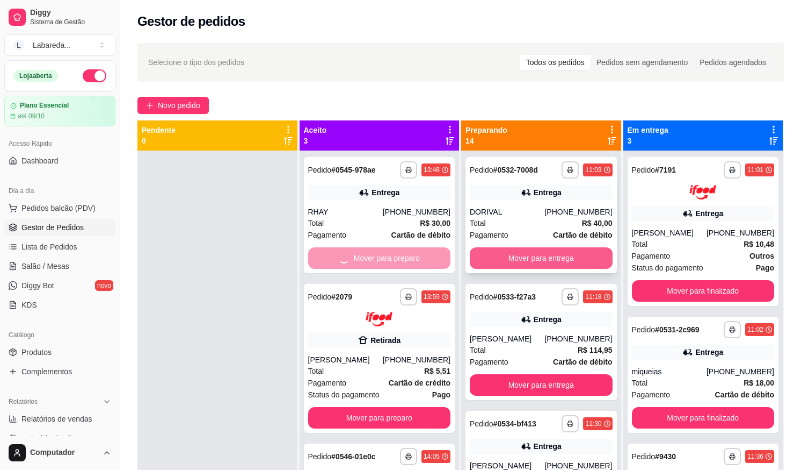
click at [489, 266] on button "Mover para entrega" at bounding box center [541, 257] width 143 height 21
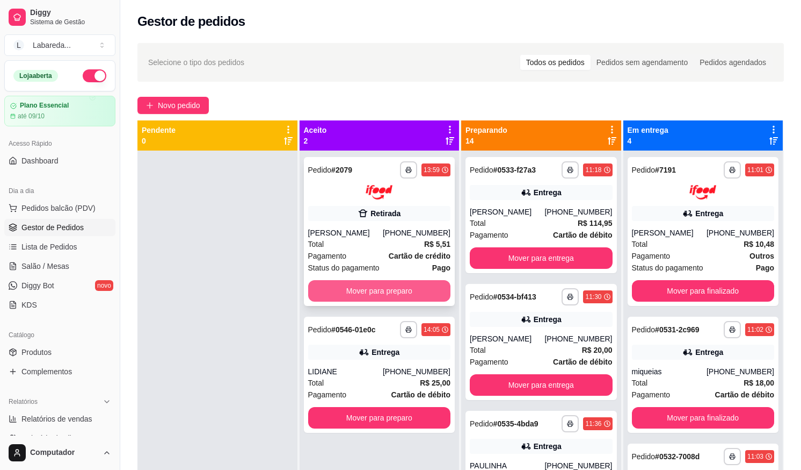
click at [394, 301] on button "Mover para preparo" at bounding box center [379, 290] width 143 height 21
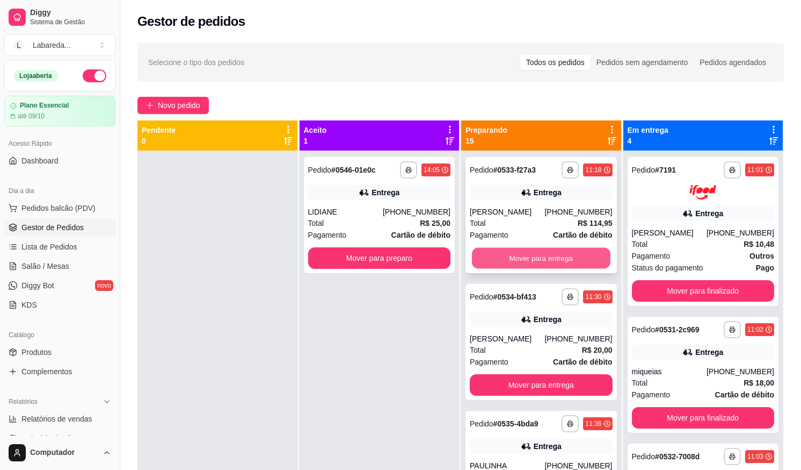
click at [505, 263] on button "Mover para entrega" at bounding box center [541, 258] width 139 height 21
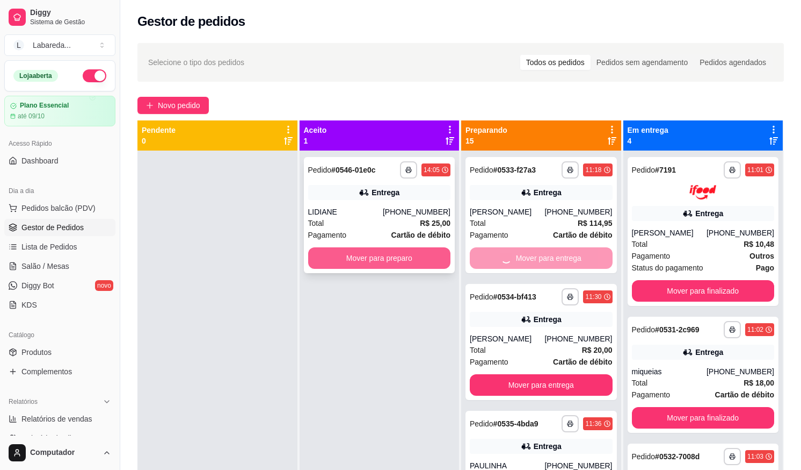
click at [409, 265] on button "Mover para preparo" at bounding box center [379, 257] width 143 height 21
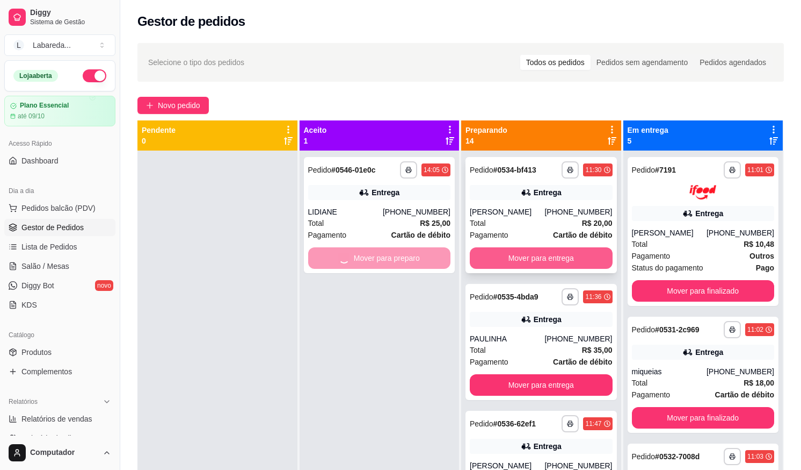
click at [485, 265] on button "Mover para entrega" at bounding box center [541, 257] width 143 height 21
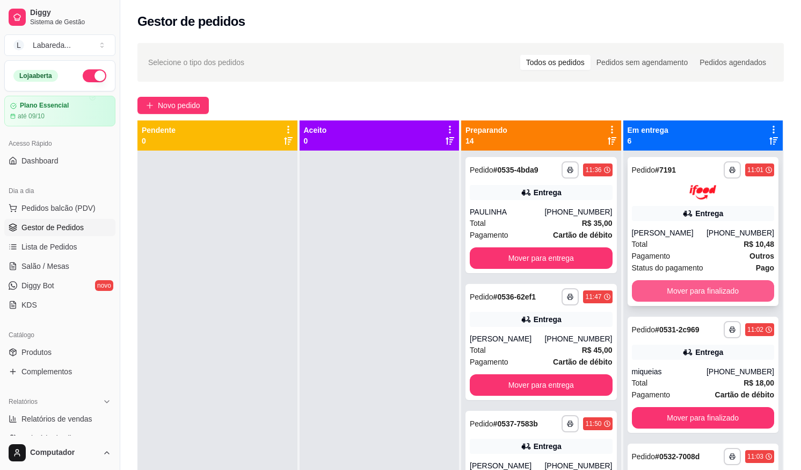
click at [646, 289] on button "Mover para finalizado" at bounding box center [703, 290] width 143 height 21
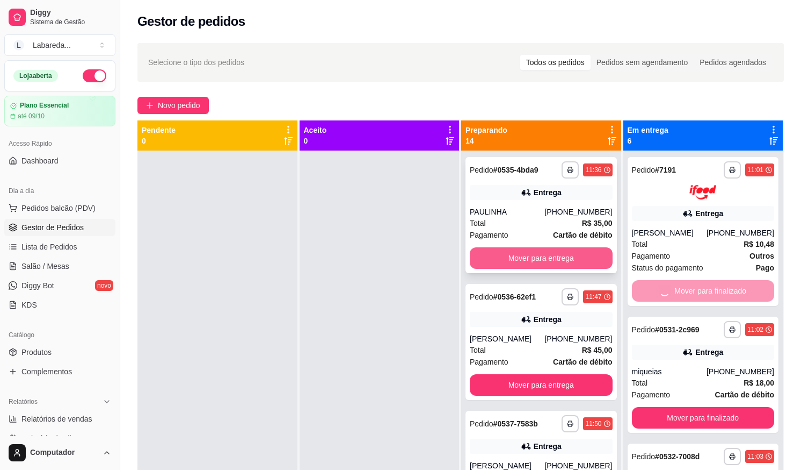
click at [571, 262] on button "Mover para entrega" at bounding box center [541, 257] width 143 height 21
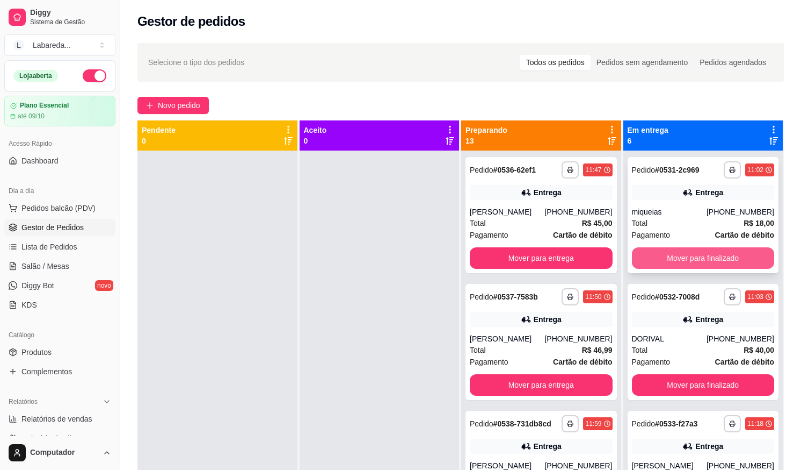
click at [641, 255] on button "Mover para finalizado" at bounding box center [703, 257] width 143 height 21
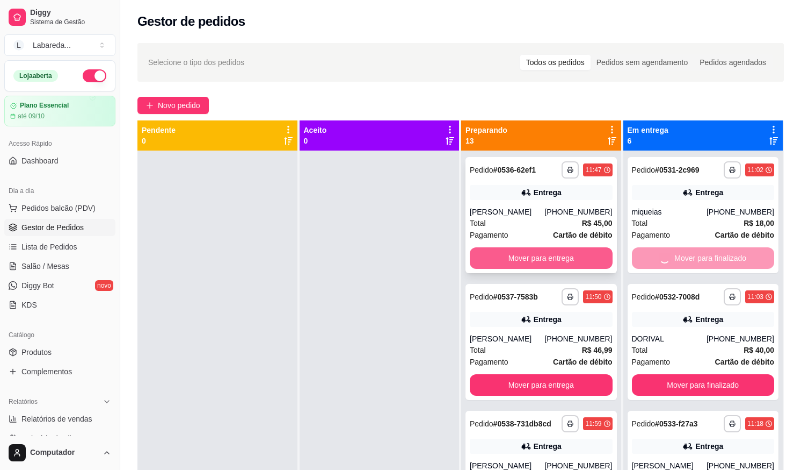
click at [562, 264] on button "Mover para entrega" at bounding box center [541, 257] width 143 height 21
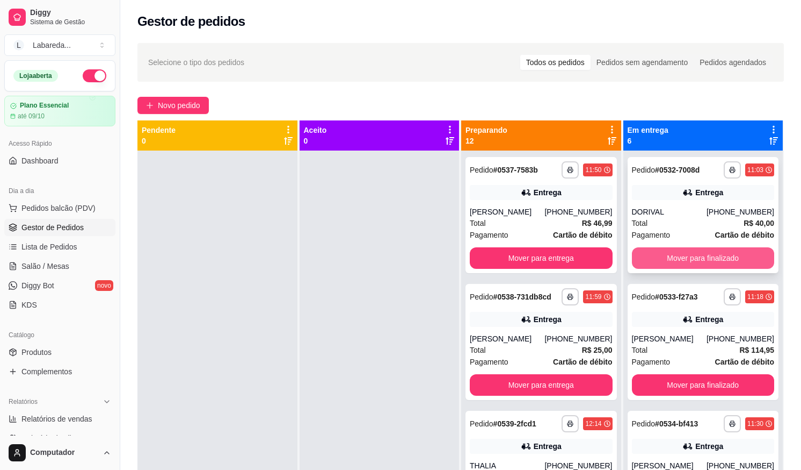
click at [653, 259] on button "Mover para finalizado" at bounding box center [703, 257] width 143 height 21
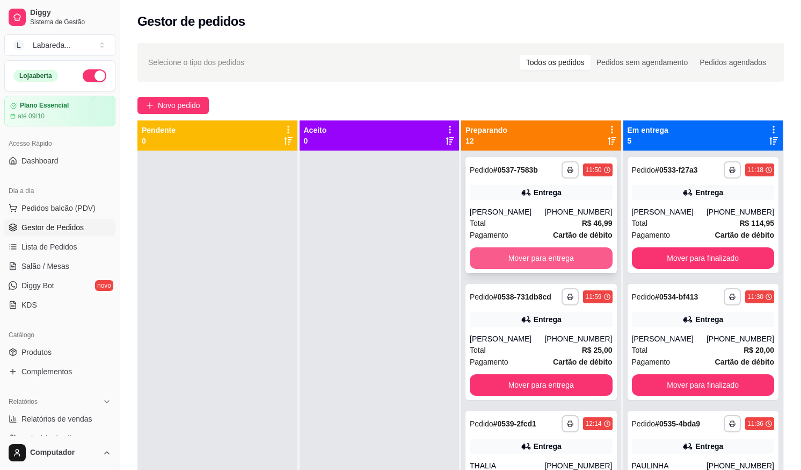
click at [571, 257] on button "Mover para entrega" at bounding box center [541, 257] width 143 height 21
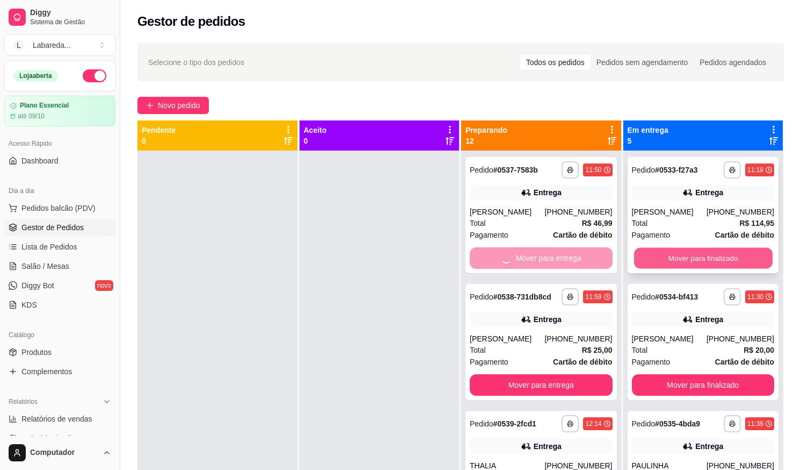
click at [659, 254] on button "Mover para finalizado" at bounding box center [703, 258] width 139 height 21
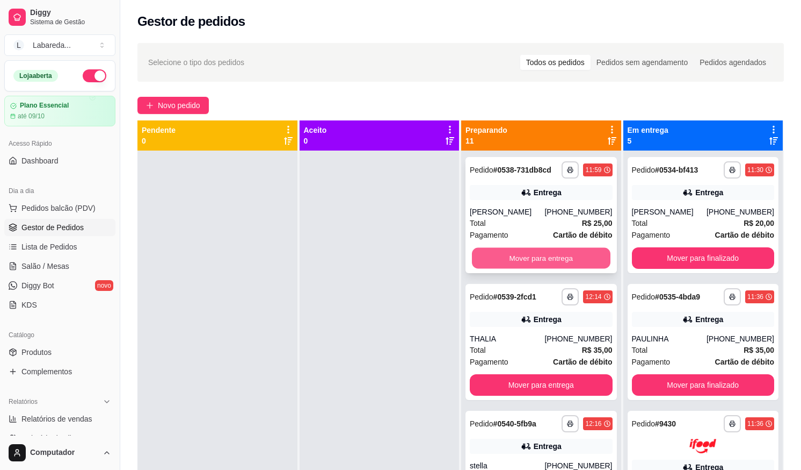
click at [551, 265] on button "Mover para entrega" at bounding box center [541, 258] width 139 height 21
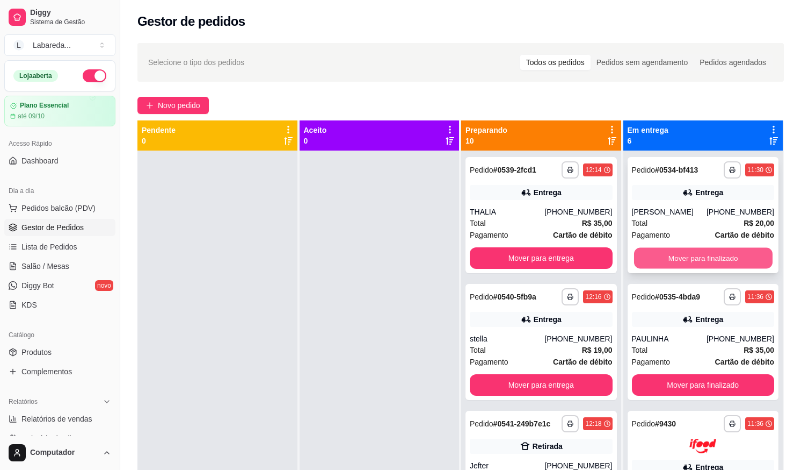
click at [666, 263] on button "Mover para finalizado" at bounding box center [703, 258] width 139 height 21
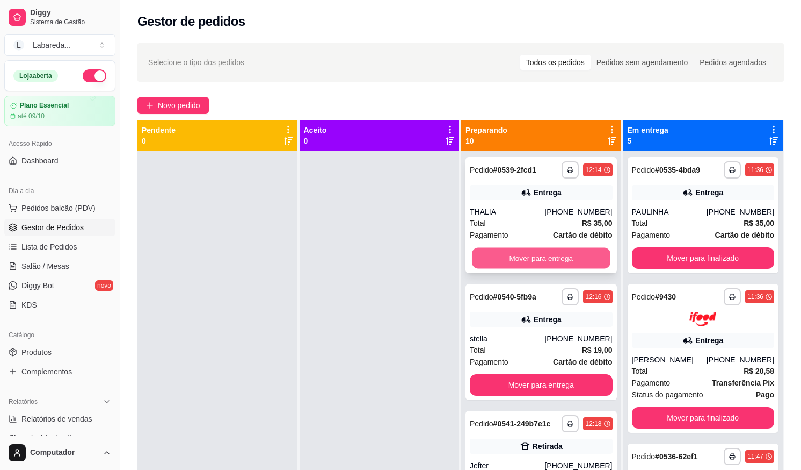
click at [540, 265] on button "Mover para entrega" at bounding box center [541, 258] width 139 height 21
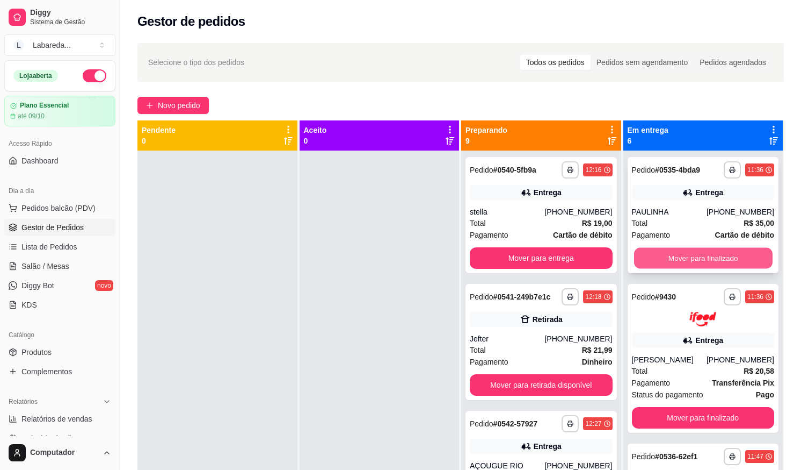
click at [673, 255] on button "Mover para finalizado" at bounding box center [703, 258] width 139 height 21
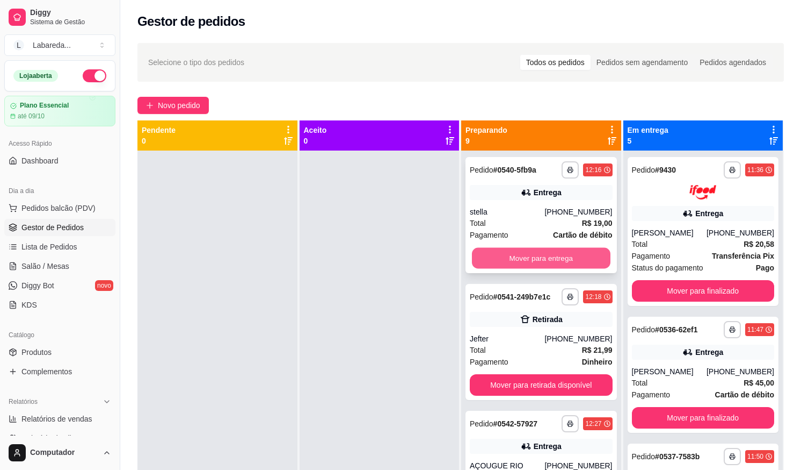
click at [564, 262] on button "Mover para entrega" at bounding box center [541, 258] width 139 height 21
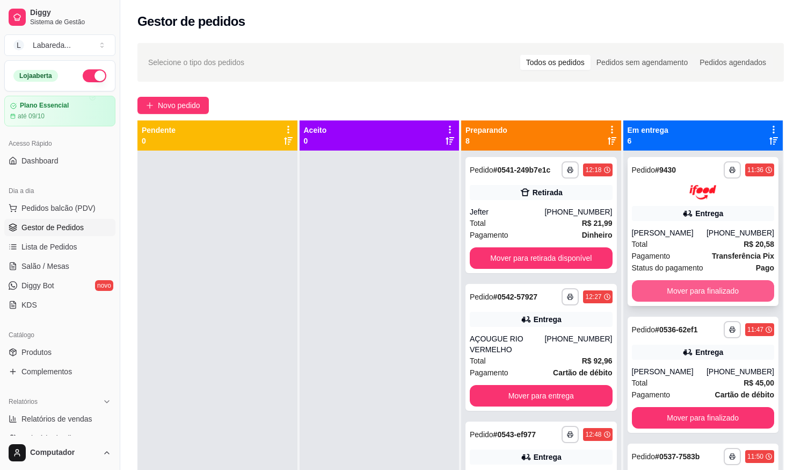
click at [656, 301] on button "Mover para finalizado" at bounding box center [703, 290] width 143 height 21
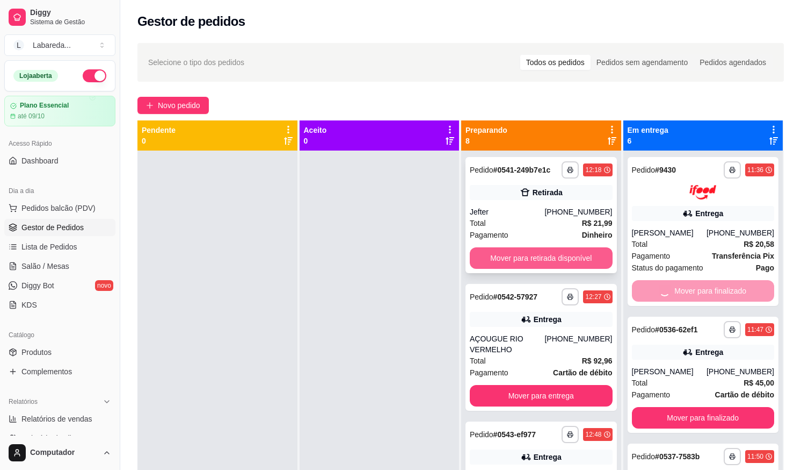
click at [573, 258] on button "Mover para retirada disponível" at bounding box center [541, 257] width 143 height 21
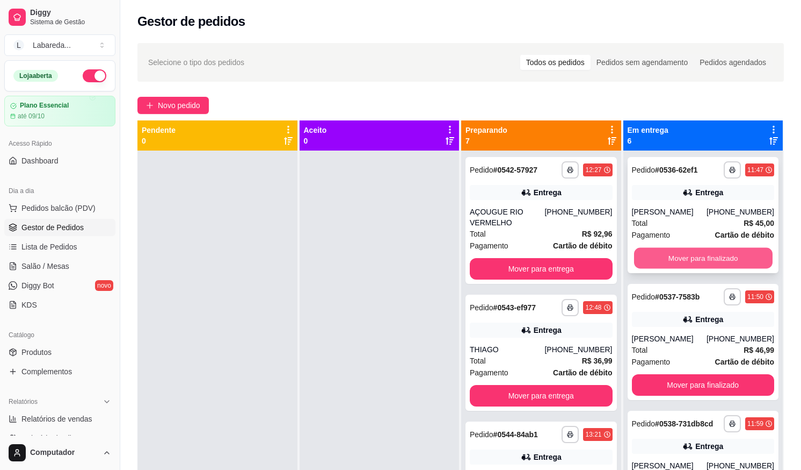
click at [662, 251] on button "Mover para finalizado" at bounding box center [703, 258] width 139 height 21
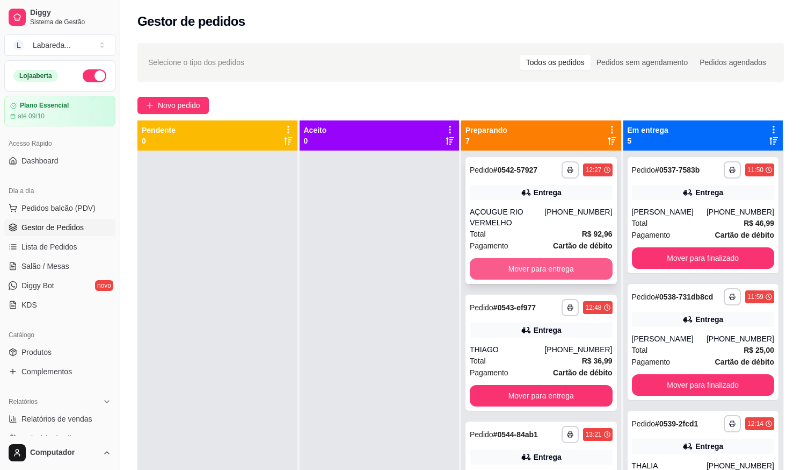
click at [566, 270] on button "Mover para entrega" at bounding box center [541, 268] width 143 height 21
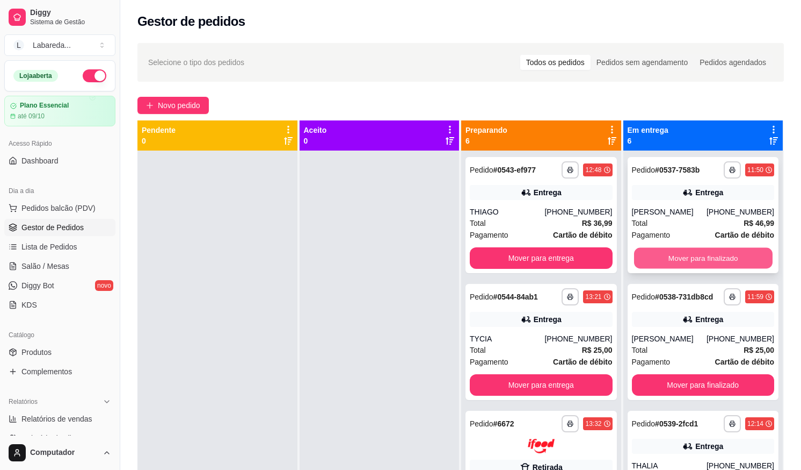
click at [664, 263] on button "Mover para finalizado" at bounding box center [703, 258] width 139 height 21
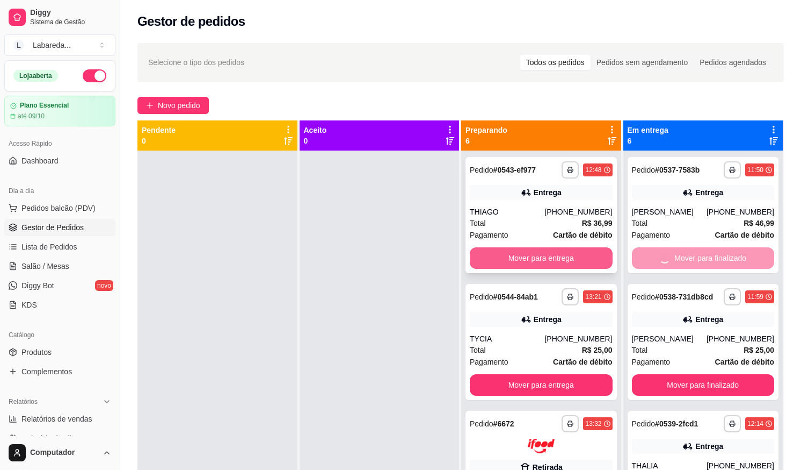
click at [550, 247] on button "Mover para entrega" at bounding box center [541, 257] width 143 height 21
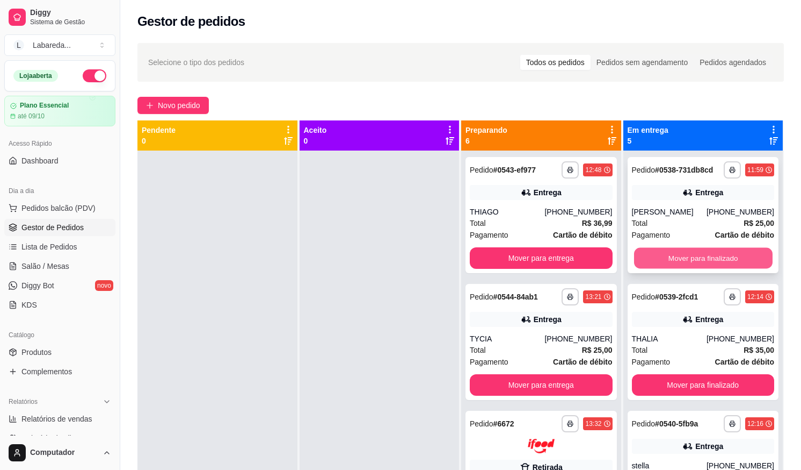
click at [650, 256] on button "Mover para finalizado" at bounding box center [703, 258] width 139 height 21
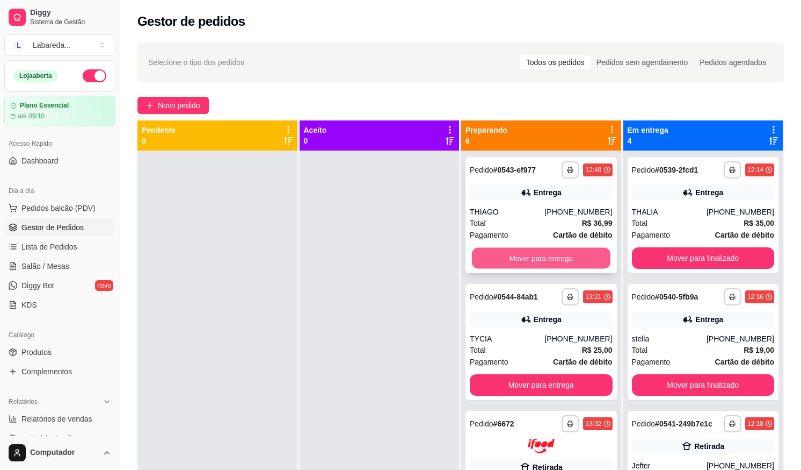
click at [554, 258] on button "Mover para entrega" at bounding box center [541, 258] width 139 height 21
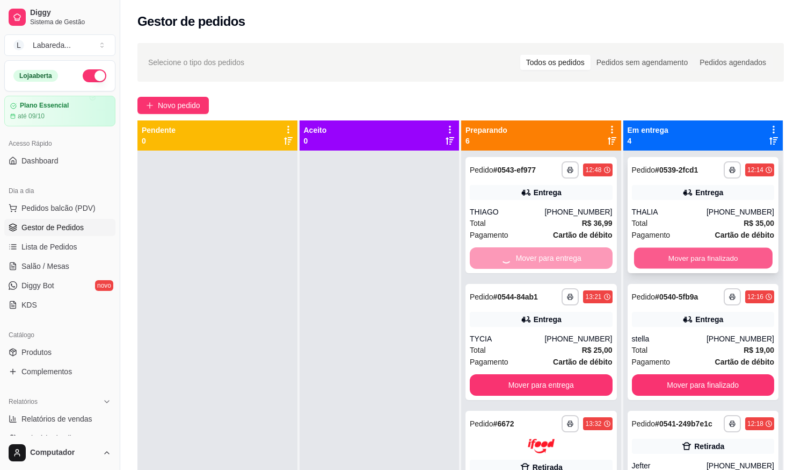
click at [663, 257] on button "Mover para finalizado" at bounding box center [703, 258] width 139 height 21
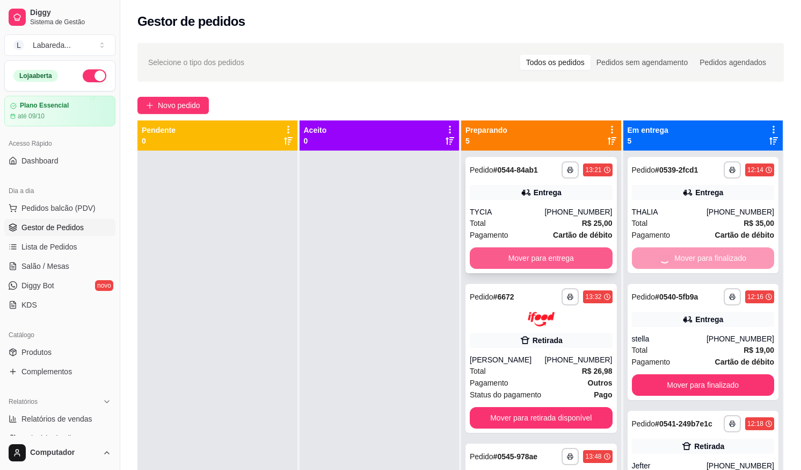
click at [576, 261] on button "Mover para entrega" at bounding box center [541, 257] width 143 height 21
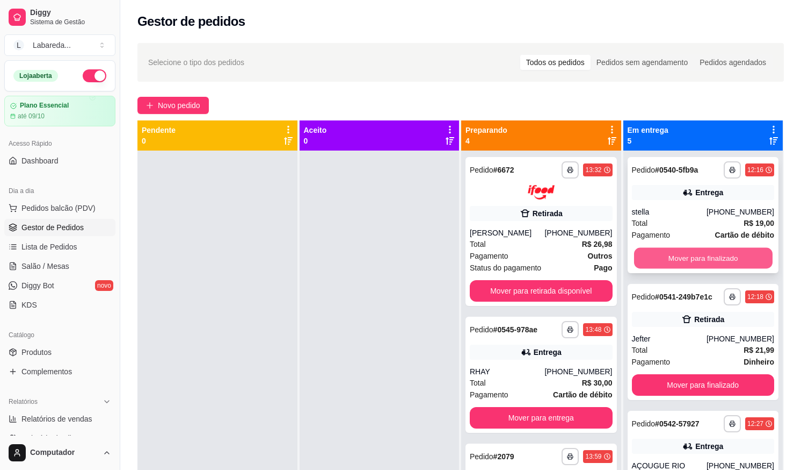
click at [647, 261] on button "Mover para finalizado" at bounding box center [703, 258] width 139 height 21
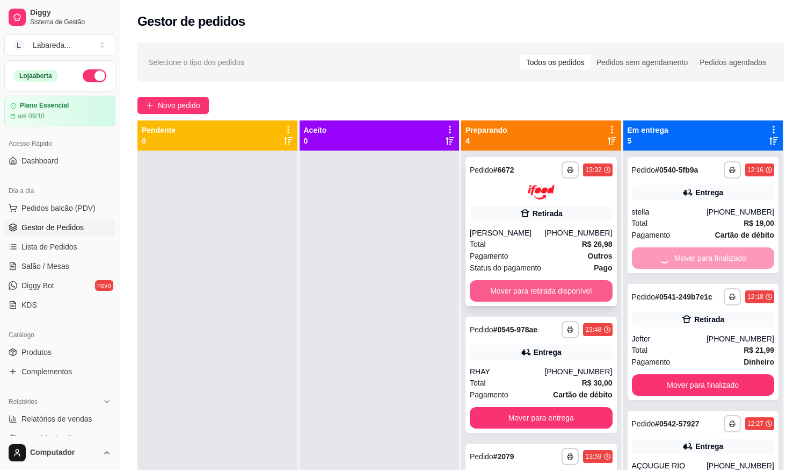
click at [569, 300] on button "Mover para retirada disponível" at bounding box center [541, 290] width 143 height 21
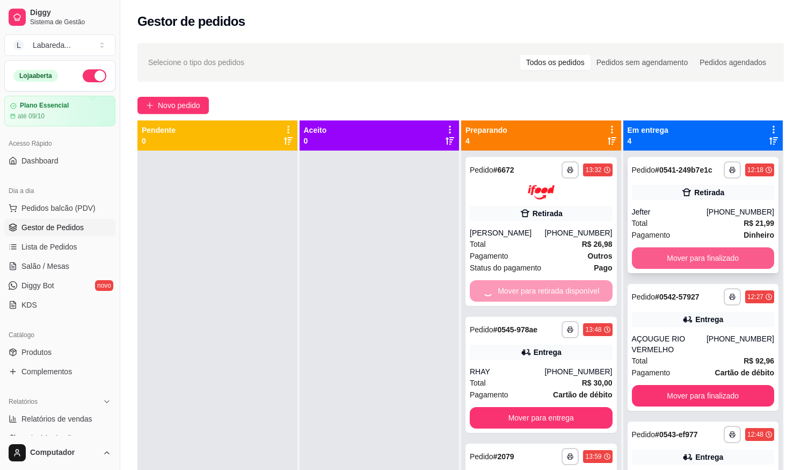
click at [654, 252] on button "Mover para finalizado" at bounding box center [703, 257] width 143 height 21
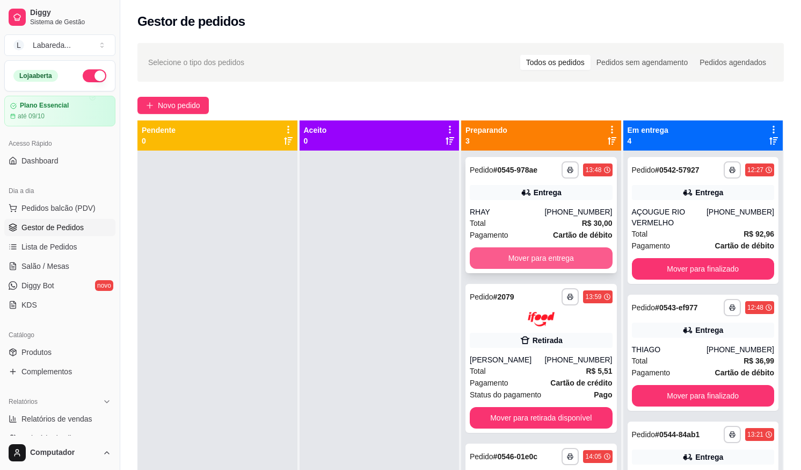
click at [567, 255] on button "Mover para entrega" at bounding box center [541, 257] width 143 height 21
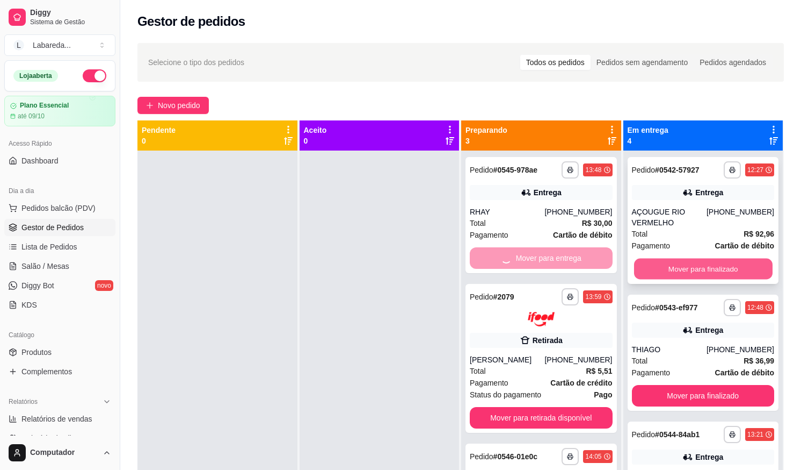
click at [659, 262] on button "Mover para finalizado" at bounding box center [703, 268] width 139 height 21
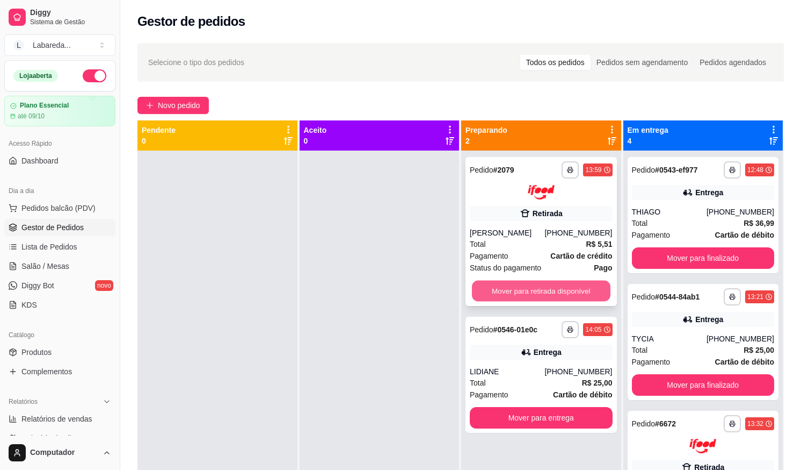
click at [583, 295] on button "Mover para retirada disponível" at bounding box center [541, 290] width 139 height 21
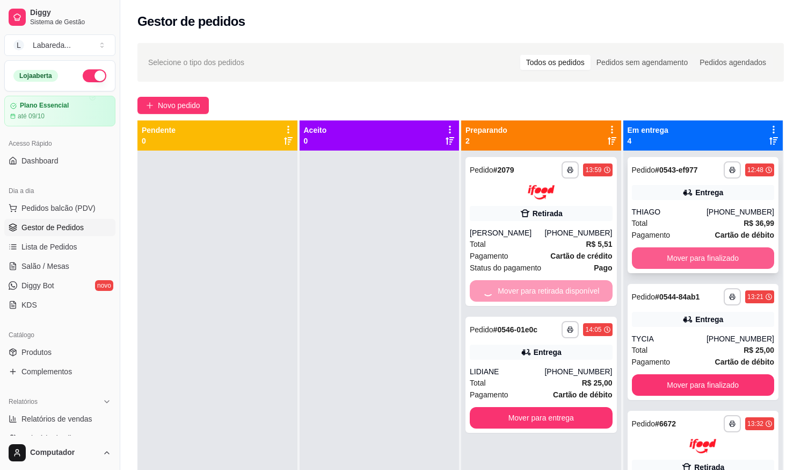
click at [680, 254] on button "Mover para finalizado" at bounding box center [703, 257] width 143 height 21
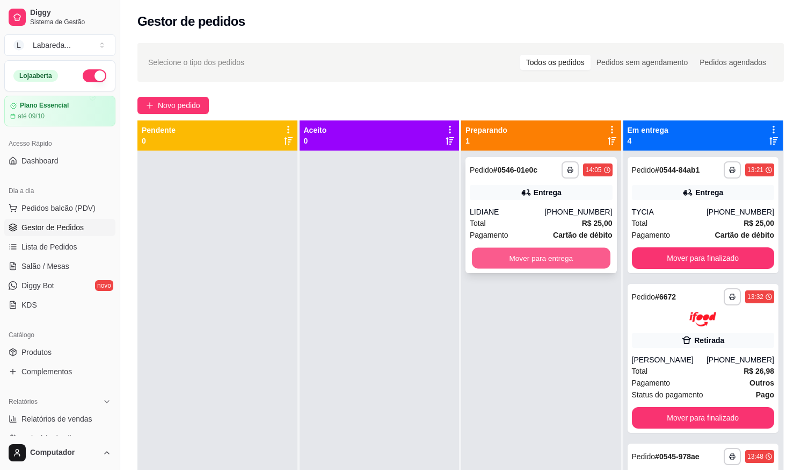
click at [559, 255] on button "Mover para entrega" at bounding box center [541, 258] width 139 height 21
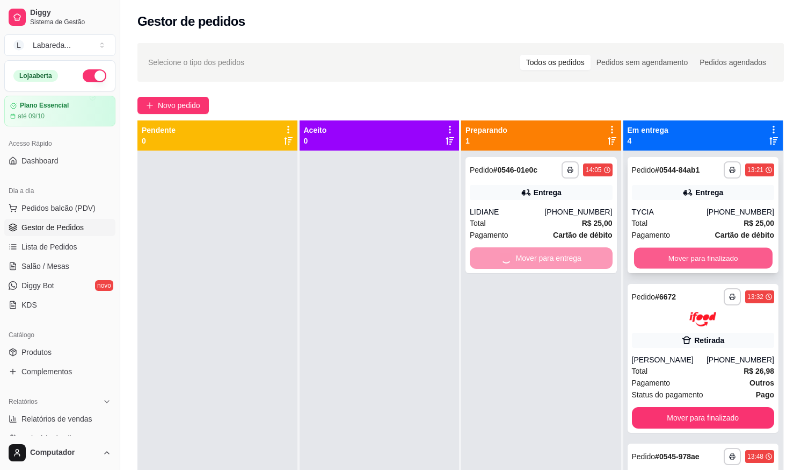
click at [664, 254] on button "Mover para finalizado" at bounding box center [703, 258] width 139 height 21
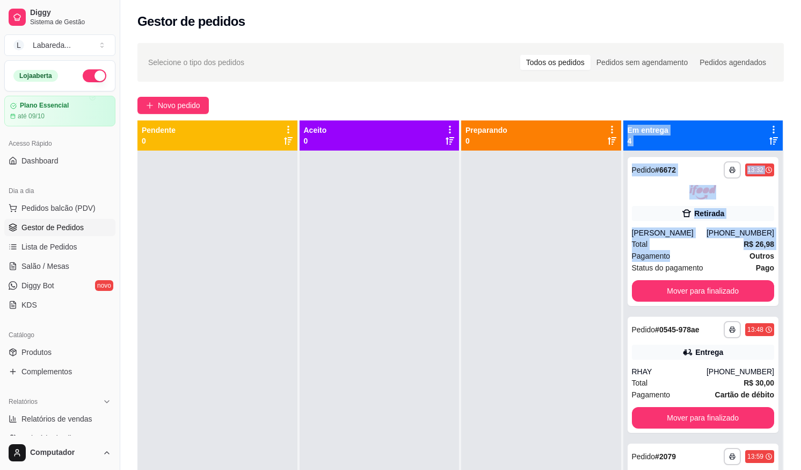
drag, startPoint x: 662, startPoint y: 258, endPoint x: 584, endPoint y: 326, distance: 103.5
click at [586, 326] on div "**********" at bounding box center [461, 355] width 647 height 470
click at [650, 289] on button "Mover para finalizado" at bounding box center [703, 290] width 143 height 21
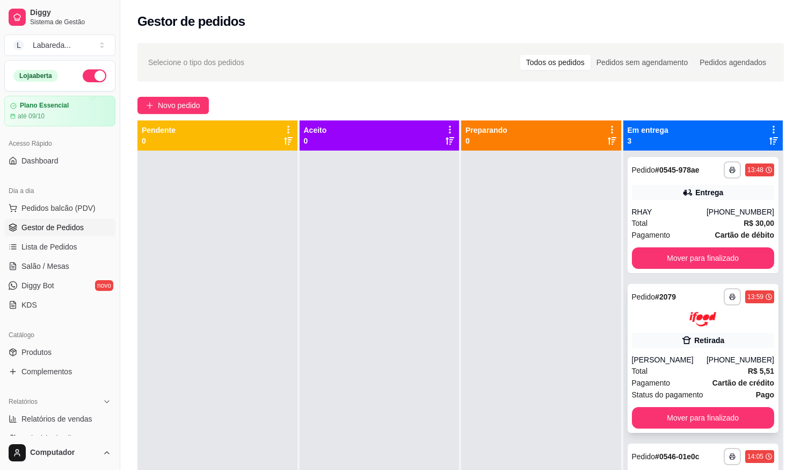
click at [648, 286] on div "**********" at bounding box center [703, 358] width 151 height 149
click at [652, 264] on button "Mover para finalizado" at bounding box center [703, 258] width 139 height 21
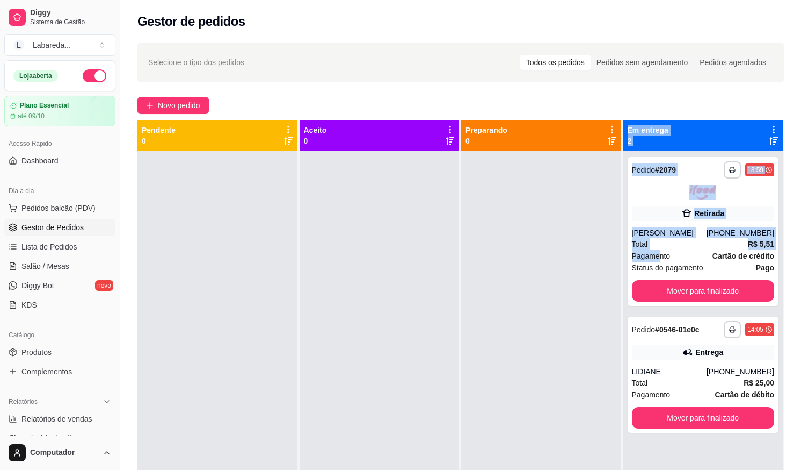
drag, startPoint x: 652, startPoint y: 264, endPoint x: 597, endPoint y: 318, distance: 77.1
click at [597, 318] on div "**********" at bounding box center [461, 355] width 647 height 470
click at [649, 301] on button "Mover para finalizado" at bounding box center [703, 290] width 143 height 21
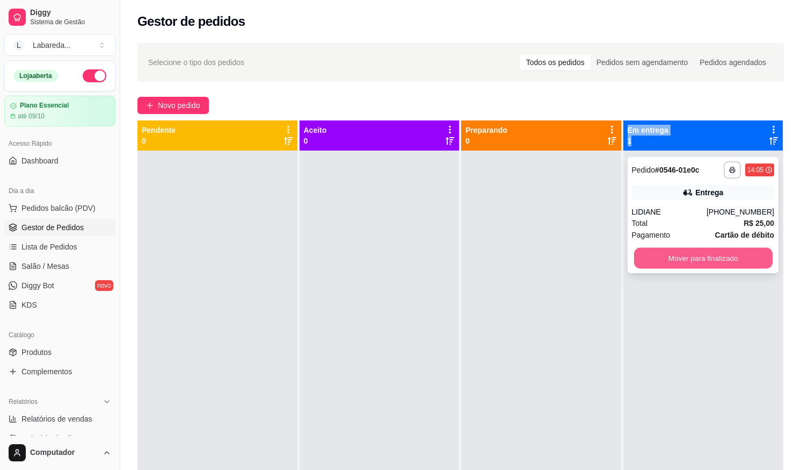
click at [646, 265] on button "Mover para finalizado" at bounding box center [703, 258] width 139 height 21
